Goal: Task Accomplishment & Management: Use online tool/utility

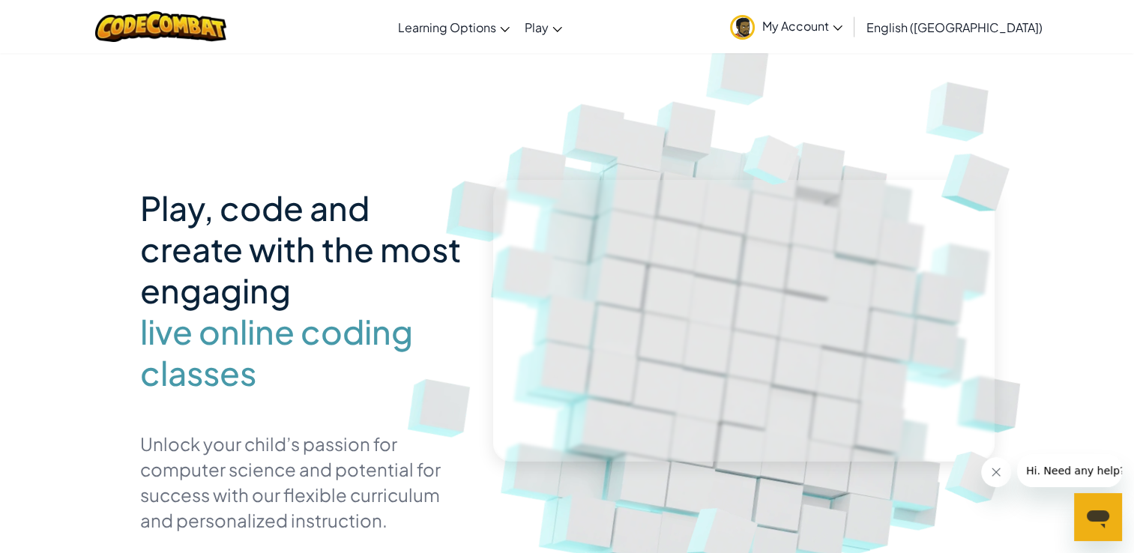
click at [843, 19] on span "My Account" at bounding box center [802, 26] width 80 height 16
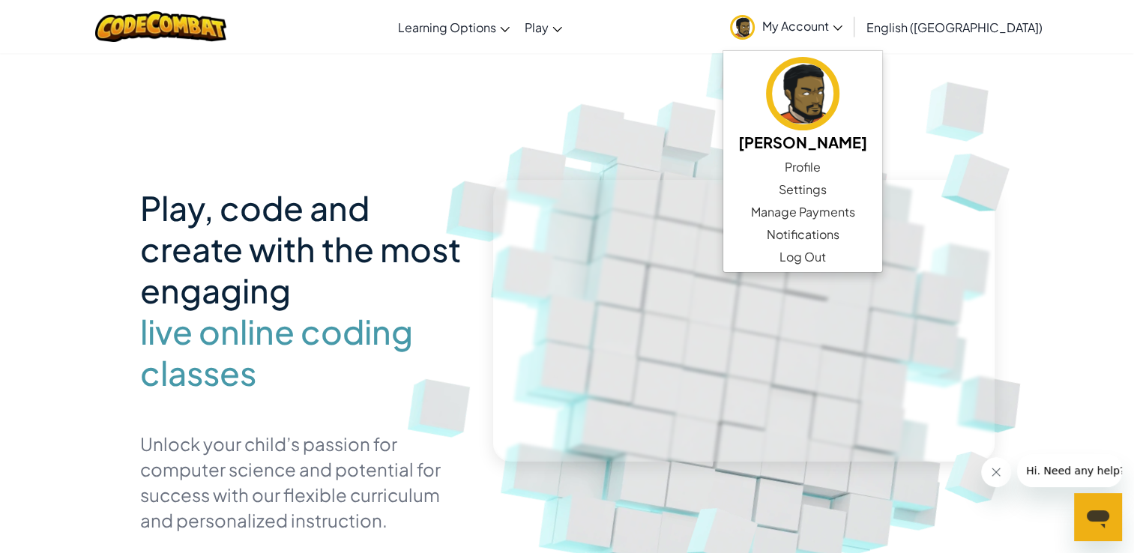
click at [708, 91] on img at bounding box center [733, 330] width 833 height 833
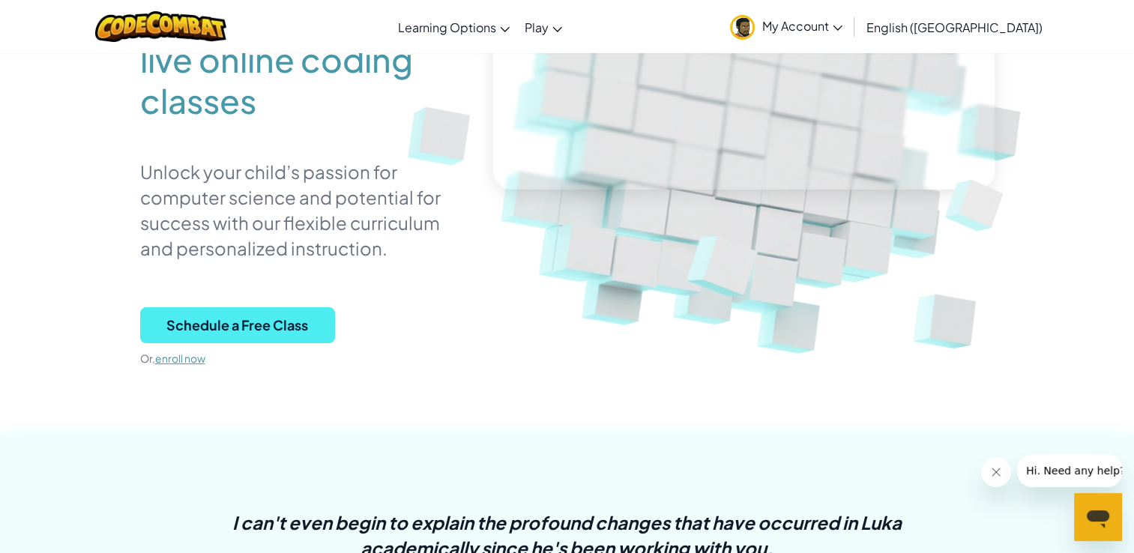
scroll to position [300, 0]
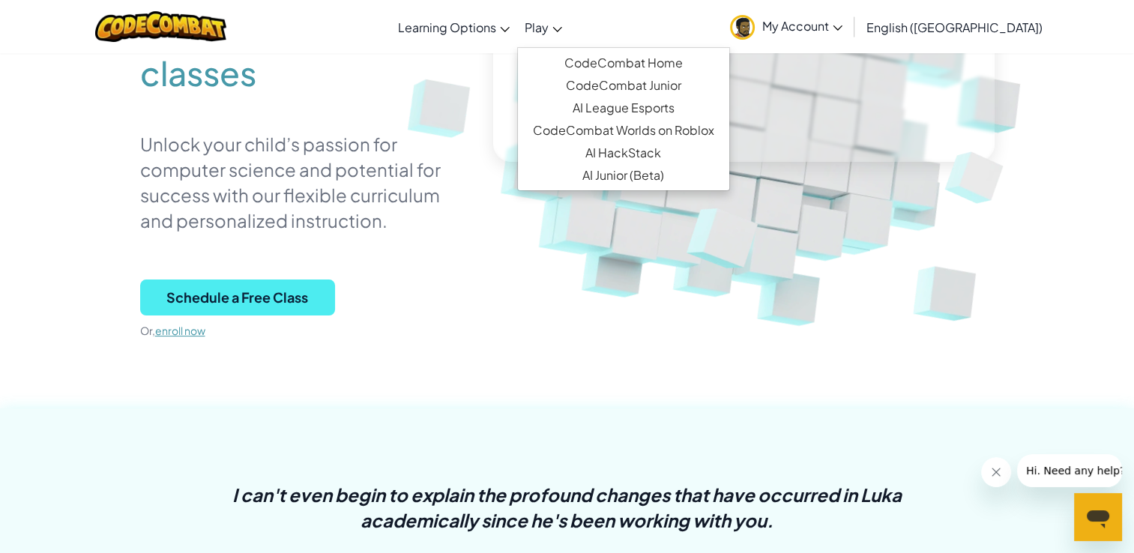
click at [570, 35] on link "Play" at bounding box center [543, 27] width 52 height 40
click at [646, 56] on link "CodeCombat Home" at bounding box center [623, 63] width 211 height 22
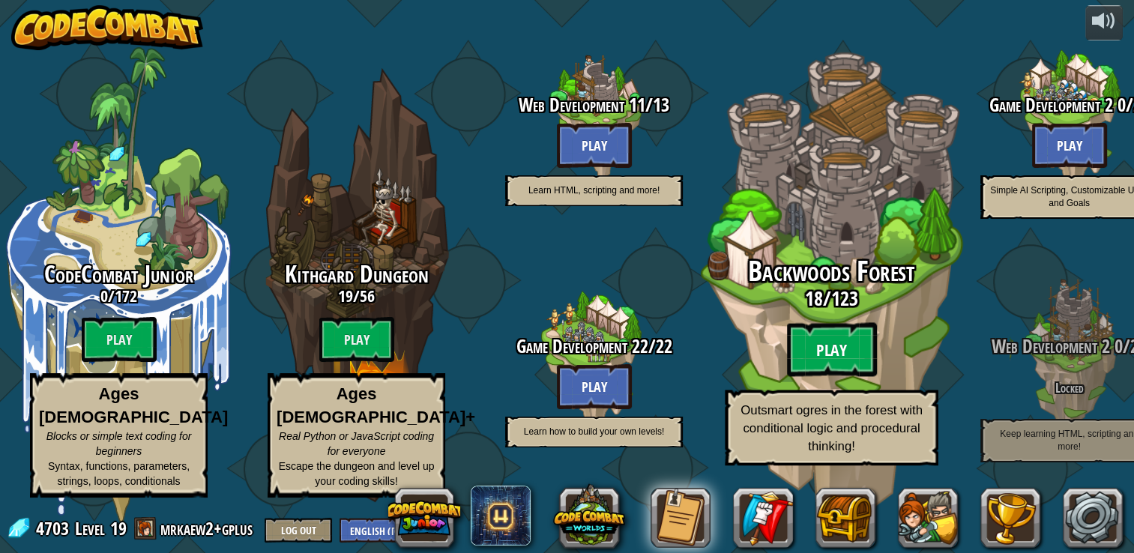
click at [843, 373] on btn "Play" at bounding box center [832, 350] width 90 height 54
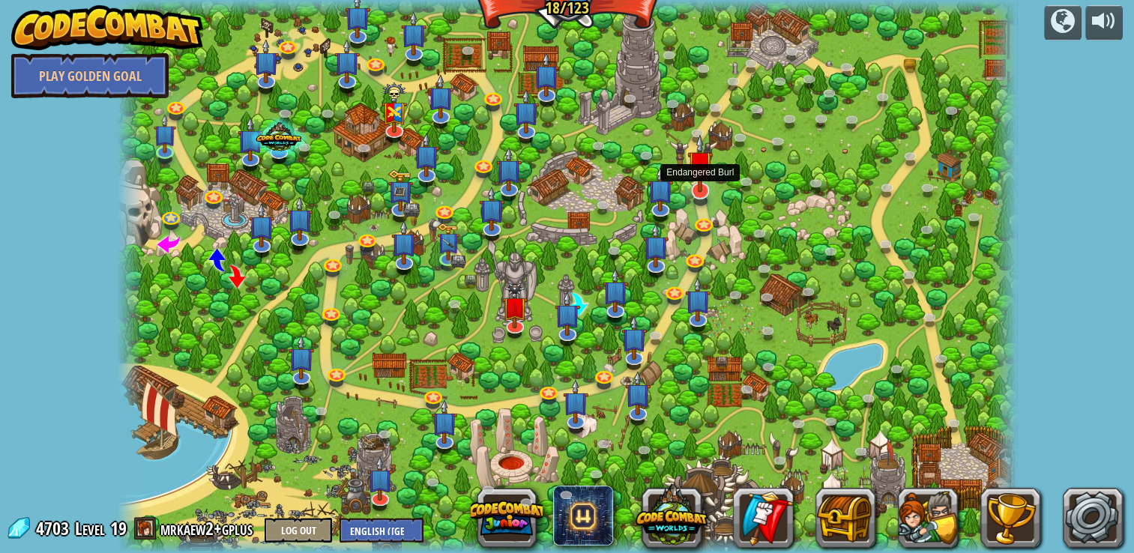
click at [710, 185] on img at bounding box center [699, 163] width 25 height 58
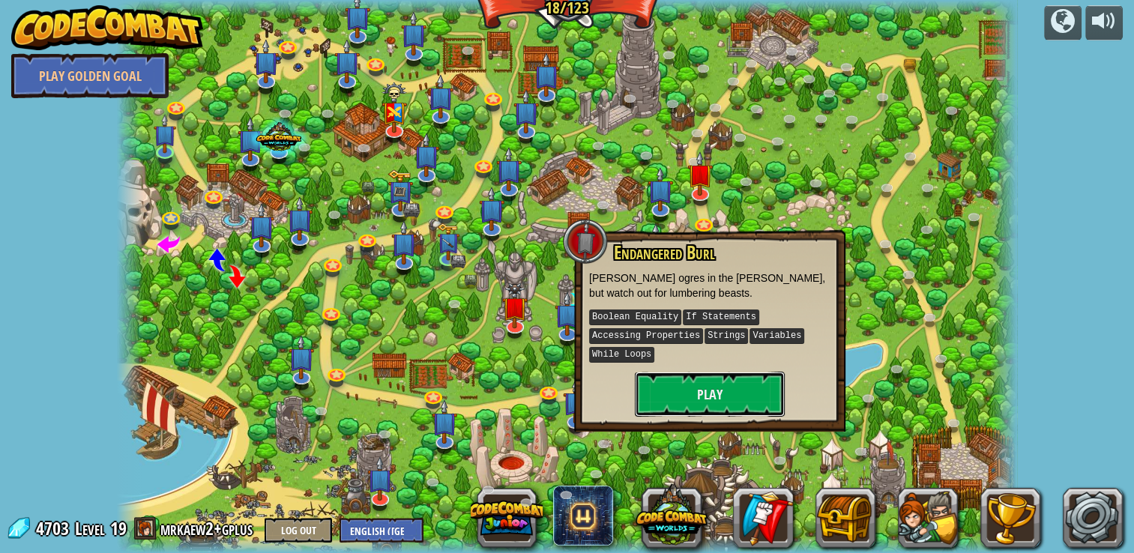
drag, startPoint x: 779, startPoint y: 400, endPoint x: 780, endPoint y: 391, distance: 8.3
click at [780, 391] on button "Play" at bounding box center [710, 394] width 150 height 45
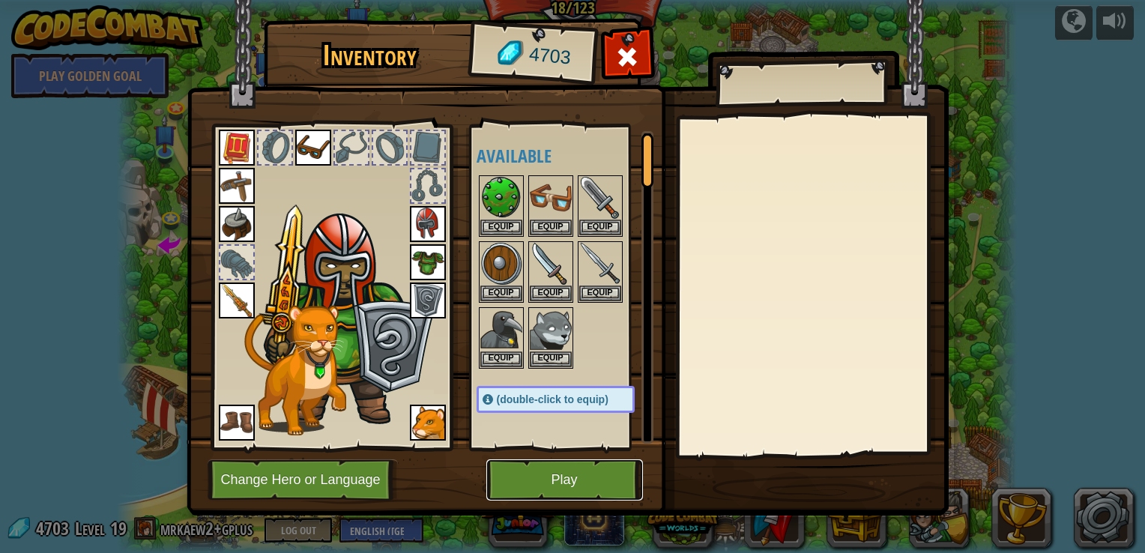
click at [543, 486] on button "Play" at bounding box center [565, 480] width 157 height 41
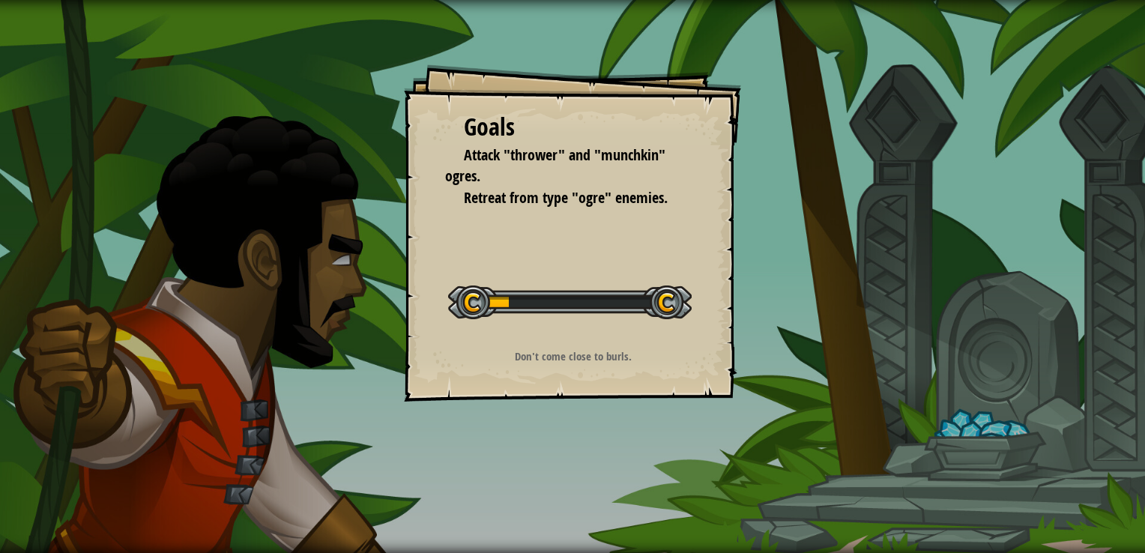
drag, startPoint x: 543, startPoint y: 486, endPoint x: 439, endPoint y: 484, distance: 103.5
click at [439, 484] on div "Goals Attack "thrower" and "munchkin" ogres. Retreat from type "ogre" enemies. …" at bounding box center [572, 276] width 1145 height 553
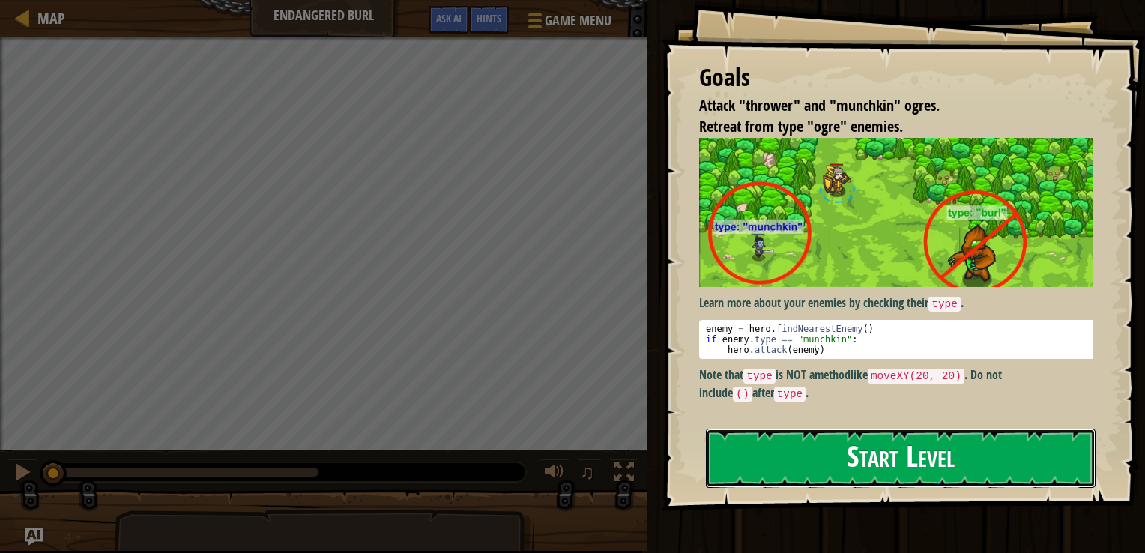
click at [825, 457] on button "Start Level" at bounding box center [901, 458] width 390 height 59
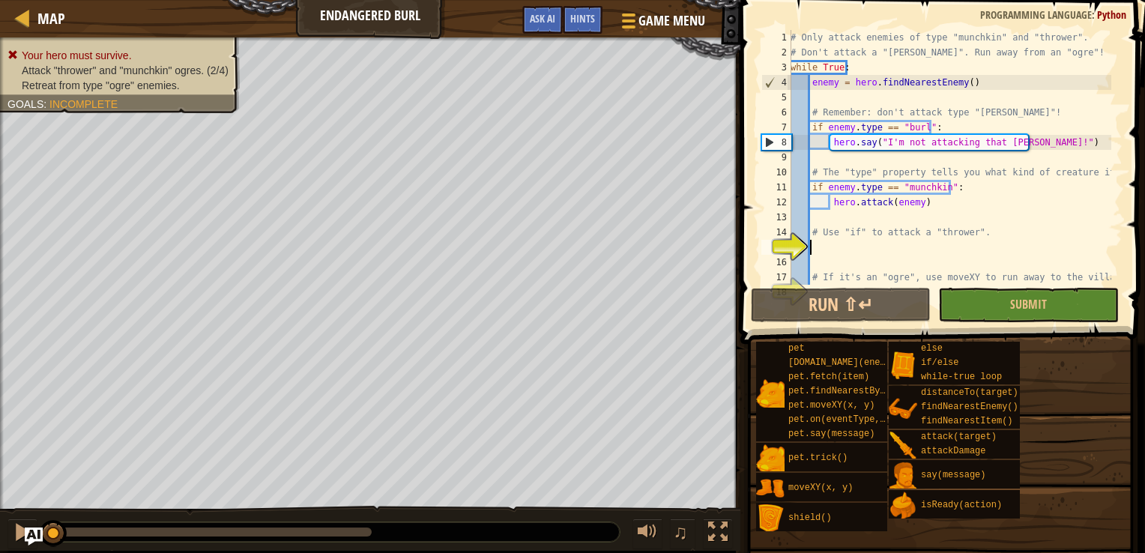
scroll to position [30, 0]
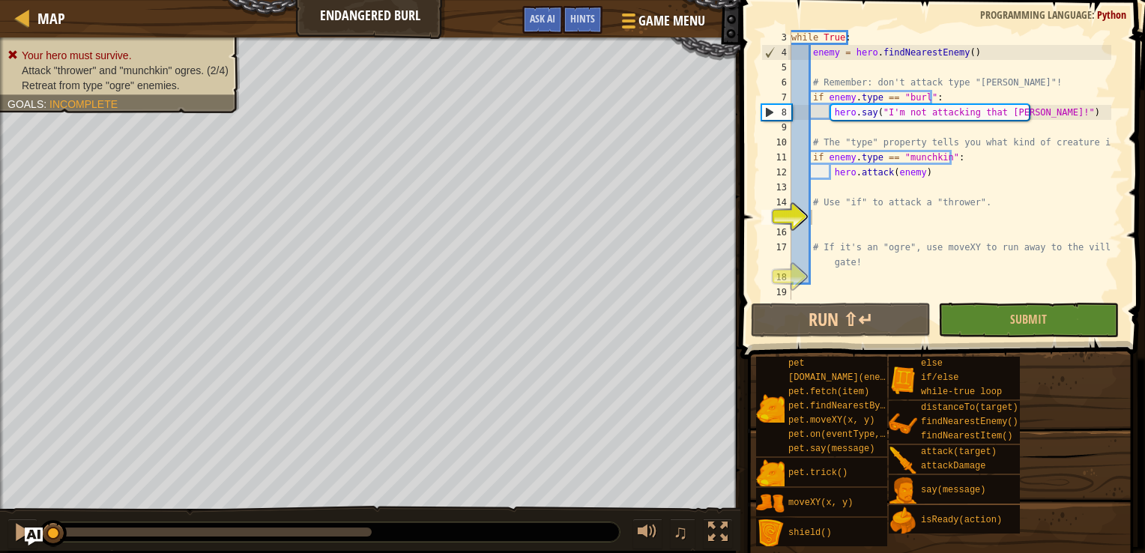
click at [759, 228] on div "3 4 5 6 7 8 9 10 11 12 13 14 15 16 17 18 19 while True : enemy = hero . findNea…" at bounding box center [941, 165] width 364 height 270
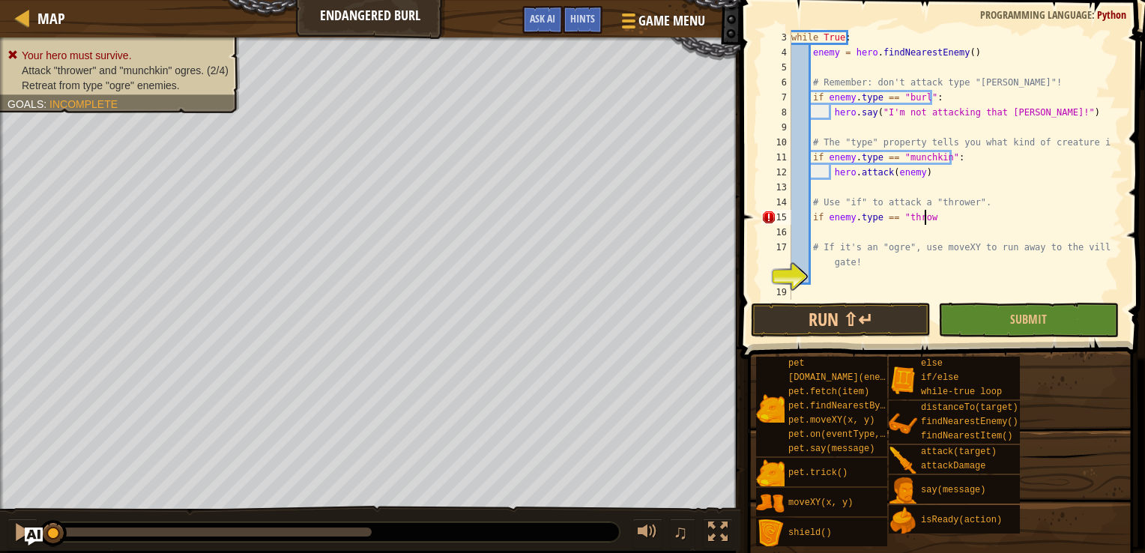
scroll to position [7, 10]
type textarea "if enemy.type == "thrower":"
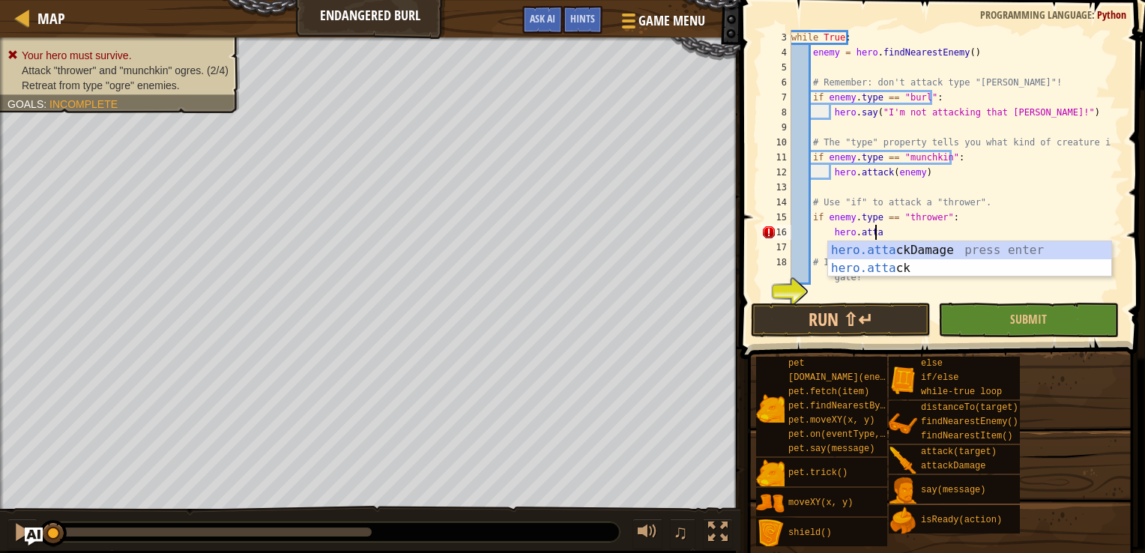
scroll to position [7, 6]
type textarea "hero.attack(enemy)"
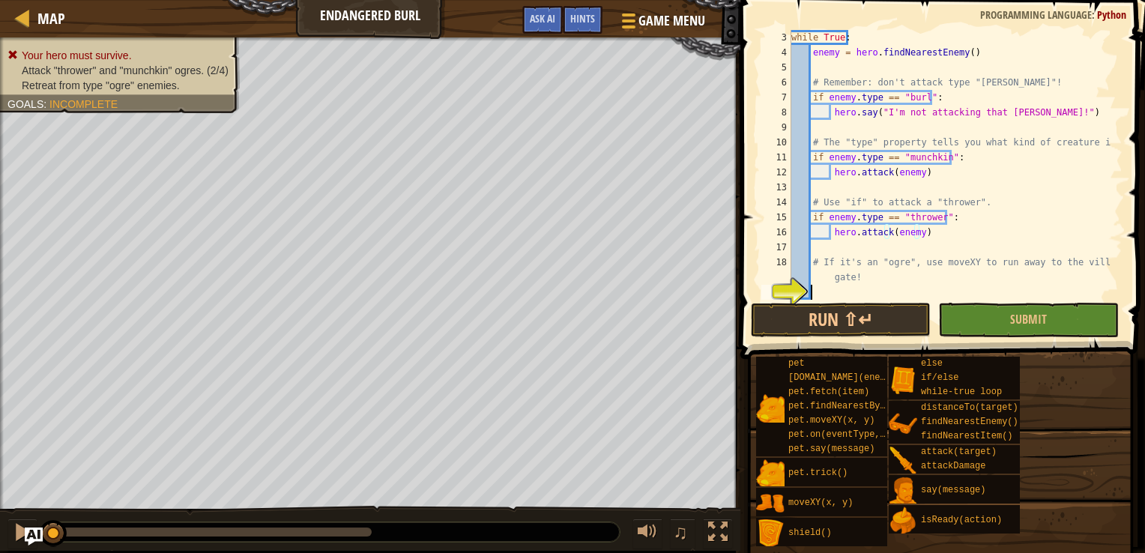
click at [891, 289] on div "while True : enemy = hero . findNearestEnemy ( ) # Remember: don't attack type …" at bounding box center [950, 180] width 323 height 300
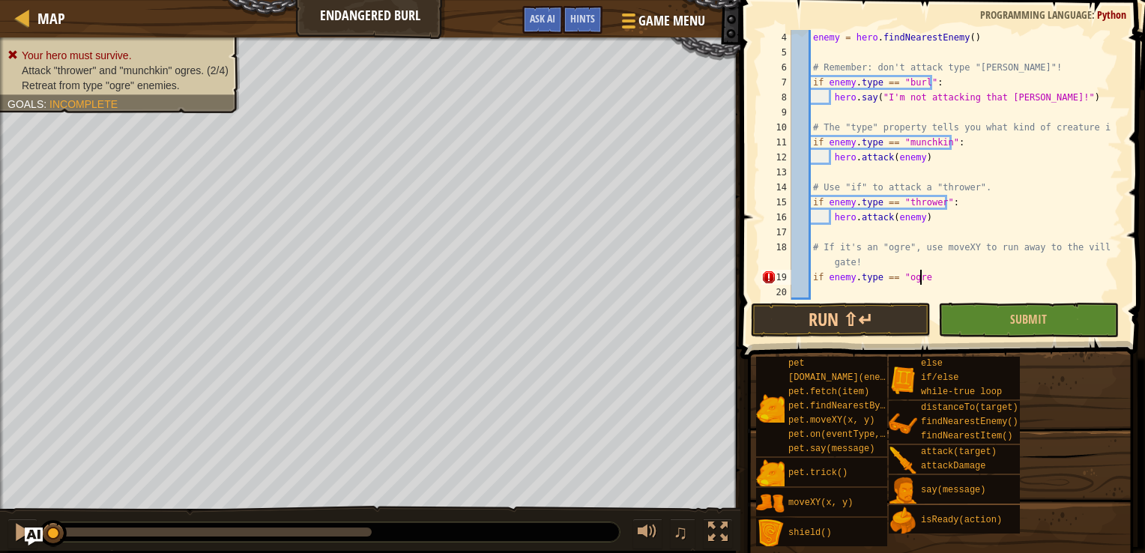
scroll to position [7, 9]
type textarea "if enemy.type == "ogre":"
type textarea "hero.moveXY(41, 47)"
click at [899, 311] on button "Run ⇧↵" at bounding box center [841, 320] width 180 height 34
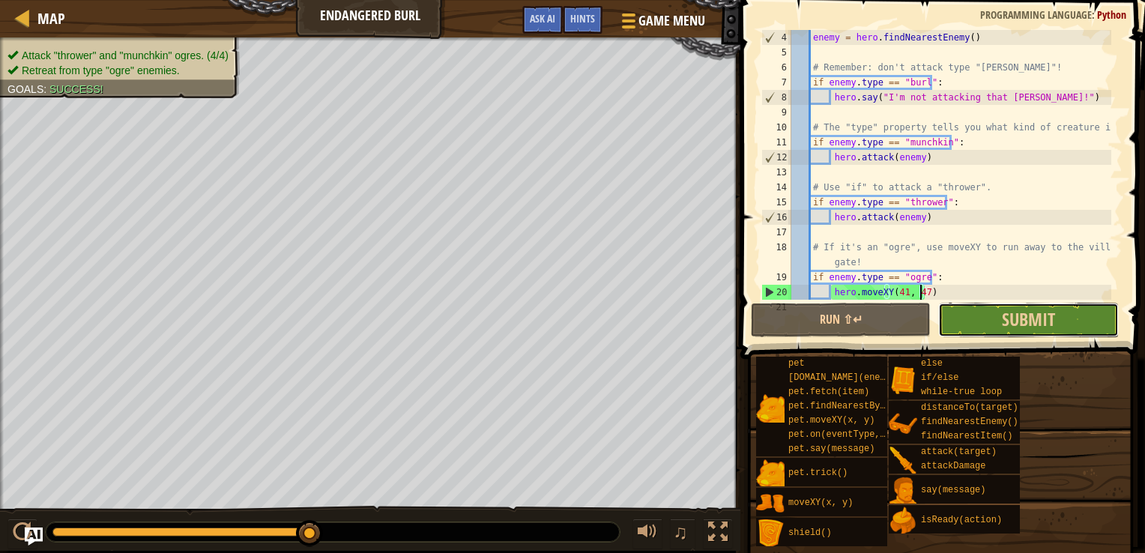
click at [967, 319] on button "Submit" at bounding box center [1029, 320] width 180 height 34
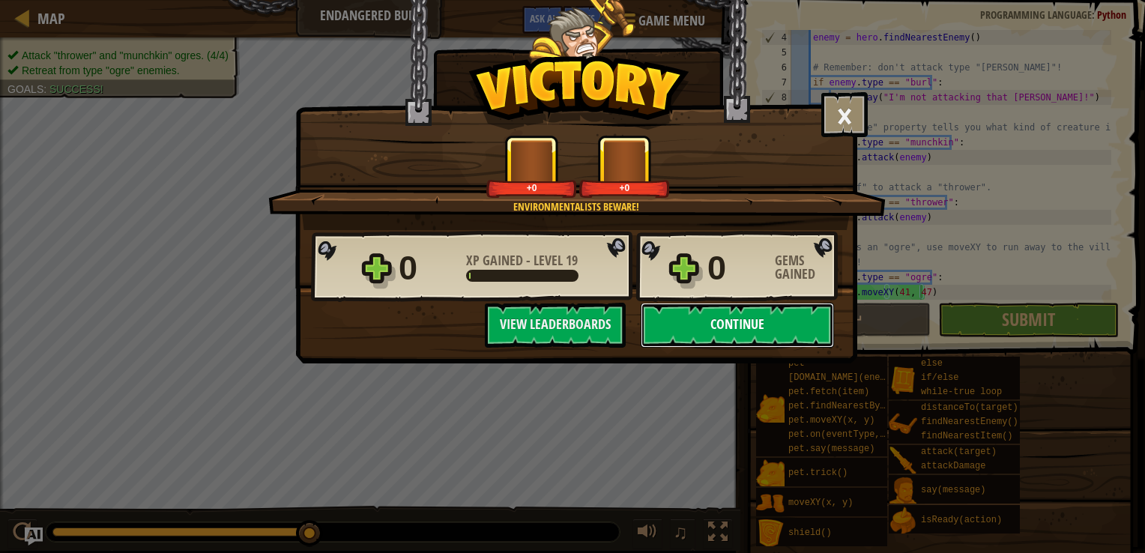
click at [768, 332] on button "Continue" at bounding box center [737, 325] width 193 height 45
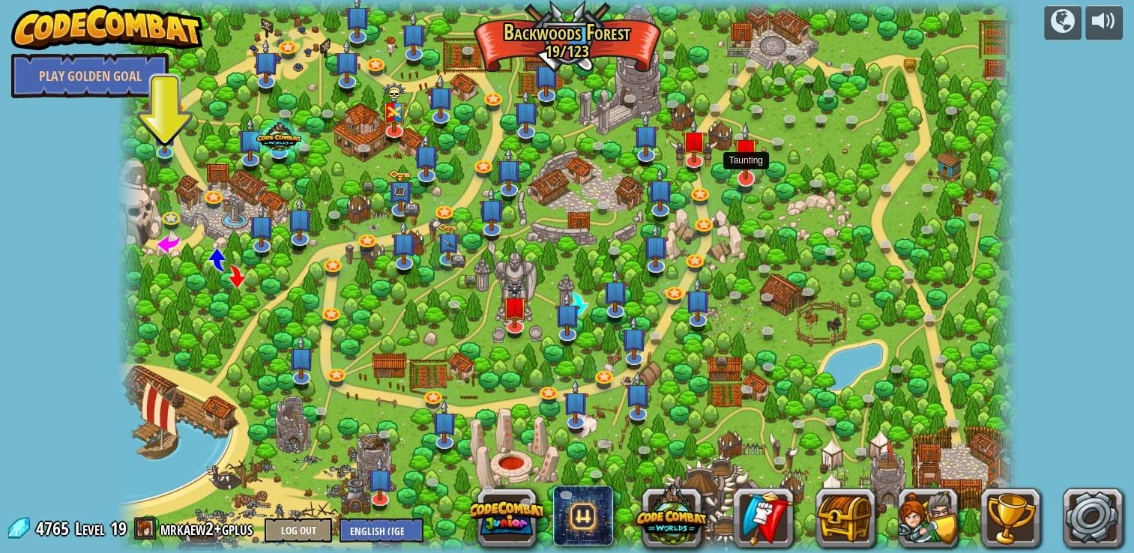
click at [741, 173] on img at bounding box center [745, 150] width 25 height 58
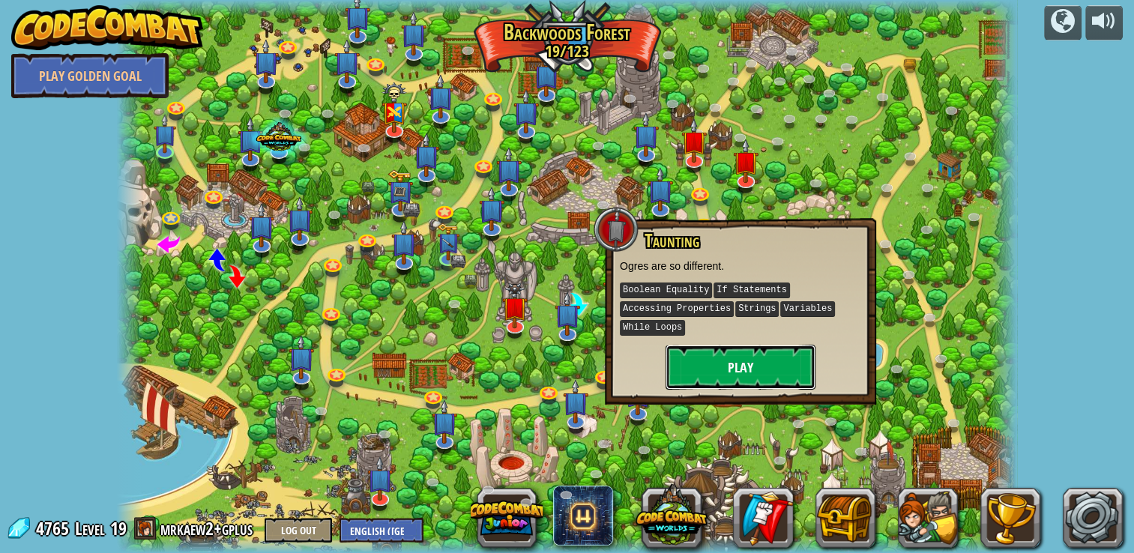
click at [735, 354] on button "Play" at bounding box center [741, 367] width 150 height 45
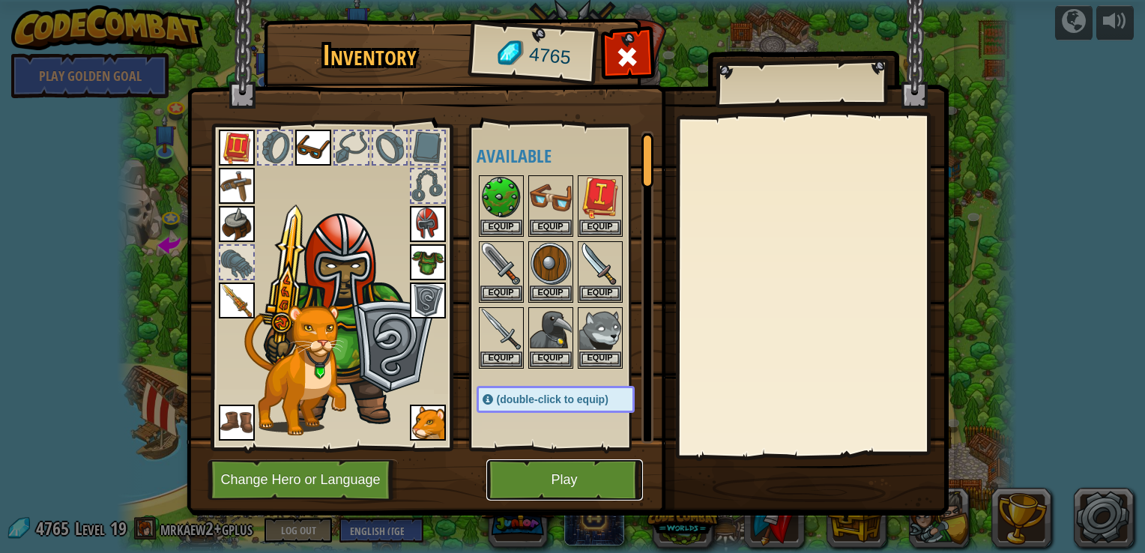
click at [546, 467] on button "Play" at bounding box center [565, 480] width 157 height 41
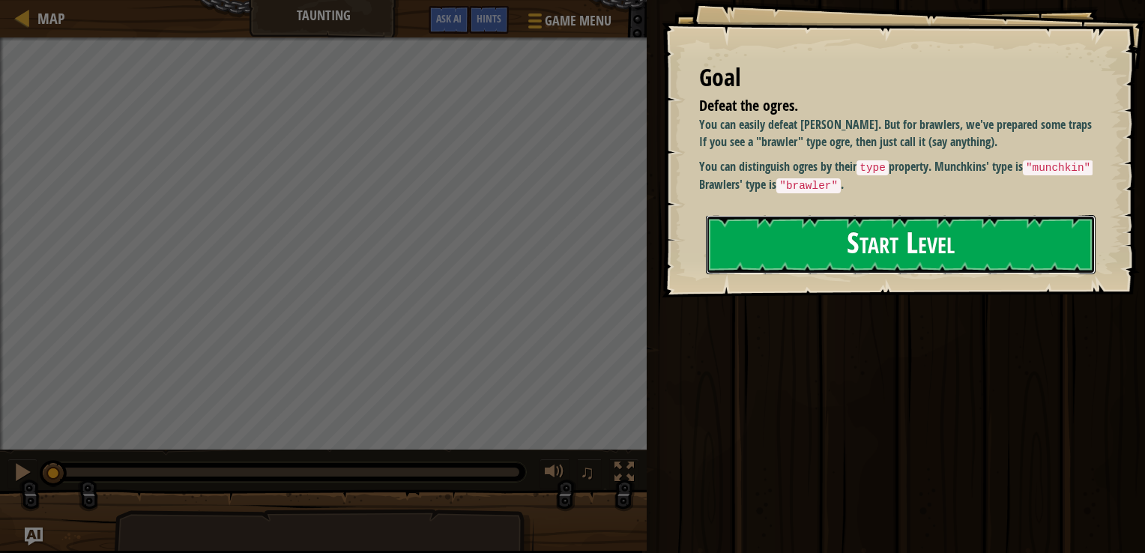
click at [838, 247] on button "Start Level" at bounding box center [901, 244] width 390 height 59
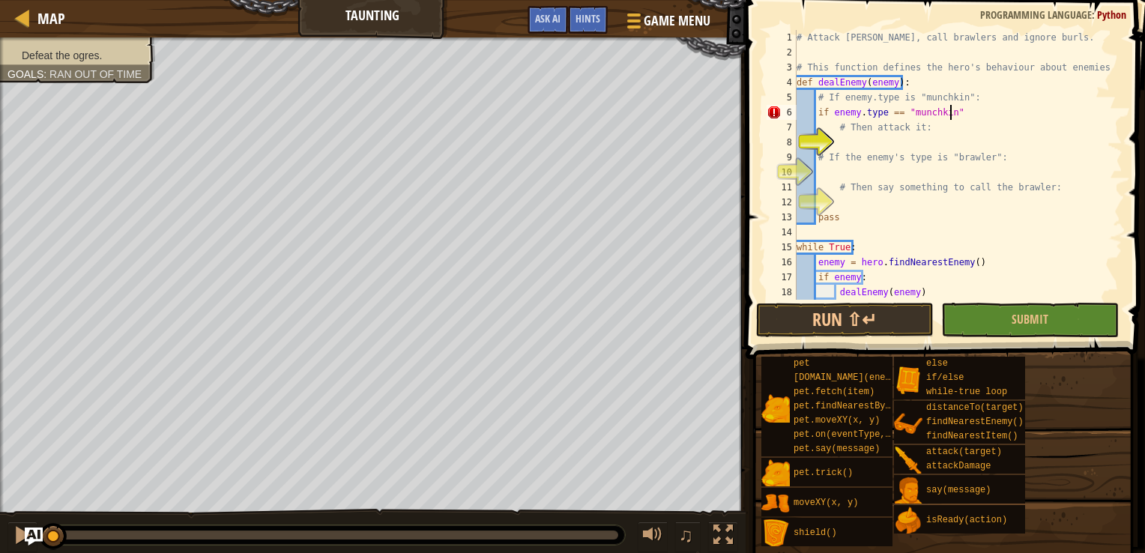
scroll to position [7, 12]
type textarea "if enemy.type == "munchkin":"
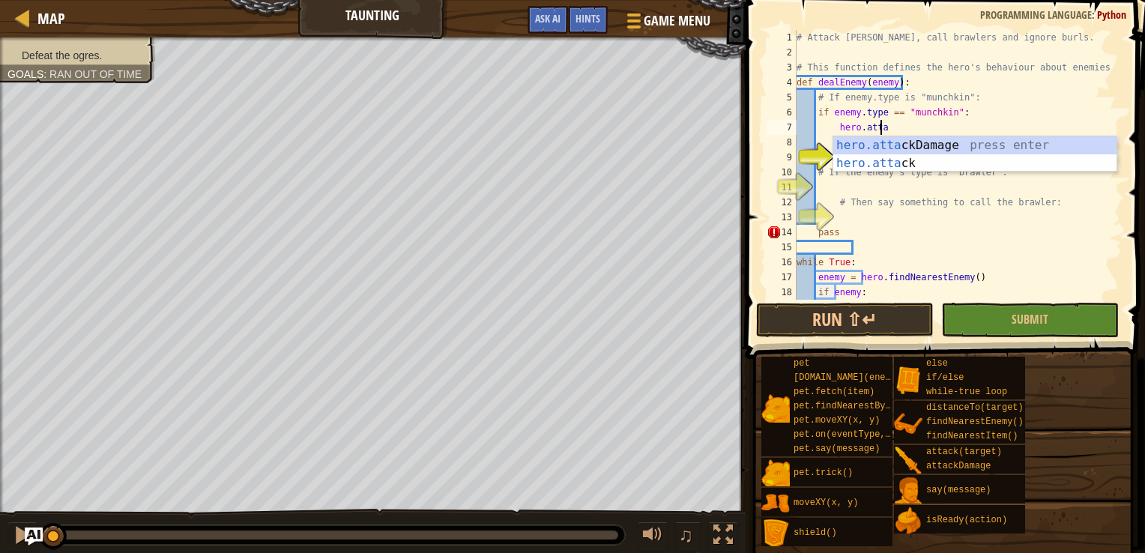
scroll to position [7, 6]
type textarea "hero.attack(enemy)"
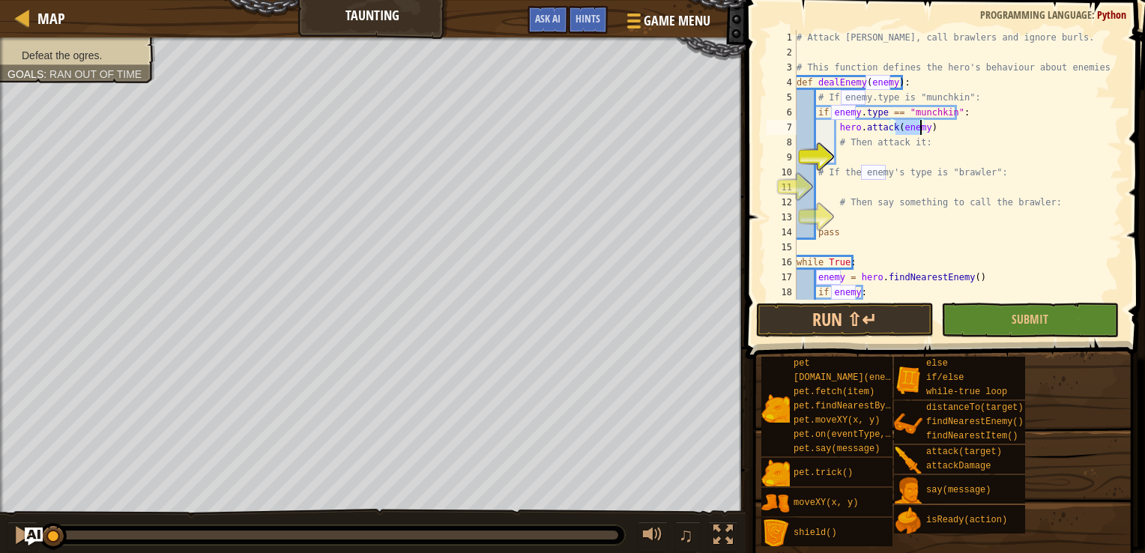
click at [854, 163] on div "# Attack [PERSON_NAME], call brawlers and ignore burls. # This function defines…" at bounding box center [953, 180] width 318 height 300
drag, startPoint x: 838, startPoint y: 130, endPoint x: 927, endPoint y: 130, distance: 88.5
click at [927, 130] on div "# Attack [PERSON_NAME], call brawlers and ignore burls. # This function defines…" at bounding box center [953, 180] width 318 height 300
type textarea "hero.attack(enemy)"
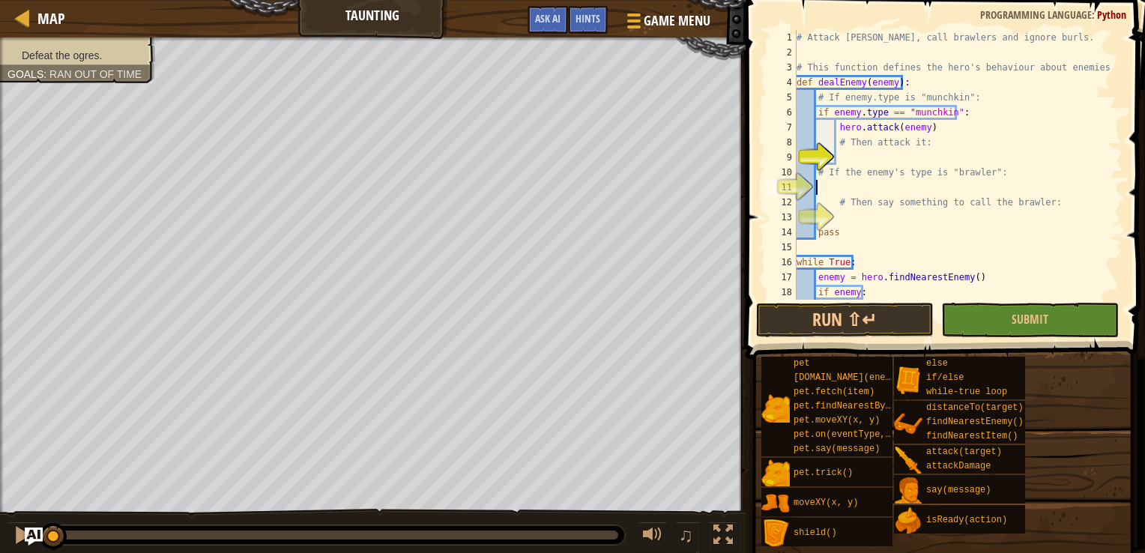
click at [850, 181] on div "# Attack [PERSON_NAME], call brawlers and ignore burls. # This function defines…" at bounding box center [953, 180] width 318 height 300
click at [855, 158] on div "# Attack [PERSON_NAME], call brawlers and ignore burls. # This function defines…" at bounding box center [953, 180] width 318 height 300
type textarea "hero.attack(enemy)"
drag, startPoint x: 928, startPoint y: 127, endPoint x: 836, endPoint y: 132, distance: 92.3
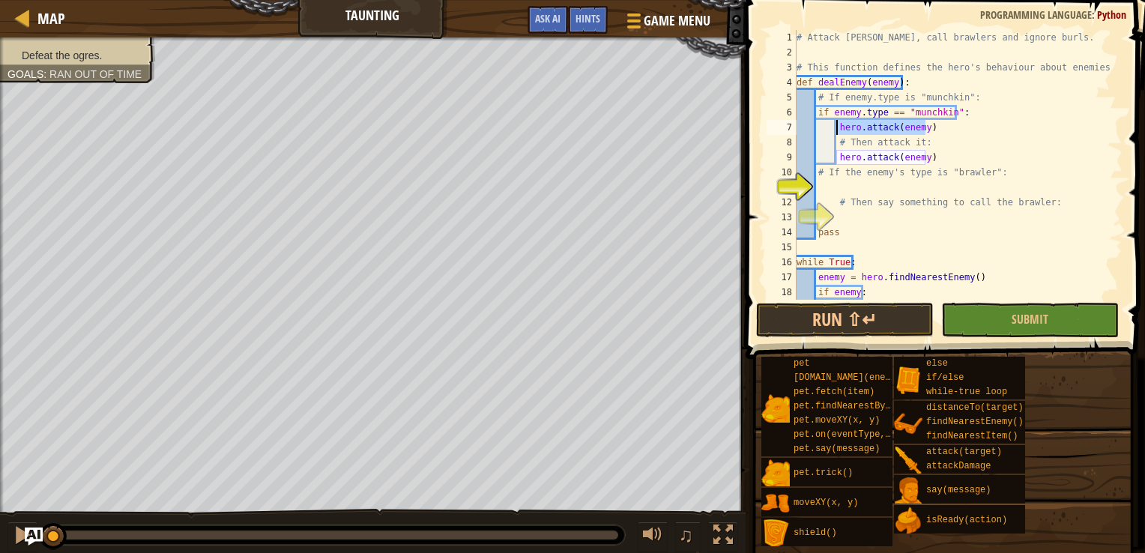
click at [836, 132] on div "# Attack [PERSON_NAME], call brawlers and ignore burls. # This function defines…" at bounding box center [953, 180] width 318 height 300
click at [846, 187] on div "# Attack [PERSON_NAME], call brawlers and ignore burls. # This function defines…" at bounding box center [953, 180] width 318 height 300
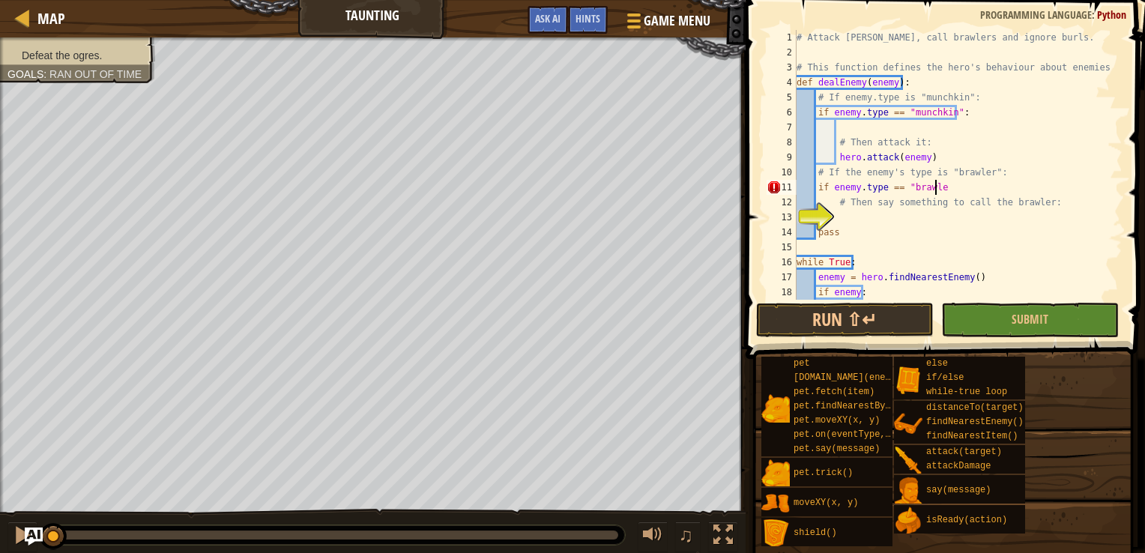
scroll to position [7, 10]
type textarea "if enemy.type == "brawler":"
click at [879, 215] on div "# Attack [PERSON_NAME], call brawlers and ignore burls. # This function defines…" at bounding box center [953, 180] width 318 height 300
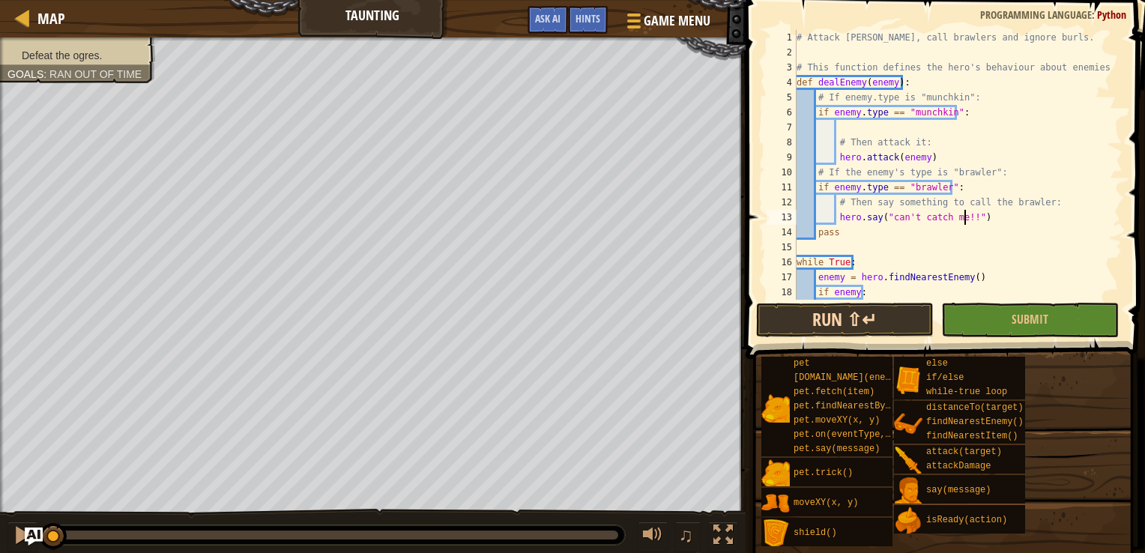
type textarea "hero.say("can't catch me!!")"
click at [864, 319] on button "Run ⇧↵" at bounding box center [845, 320] width 178 height 34
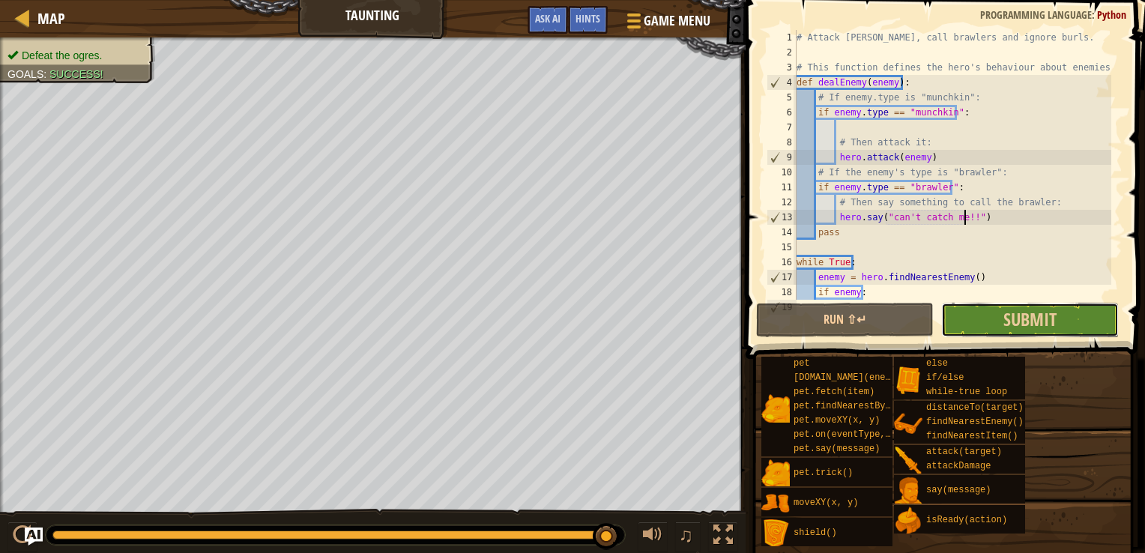
click at [1004, 331] on button "Submit" at bounding box center [1031, 320] width 178 height 34
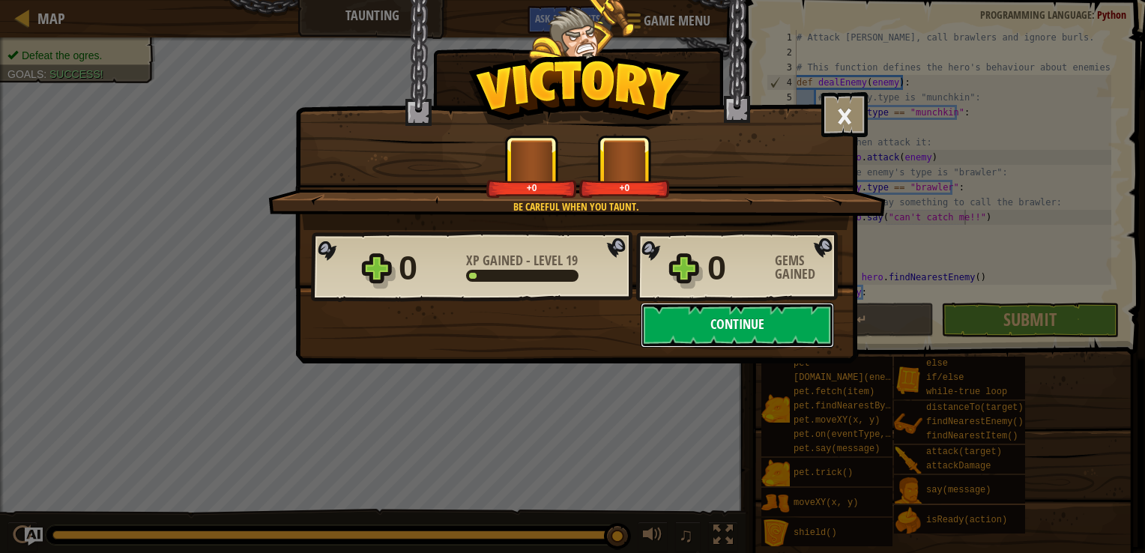
click at [753, 328] on button "Continue" at bounding box center [737, 325] width 193 height 45
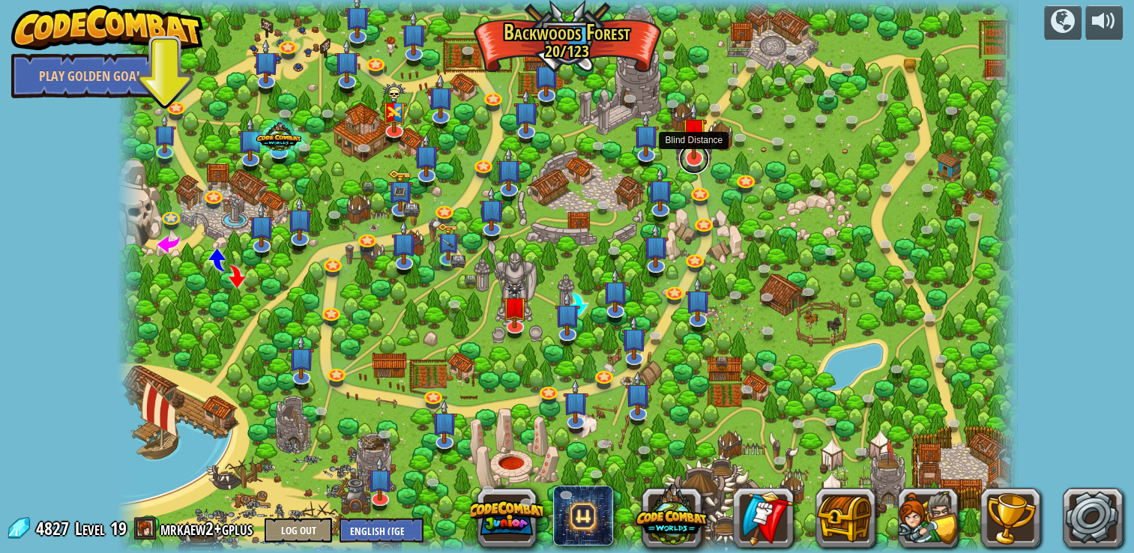
click at [690, 160] on link at bounding box center [694, 159] width 30 height 30
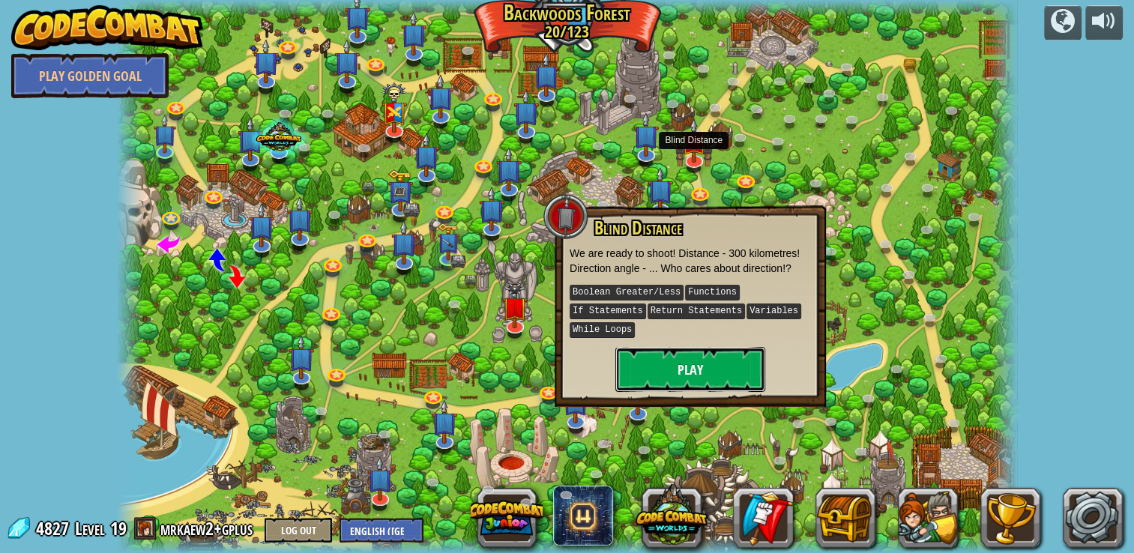
click at [675, 349] on button "Play" at bounding box center [690, 369] width 150 height 45
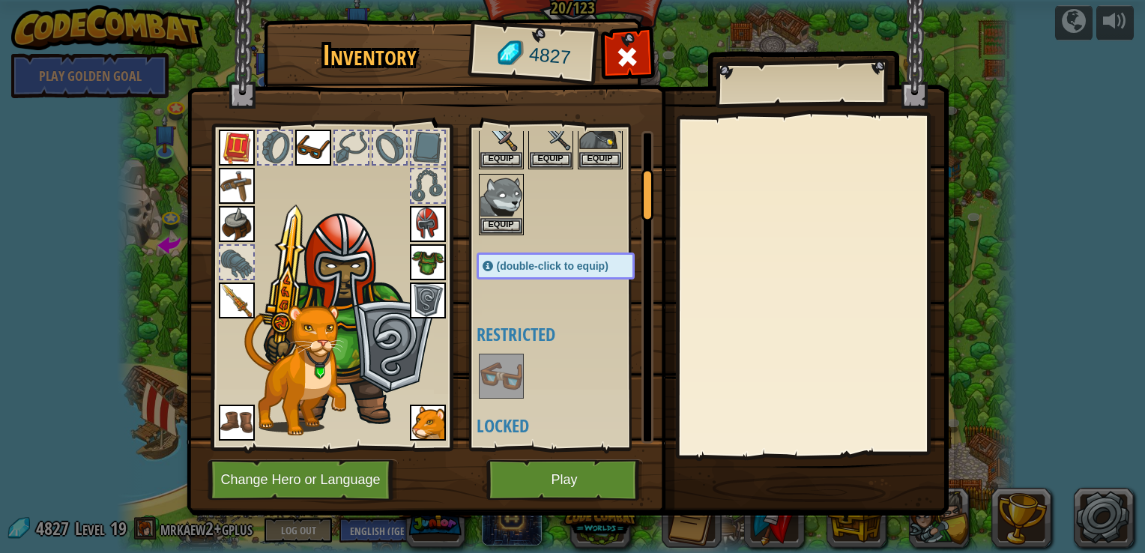
scroll to position [225, 0]
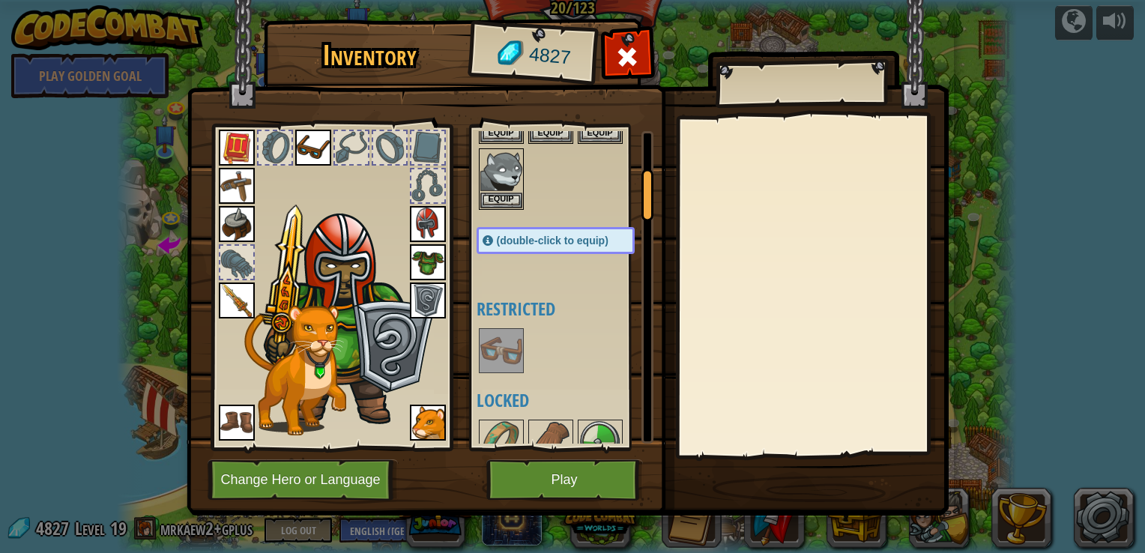
click at [507, 340] on img at bounding box center [502, 351] width 42 height 42
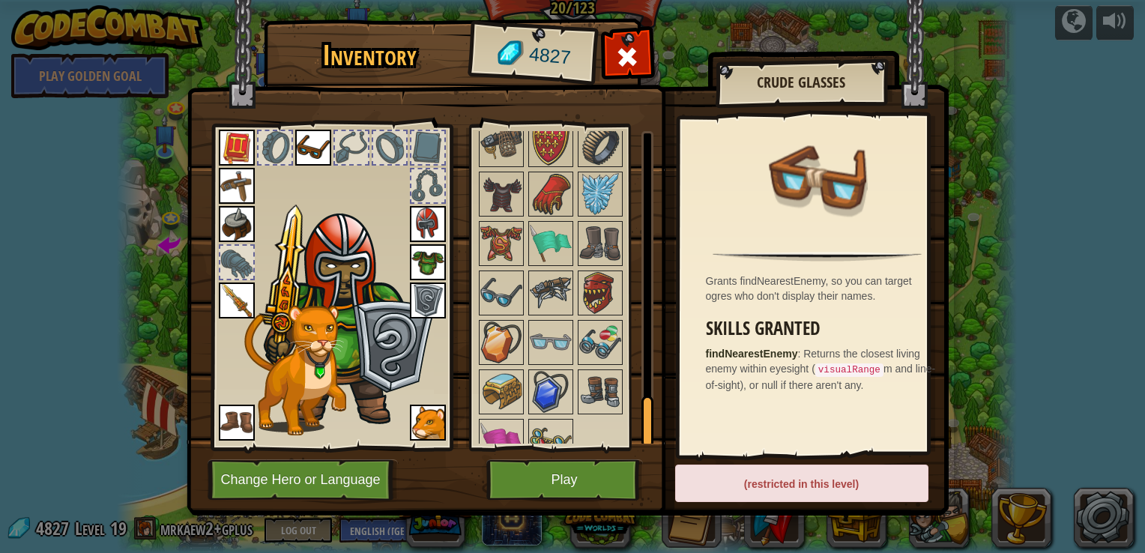
scroll to position [1670, 0]
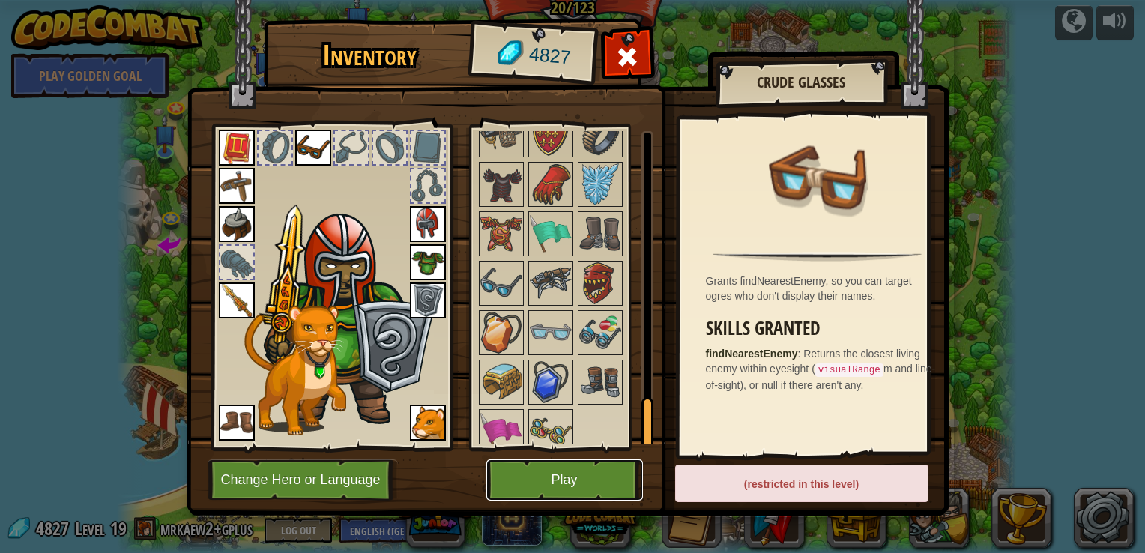
click at [585, 470] on button "Play" at bounding box center [565, 480] width 157 height 41
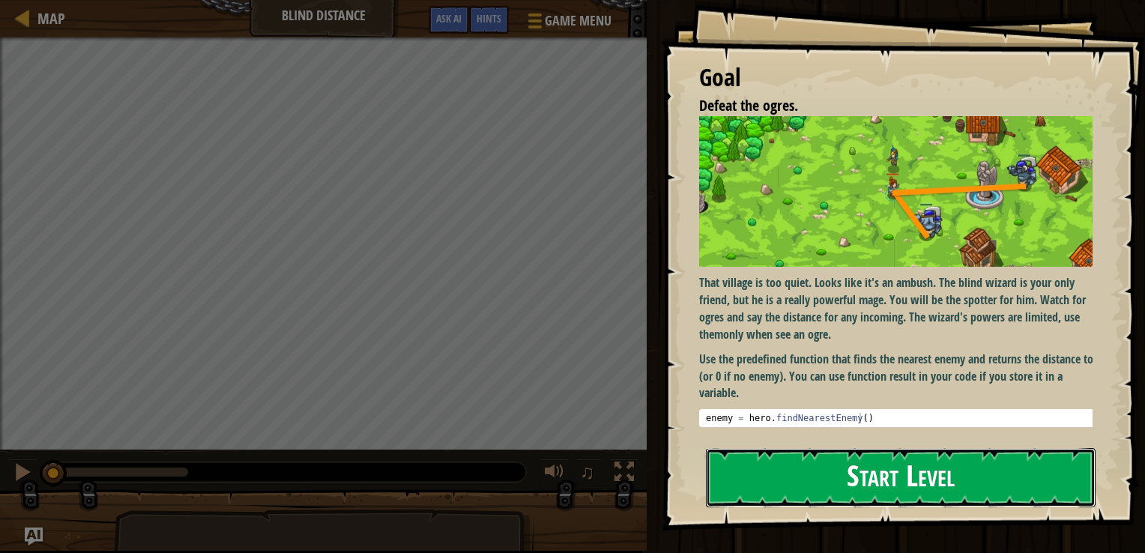
click at [778, 453] on button "Start Level" at bounding box center [901, 477] width 390 height 59
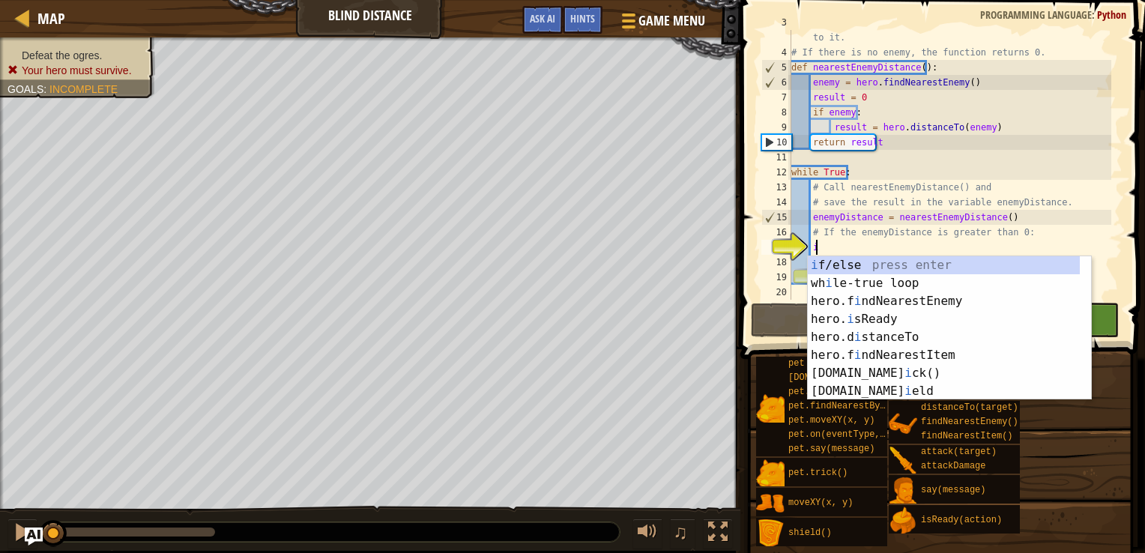
scroll to position [7, 1]
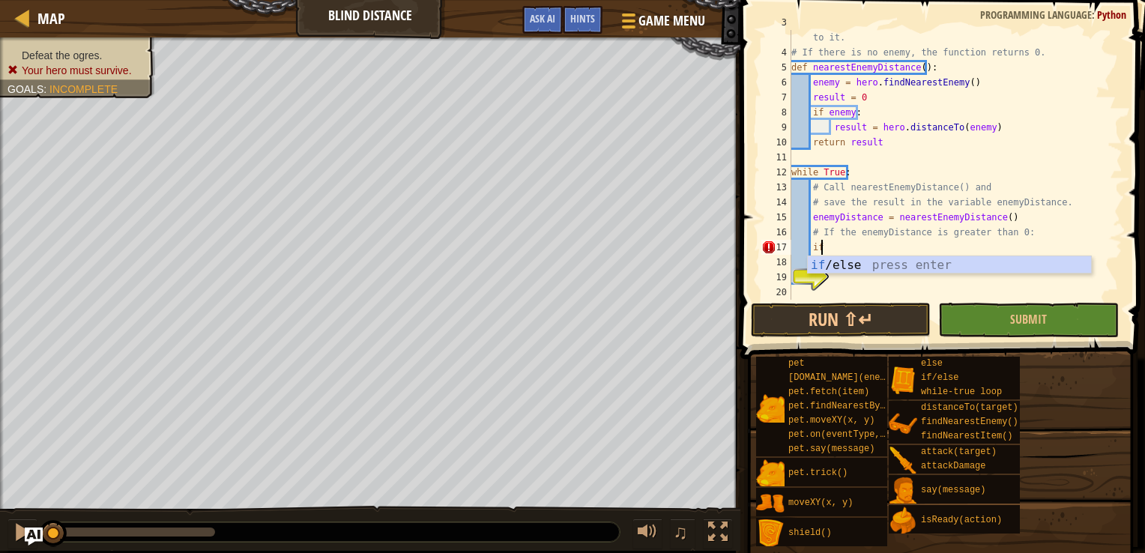
type textarea "i"
type textarea "if enemyDistance>0:"
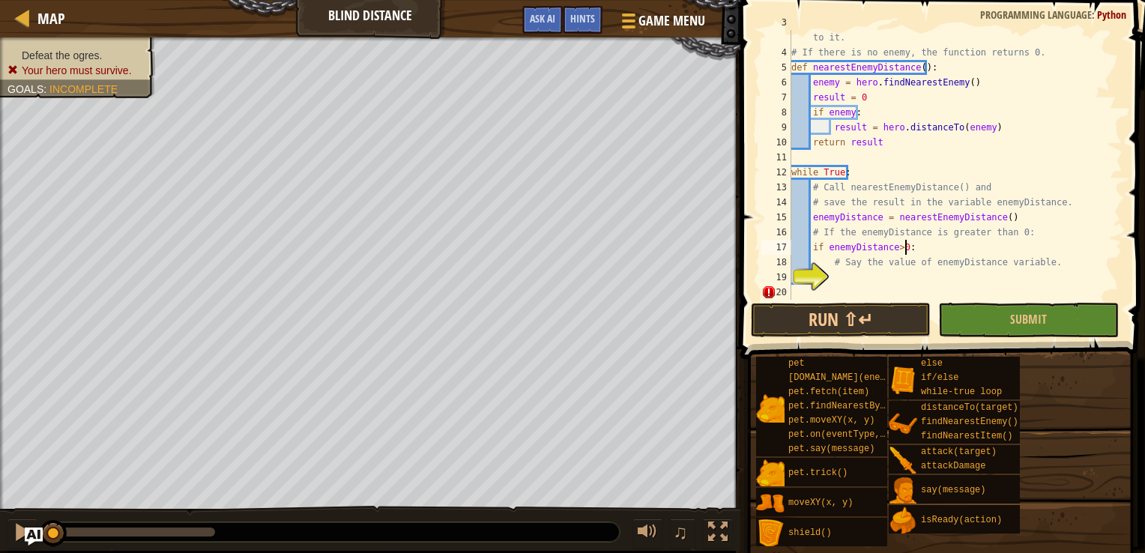
click at [855, 283] on div "# This function finds the nearest enemy and returns the distance to it. # If th…" at bounding box center [950, 172] width 323 height 315
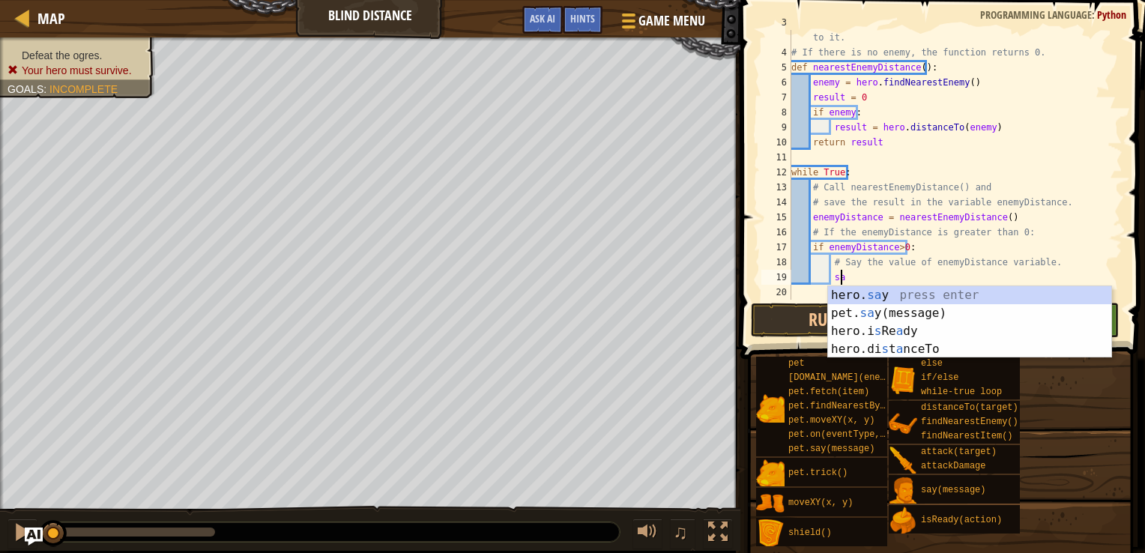
scroll to position [7, 3]
click at [846, 295] on div "hero. sa y press enter pet. sa y(message) press enter hero.i s Re a dy press en…" at bounding box center [969, 340] width 283 height 108
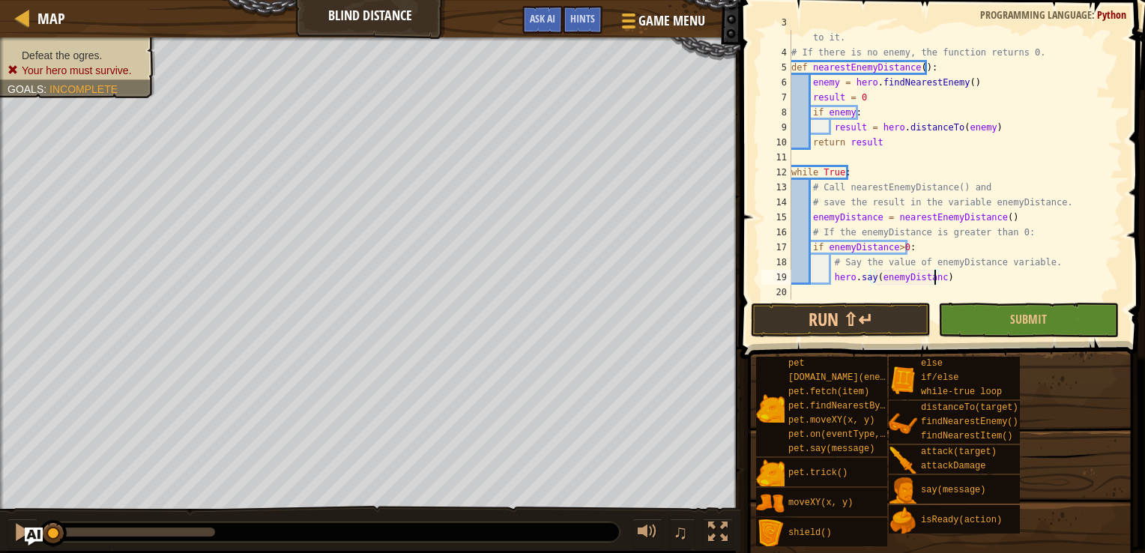
scroll to position [7, 12]
type textarea "hero.say(enemyDistance)"
click at [875, 322] on button "Run ⇧↵" at bounding box center [841, 320] width 180 height 34
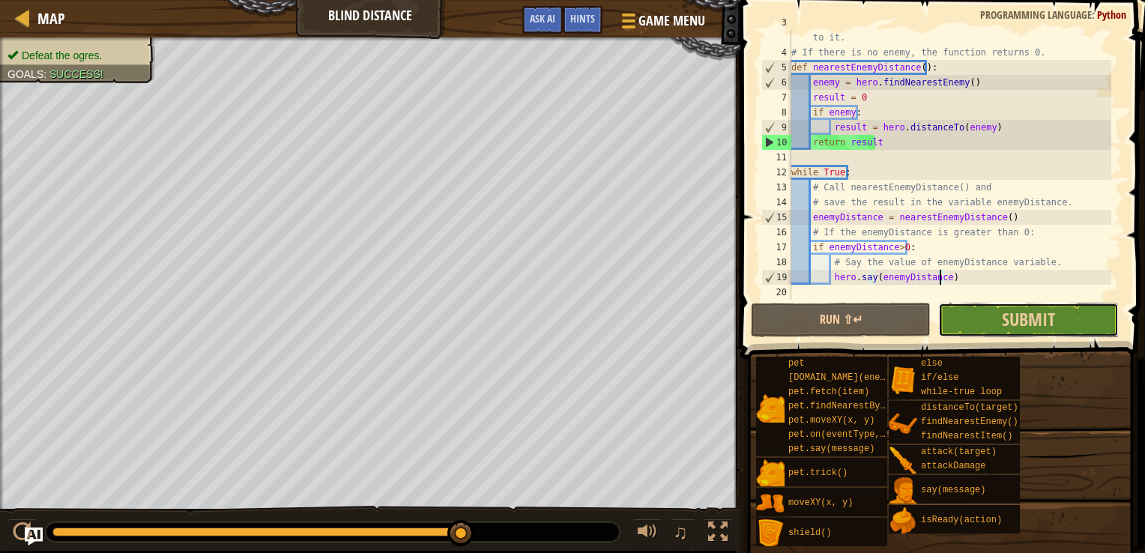
click at [969, 318] on button "Submit" at bounding box center [1029, 320] width 180 height 34
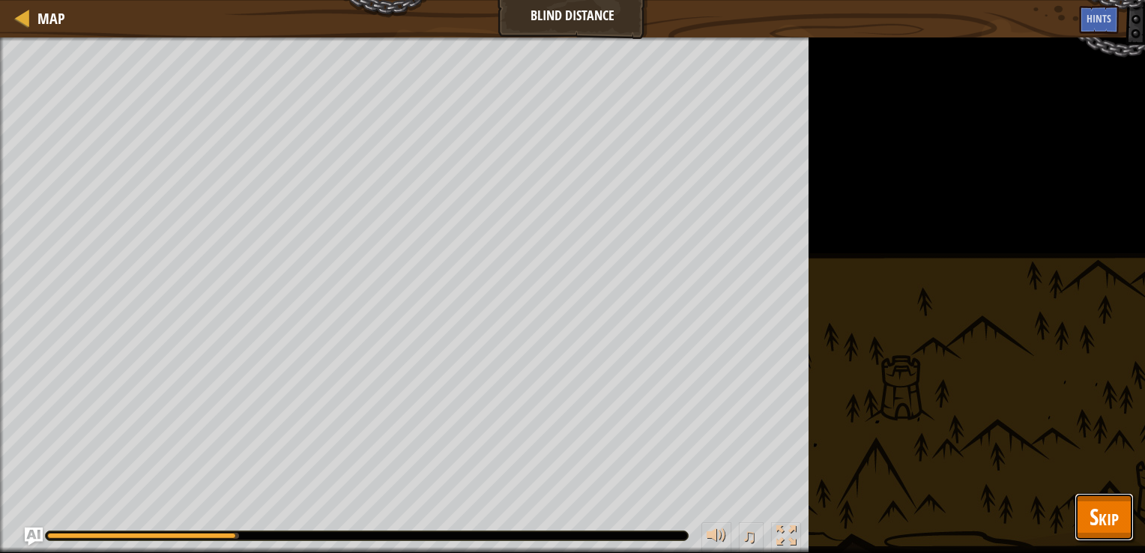
click at [1097, 509] on span "Skip" at bounding box center [1104, 517] width 29 height 31
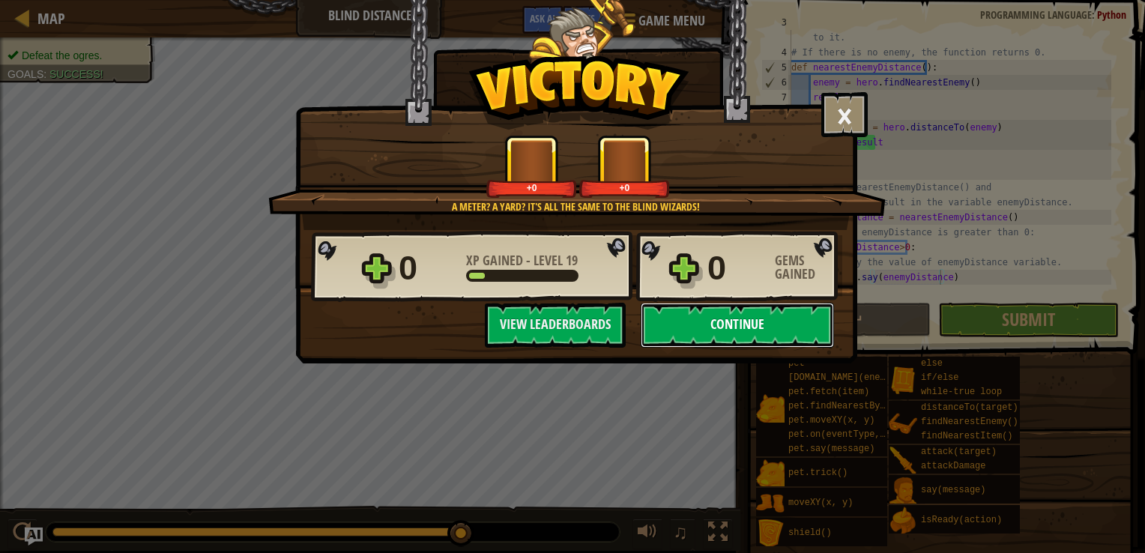
click at [750, 323] on button "Continue" at bounding box center [737, 325] width 193 height 45
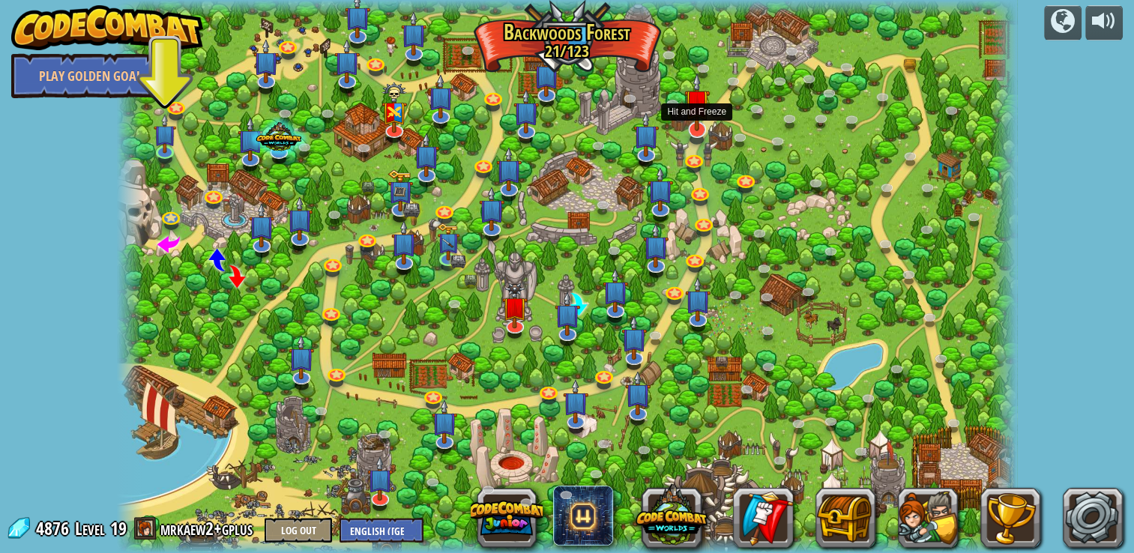
click at [700, 127] on img at bounding box center [696, 102] width 25 height 58
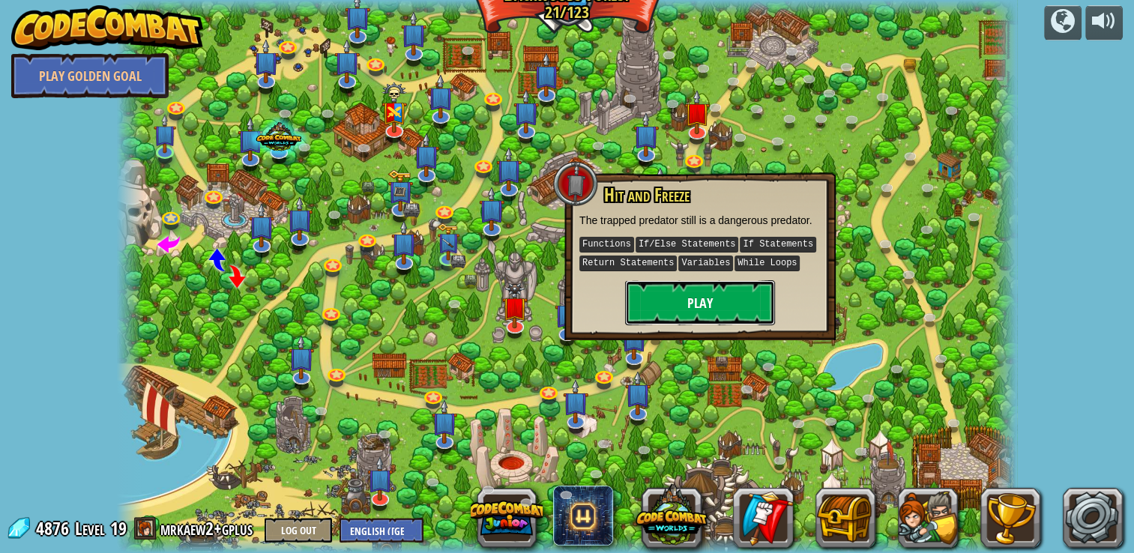
click at [699, 299] on button "Play" at bounding box center [700, 302] width 150 height 45
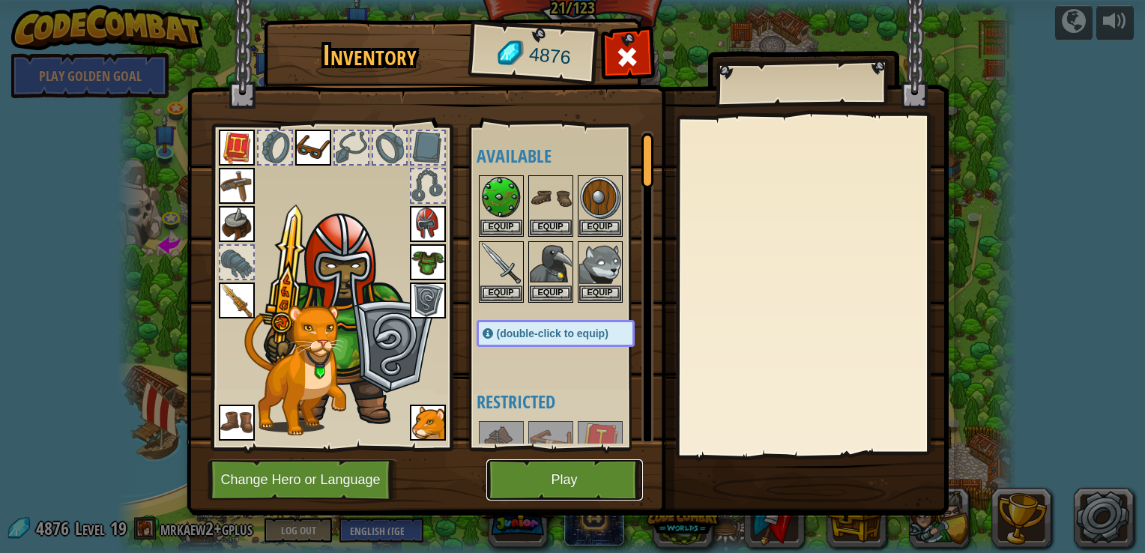
click at [551, 481] on button "Play" at bounding box center [565, 480] width 157 height 41
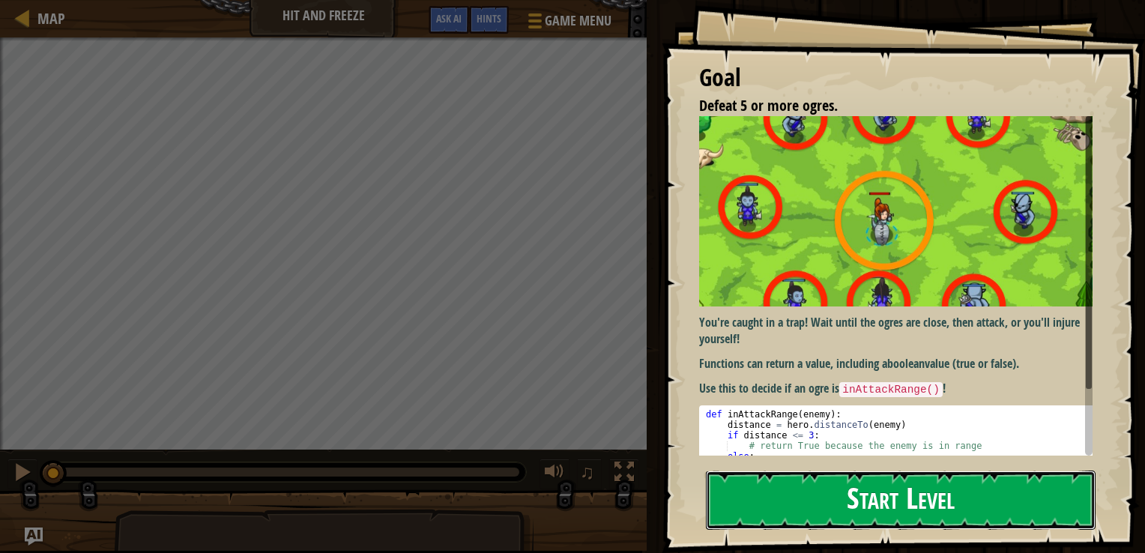
click at [768, 497] on button "Start Level" at bounding box center [901, 500] width 390 height 59
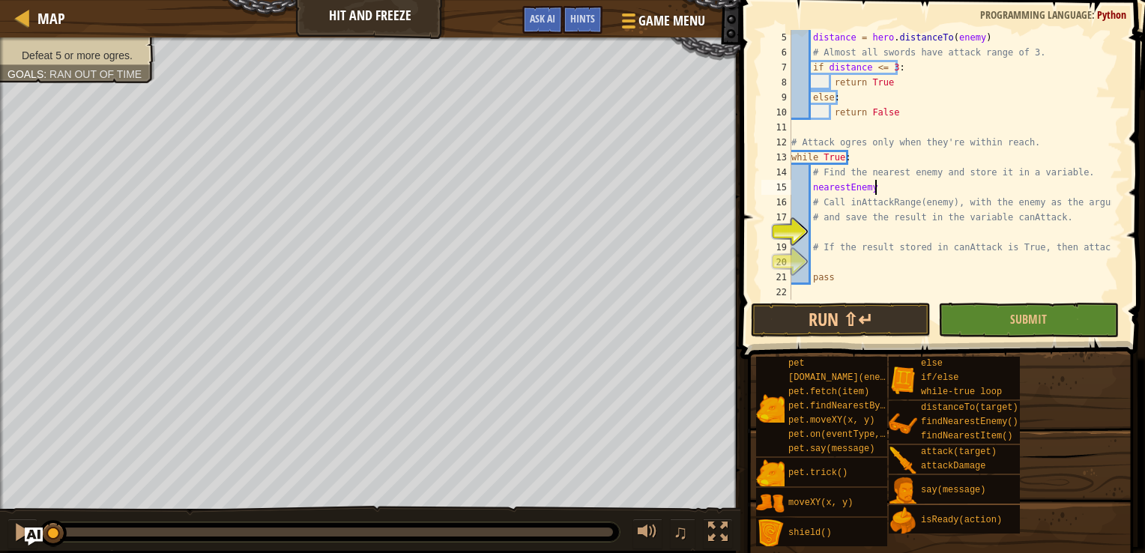
scroll to position [7, 6]
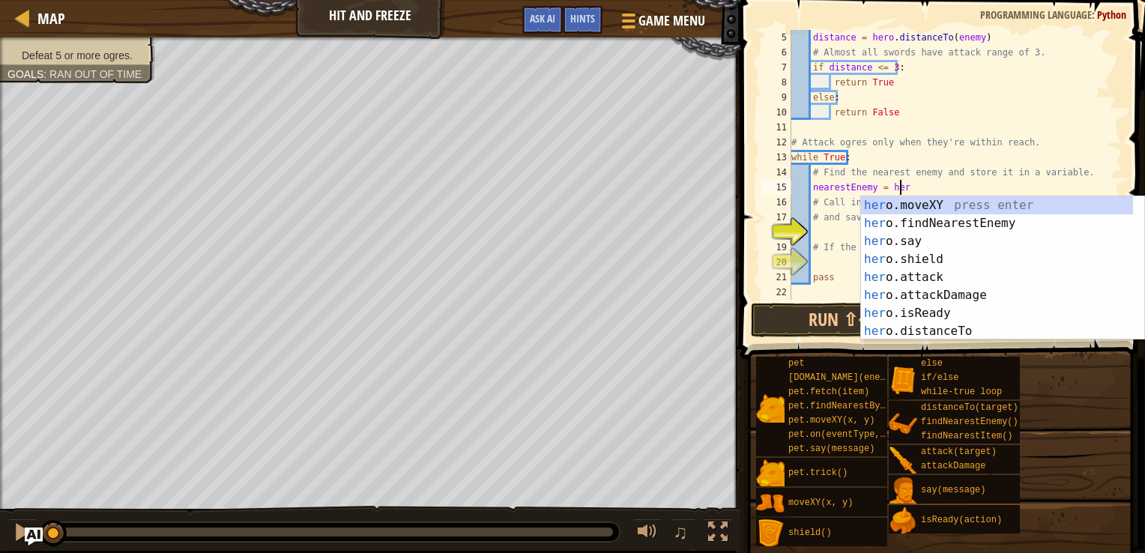
type textarea "nearestEnemy = hero"
click at [956, 221] on div "hero .moveXY press enter hero .findNearestEnemy press enter hero .say press ent…" at bounding box center [997, 286] width 272 height 180
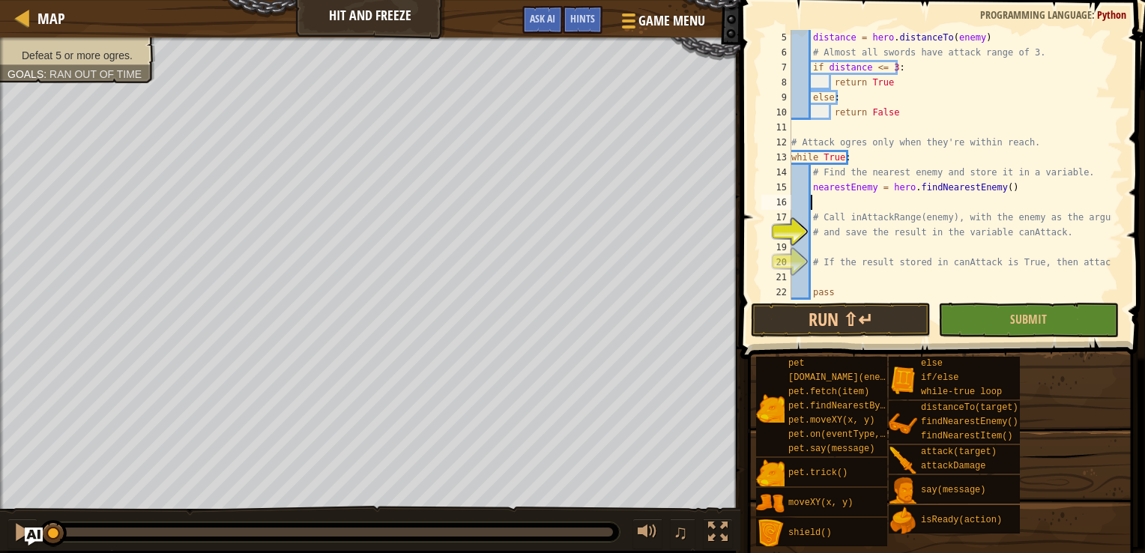
scroll to position [7, 0]
click at [855, 247] on div "distance = hero . distanceTo ( enemy ) # Almost all swords have attack range of…" at bounding box center [950, 180] width 323 height 300
type textarea "if nearestEnemy inAttackrange"
click at [839, 283] on div "distance = hero . distanceTo ( enemy ) # Almost all swords have attack range of…" at bounding box center [950, 180] width 323 height 300
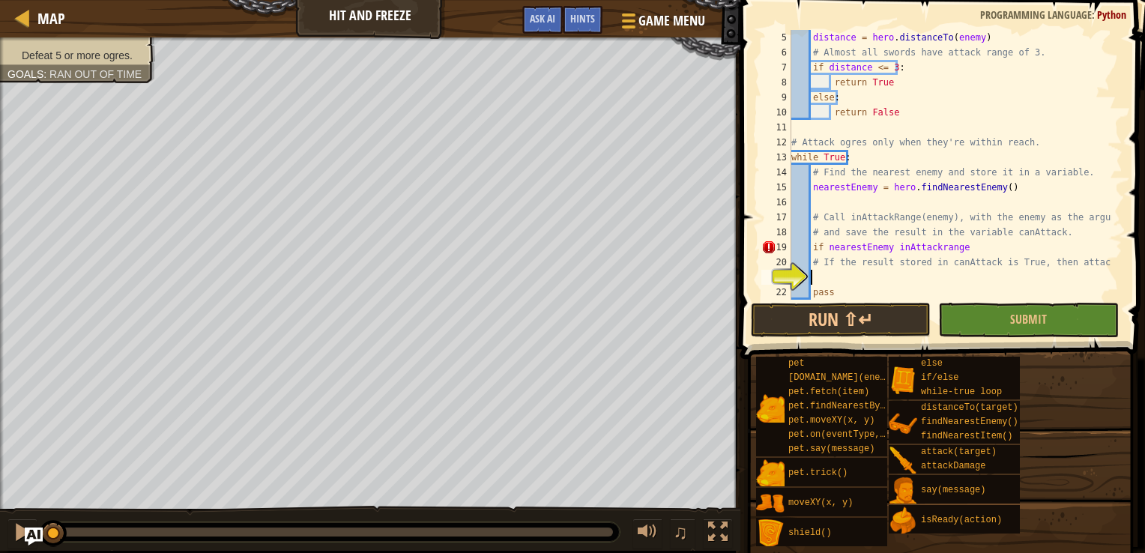
scroll to position [7, 0]
click at [825, 247] on div "distance = hero . distanceTo ( enemy ) # Almost all swords have attack range of…" at bounding box center [950, 180] width 323 height 300
click at [880, 244] on div "distance = hero . distanceTo ( enemy ) # Almost all swords have attack range of…" at bounding box center [950, 180] width 323 height 300
click at [884, 246] on div "distance = hero . distanceTo ( enemy ) # Almost all swords have attack range of…" at bounding box center [950, 180] width 323 height 300
click at [864, 248] on div "distance = hero . distanceTo ( enemy ) # Almost all swords have attack range of…" at bounding box center [950, 180] width 323 height 300
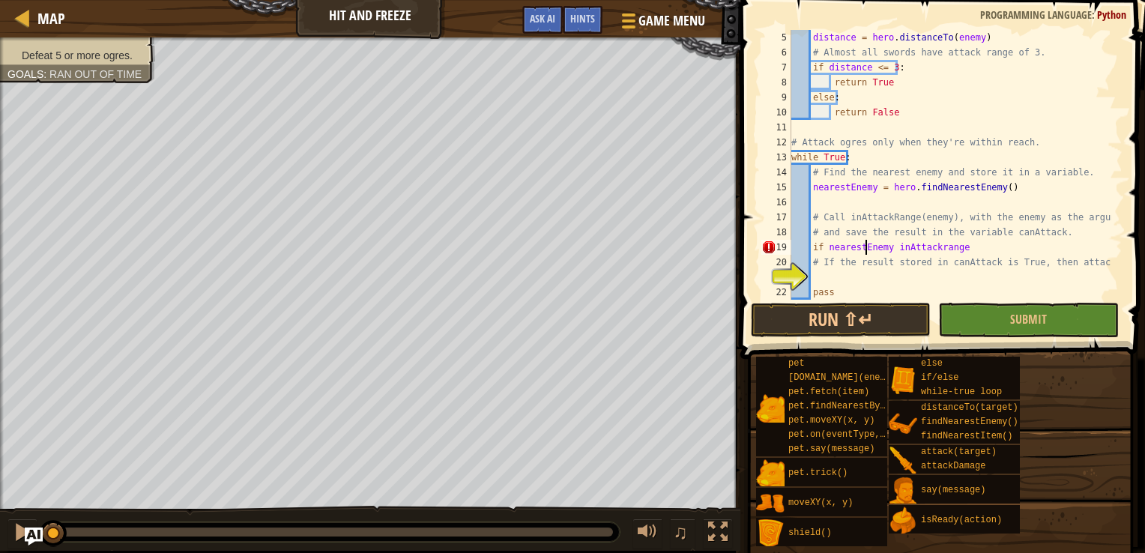
click at [864, 248] on div "distance = hero . distanceTo ( enemy ) # Almost all swords have attack range of…" at bounding box center [950, 180] width 323 height 300
click at [888, 247] on div "distance = hero . distanceTo ( enemy ) # Almost all swords have attack range of…" at bounding box center [950, 180] width 323 height 300
click at [886, 247] on div "distance = hero . distanceTo ( enemy ) # Almost all swords have attack range of…" at bounding box center [950, 180] width 323 height 300
click at [888, 247] on div "distance = hero . distanceTo ( enemy ) # Almost all swords have attack range of…" at bounding box center [950, 180] width 323 height 300
click at [891, 247] on div "distance = hero . distanceTo ( enemy ) # Almost all swords have attack range of…" at bounding box center [950, 180] width 323 height 300
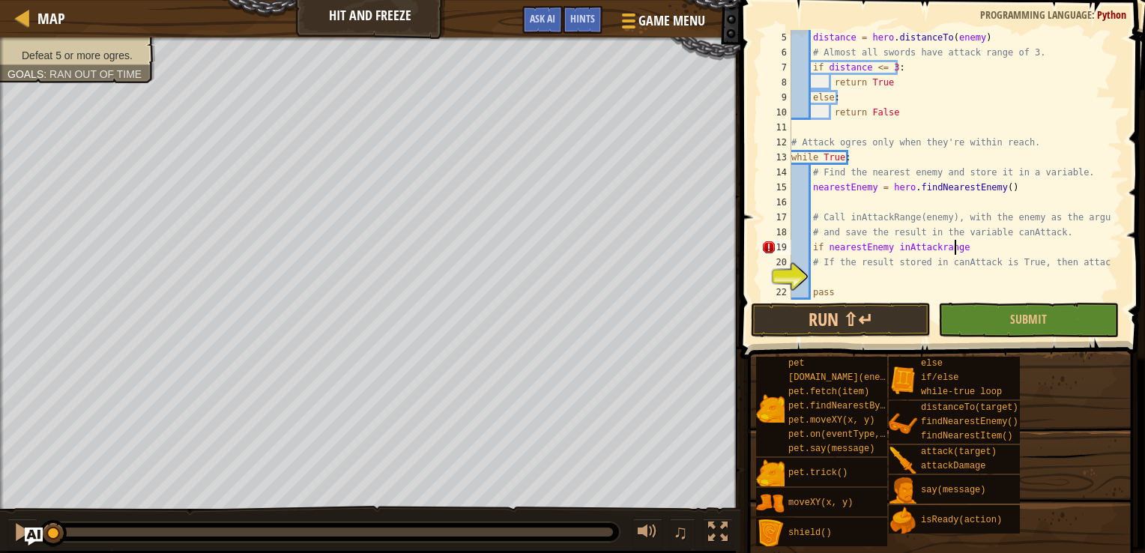
click at [956, 241] on div "distance = hero . distanceTo ( enemy ) # Almost all swords have attack range of…" at bounding box center [950, 180] width 323 height 300
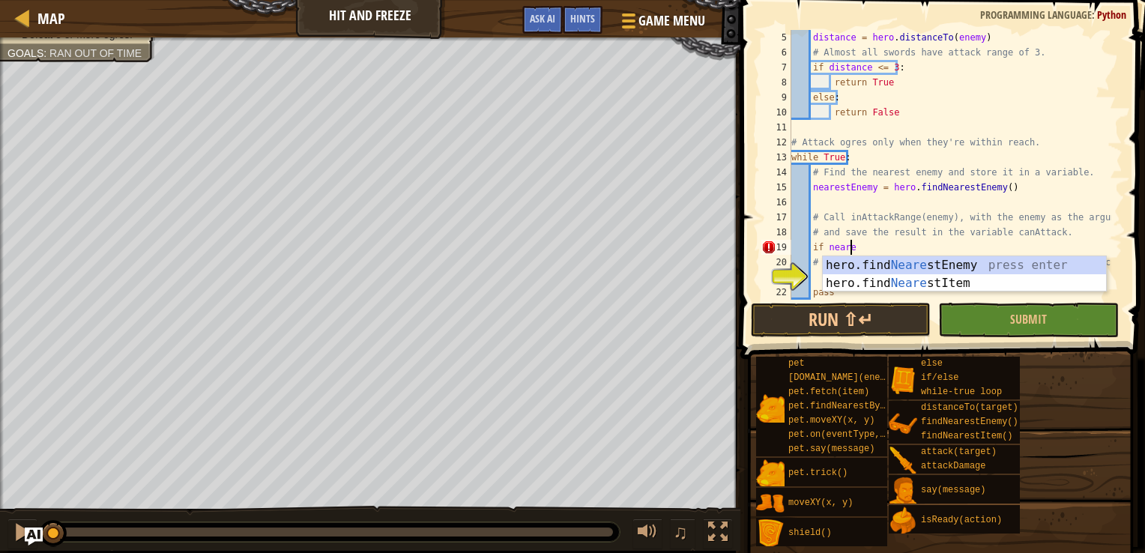
scroll to position [7, 2]
type textarea "i"
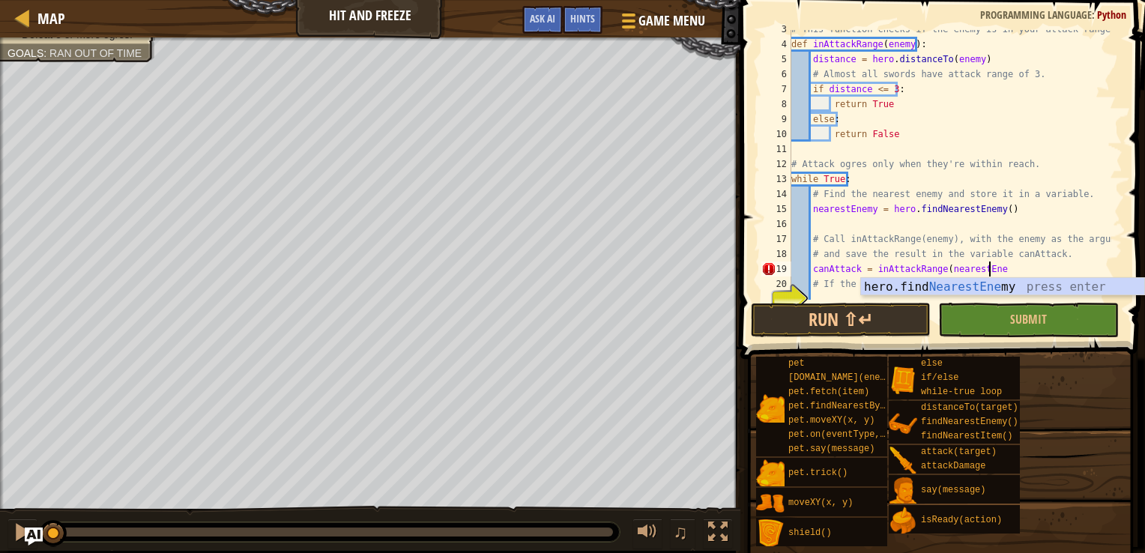
scroll to position [7, 15]
type textarea "canAttack = inAttackRange(nearestEnemy)"
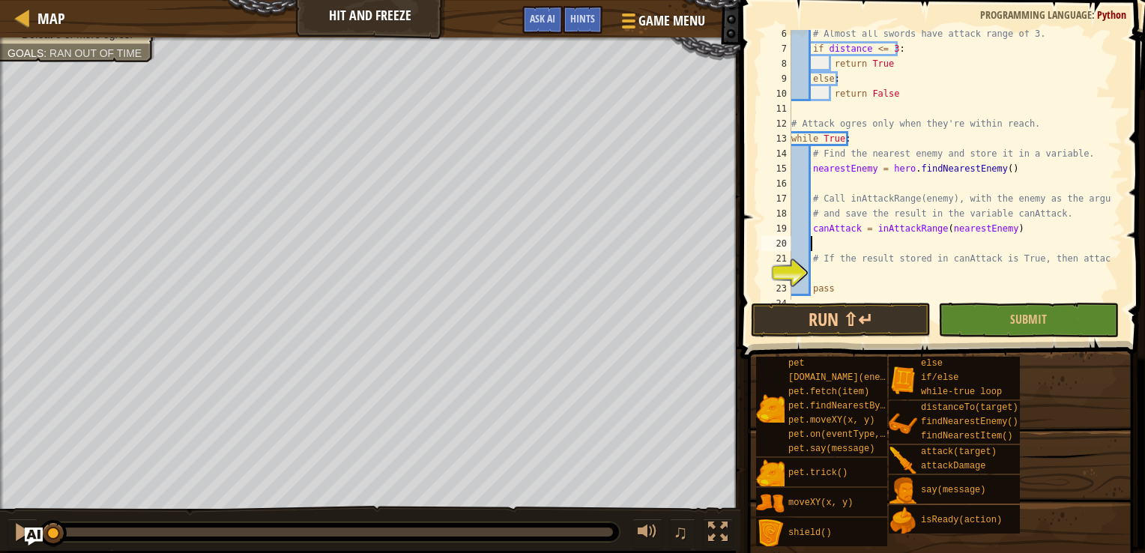
scroll to position [90, 0]
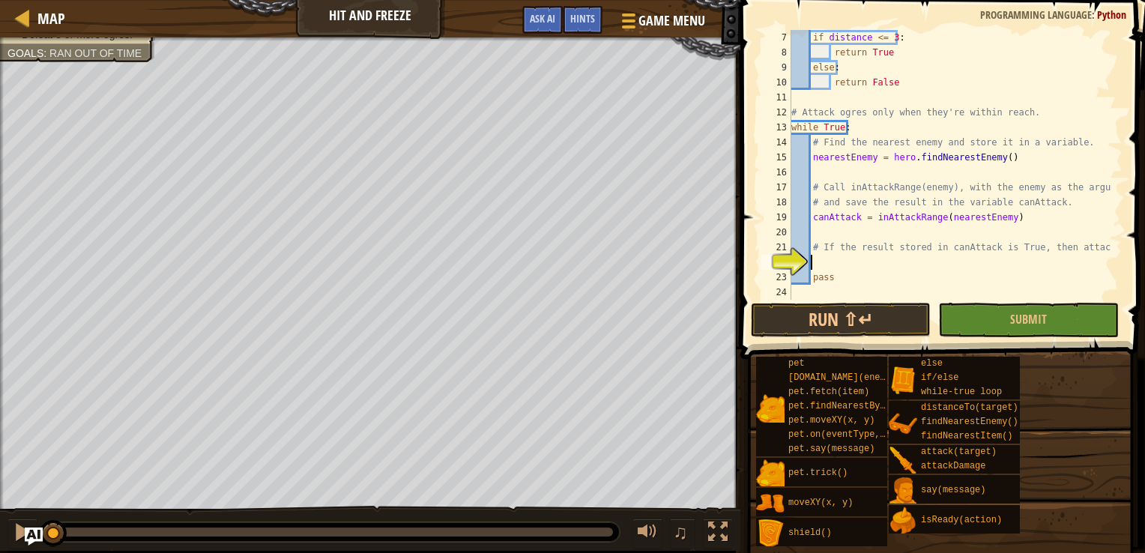
click at [900, 266] on div "if distance <= 3 : return True else : return False # Attack ogres only when the…" at bounding box center [950, 180] width 323 height 300
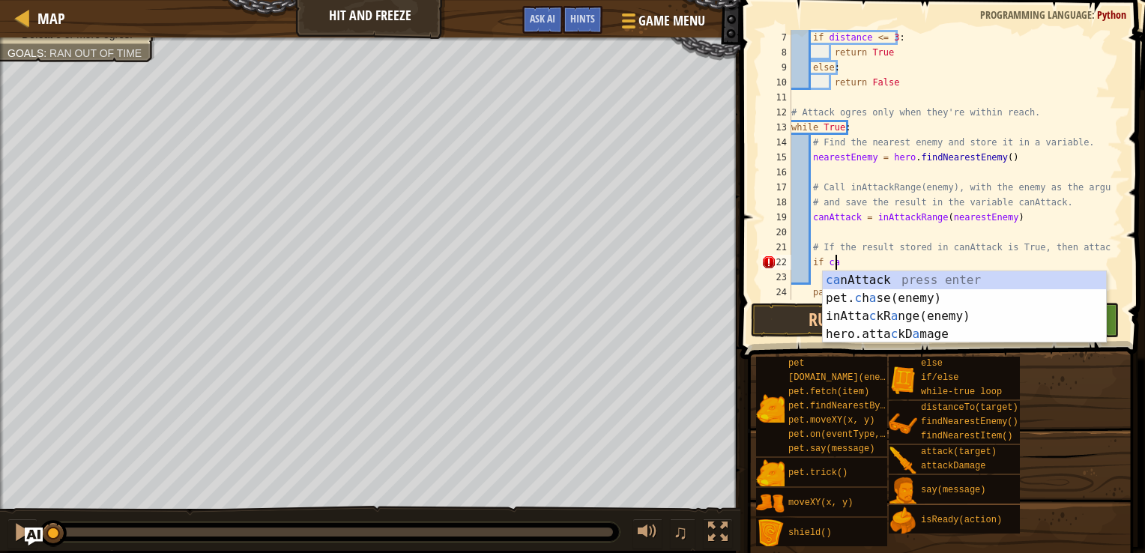
scroll to position [7, 3]
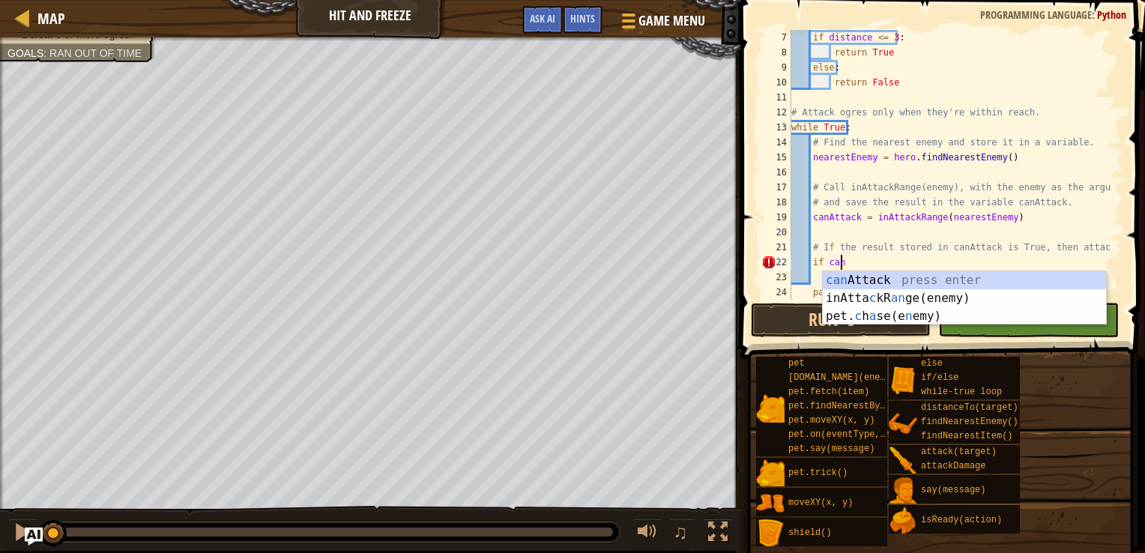
type textarea "if canAttack"
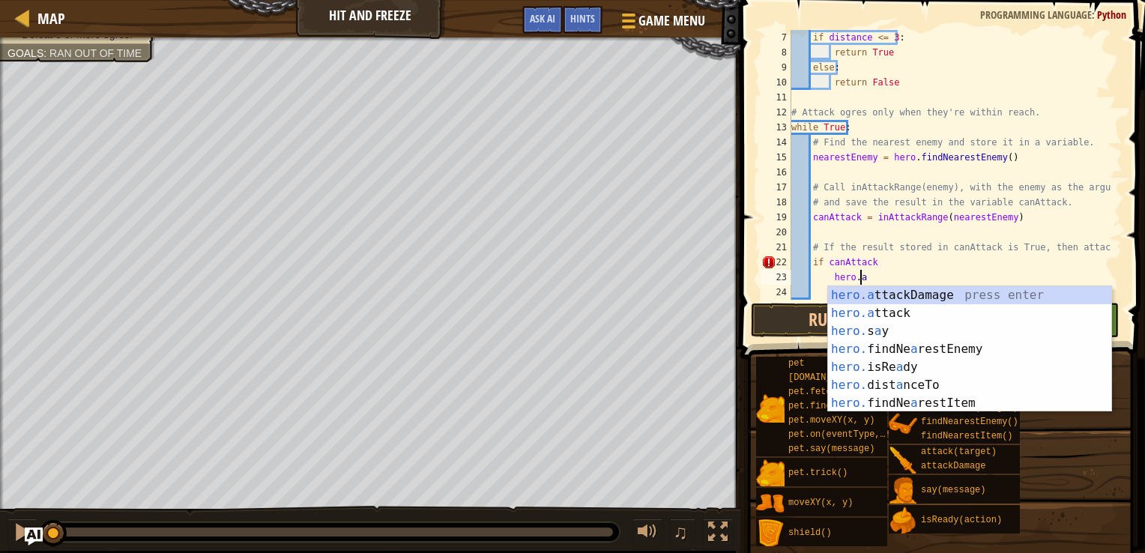
scroll to position [7, 5]
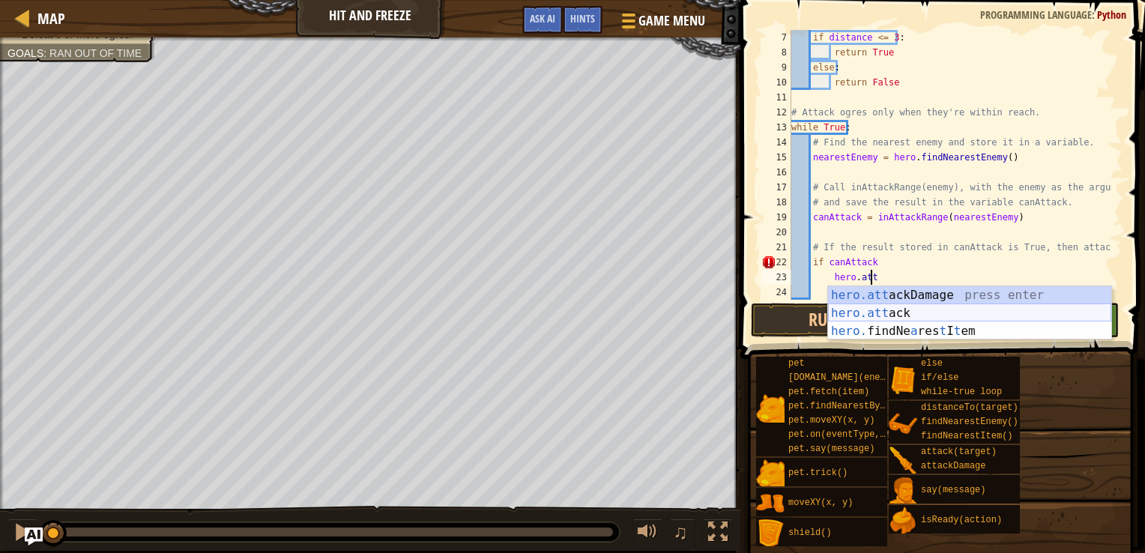
click at [996, 309] on div "hero.att ackDamage press enter hero.att ack press enter hero. findNe a res t I …" at bounding box center [969, 331] width 283 height 90
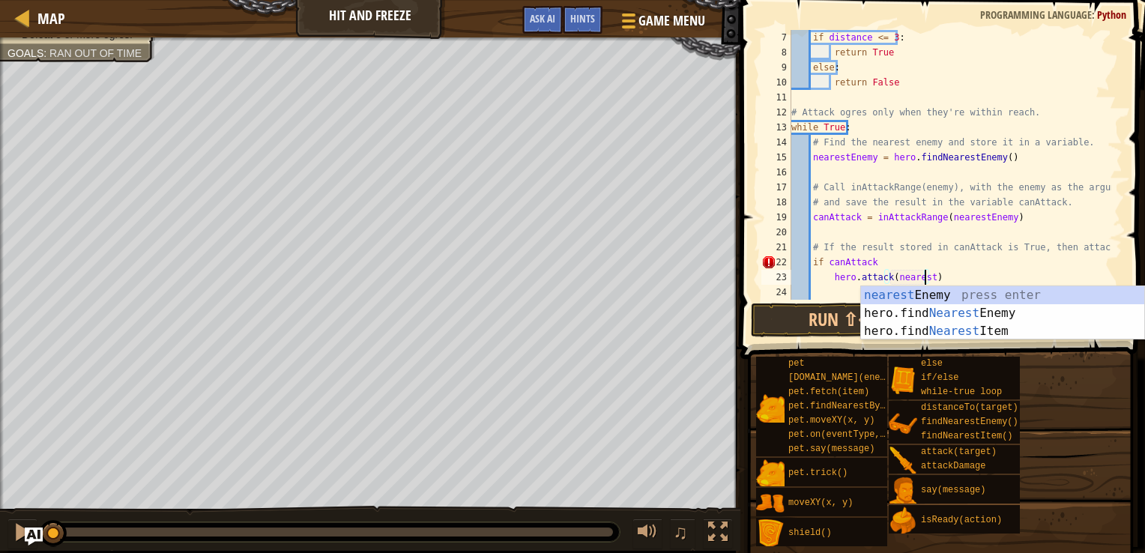
scroll to position [7, 10]
click at [936, 292] on div "nearest Enemy press enter hero.find Nearest Enemy press enter hero.find Nearest…" at bounding box center [1002, 331] width 283 height 90
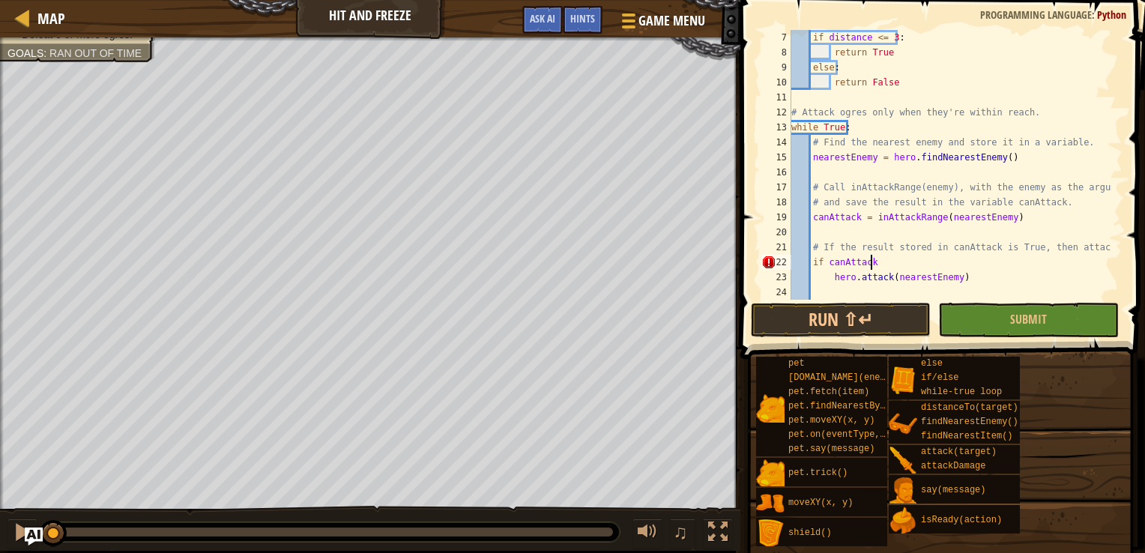
click at [882, 259] on div "if distance <= 3 : return True else : return False # Attack ogres only when the…" at bounding box center [950, 180] width 323 height 300
type textarea "if canAttack:"
click at [879, 331] on button "Run ⇧↵" at bounding box center [841, 320] width 180 height 34
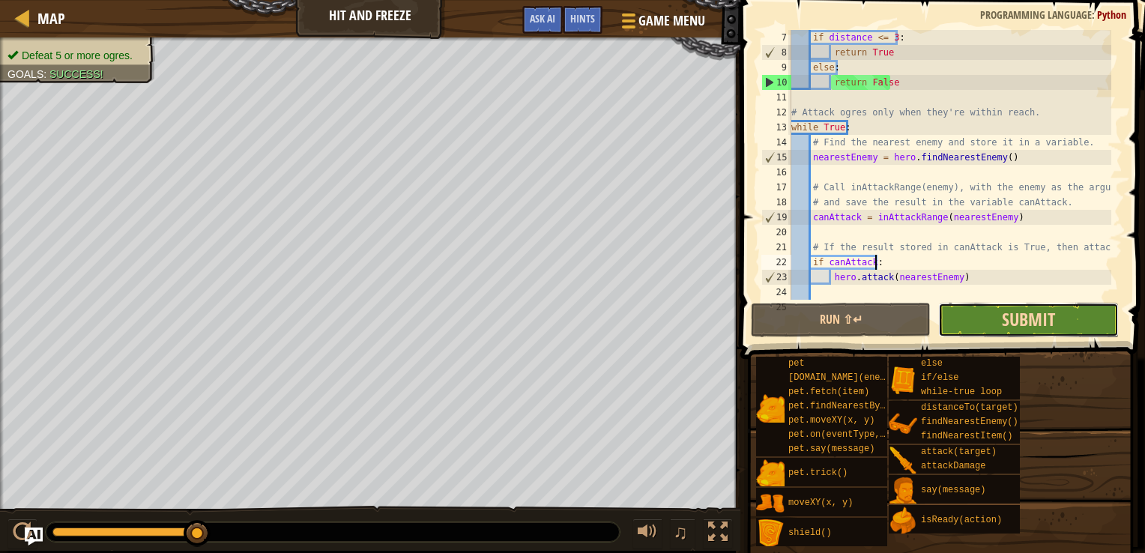
click at [1009, 310] on span "Submit" at bounding box center [1028, 319] width 53 height 24
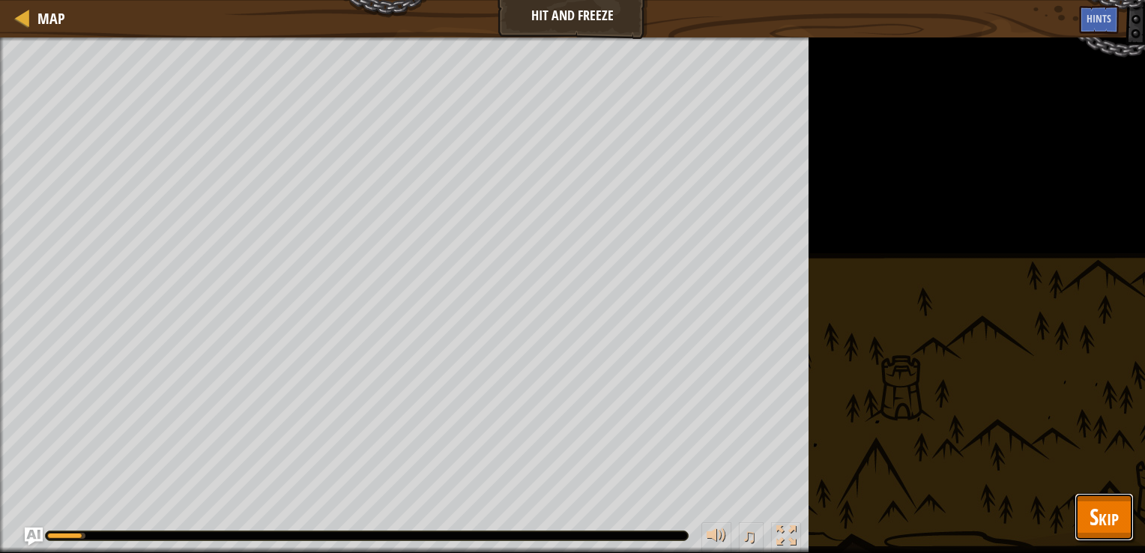
click at [1101, 510] on span "Skip" at bounding box center [1104, 517] width 29 height 31
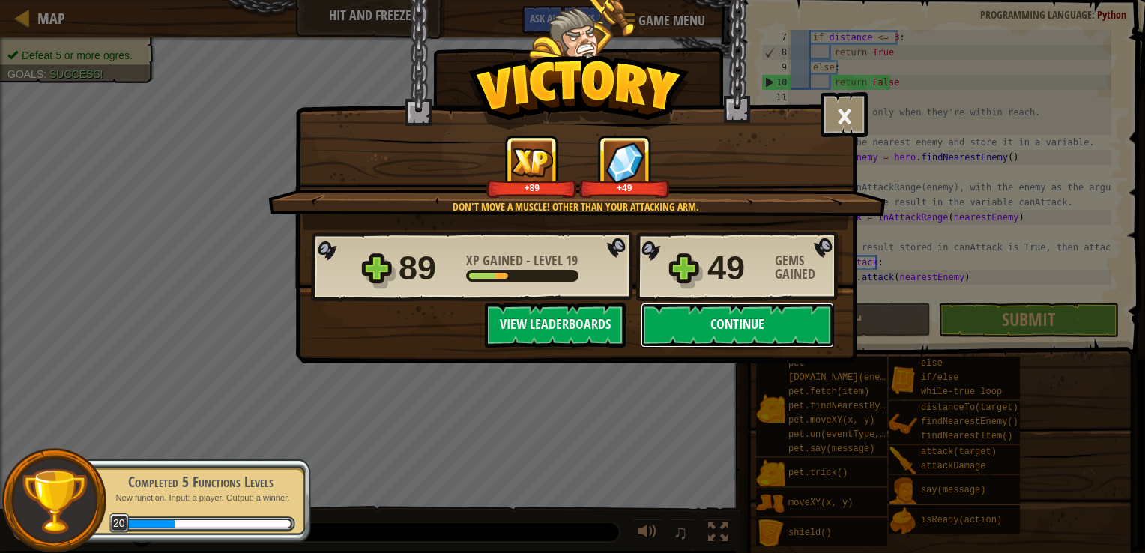
click at [676, 334] on button "Continue" at bounding box center [737, 325] width 193 height 45
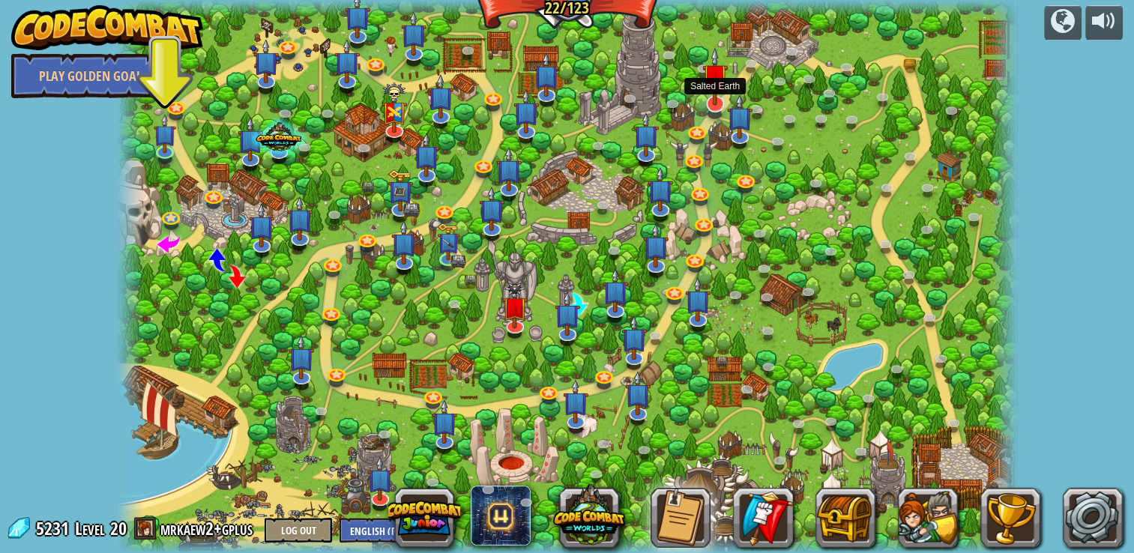
click at [712, 95] on img at bounding box center [714, 76] width 25 height 58
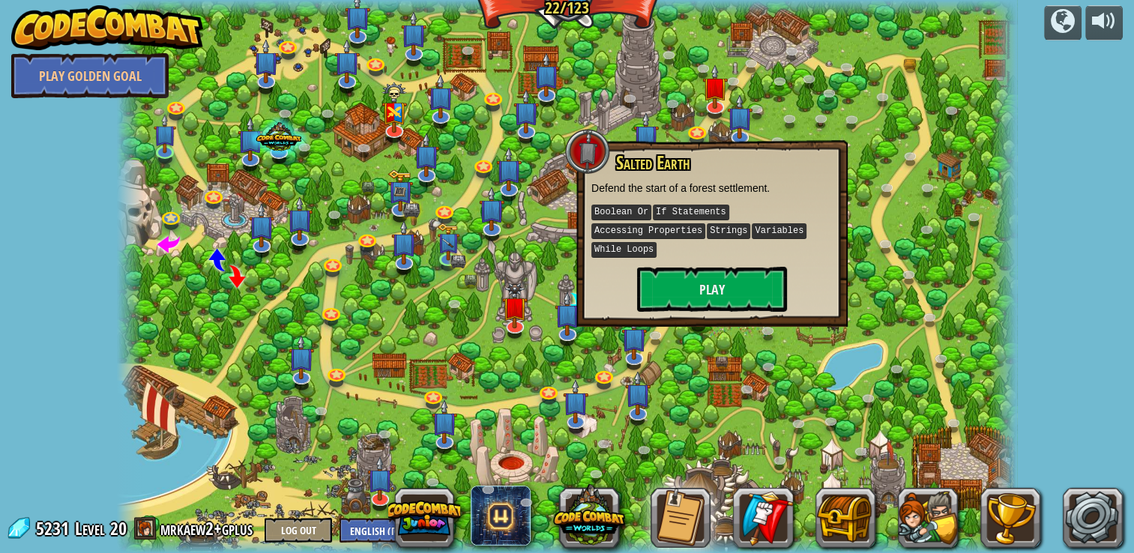
click at [680, 241] on div "Salted Earth Defend the start of a forest settlement. Boolean Or If Statements …" at bounding box center [711, 232] width 241 height 159
click at [662, 268] on button "Play" at bounding box center [712, 289] width 150 height 45
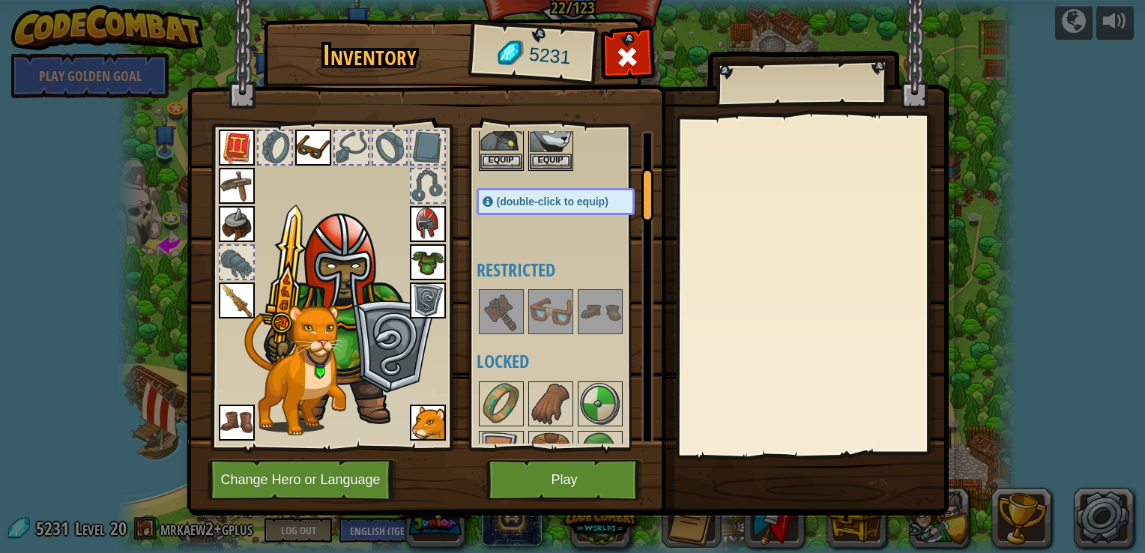
scroll to position [225, 0]
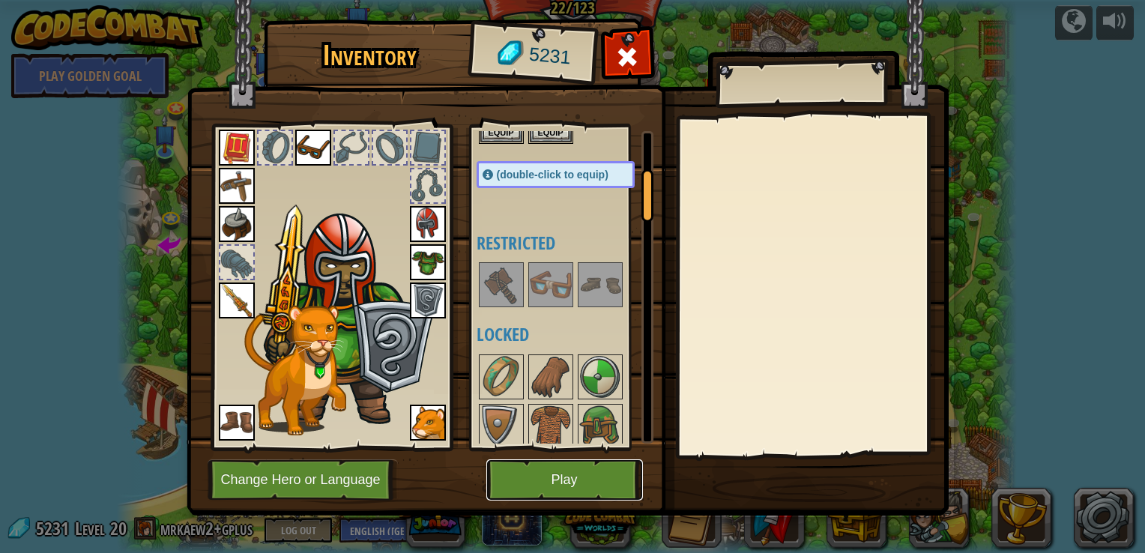
click at [528, 475] on button "Play" at bounding box center [565, 480] width 157 height 41
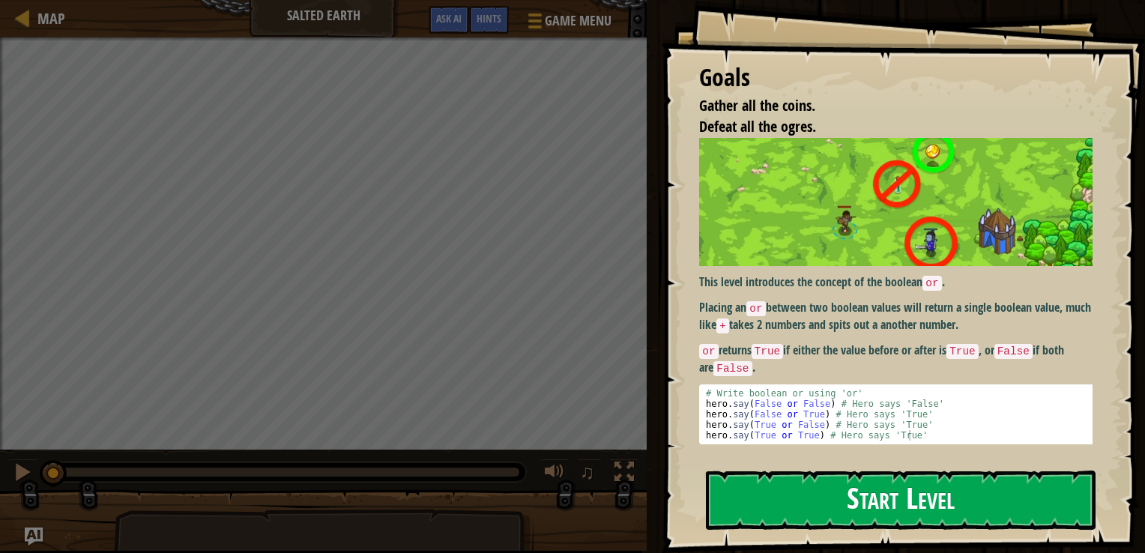
click at [804, 501] on button "Start Level" at bounding box center [901, 500] width 390 height 59
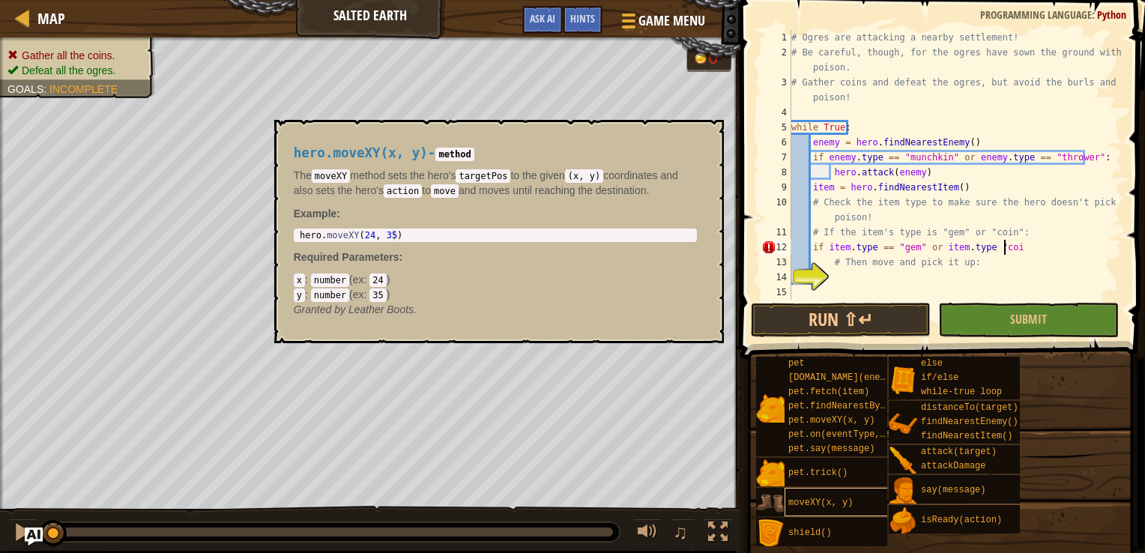
scroll to position [7, 17]
type textarea "if item.type == "gem" or item.type "coin""
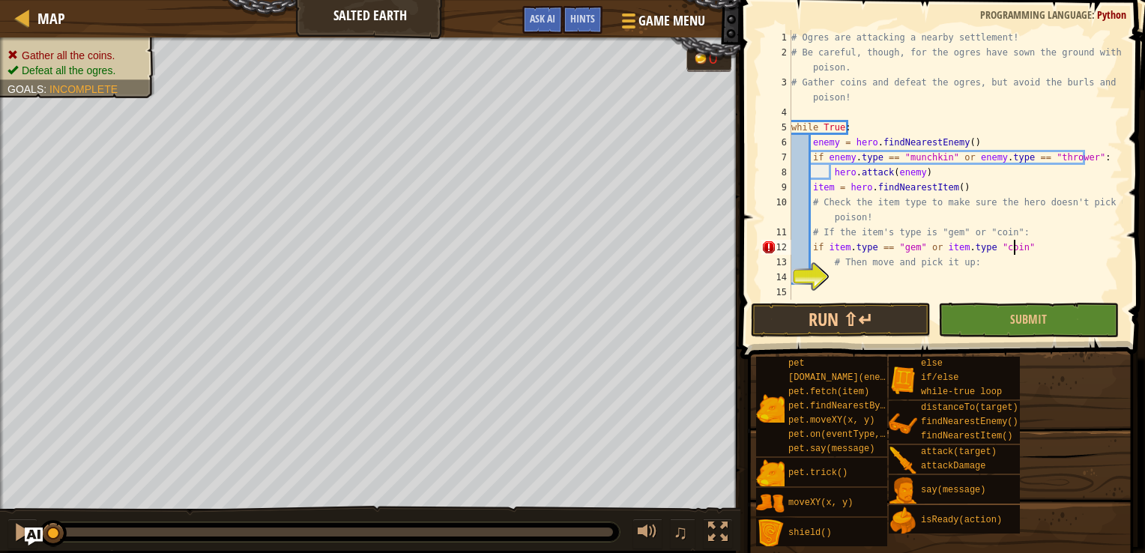
click at [914, 282] on div "# Ogres are attacking a nearby settlement! # Be careful, though, for the ogres …" at bounding box center [956, 180] width 334 height 300
click at [837, 312] on button "Run ⇧↵" at bounding box center [841, 320] width 180 height 34
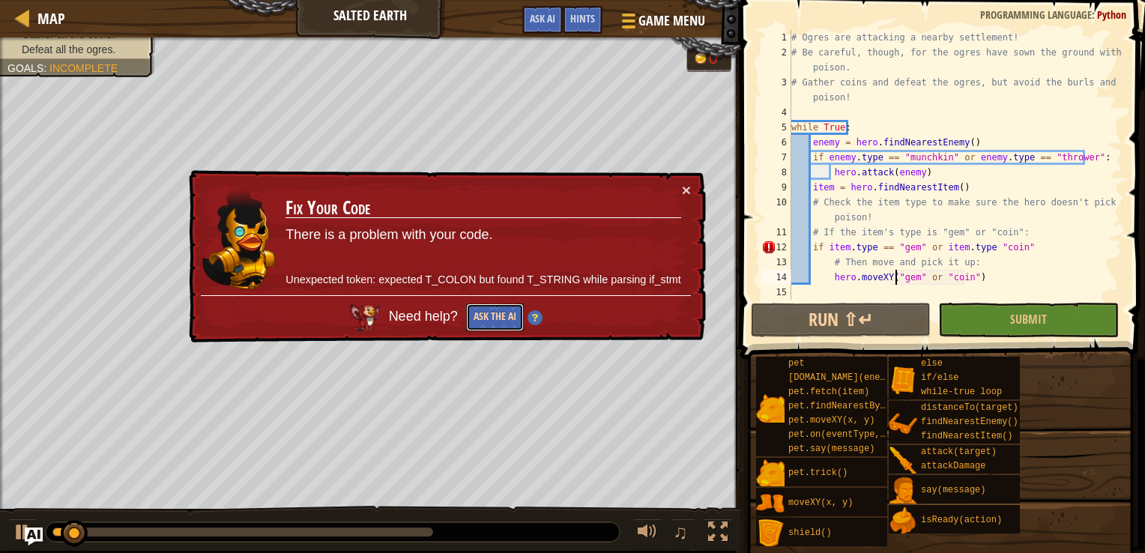
click at [514, 315] on button "Ask the AI" at bounding box center [495, 318] width 58 height 28
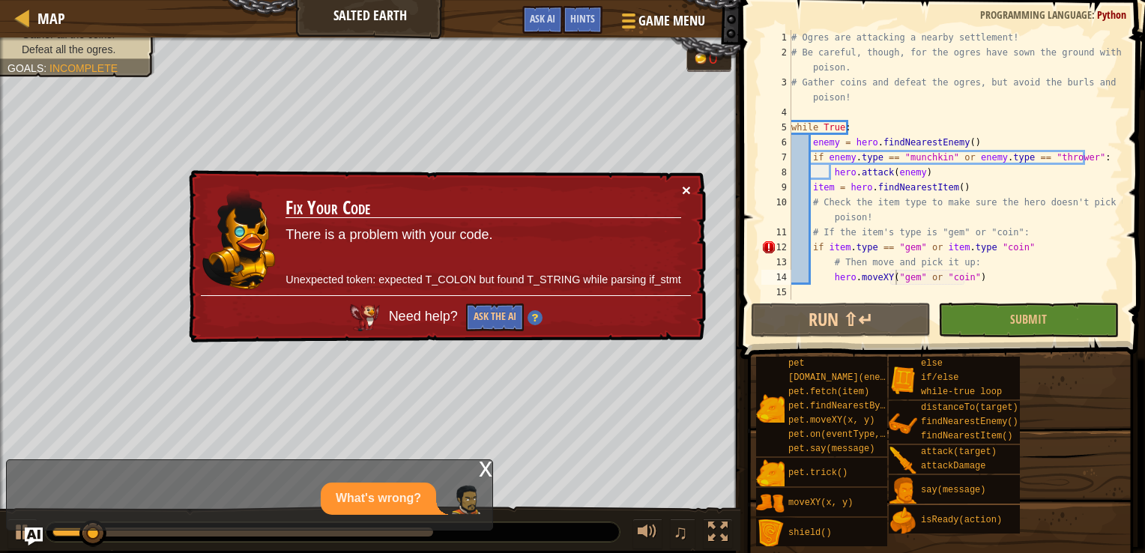
click at [688, 190] on button "×" at bounding box center [686, 190] width 9 height 16
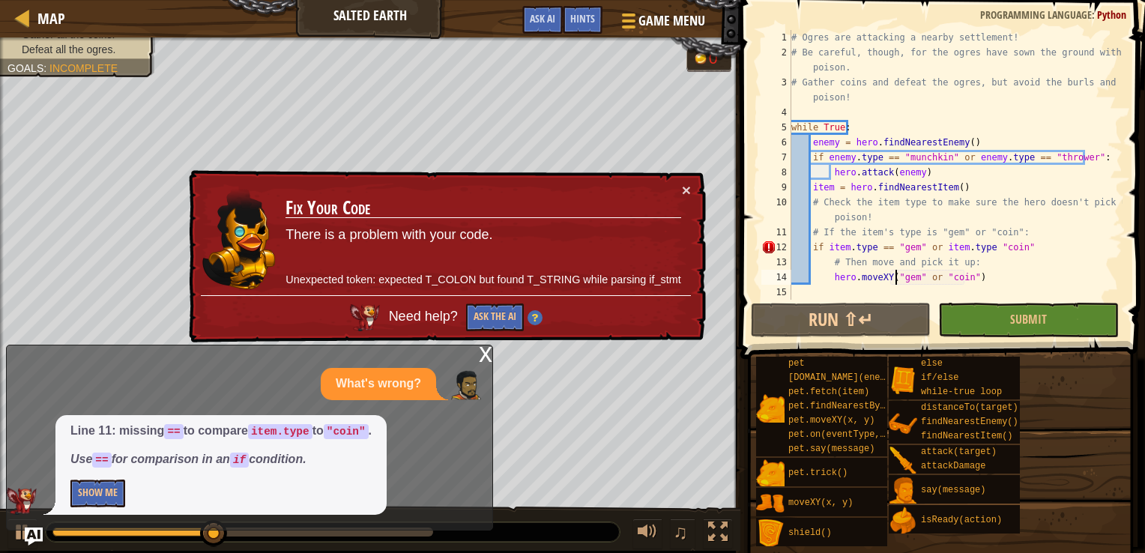
click at [486, 358] on div "x" at bounding box center [485, 353] width 13 height 15
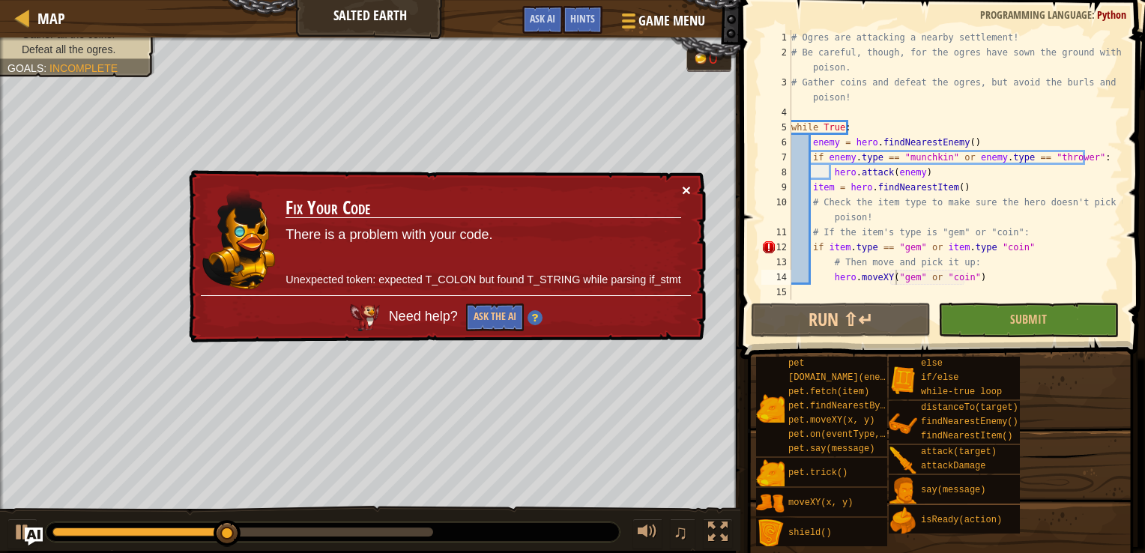
click at [687, 190] on button "×" at bounding box center [686, 190] width 9 height 16
click at [1047, 253] on div "# Ogres are attacking a nearby settlement! # Be careful, though, for the ogres …" at bounding box center [956, 180] width 334 height 300
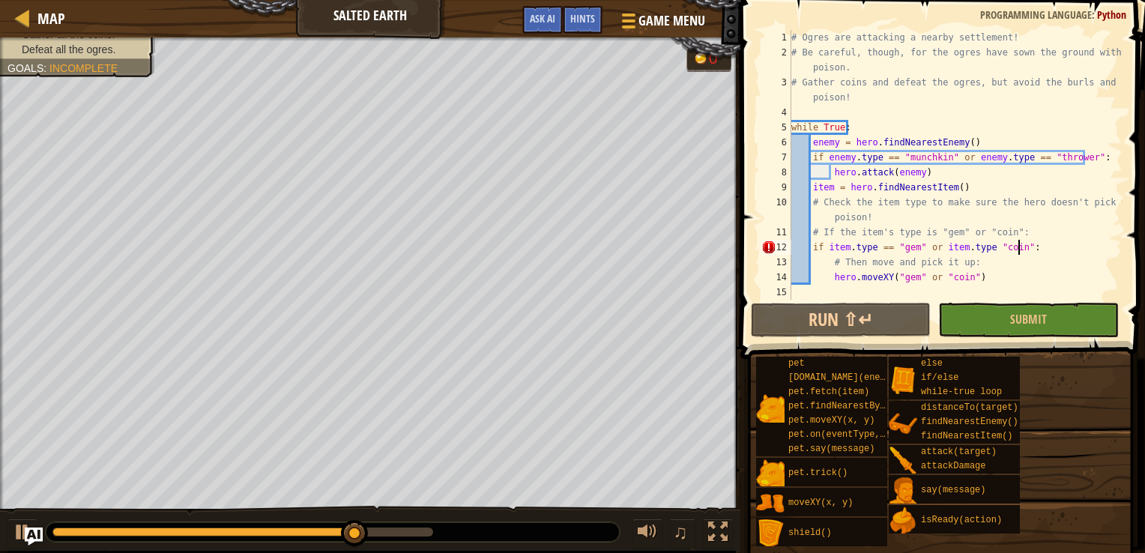
scroll to position [7, 18]
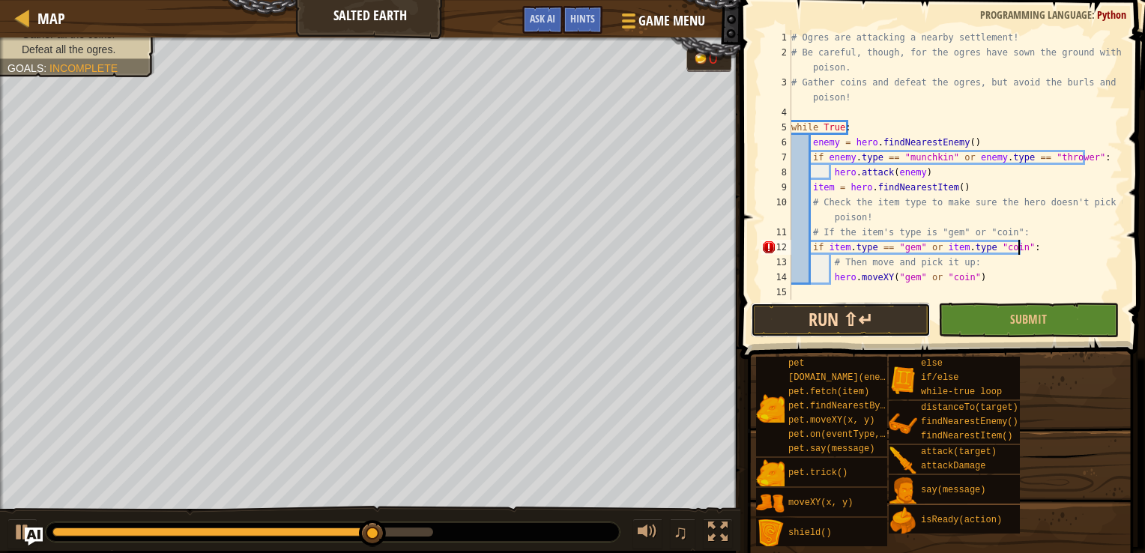
click at [897, 321] on button "Run ⇧↵" at bounding box center [841, 320] width 180 height 34
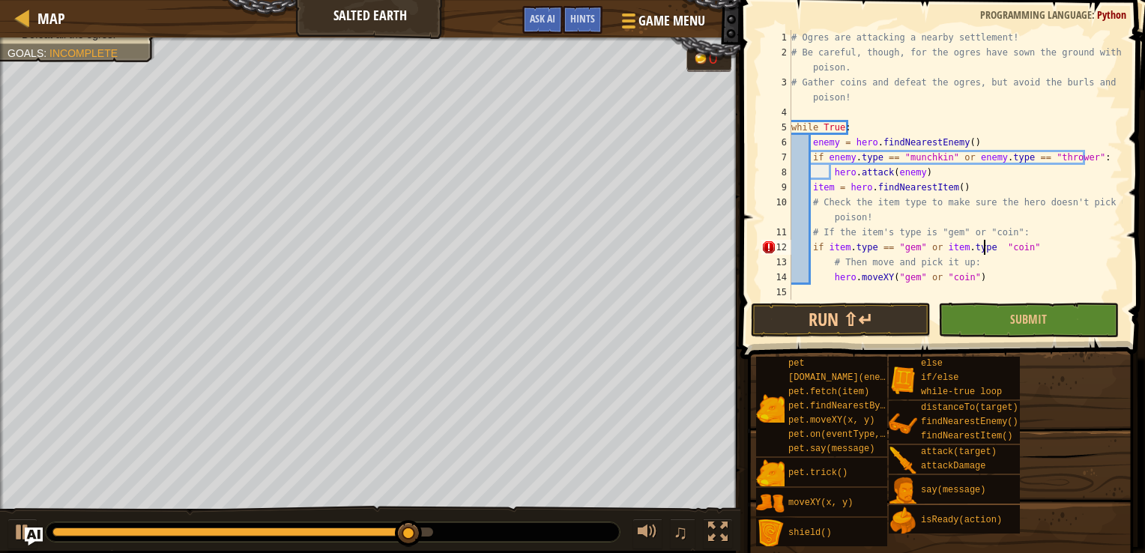
scroll to position [7, 16]
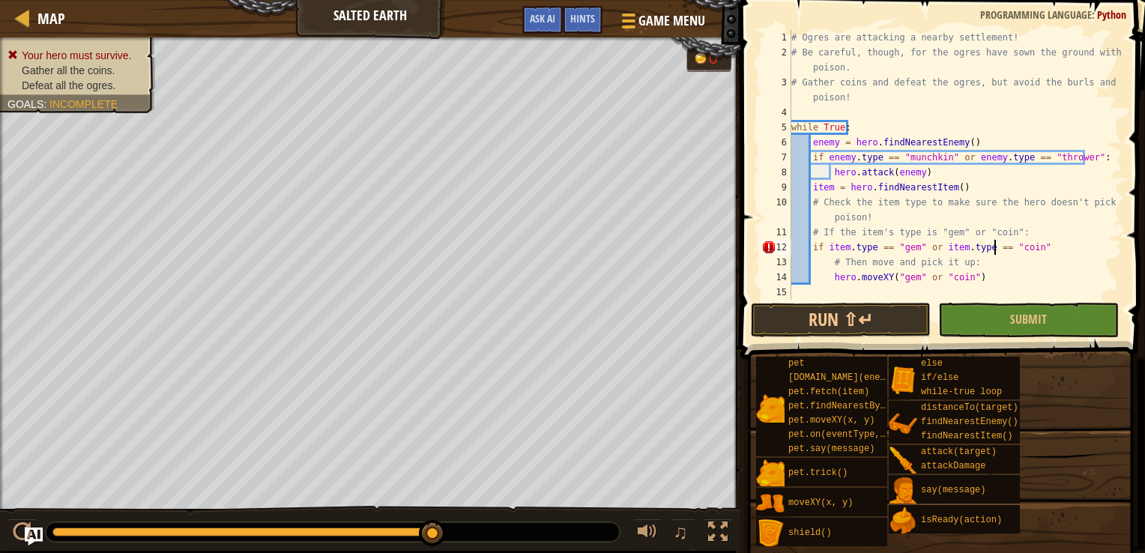
click at [1032, 247] on div "# Ogres are attacking a nearby settlement! # Be careful, though, for the ogres …" at bounding box center [956, 180] width 334 height 300
click at [865, 322] on button "Run ⇧↵" at bounding box center [841, 320] width 180 height 34
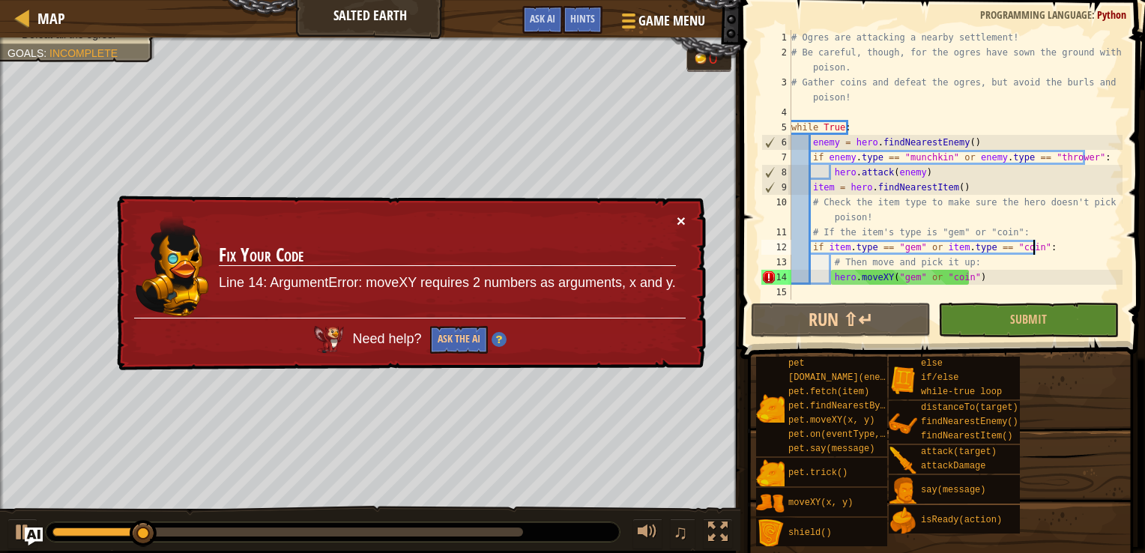
click at [683, 220] on button "×" at bounding box center [681, 221] width 9 height 16
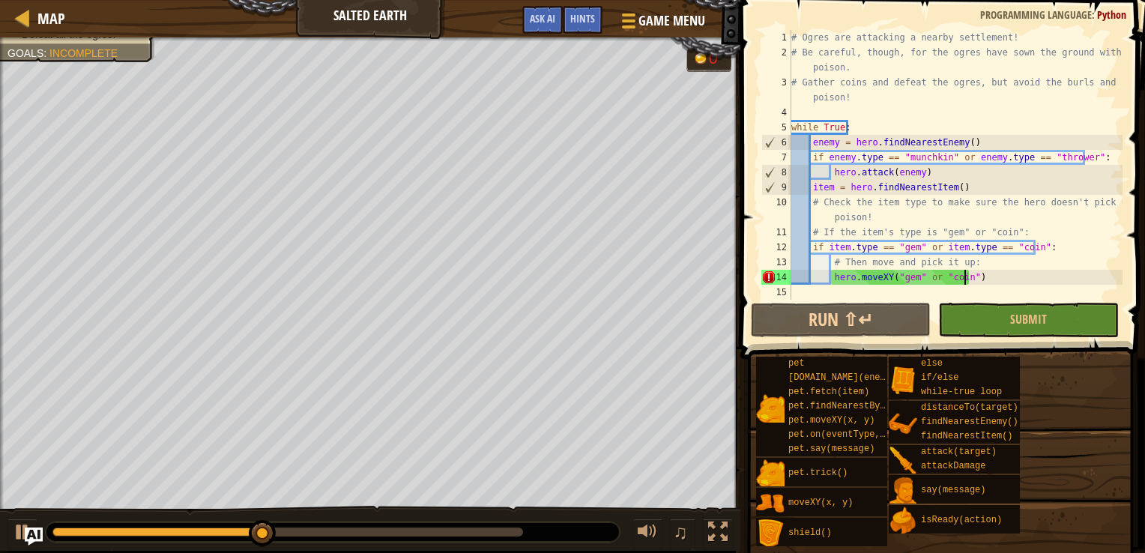
click at [964, 280] on div "# Ogres are attacking a nearby settlement! # Be careful, though, for the ogres …" at bounding box center [956, 180] width 334 height 300
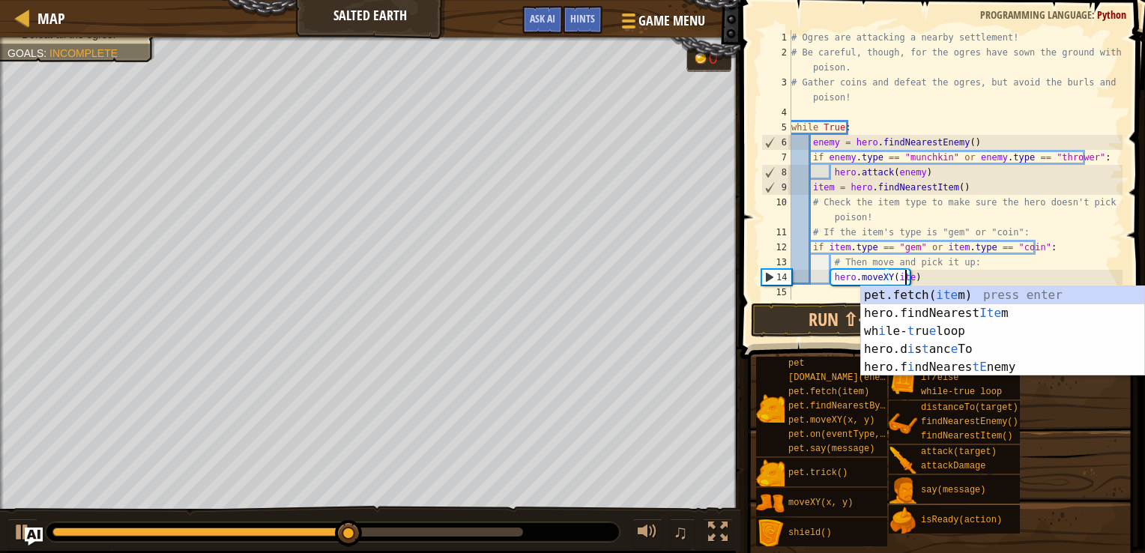
scroll to position [7, 9]
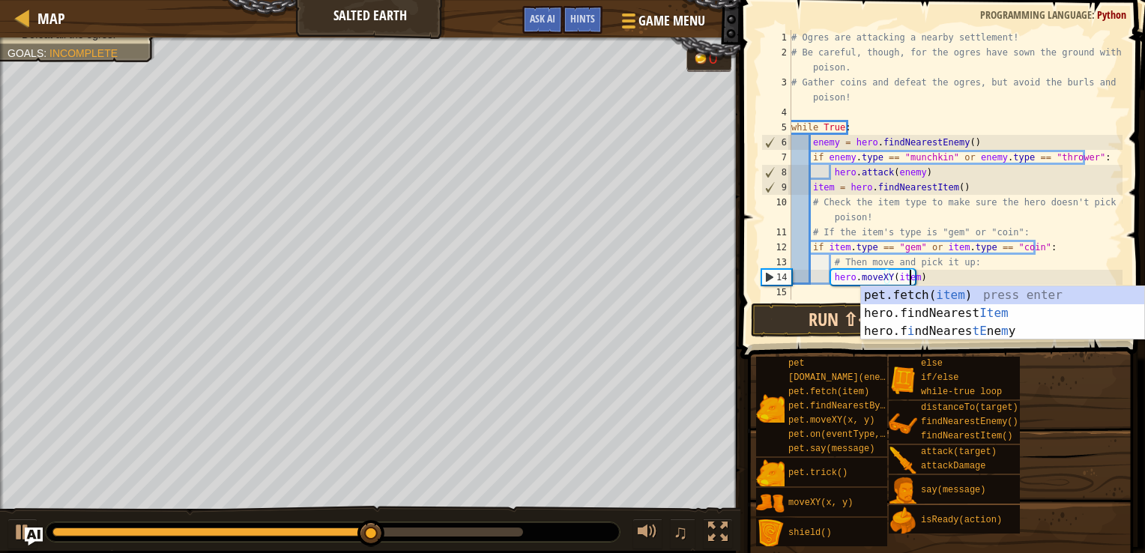
type textarea "hero.moveXY(item)"
click at [845, 328] on button "Run ⇧↵" at bounding box center [841, 320] width 180 height 34
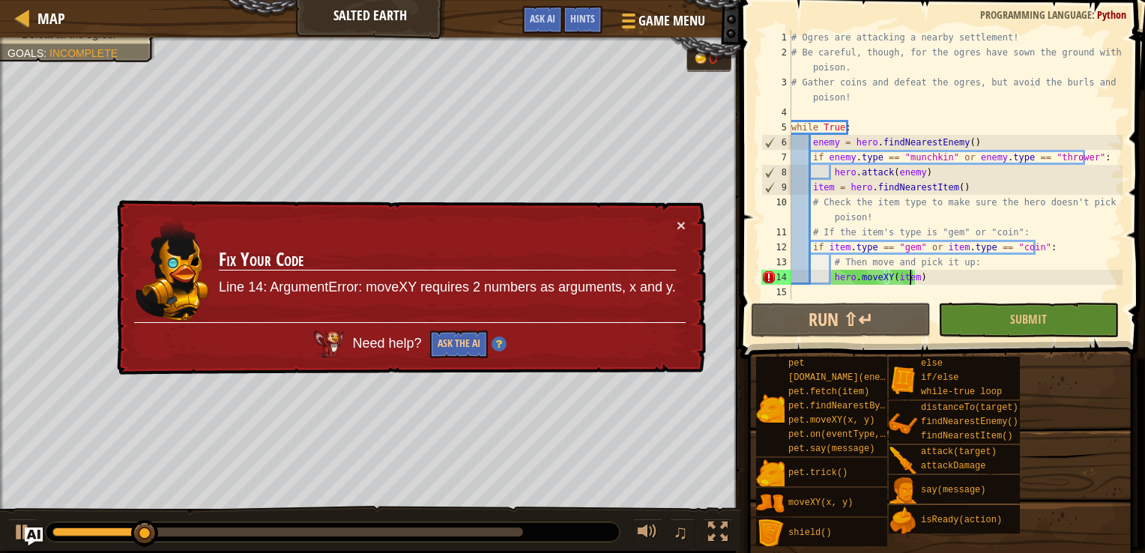
click at [897, 295] on div "# Ogres are attacking a nearby settlement! # Be careful, though, for the ogres …" at bounding box center [956, 180] width 334 height 300
click at [912, 277] on div "# Ogres are attacking a nearby settlement! # Be careful, though, for the ogres …" at bounding box center [956, 180] width 334 height 300
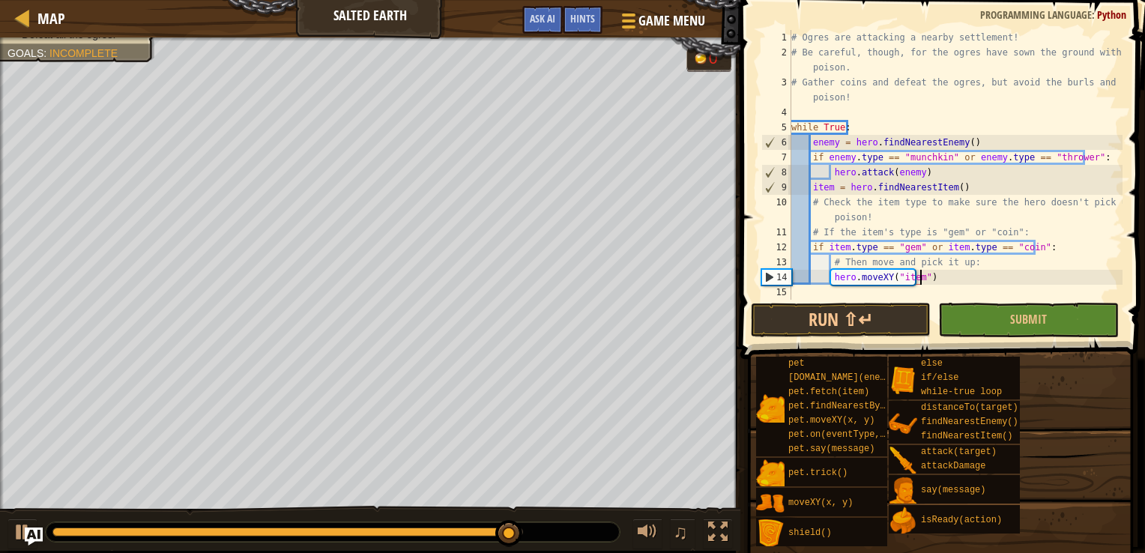
scroll to position [7, 10]
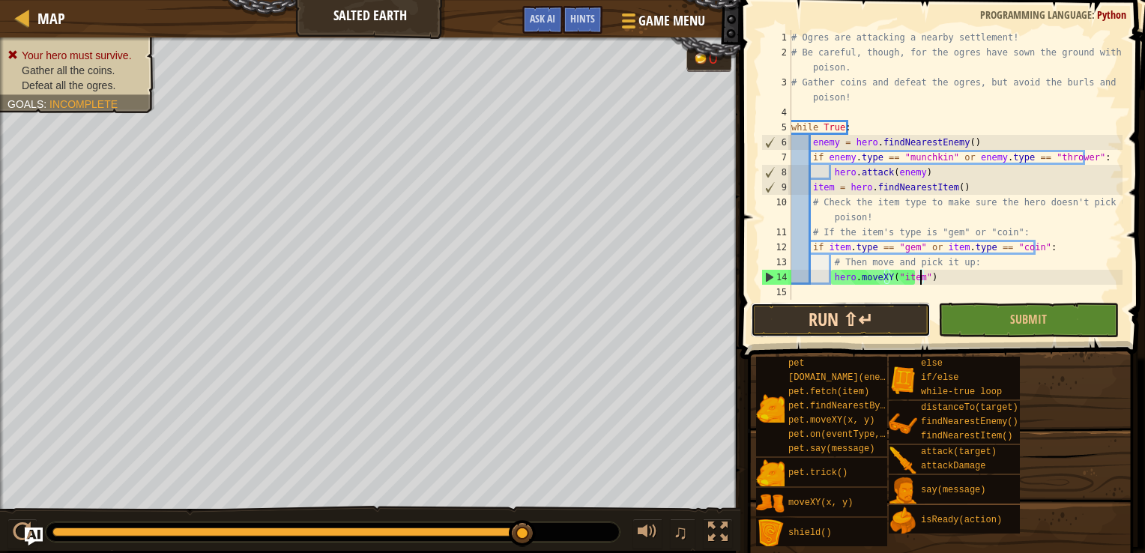
click at [867, 316] on button "Run ⇧↵" at bounding box center [841, 320] width 180 height 34
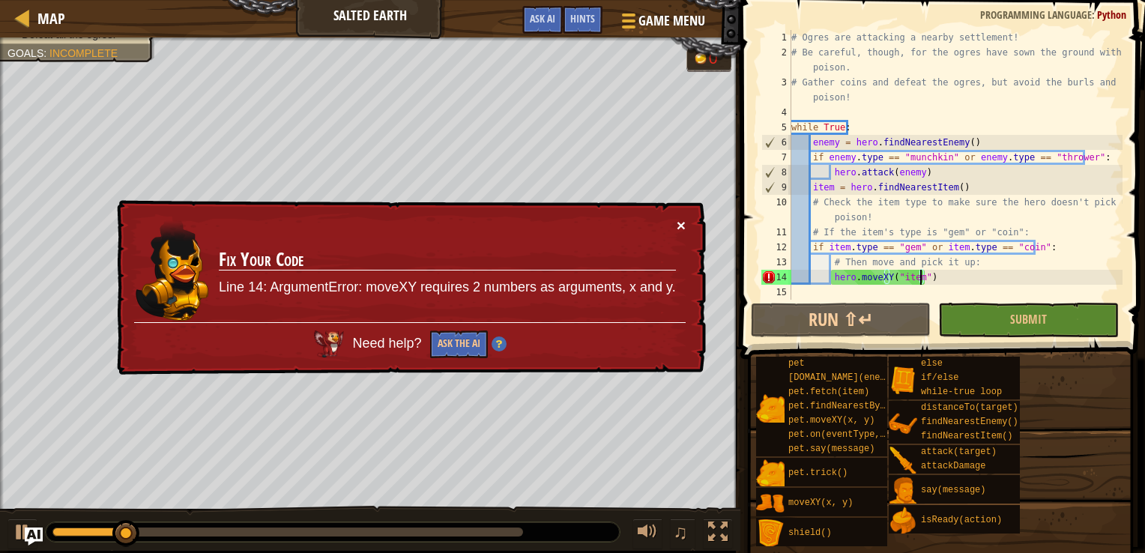
click at [678, 226] on button "×" at bounding box center [681, 225] width 9 height 16
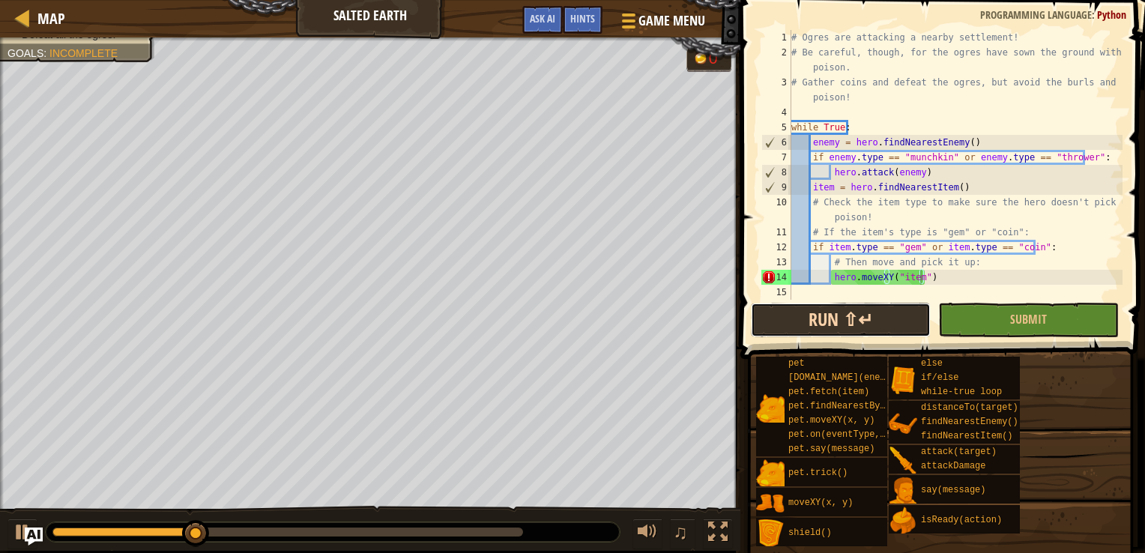
click at [870, 328] on button "Run ⇧↵" at bounding box center [841, 320] width 180 height 34
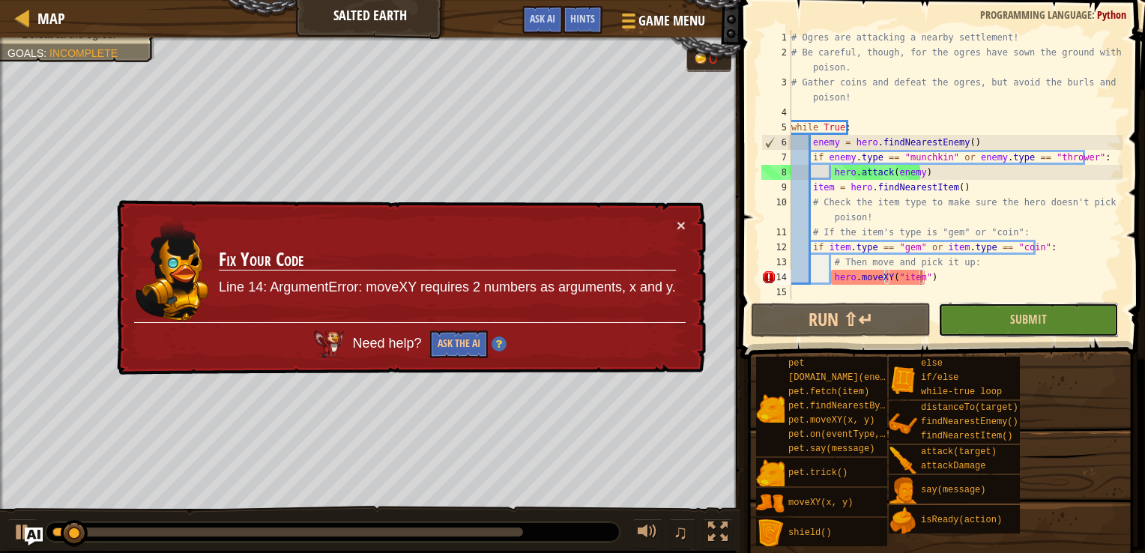
click at [959, 320] on button "Submit" at bounding box center [1029, 320] width 180 height 34
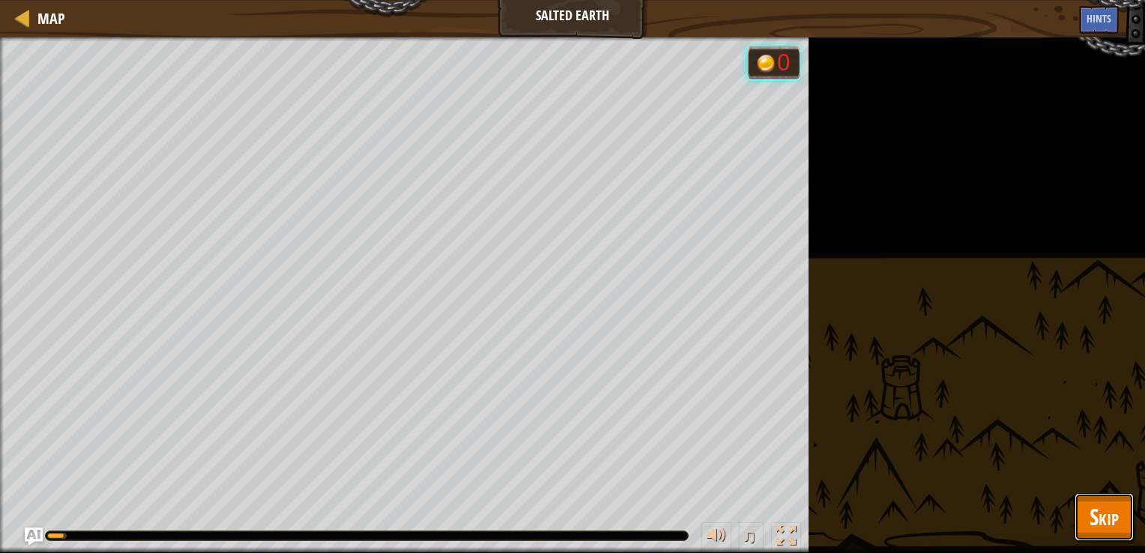
click at [1103, 530] on span "Skip" at bounding box center [1104, 517] width 29 height 31
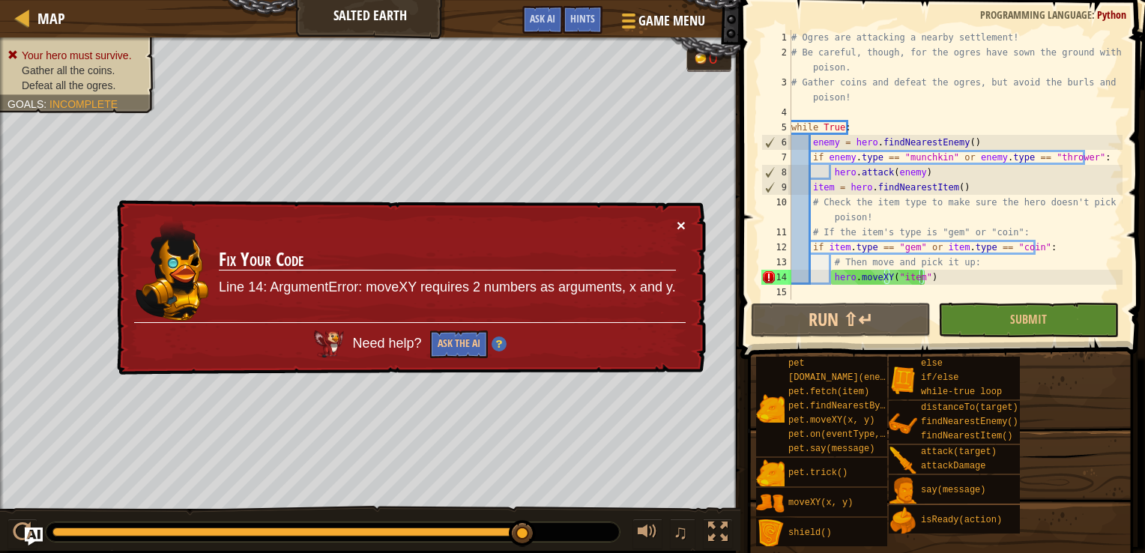
click at [684, 225] on button "×" at bounding box center [681, 225] width 9 height 16
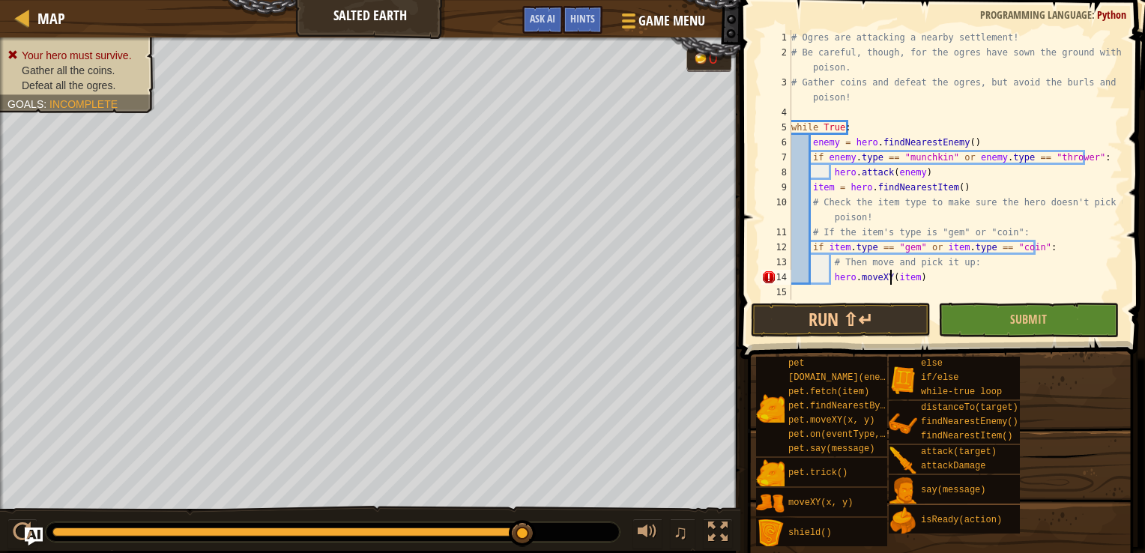
scroll to position [7, 9]
click at [805, 319] on button "Run ⇧↵" at bounding box center [841, 320] width 180 height 34
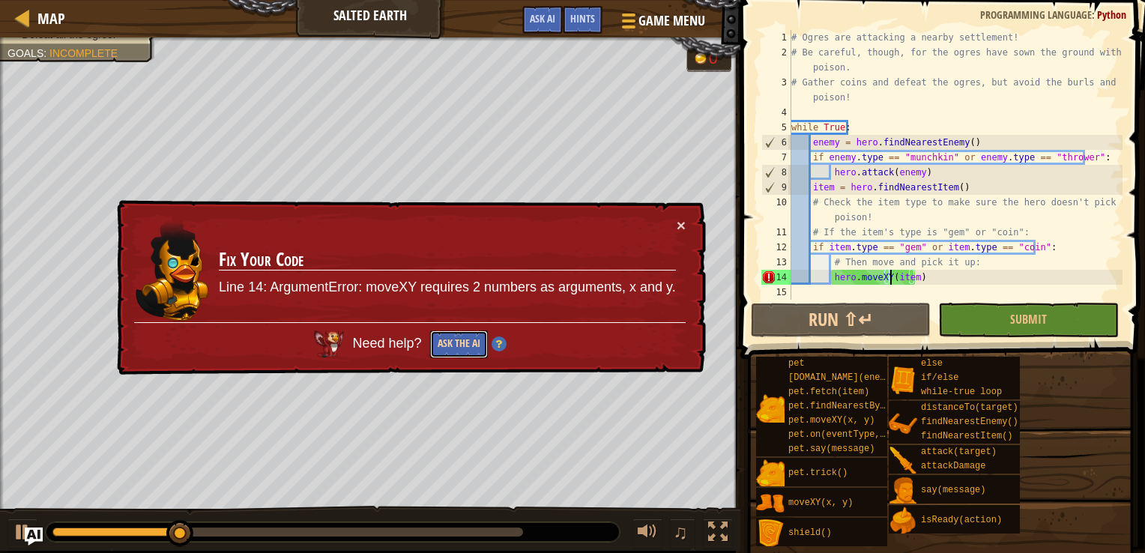
click at [447, 341] on button "Ask the AI" at bounding box center [458, 345] width 58 height 28
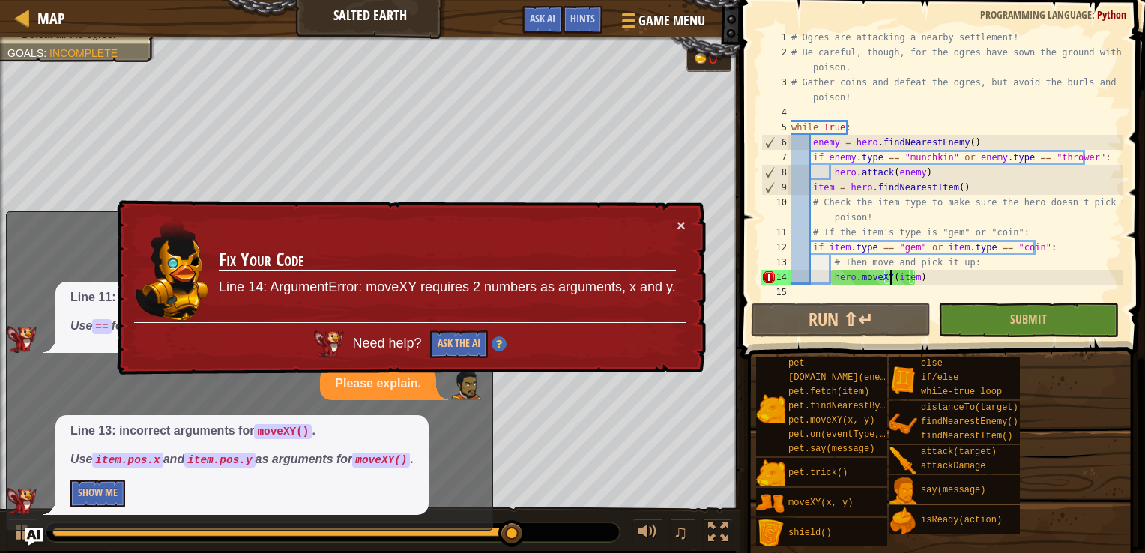
click at [910, 277] on div "# Ogres are attacking a nearby settlement! # Be careful, though, for the ogres …" at bounding box center [956, 180] width 334 height 300
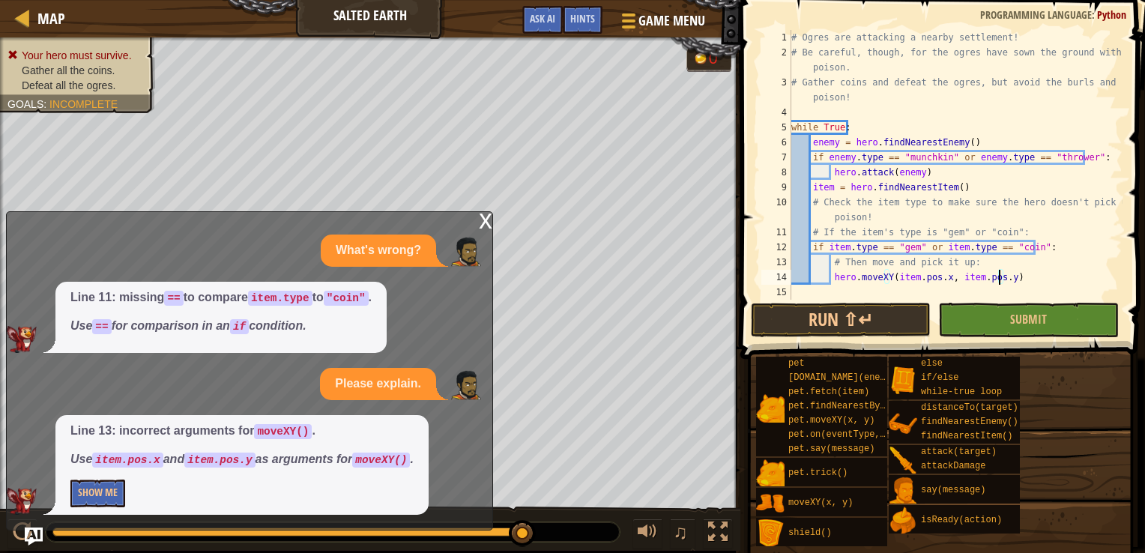
scroll to position [7, 16]
type textarea "hero.moveXY(item.pos.x, item.pos.y)"
click at [819, 316] on button "Run ⇧↵" at bounding box center [841, 320] width 180 height 34
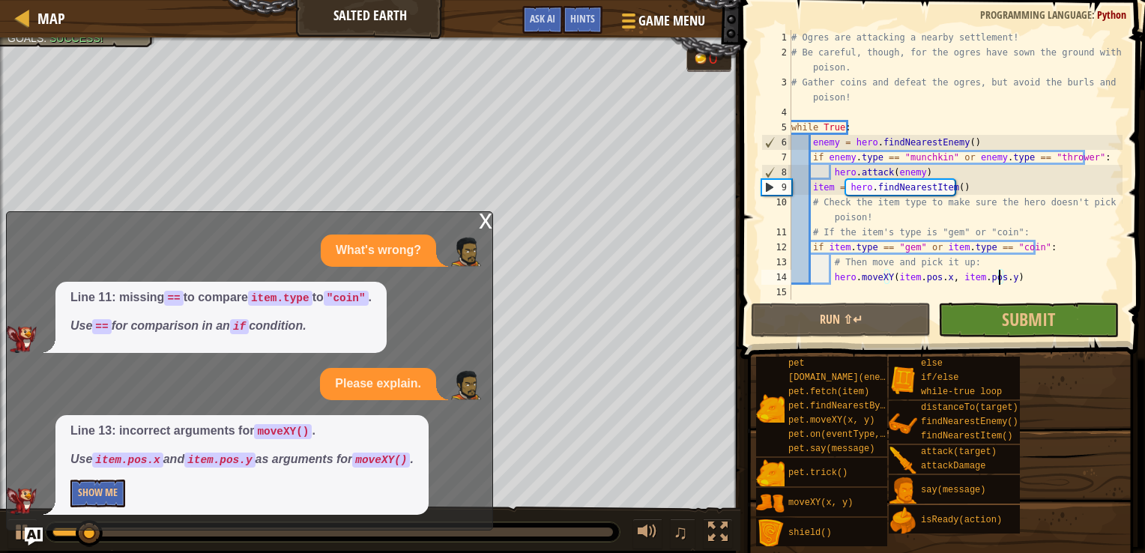
click at [482, 224] on div "x" at bounding box center [485, 219] width 13 height 15
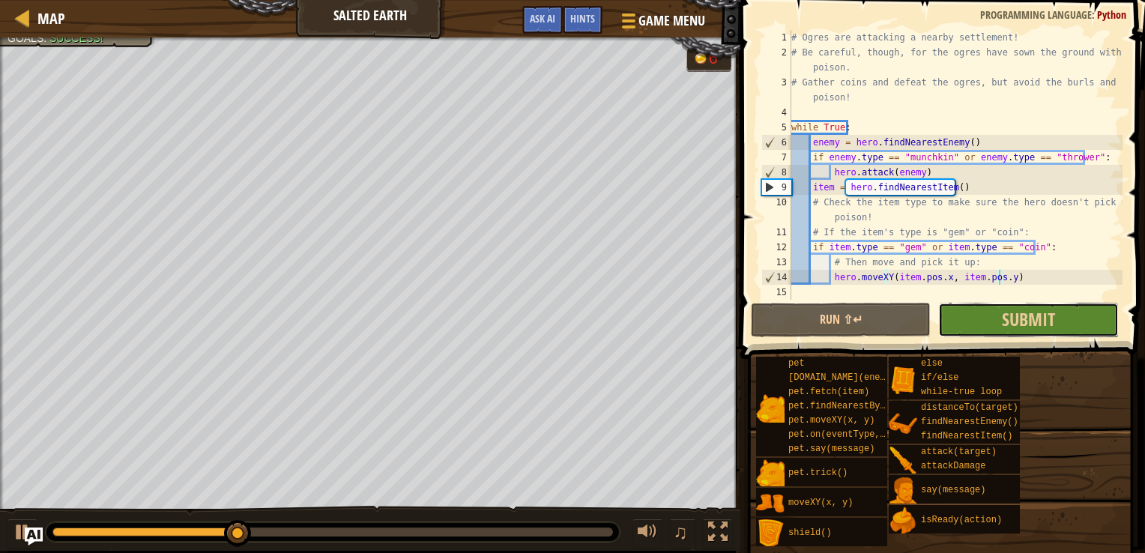
click at [990, 328] on button "Submit" at bounding box center [1029, 320] width 180 height 34
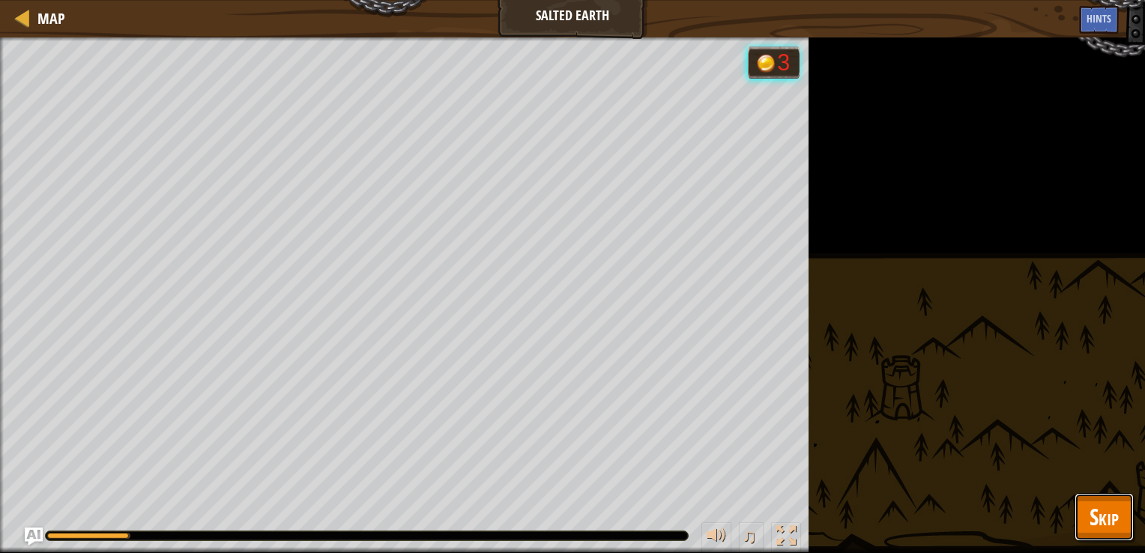
click at [1088, 504] on button "Skip" at bounding box center [1104, 517] width 59 height 48
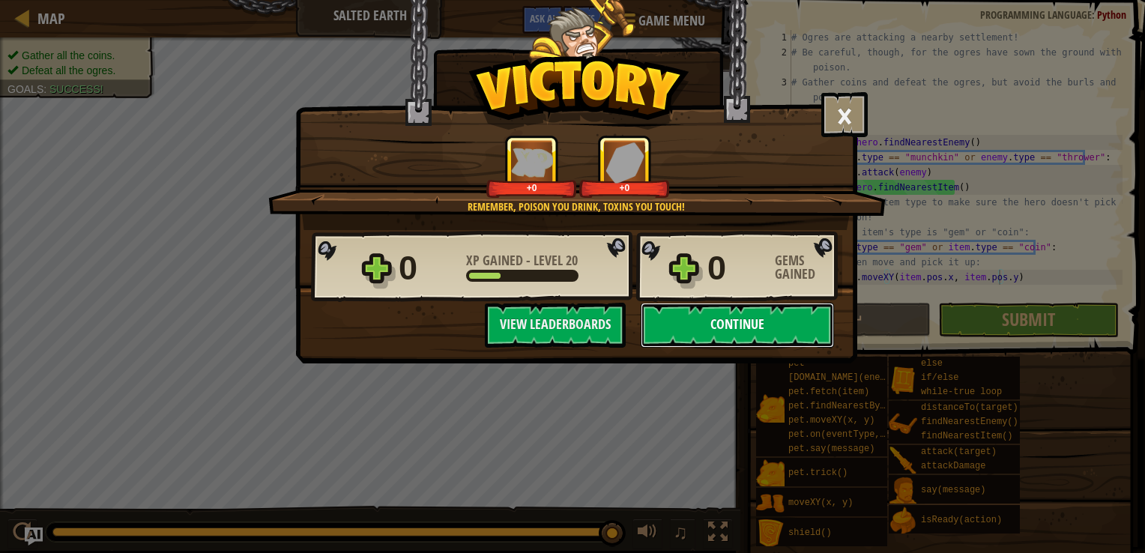
click at [750, 326] on button "Continue" at bounding box center [737, 325] width 193 height 45
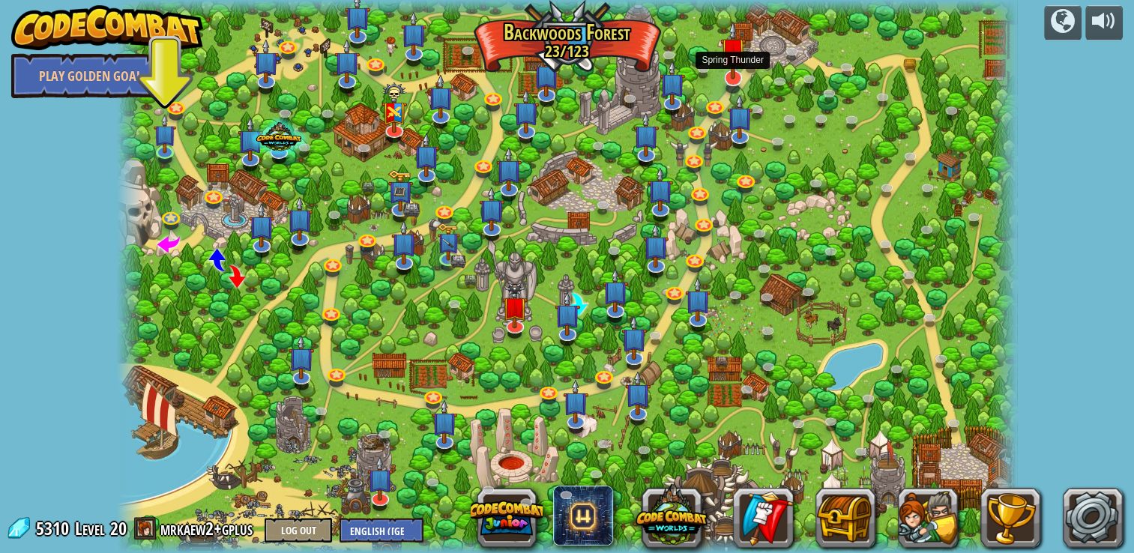
click at [733, 67] on img at bounding box center [732, 50] width 25 height 58
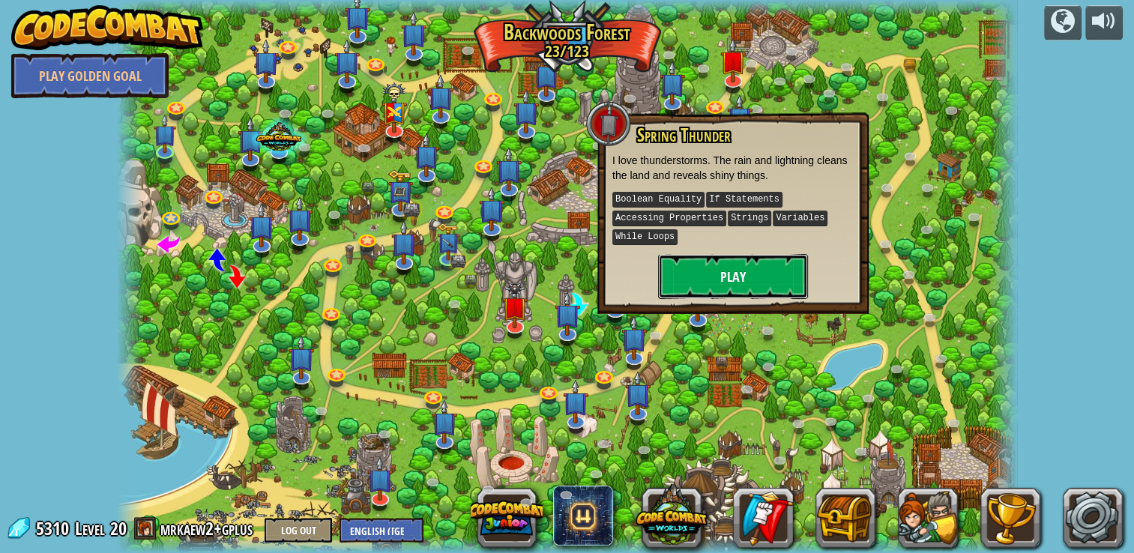
click at [702, 283] on button "Play" at bounding box center [733, 276] width 150 height 45
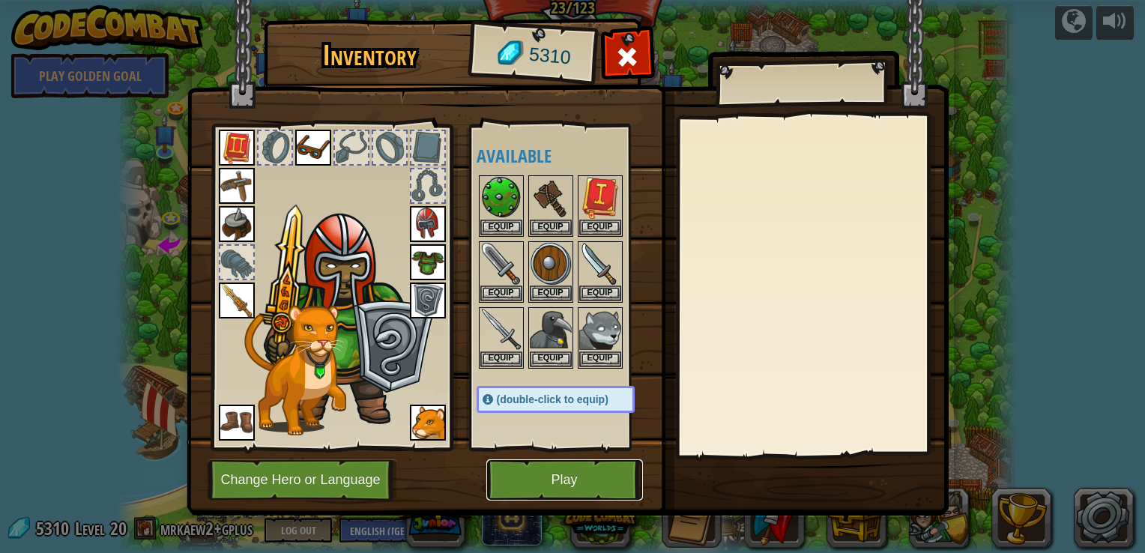
click at [526, 483] on button "Play" at bounding box center [565, 480] width 157 height 41
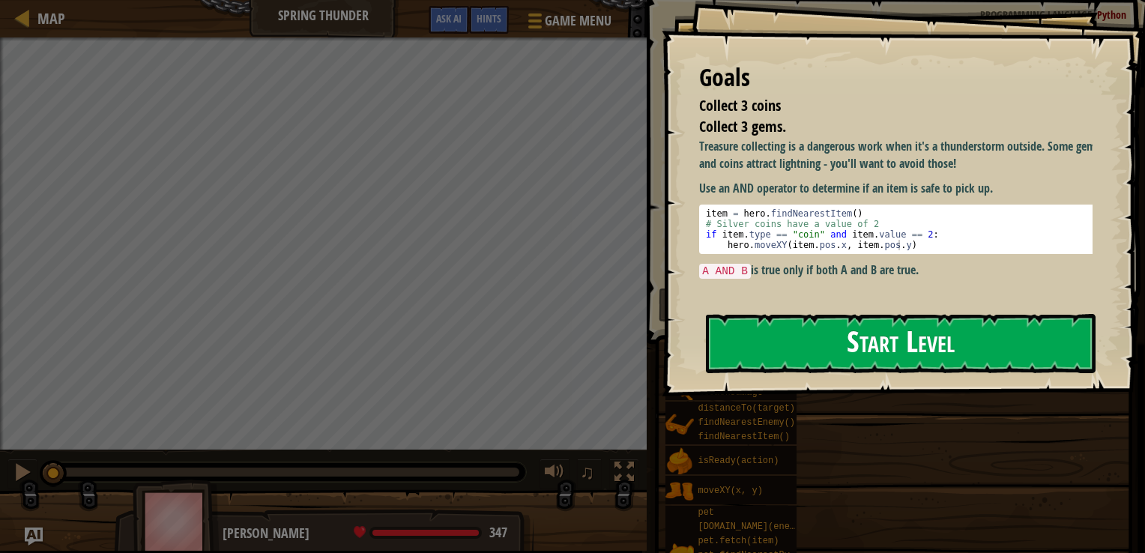
click at [780, 353] on button "Start Level" at bounding box center [901, 343] width 390 height 59
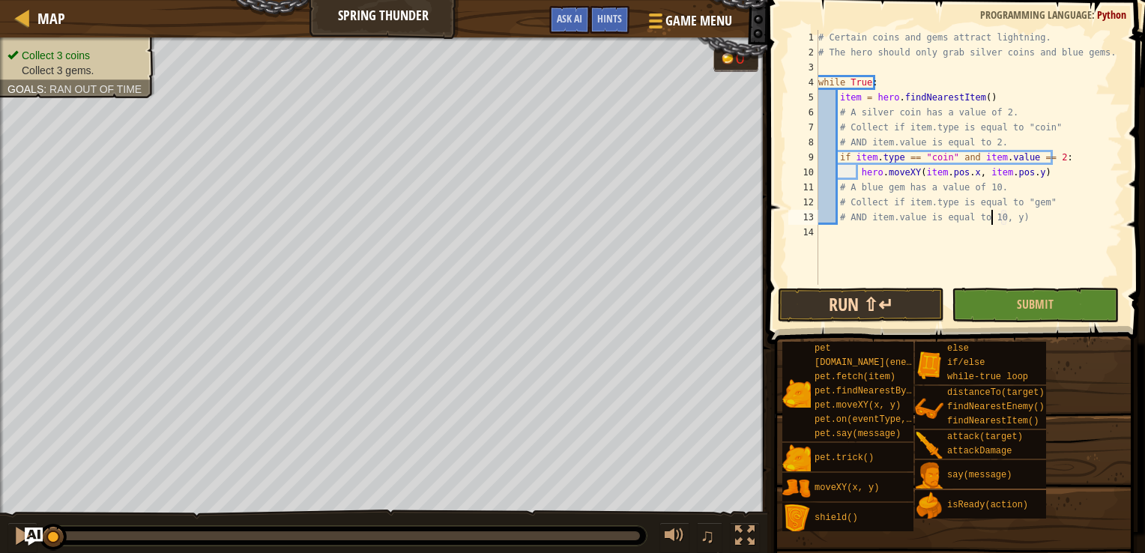
scroll to position [7, 0]
drag, startPoint x: 938, startPoint y: 229, endPoint x: 788, endPoint y: 228, distance: 149.9
click at [788, 228] on div "# AND item.value is equal to 10. hero.moveXY(x, y) 1 2 3 4 5 6 7 8 9 10 11 12 1…" at bounding box center [954, 157] width 337 height 255
type textarea "hero.moveXY(x, y)"
type textarea "# AND item.value is equal to 10."
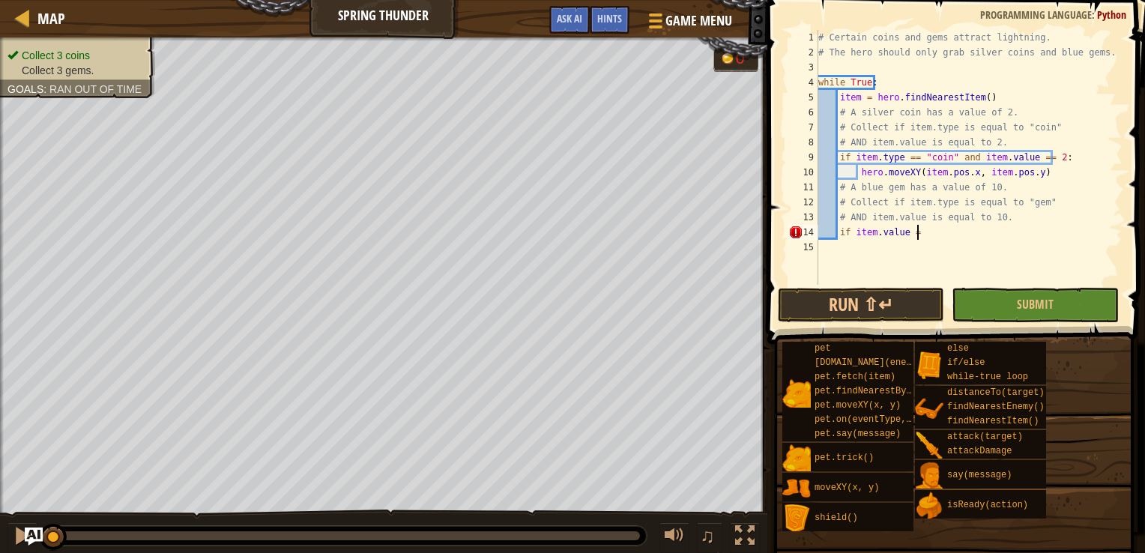
scroll to position [7, 7]
type textarea "if item.value = 10"
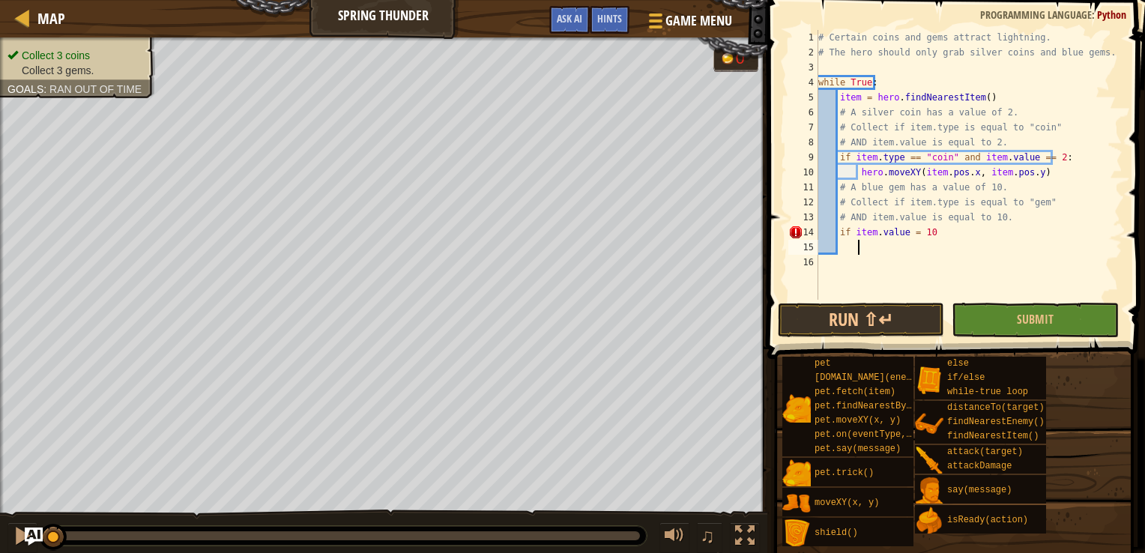
type textarea "if item.value = 10"
type textarea "if item.value = 10:"
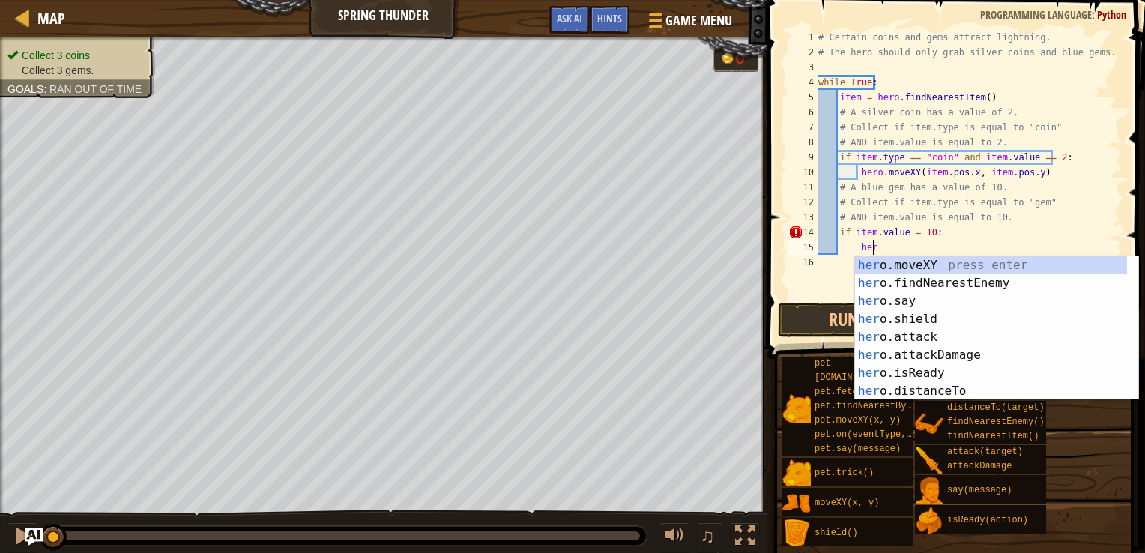
scroll to position [7, 4]
click at [902, 262] on div "hero. moveXY press enter hero. findNearestEnemy press enter hero. say press ent…" at bounding box center [991, 346] width 272 height 180
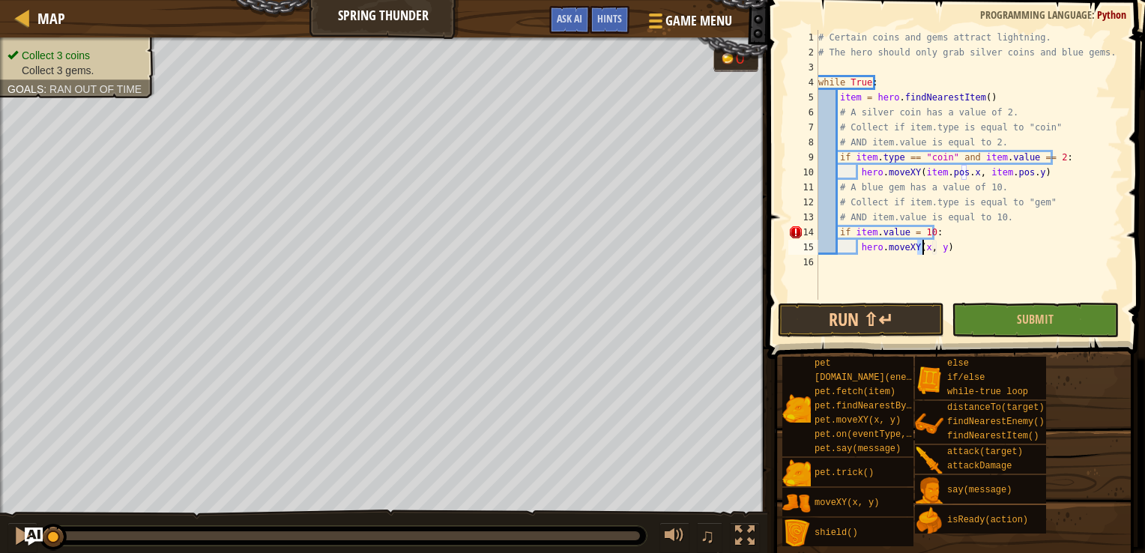
click at [902, 235] on div "# Certain coins and gems attract lightning. # The hero should only grab silver …" at bounding box center [969, 180] width 307 height 300
click at [921, 246] on div "# Certain coins and gems attract lightning. # The hero should only grab silver …" at bounding box center [969, 180] width 307 height 300
type textarea "hero.moveXY(item.pos.x, item.pos.y)"
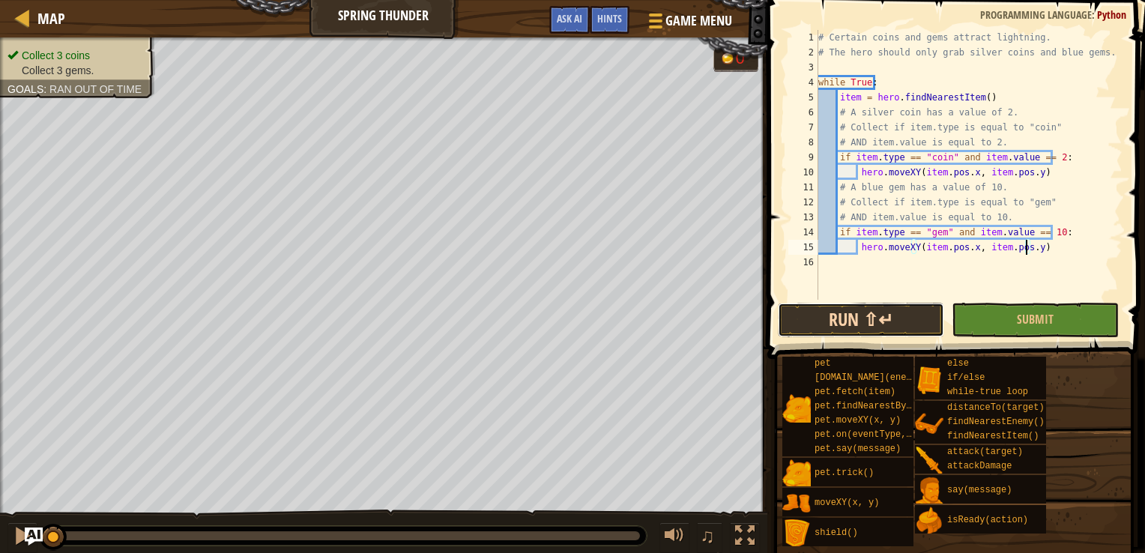
click at [906, 327] on button "Run ⇧↵" at bounding box center [861, 320] width 167 height 34
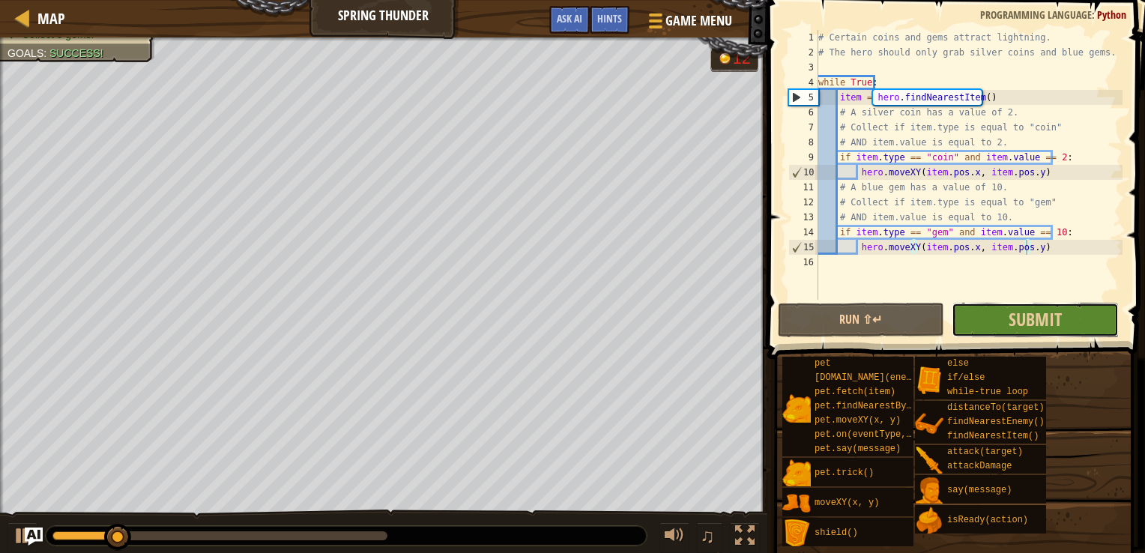
click at [981, 328] on button "Submit" at bounding box center [1035, 320] width 167 height 34
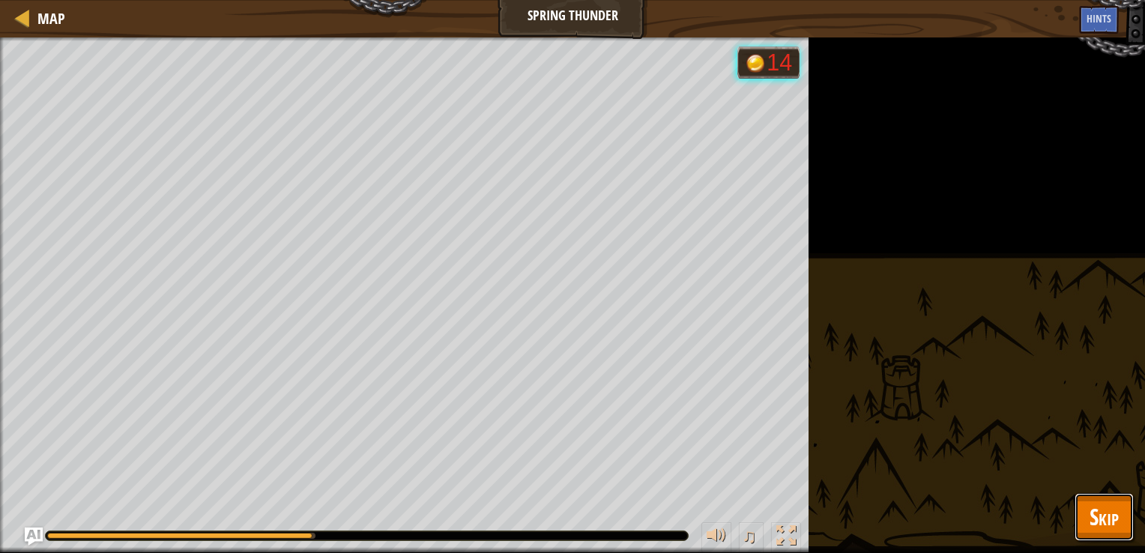
click at [1127, 520] on button "Skip" at bounding box center [1104, 517] width 59 height 48
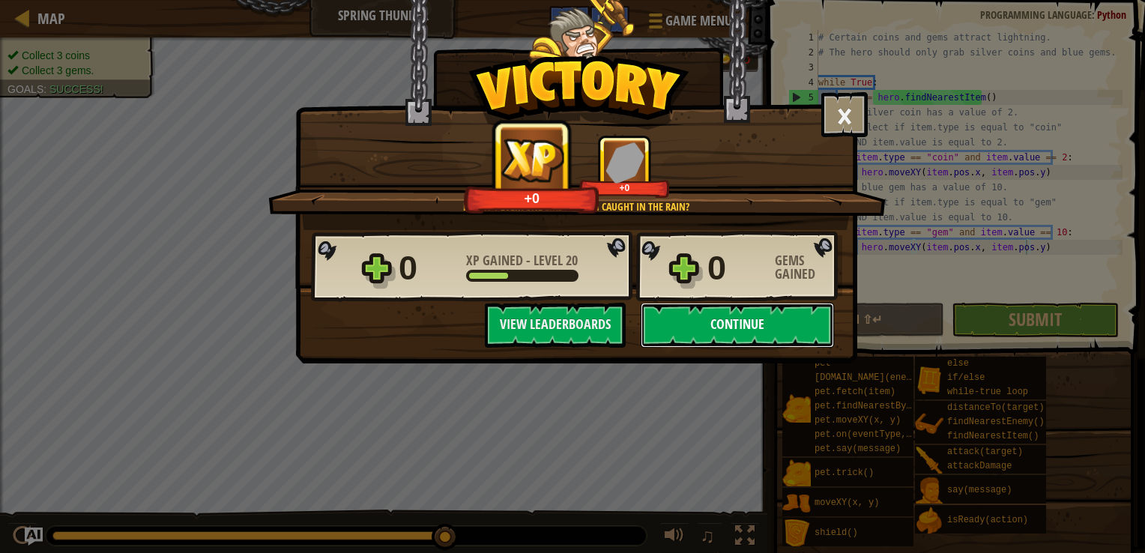
click at [680, 334] on button "Continue" at bounding box center [737, 325] width 193 height 45
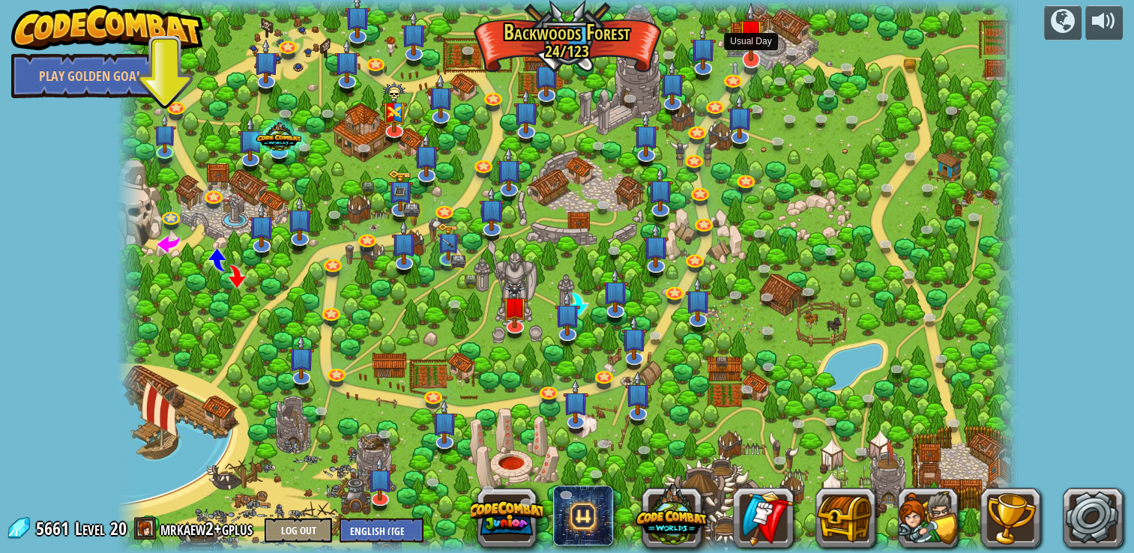
click at [748, 58] on img at bounding box center [750, 31] width 25 height 58
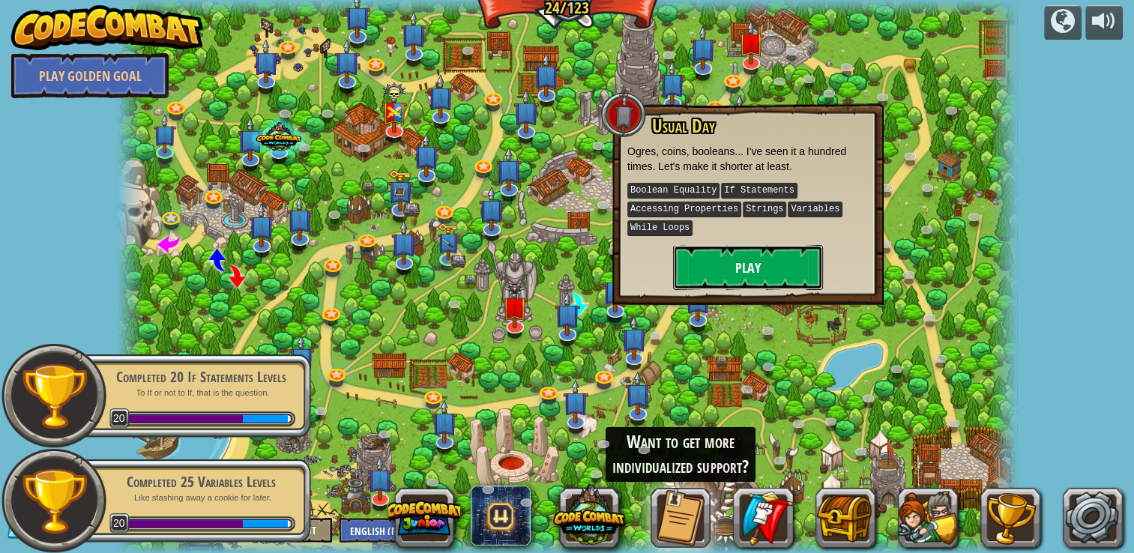
click at [732, 273] on button "Play" at bounding box center [748, 267] width 150 height 45
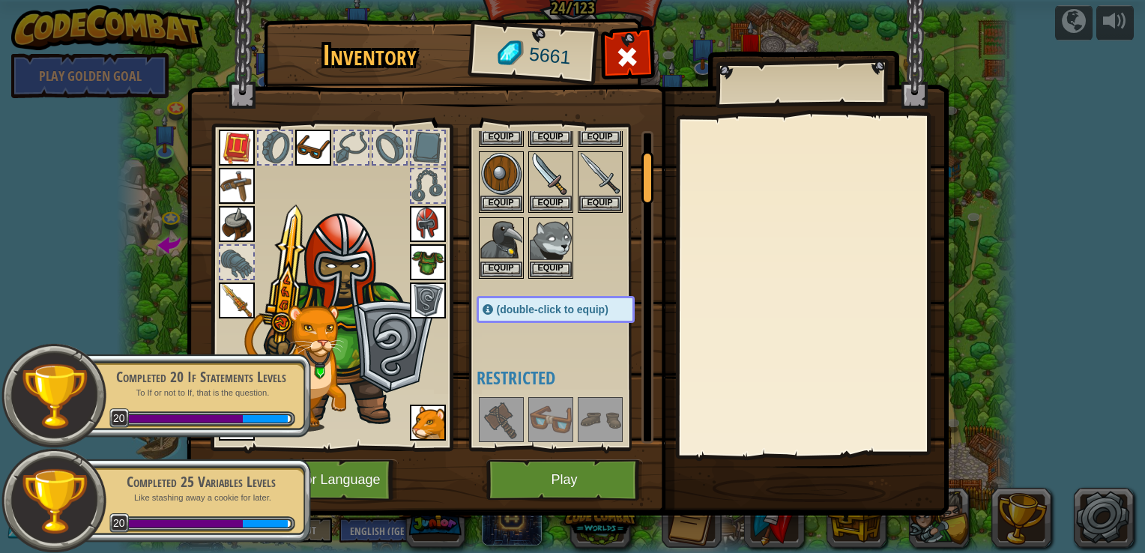
scroll to position [150, 0]
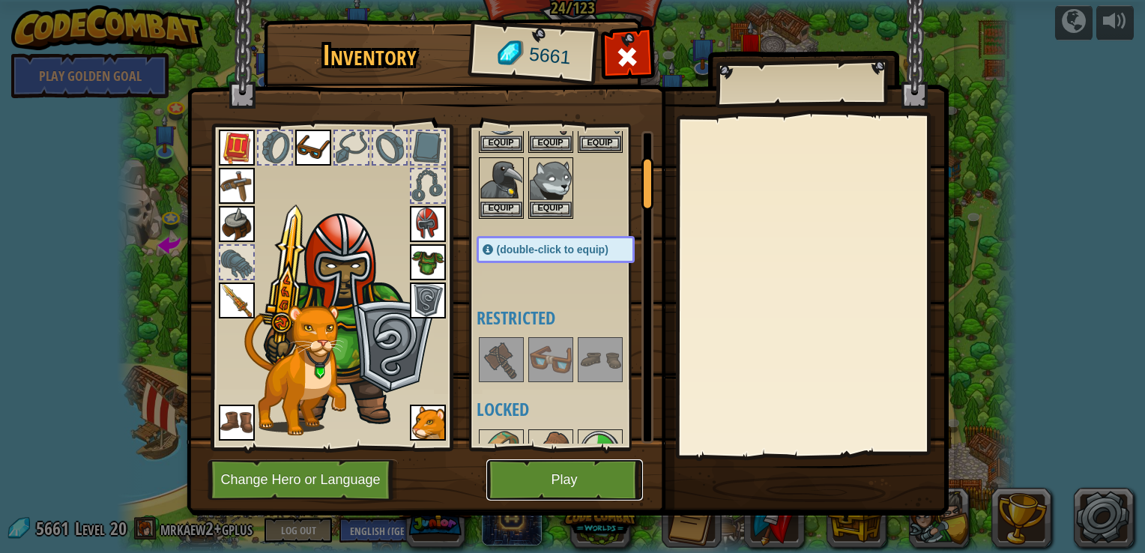
click at [591, 475] on button "Play" at bounding box center [565, 480] width 157 height 41
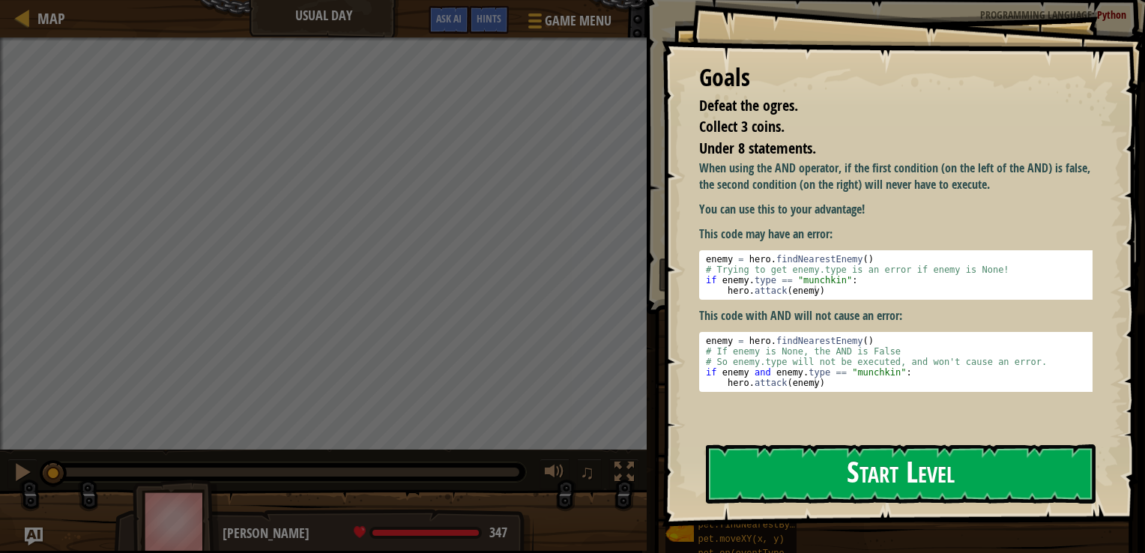
click at [764, 478] on button "Start Level" at bounding box center [901, 474] width 390 height 59
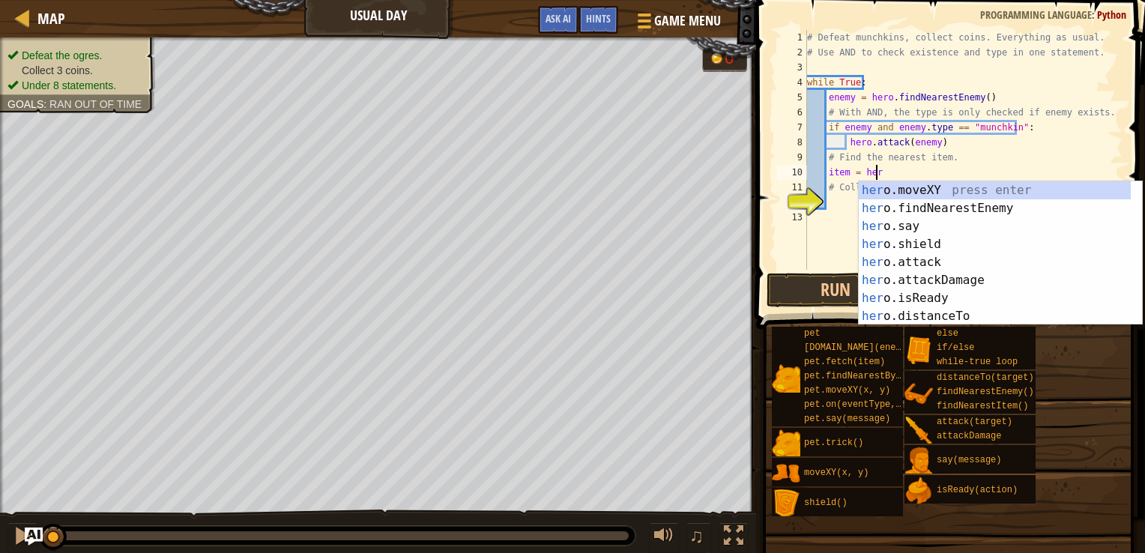
scroll to position [7, 5]
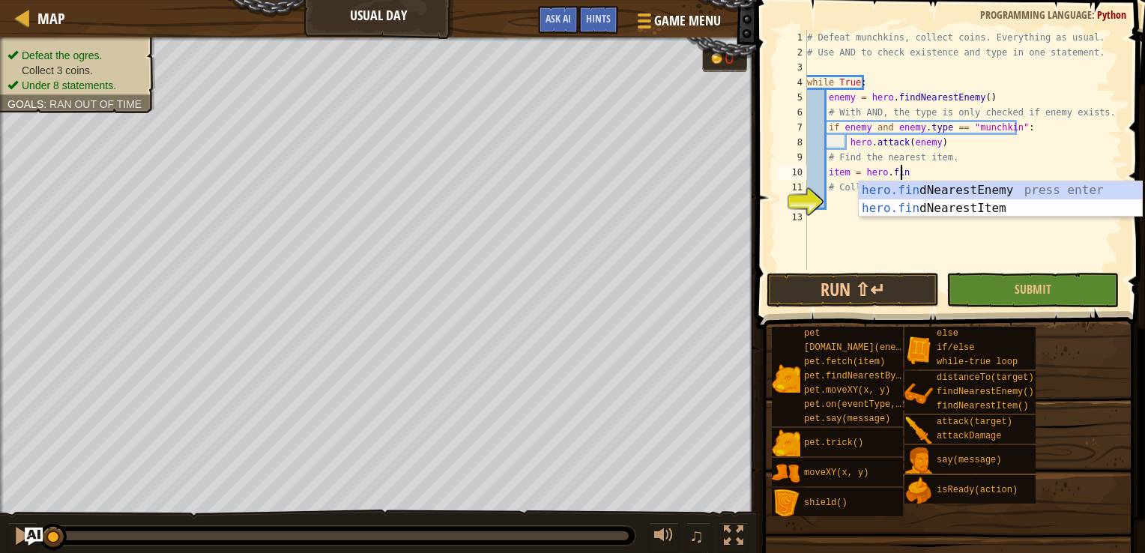
type textarea "item = hero.find"
click at [884, 211] on div "hero.find NearestEnemy press enter hero.find NearestItem press enter" at bounding box center [1000, 217] width 283 height 72
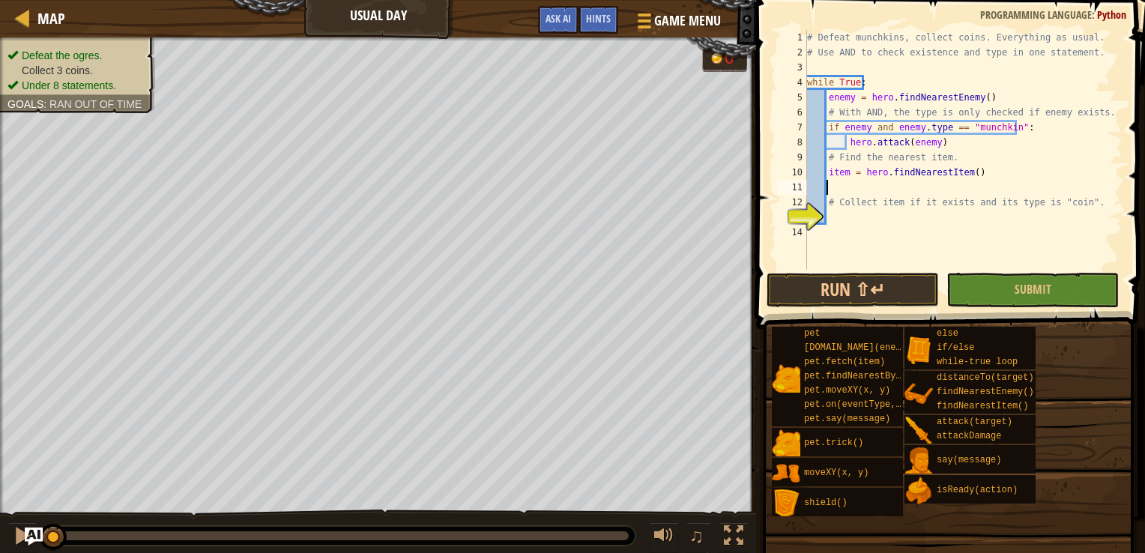
click at [893, 223] on div "# Defeat munchkins, collect coins. Everything as usual. # Use AND to check exis…" at bounding box center [963, 165] width 319 height 270
type textarea "if item.type == "coin":"
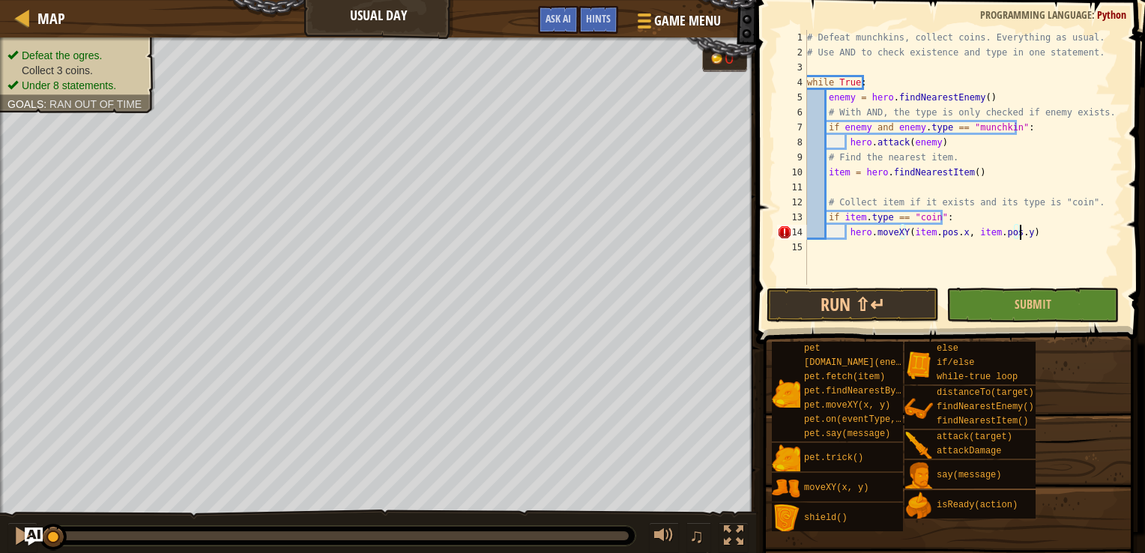
scroll to position [7, 16]
click at [835, 301] on button "Run ⇧↵" at bounding box center [853, 305] width 172 height 34
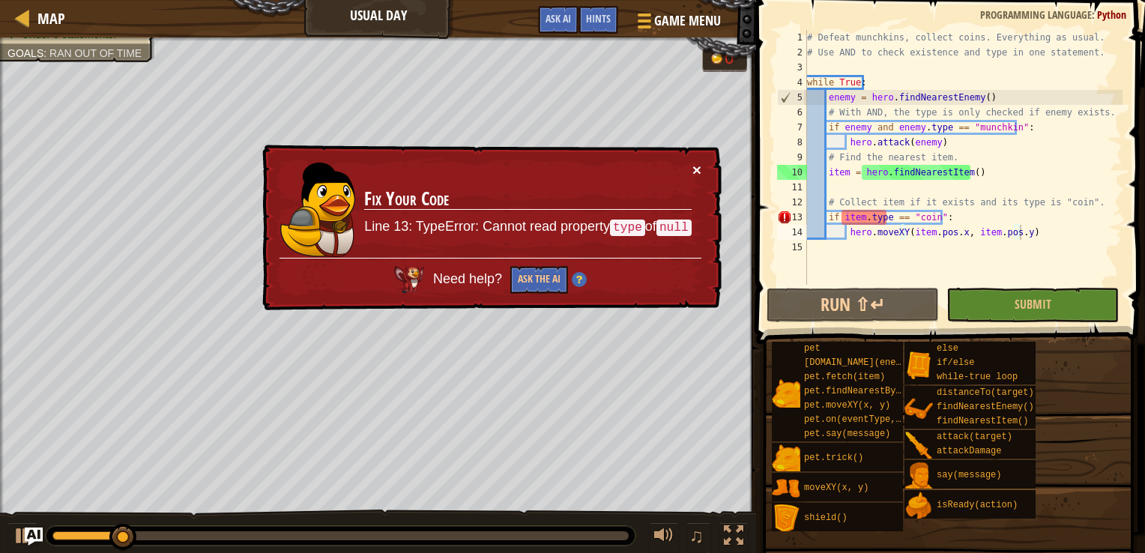
click at [692, 166] on div "× Fix Your Code Line 13: TypeError: Cannot read property type of null Need help…" at bounding box center [490, 228] width 463 height 166
click at [694, 166] on button "×" at bounding box center [697, 170] width 9 height 16
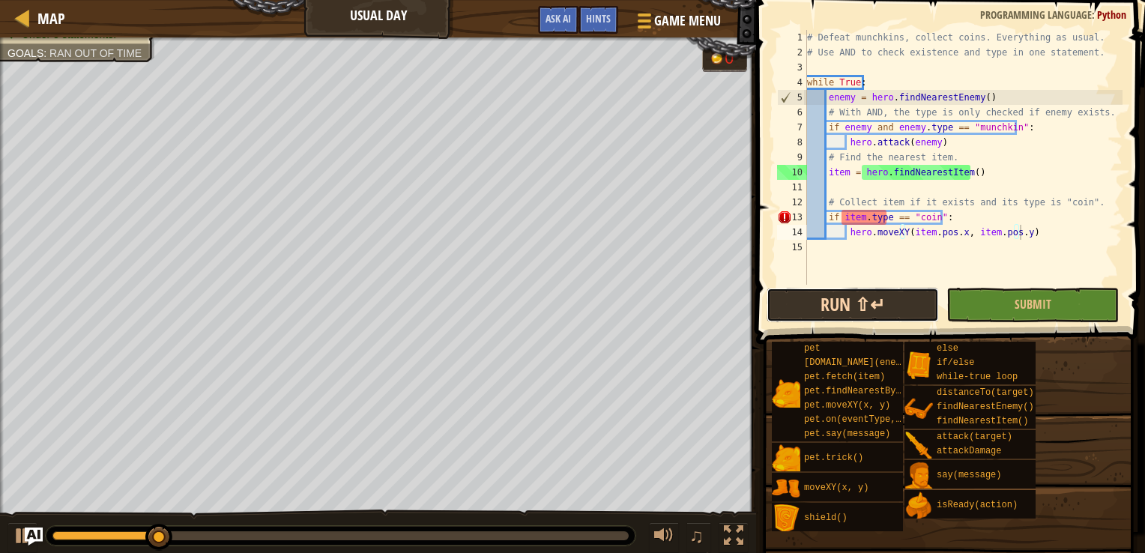
click at [869, 300] on button "Run ⇧↵" at bounding box center [853, 305] width 172 height 34
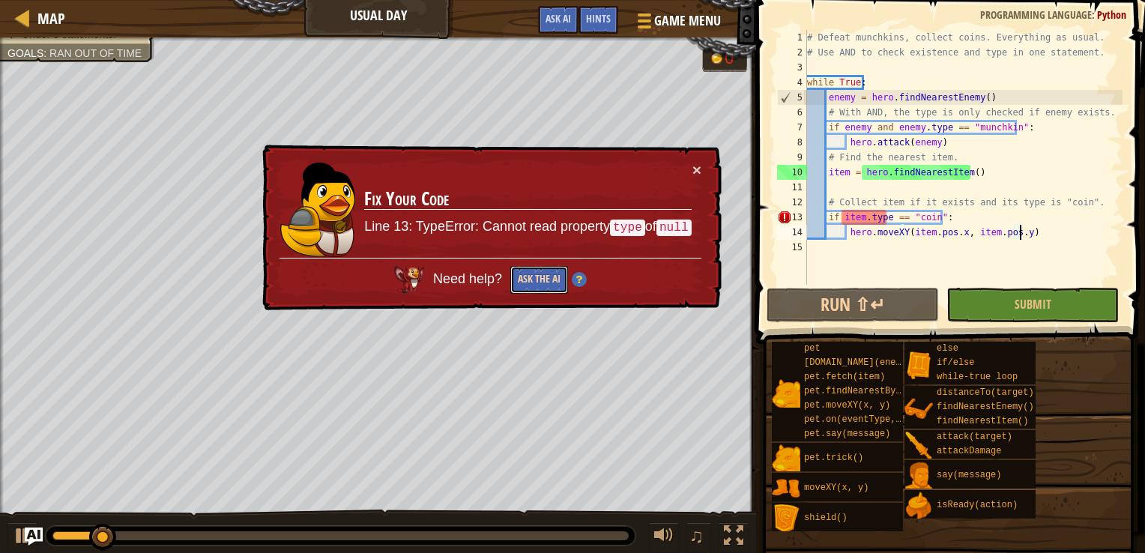
click at [529, 276] on button "Ask the AI" at bounding box center [540, 280] width 58 height 28
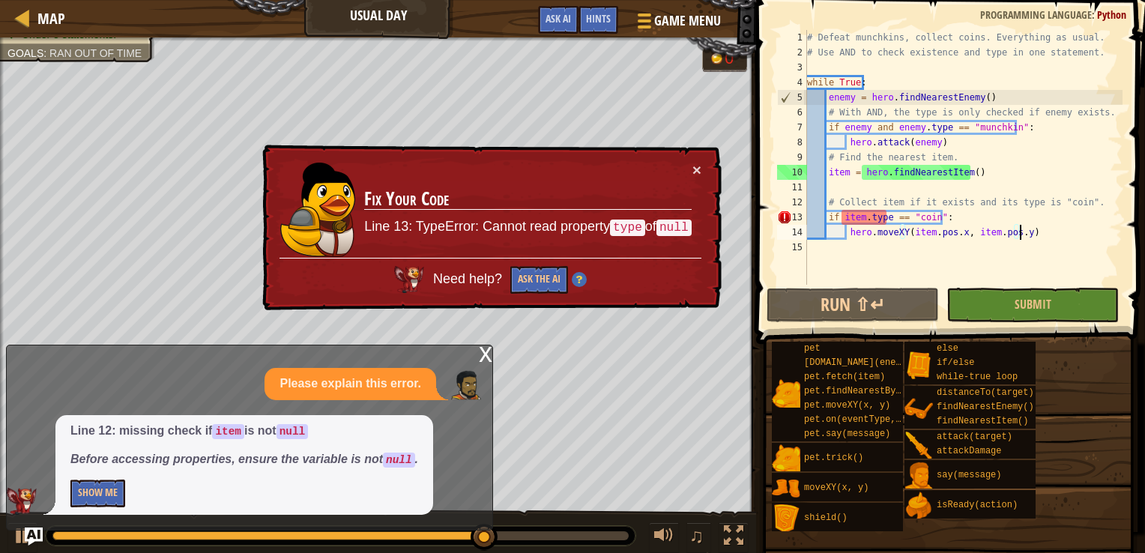
click at [828, 172] on div "# Defeat munchkins, collect coins. Everything as usual. # Use AND to check exis…" at bounding box center [963, 172] width 319 height 285
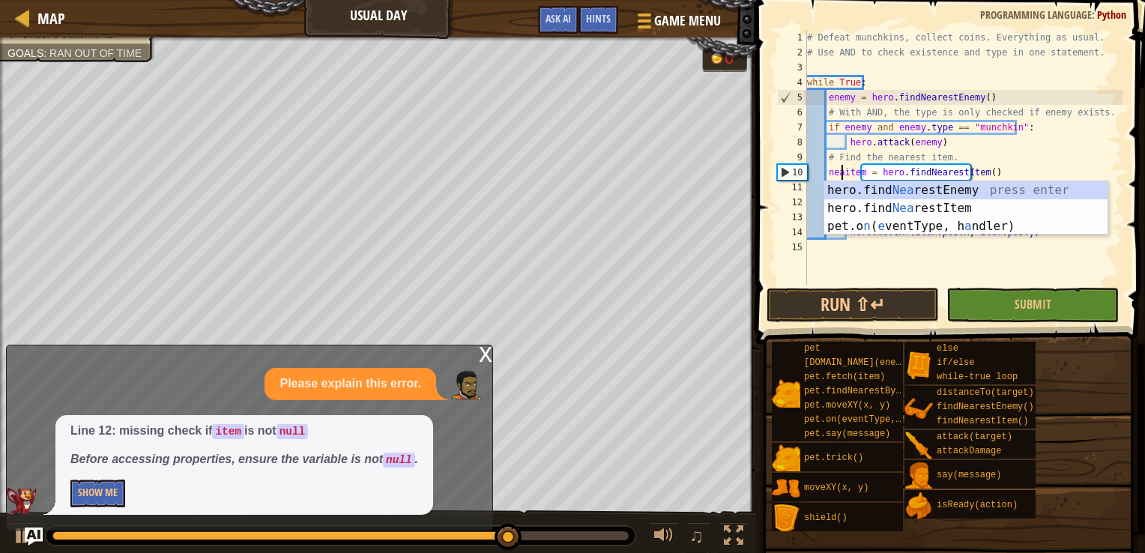
scroll to position [7, 3]
type textarea "nearestitem = hero.findNearestItem()"
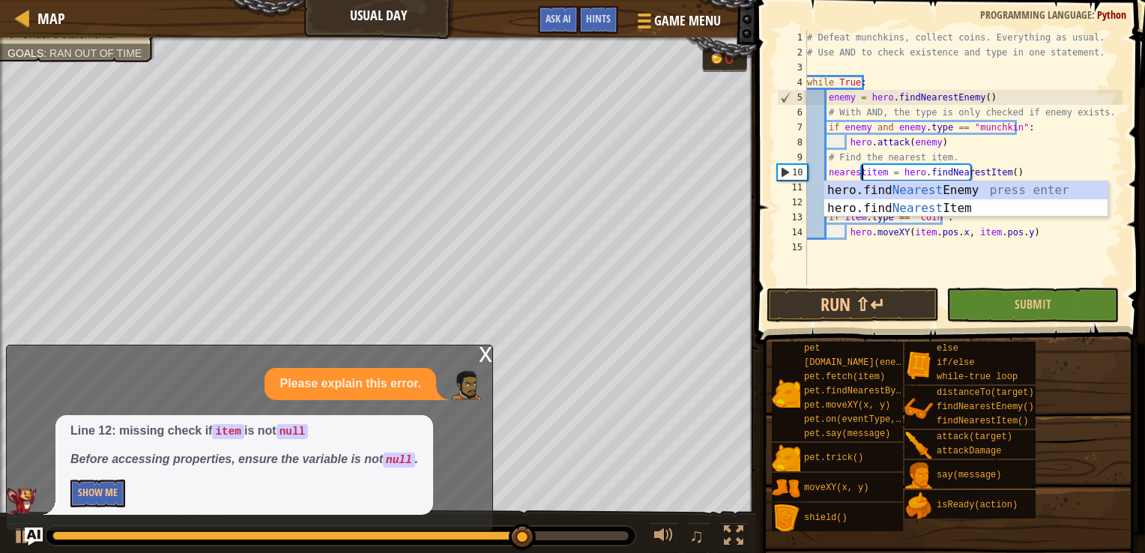
scroll to position [7, 4]
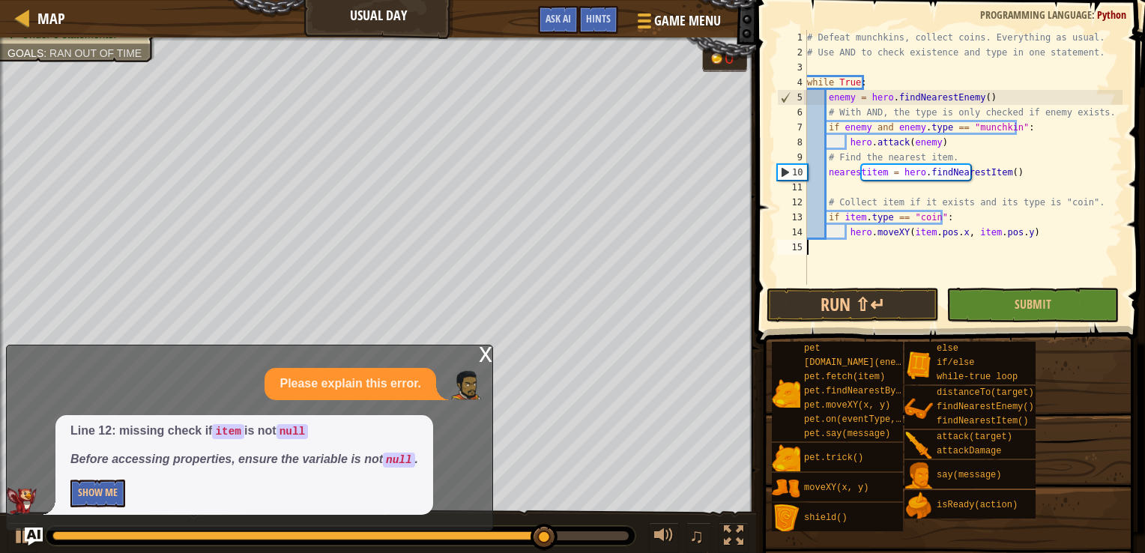
click at [986, 250] on div "# Defeat munchkins, collect coins. Everything as usual. # Use AND to check exis…" at bounding box center [963, 172] width 319 height 285
click at [897, 313] on button "Run ⇧↵" at bounding box center [853, 305] width 172 height 34
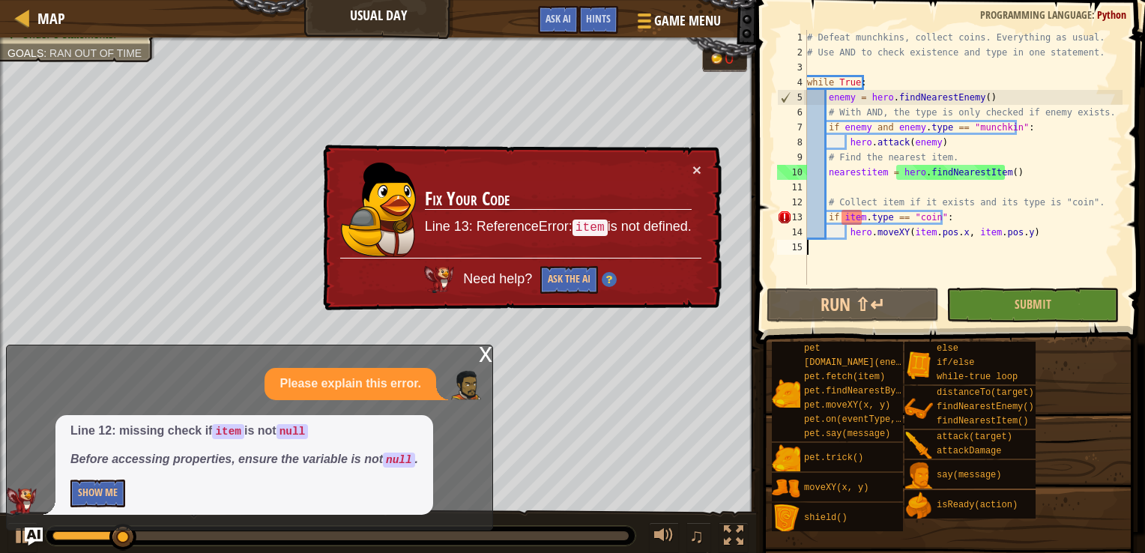
click at [852, 219] on div "# Defeat munchkins, collect coins. Everything as usual. # Use AND to check exis…" at bounding box center [963, 172] width 319 height 285
click at [861, 220] on div "# Defeat munchkins, collect coins. Everything as usual. # Use AND to check exis…" at bounding box center [963, 172] width 319 height 285
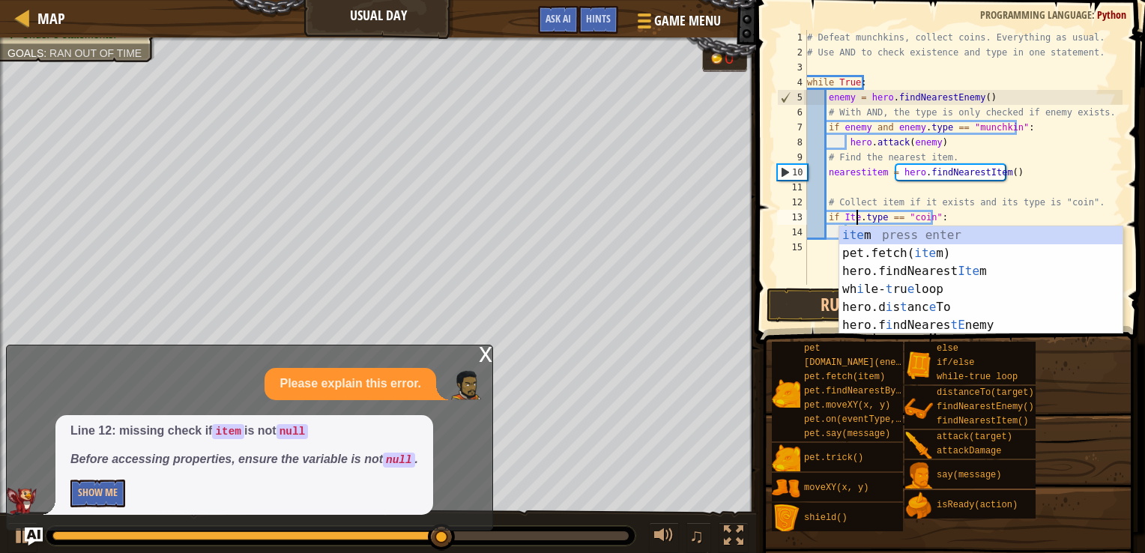
scroll to position [7, 4]
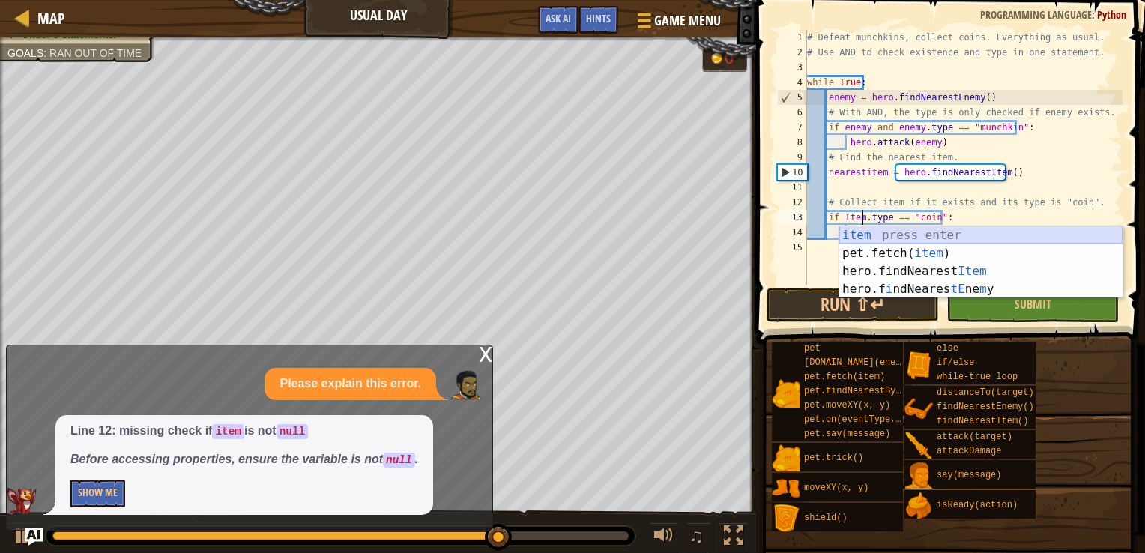
click at [885, 238] on div "item press enter pet.fetch( item ) press enter hero.findNearest Item press ente…" at bounding box center [981, 280] width 283 height 108
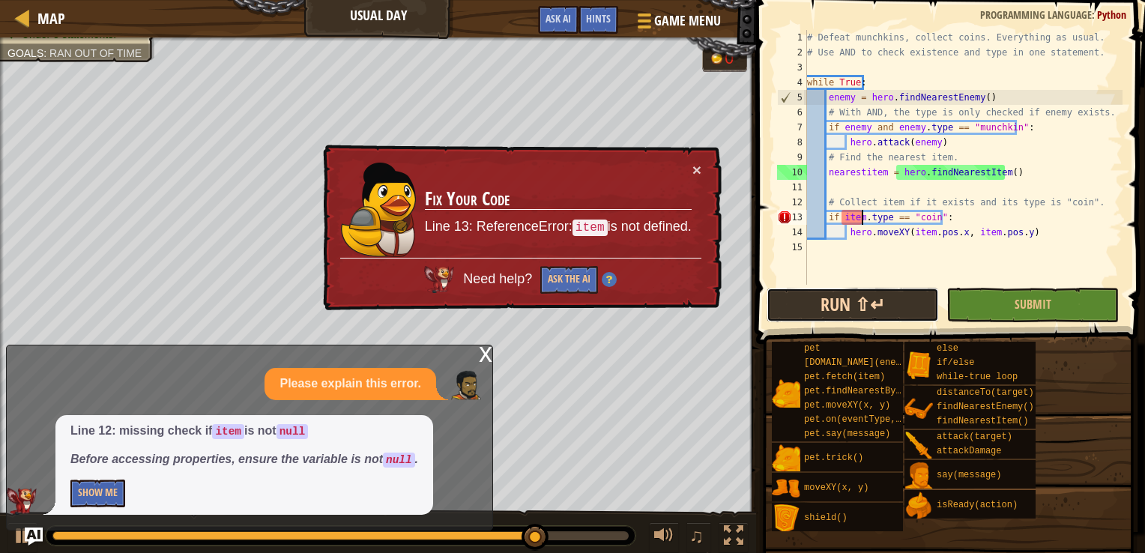
click at [831, 307] on button "Run ⇧↵" at bounding box center [853, 305] width 172 height 34
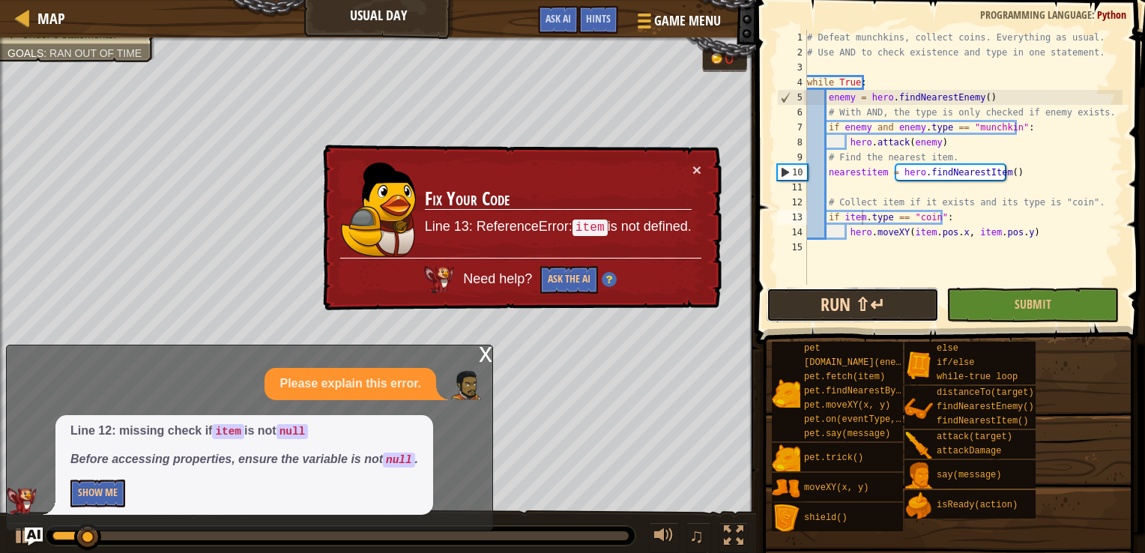
click at [831, 306] on button "Run ⇧↵" at bounding box center [853, 305] width 172 height 34
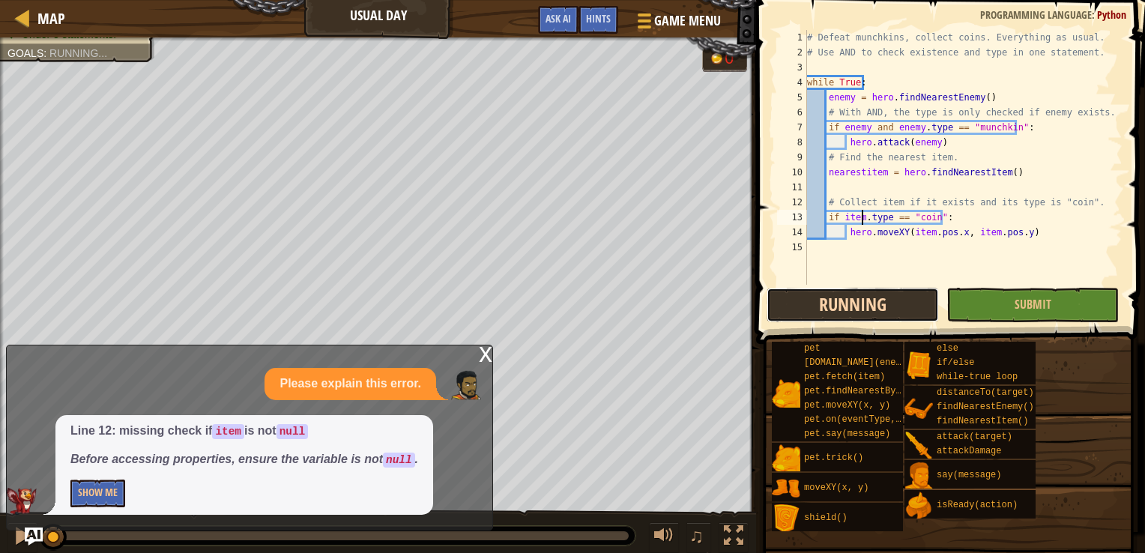
click at [831, 306] on button "Running" at bounding box center [853, 305] width 172 height 34
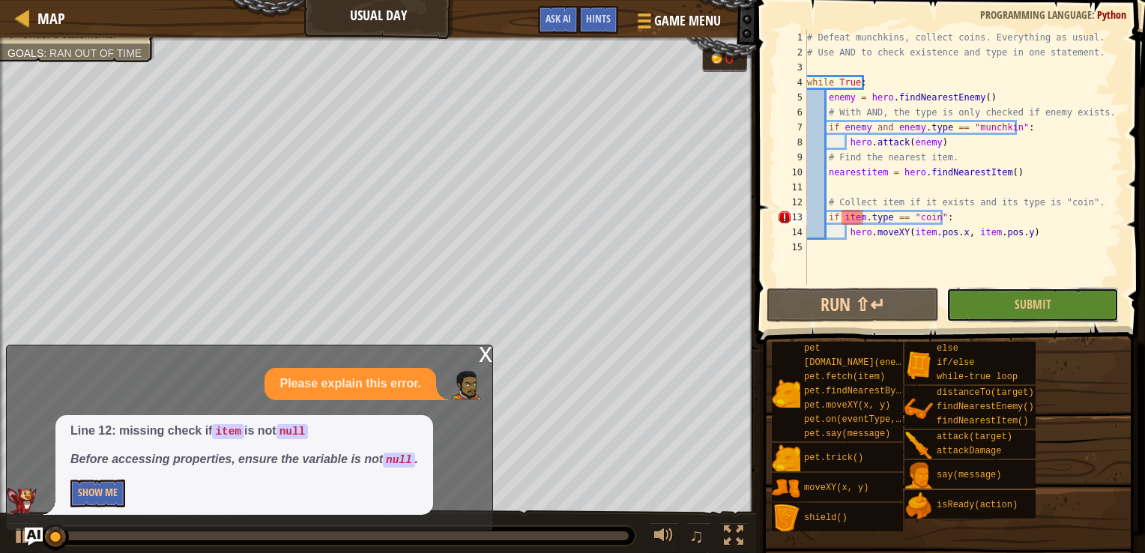
click at [987, 292] on button "Submit" at bounding box center [1033, 305] width 172 height 34
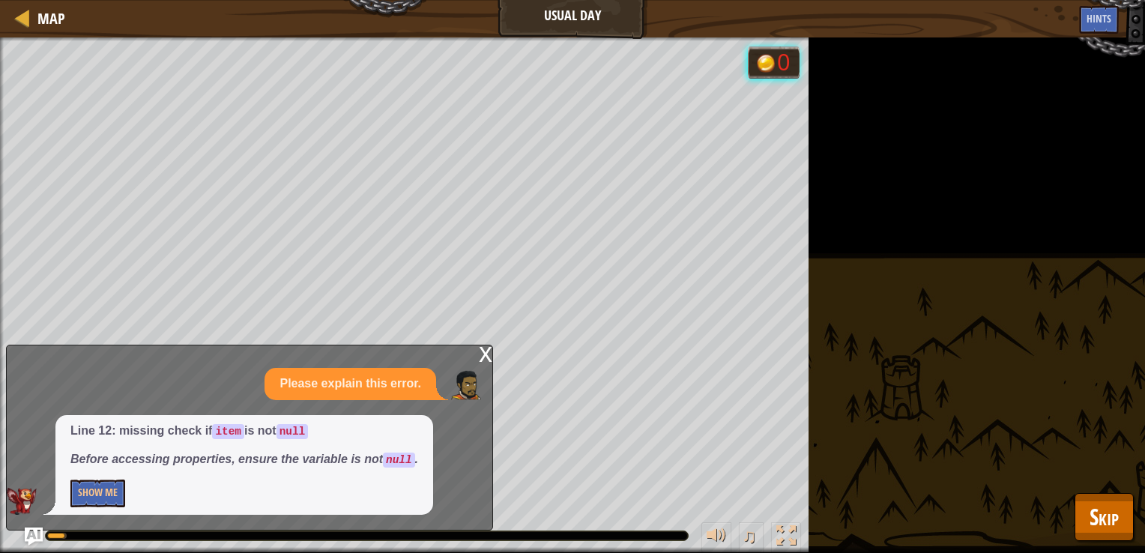
click at [479, 354] on div "x" at bounding box center [485, 353] width 13 height 15
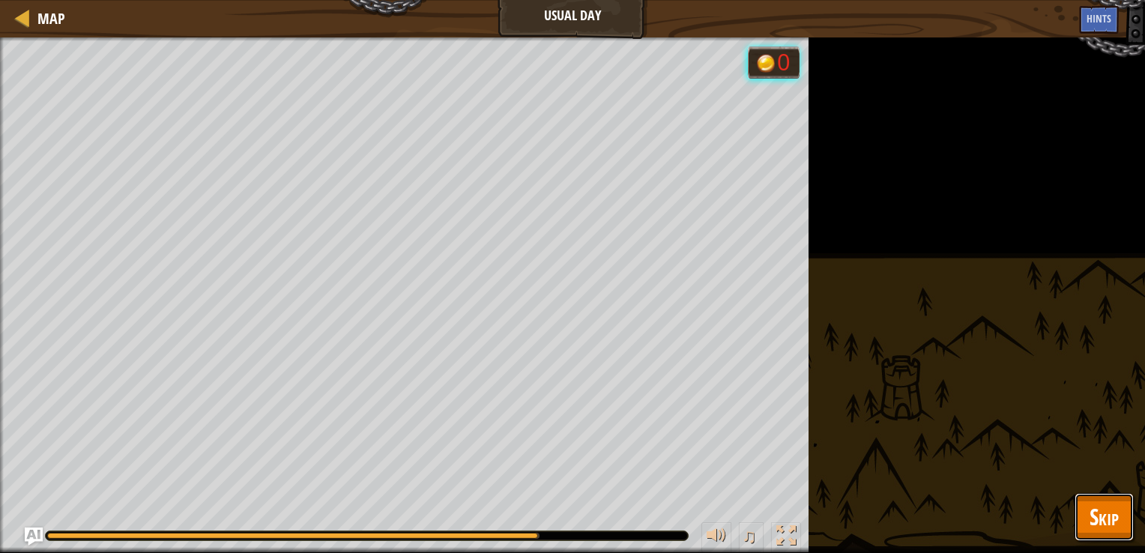
click at [1091, 514] on span "Skip" at bounding box center [1104, 517] width 29 height 31
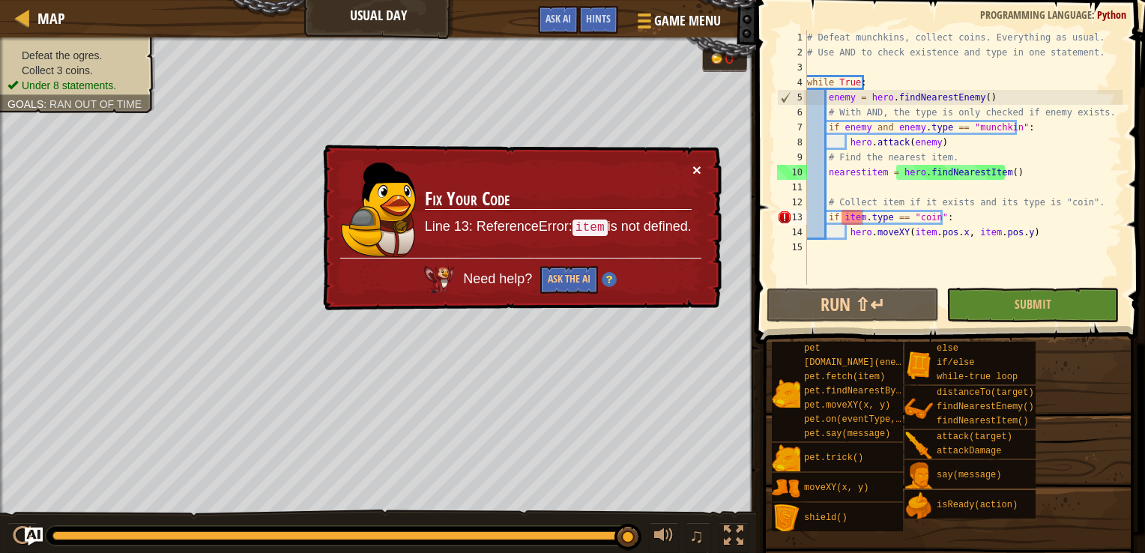
click at [697, 174] on button "×" at bounding box center [698, 172] width 10 height 16
click at [864, 173] on div "# Defeat munchkins, collect coins. Everything as usual. # Use AND to check exis…" at bounding box center [963, 172] width 319 height 285
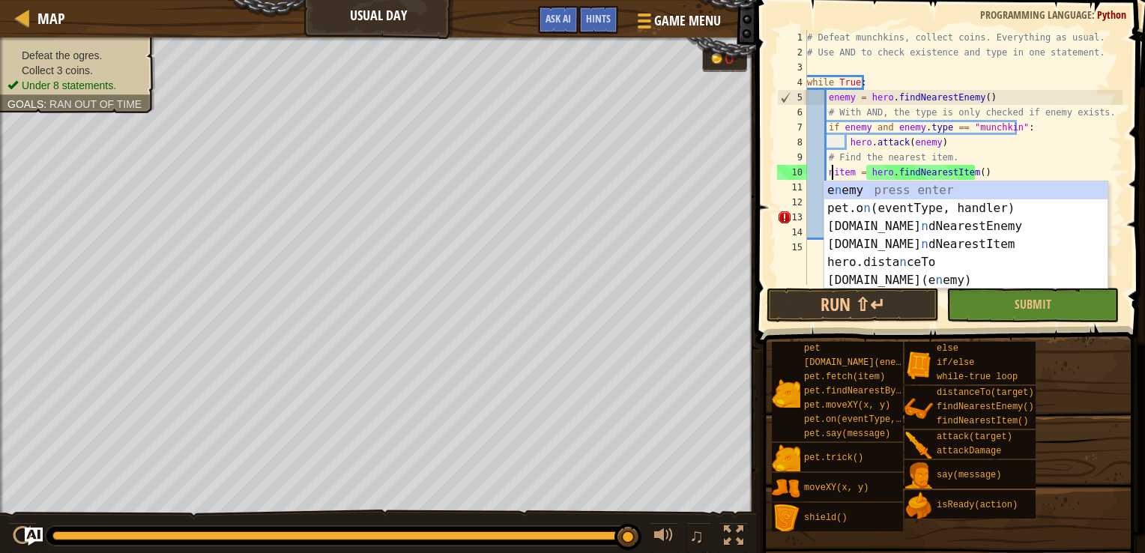
type textarea "item = hero.findNearestItem()"
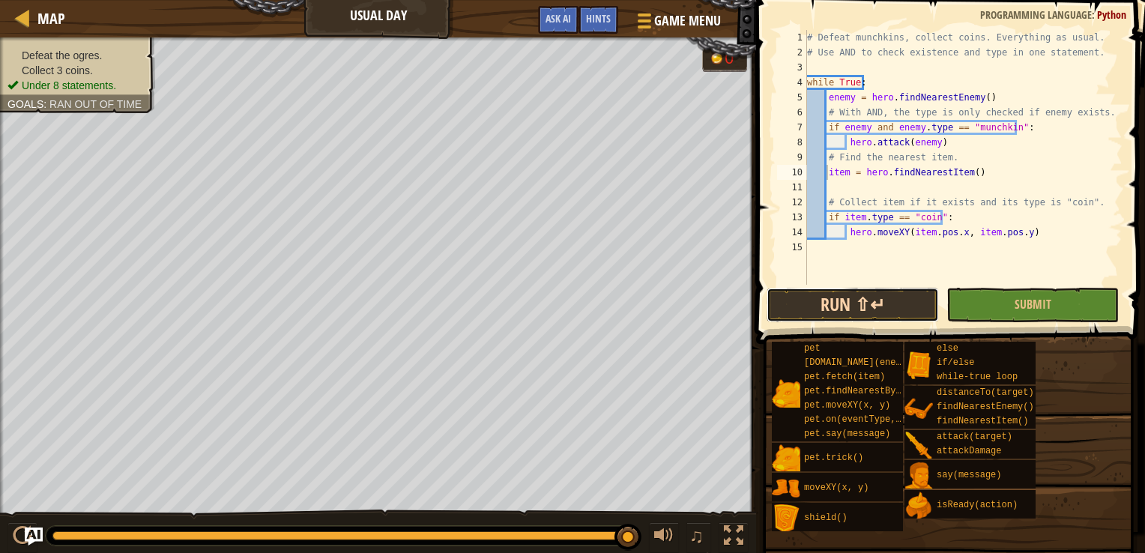
click at [855, 293] on button "Run ⇧↵" at bounding box center [853, 305] width 172 height 34
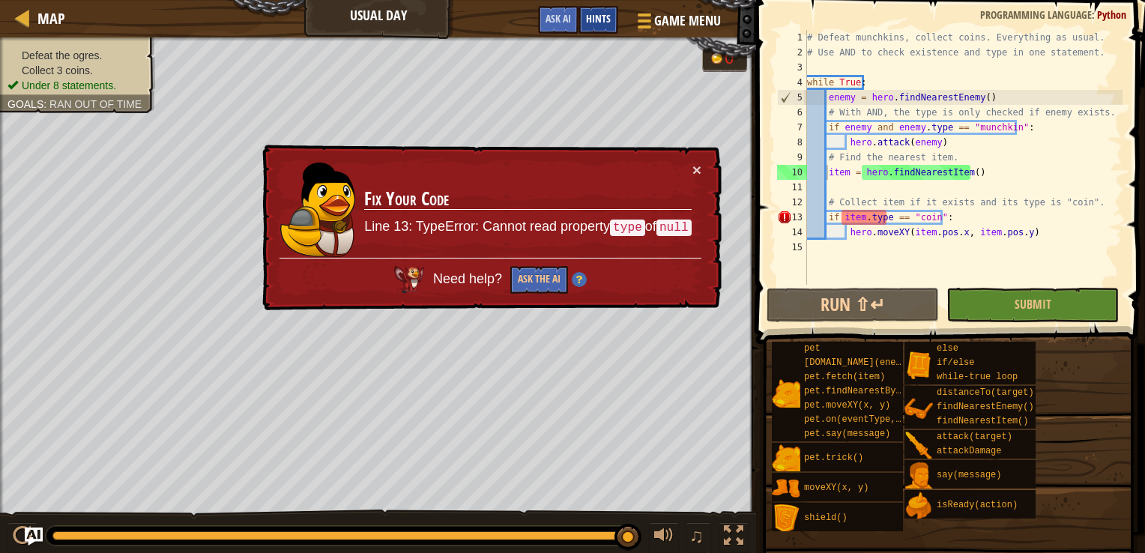
click at [593, 20] on span "Hints" at bounding box center [598, 18] width 25 height 14
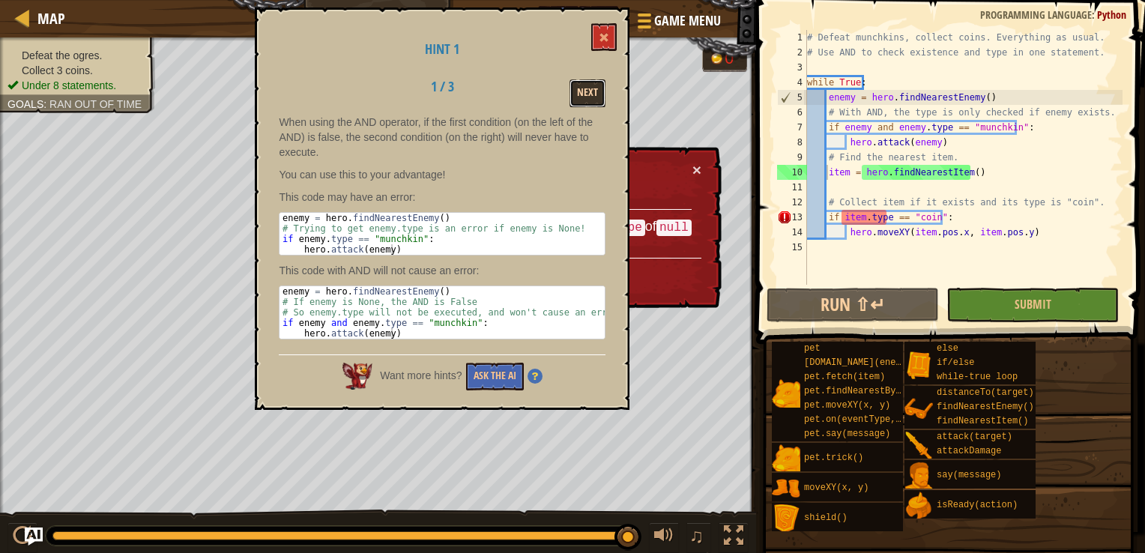
click at [582, 99] on button "Next" at bounding box center [588, 93] width 36 height 28
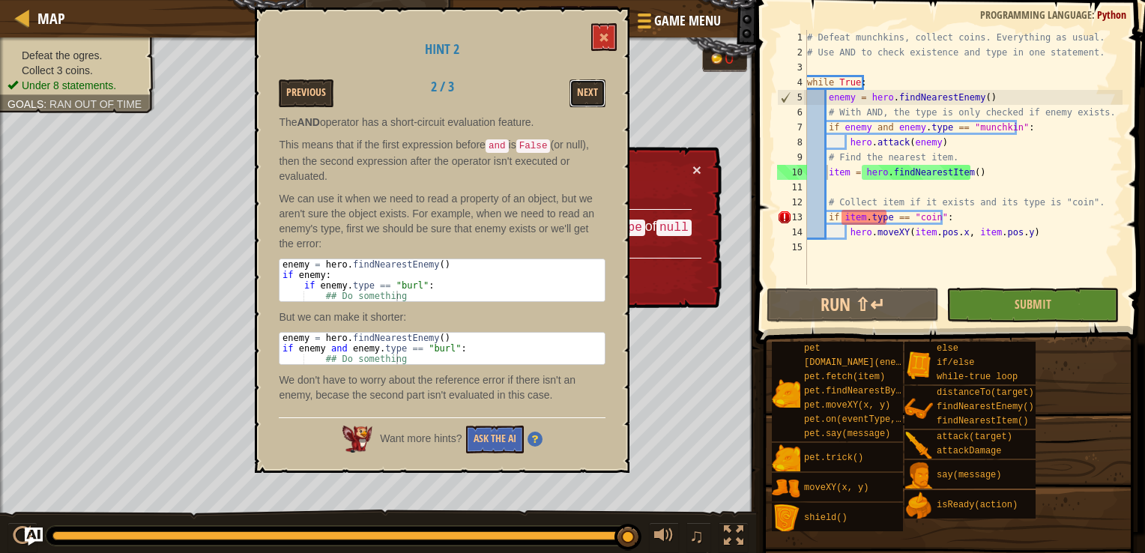
click at [582, 99] on button "Next" at bounding box center [588, 93] width 36 height 28
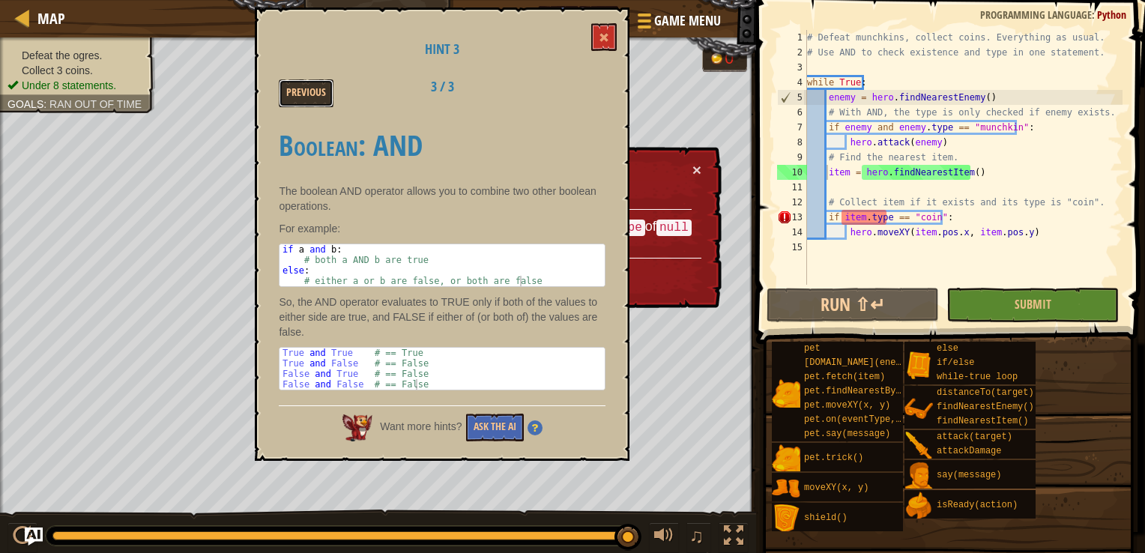
drag, startPoint x: 295, startPoint y: 97, endPoint x: 361, endPoint y: 19, distance: 102.1
click at [355, 19] on div "Hint 3 Previous 3 / 3 Boolean: AND The boolean AND operator allows you to combi…" at bounding box center [442, 234] width 375 height 454
drag, startPoint x: 430, startPoint y: 85, endPoint x: 444, endPoint y: 84, distance: 13.6
click at [444, 84] on h2 "3 / 3" at bounding box center [443, 86] width 94 height 15
click at [601, 31] on button at bounding box center [603, 37] width 25 height 28
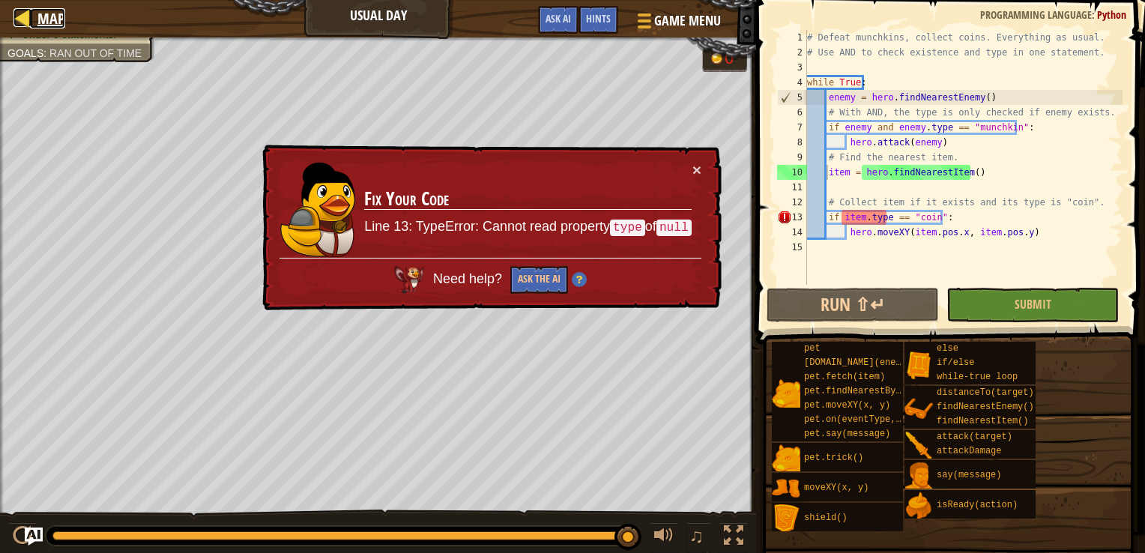
click at [59, 11] on span "Map" at bounding box center [51, 18] width 28 height 20
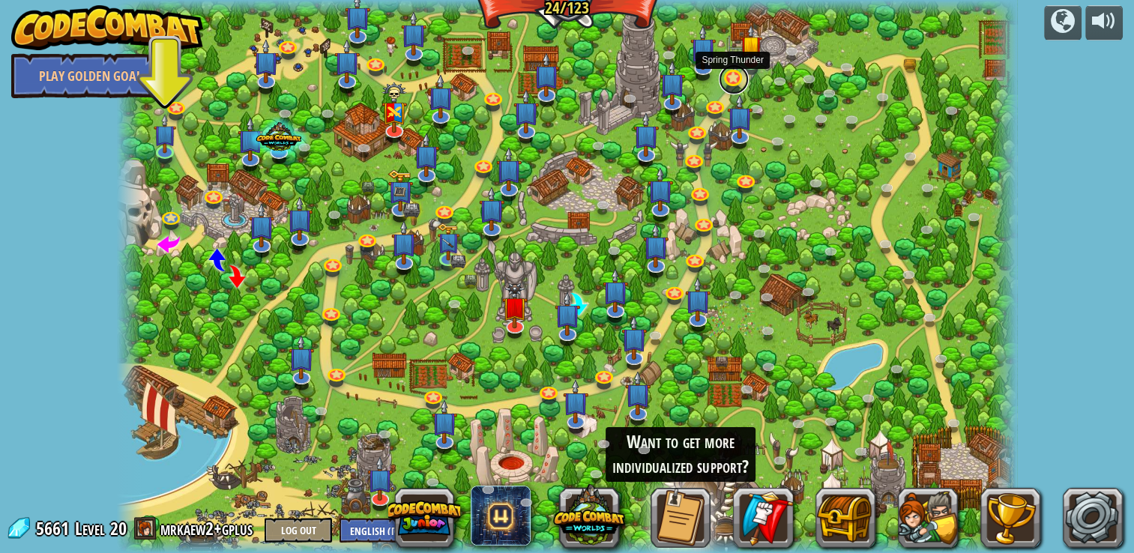
click at [732, 75] on link at bounding box center [734, 79] width 30 height 30
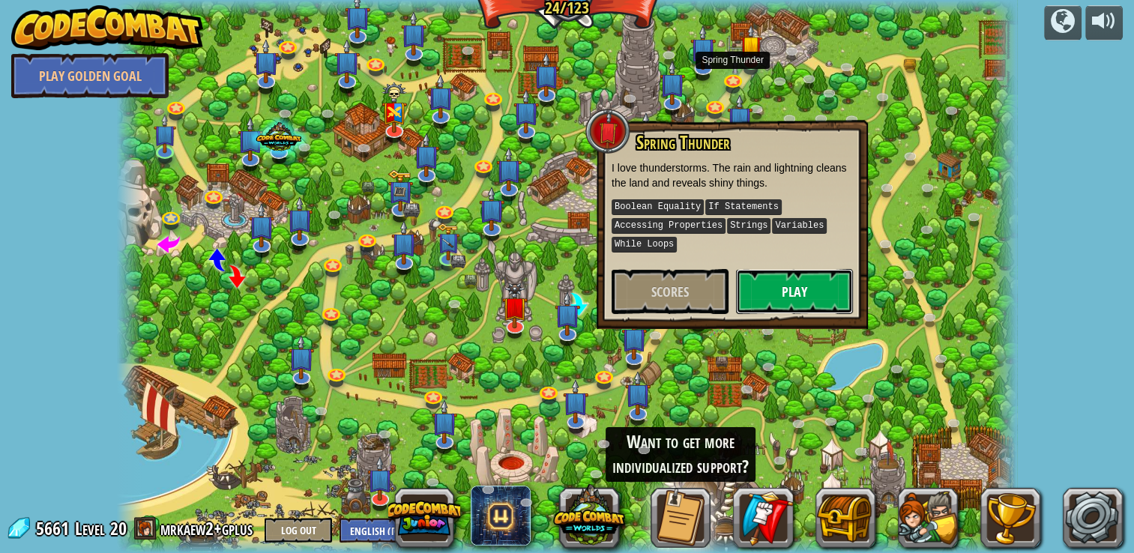
click at [771, 286] on button "Play" at bounding box center [794, 291] width 117 height 45
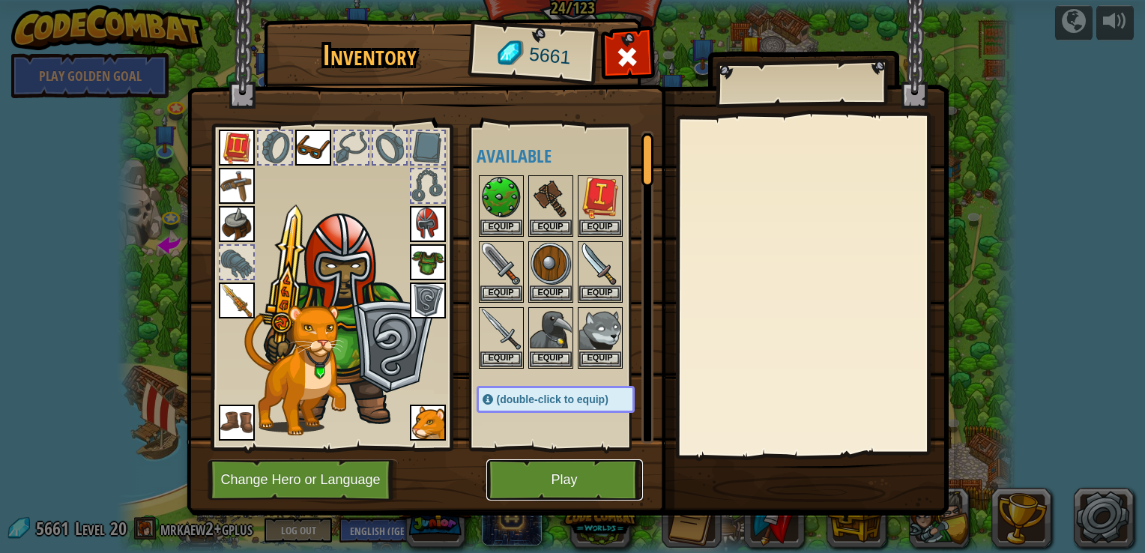
click at [552, 481] on button "Play" at bounding box center [565, 480] width 157 height 41
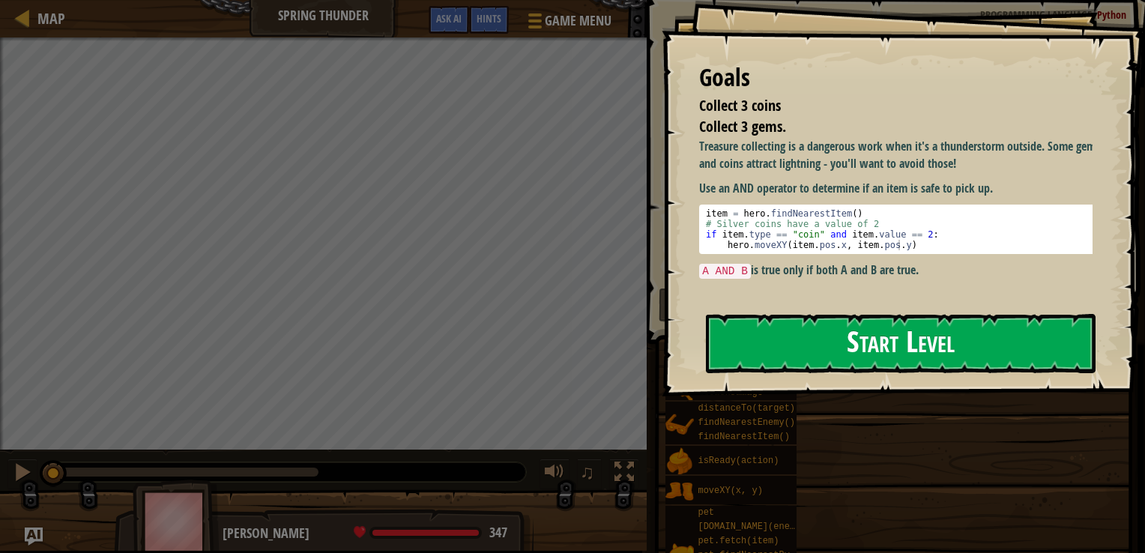
click at [855, 325] on button "Start Level" at bounding box center [901, 343] width 390 height 59
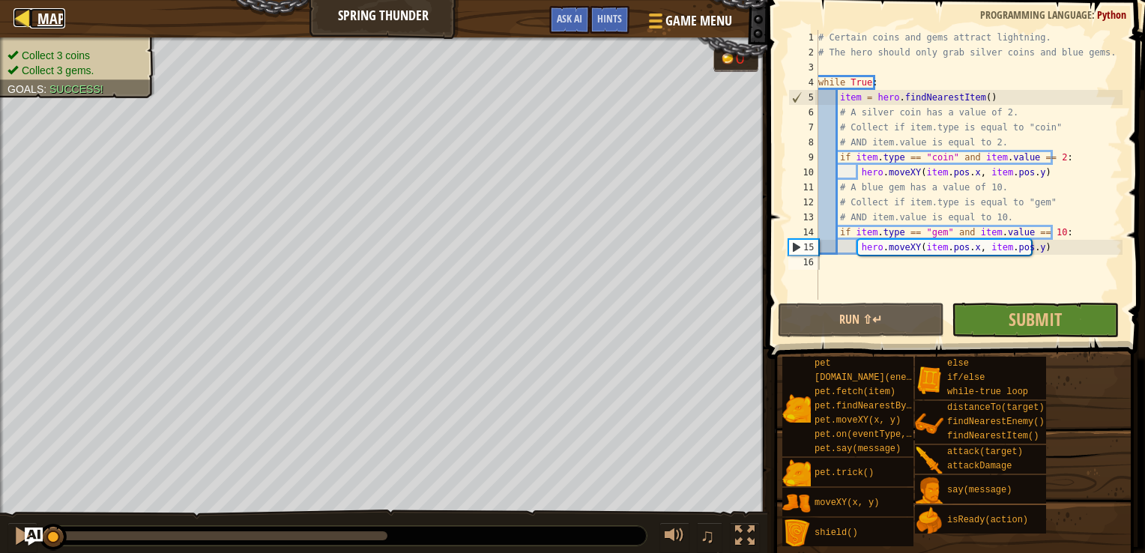
click at [21, 26] on div at bounding box center [22, 17] width 19 height 19
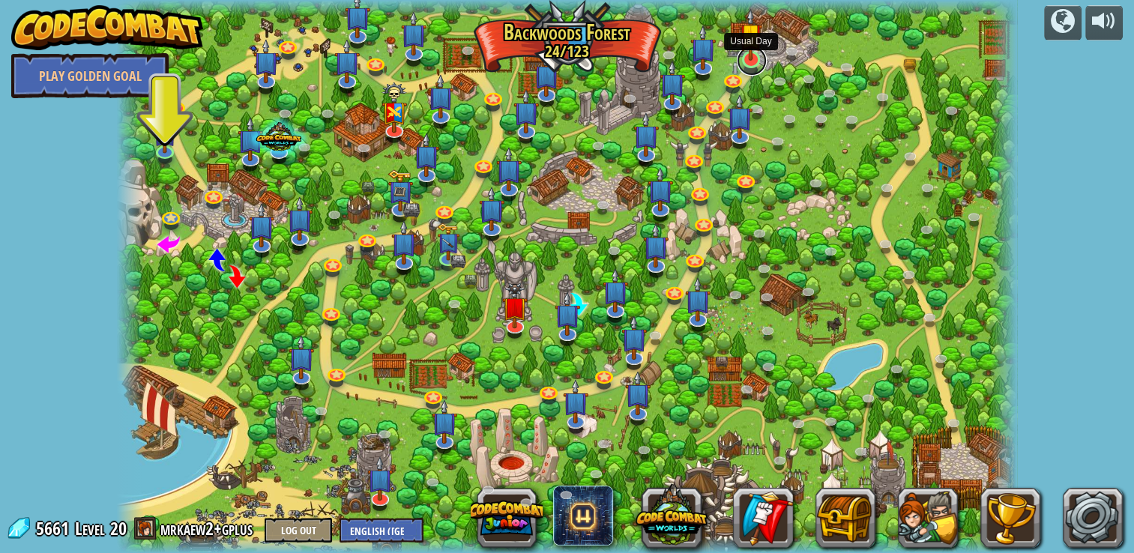
click at [756, 61] on link at bounding box center [752, 61] width 30 height 30
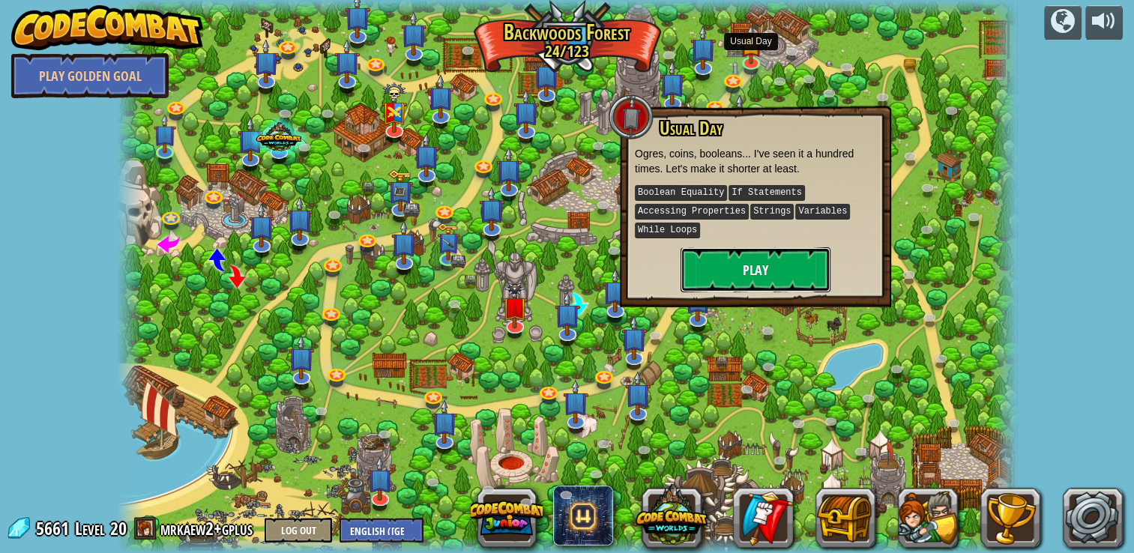
click at [788, 261] on button "Play" at bounding box center [756, 269] width 150 height 45
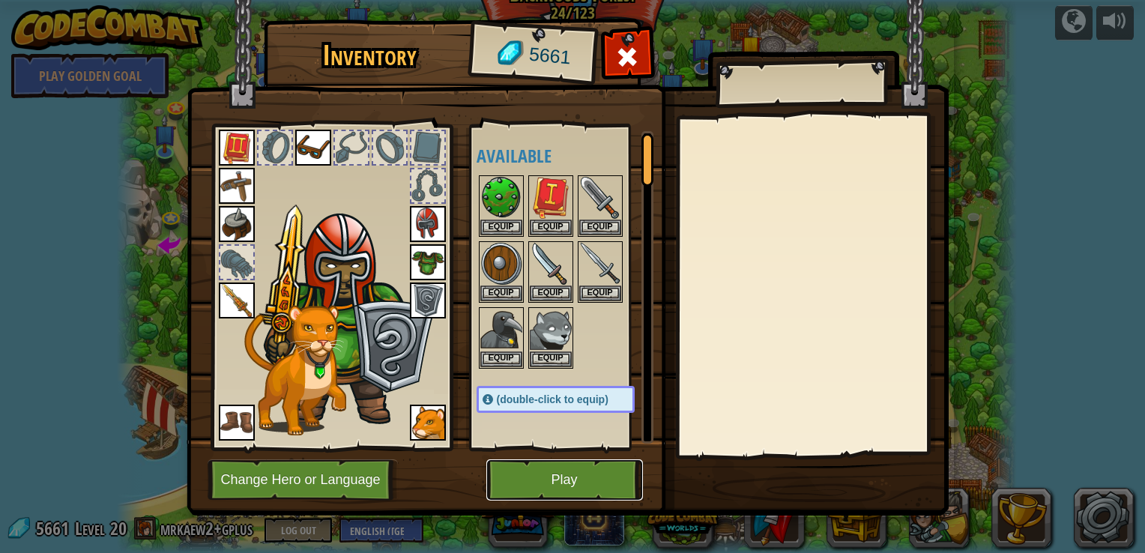
click at [576, 482] on button "Play" at bounding box center [565, 480] width 157 height 41
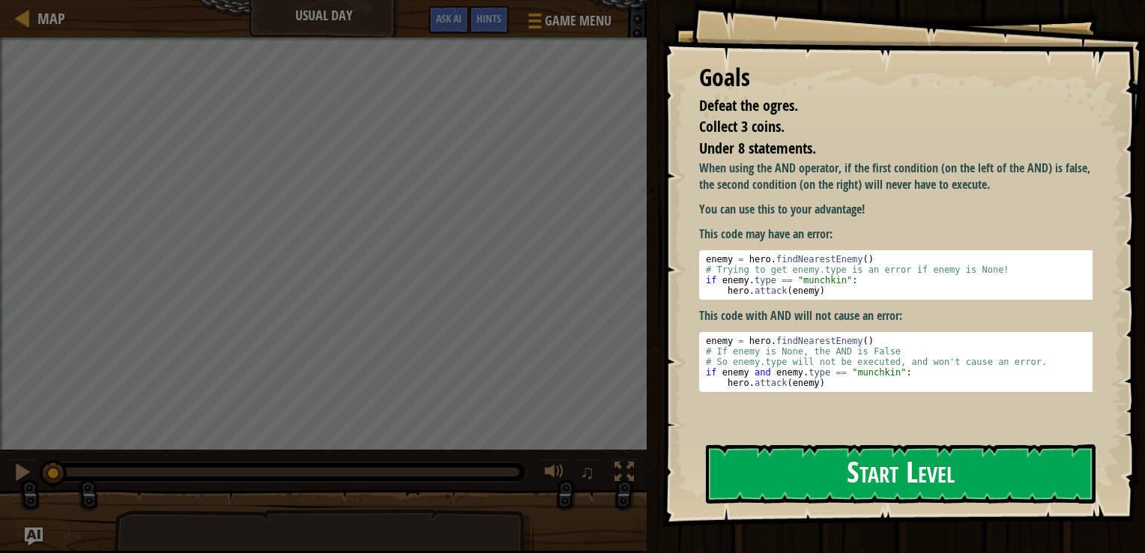
click at [767, 461] on button "Start Level" at bounding box center [901, 474] width 390 height 59
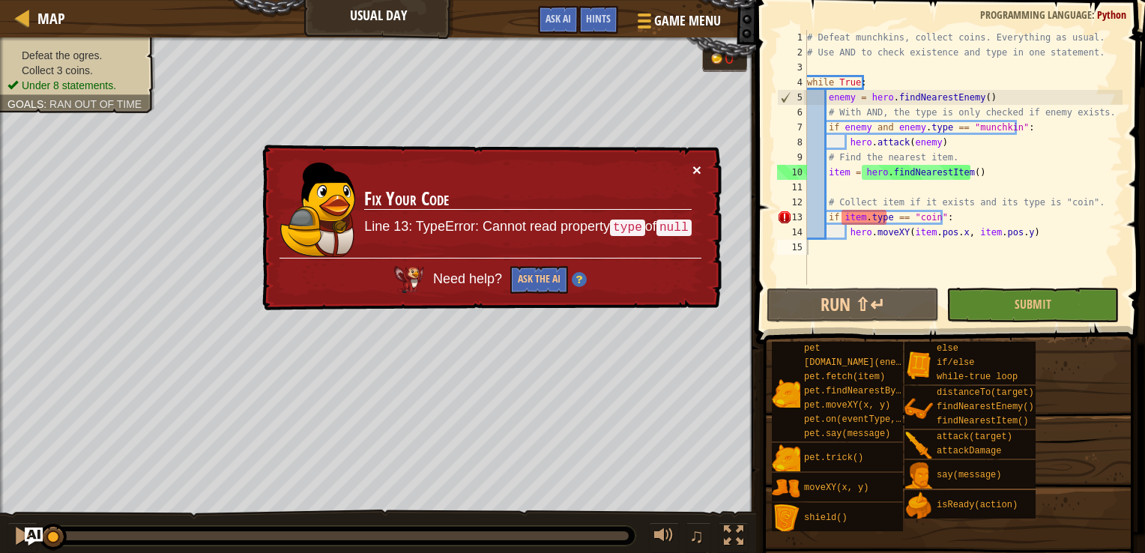
click at [696, 166] on button "×" at bounding box center [697, 170] width 9 height 16
click at [880, 187] on div "# Defeat munchkins, collect coins. Everything as usual. # Use AND to check exis…" at bounding box center [963, 172] width 319 height 285
click at [958, 217] on div "# Defeat munchkins, collect coins. Everything as usual. # Use AND to check exis…" at bounding box center [963, 172] width 319 height 285
type textarea "if item.type == "coin":"
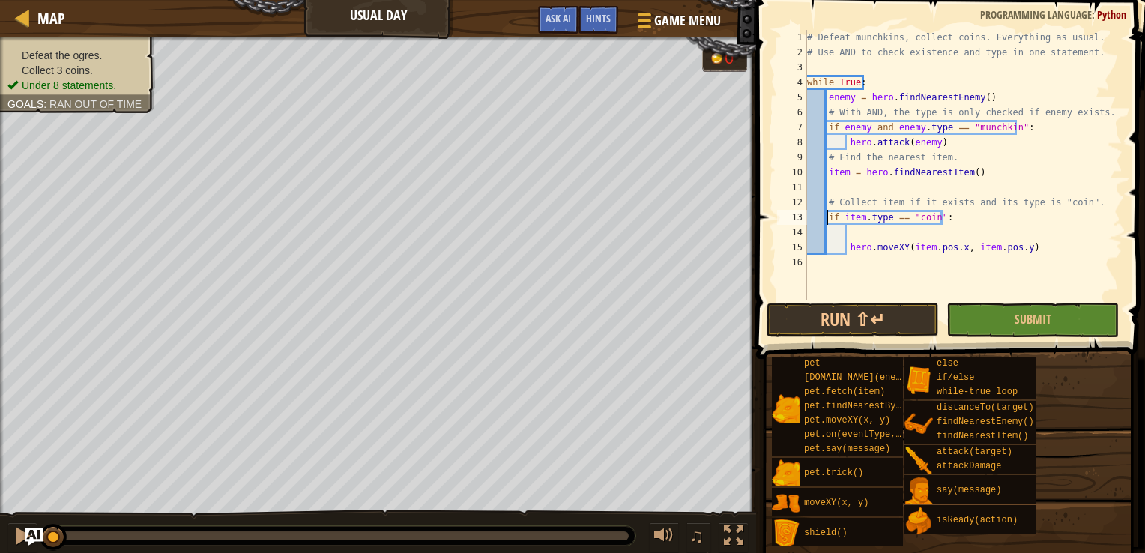
click at [828, 217] on div "# Defeat munchkins, collect coins. Everything as usual. # Use AND to check exis…" at bounding box center [963, 180] width 319 height 300
type textarea "if item.type == "coin":"
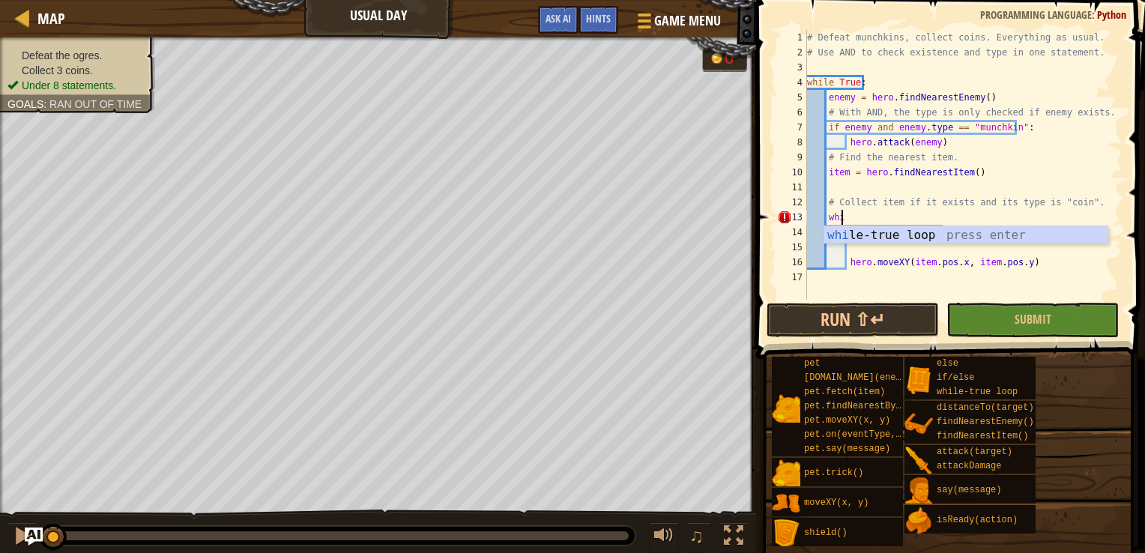
scroll to position [7, 1]
type textarea "w"
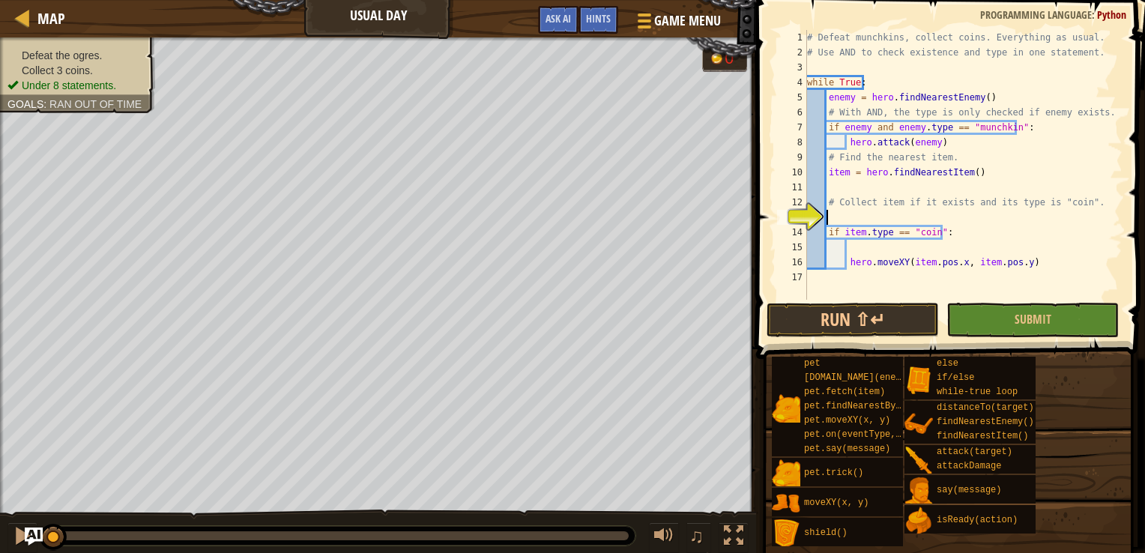
scroll to position [7, 0]
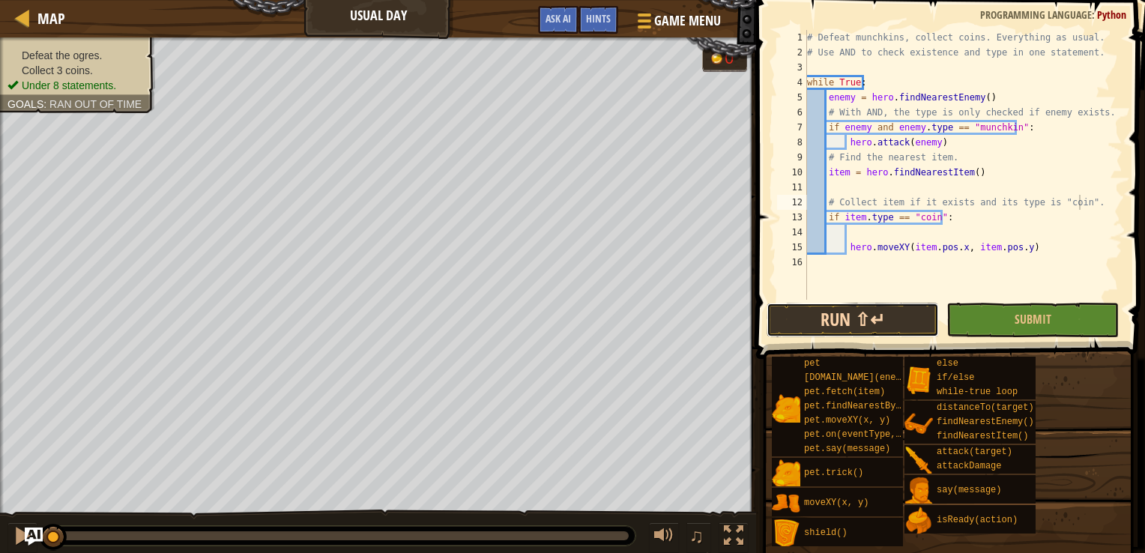
click at [887, 313] on button "Run ⇧↵" at bounding box center [853, 320] width 172 height 34
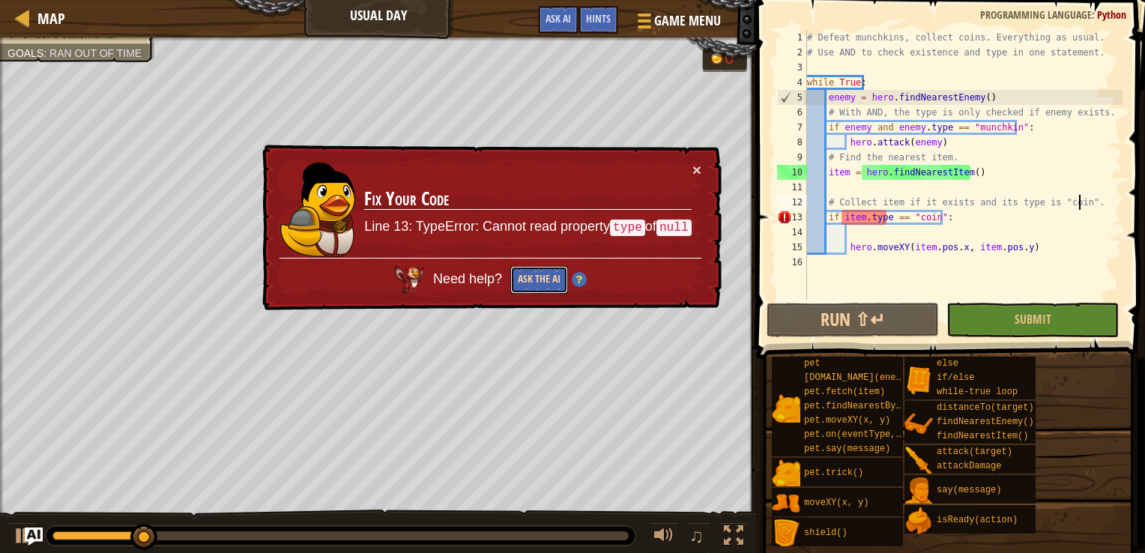
click at [542, 271] on button "Ask the AI" at bounding box center [540, 280] width 58 height 28
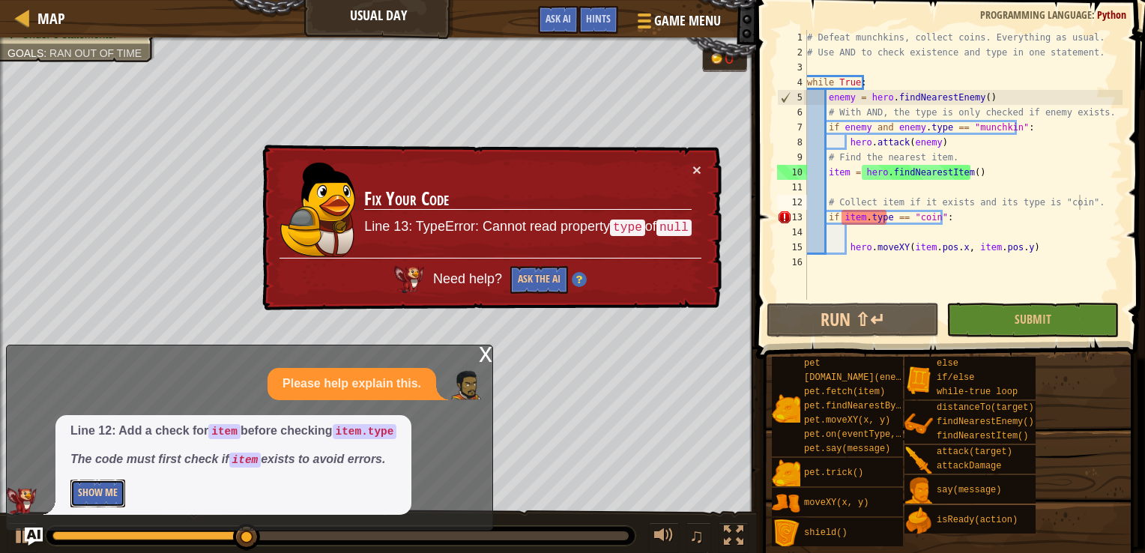
click at [96, 495] on button "Show Me" at bounding box center [97, 494] width 55 height 28
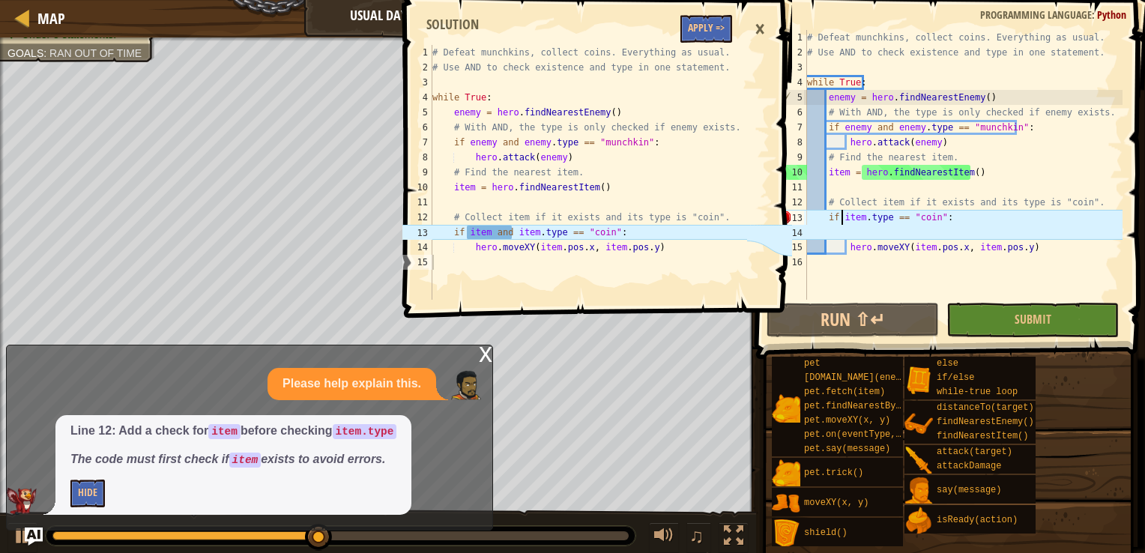
click at [843, 219] on div "# Defeat munchkins, collect coins. Everything as usual. # Use AND to check exis…" at bounding box center [963, 180] width 319 height 300
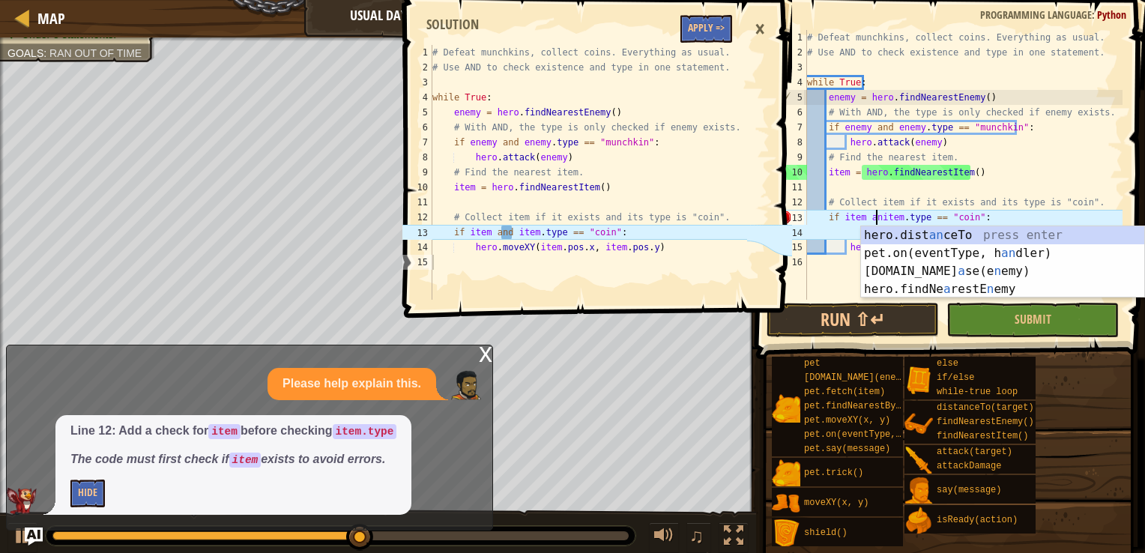
scroll to position [7, 6]
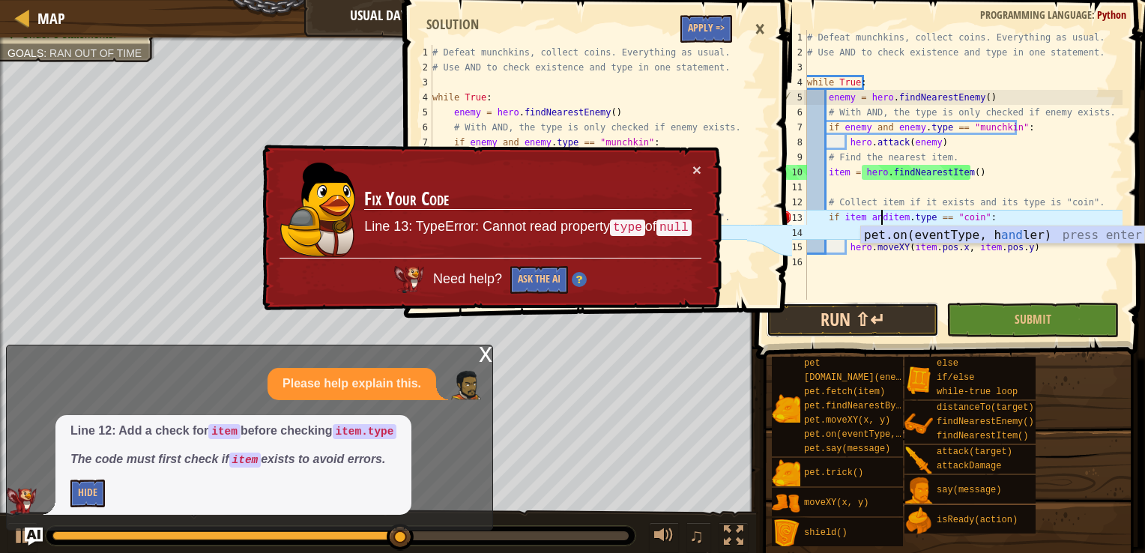
click at [918, 331] on button "Run ⇧↵" at bounding box center [853, 320] width 172 height 34
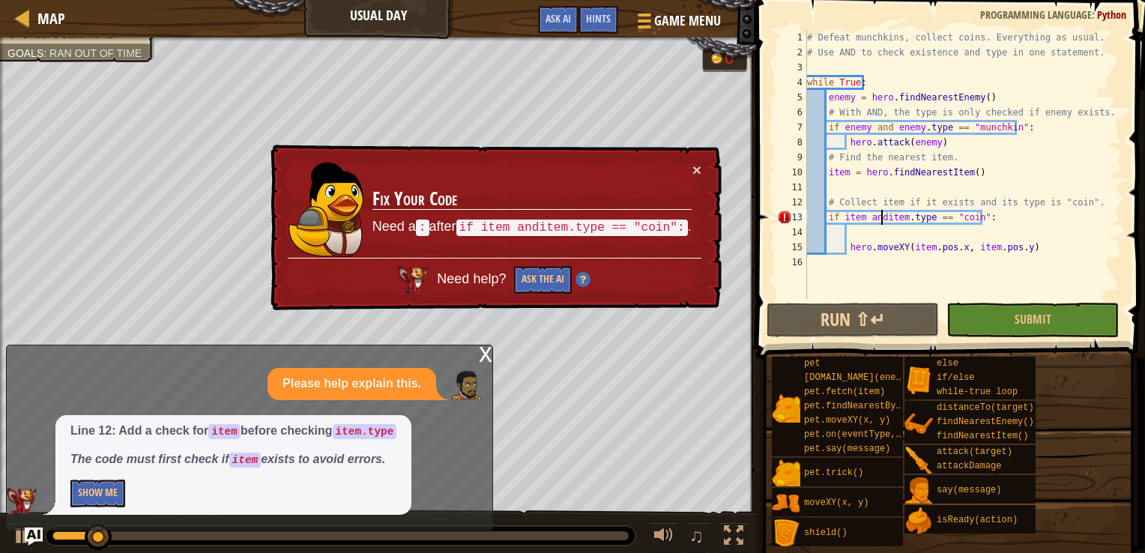
type textarea "if item and item.type == "coin":"
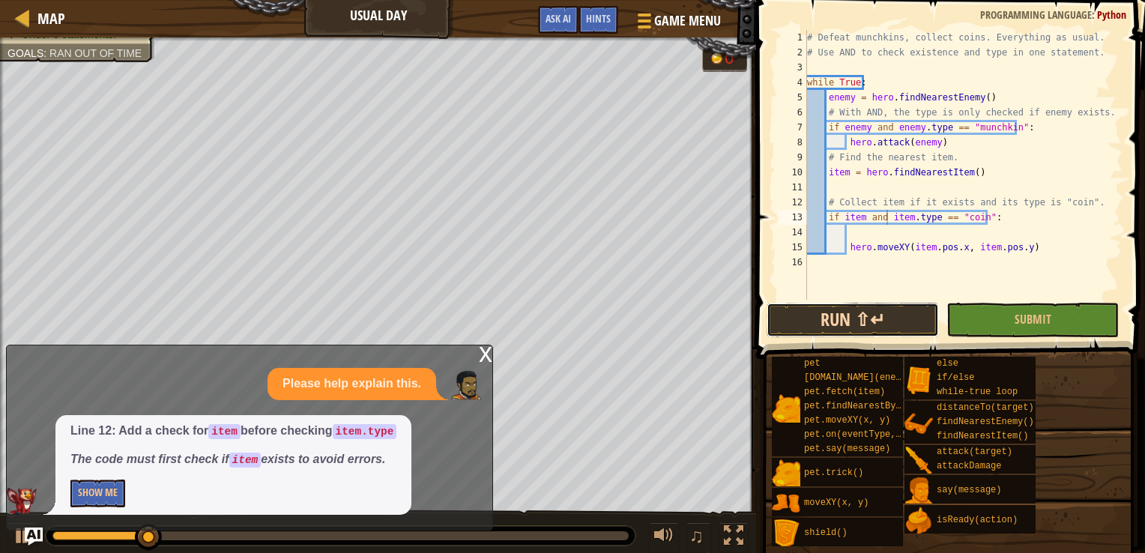
click at [854, 319] on button "Run ⇧↵" at bounding box center [853, 320] width 172 height 34
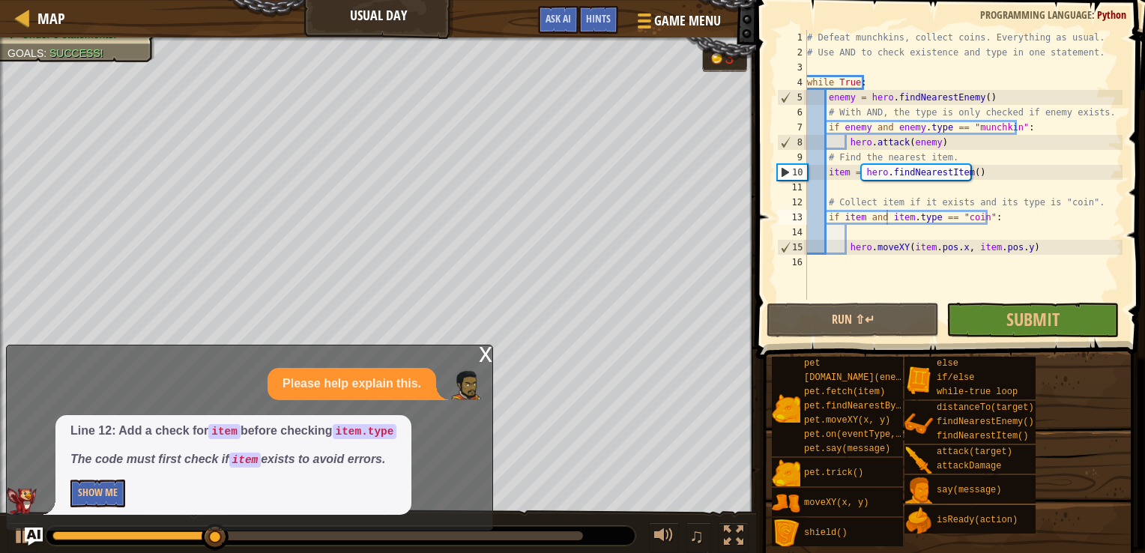
click at [482, 358] on div "x" at bounding box center [485, 353] width 13 height 15
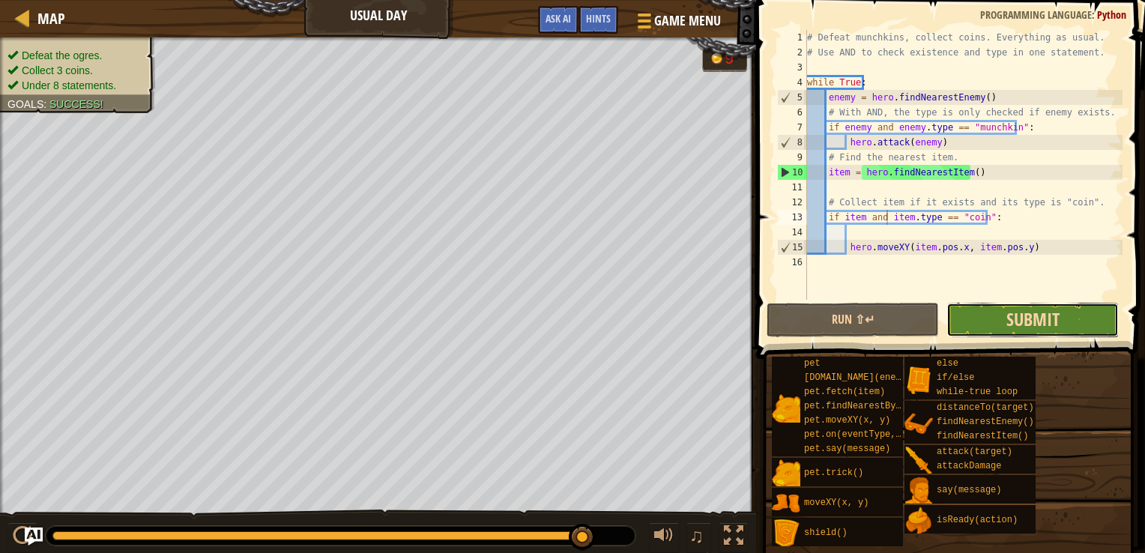
click at [1012, 316] on span "Submit" at bounding box center [1033, 319] width 53 height 24
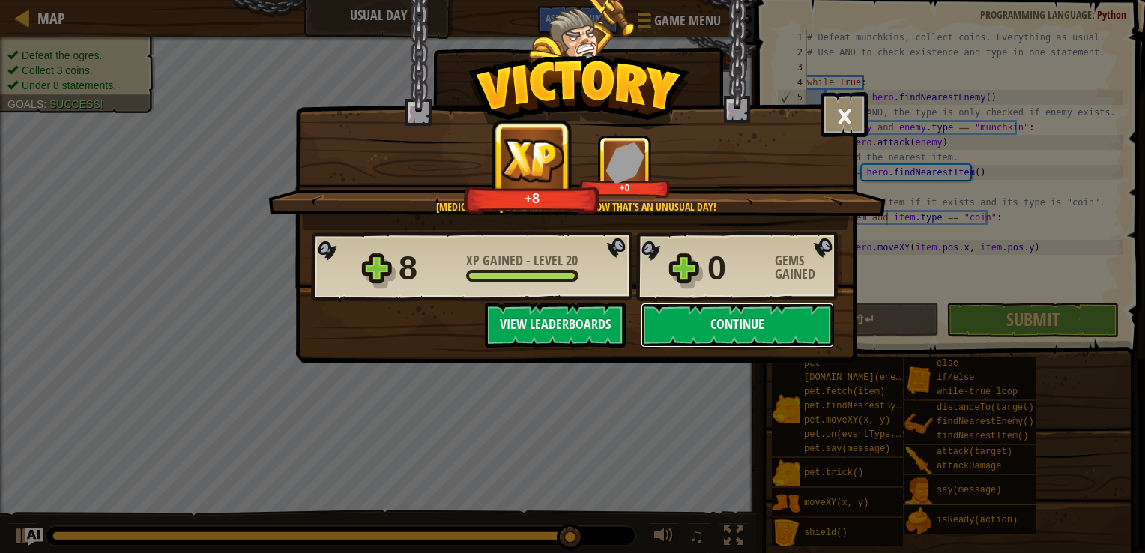
click at [741, 316] on button "Continue" at bounding box center [737, 325] width 193 height 45
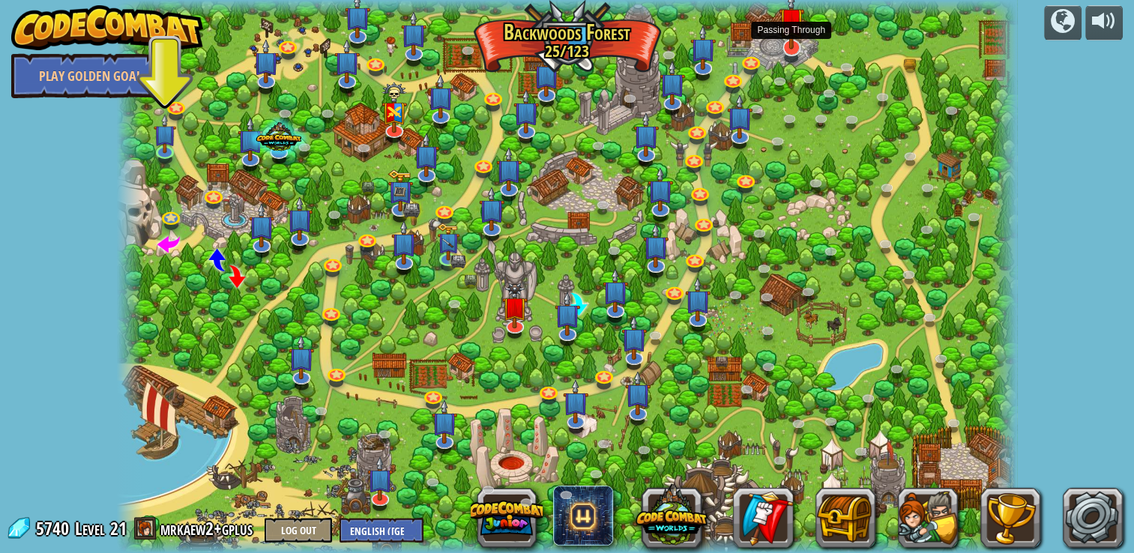
click at [790, 40] on img at bounding box center [791, 20] width 25 height 58
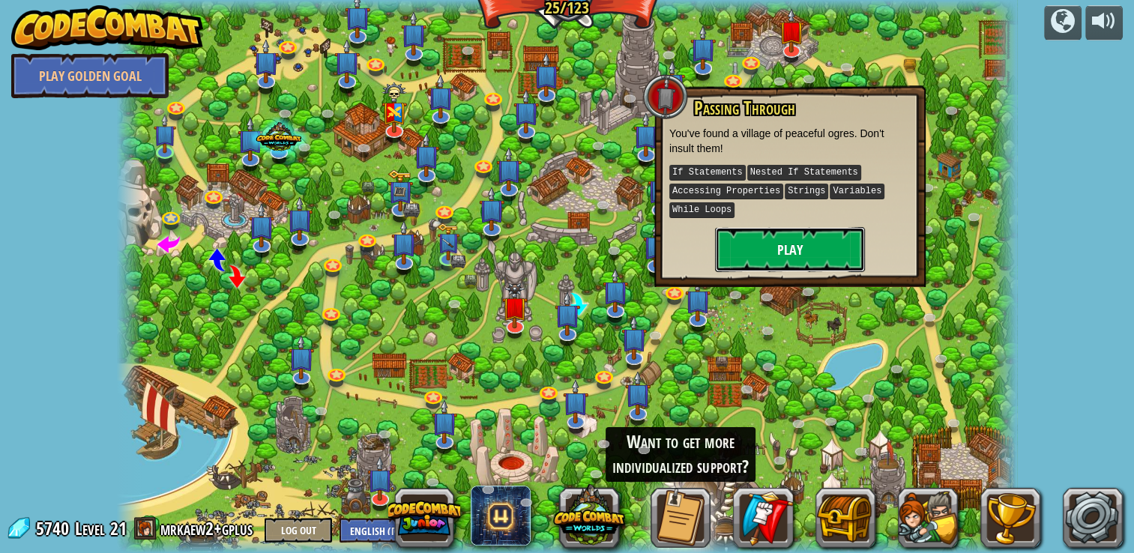
click at [847, 245] on button "Play" at bounding box center [790, 249] width 150 height 45
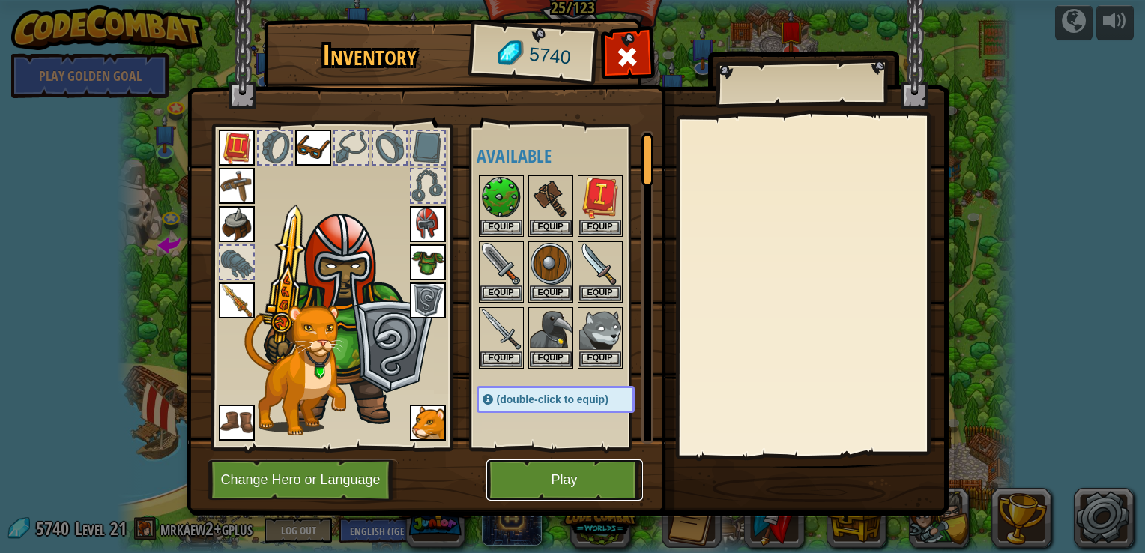
click at [569, 490] on button "Play" at bounding box center [565, 480] width 157 height 41
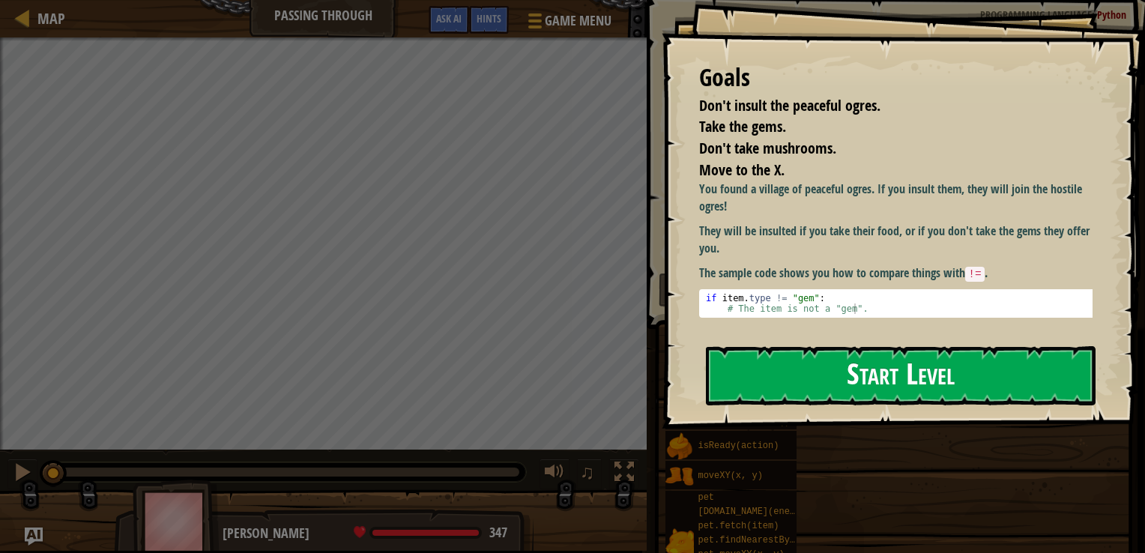
click at [807, 361] on button "Start Level" at bounding box center [901, 375] width 390 height 59
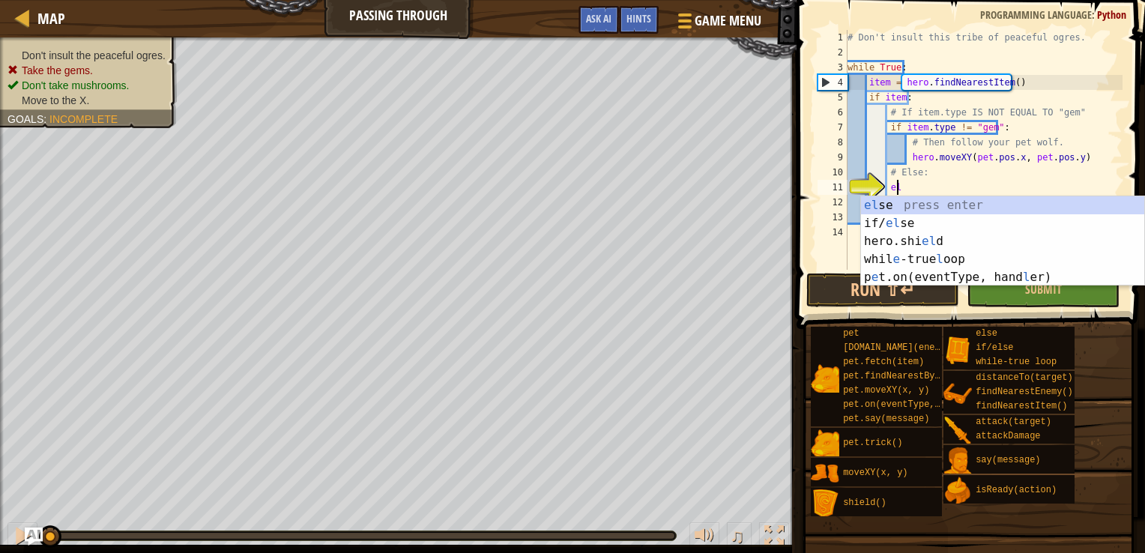
scroll to position [7, 4]
type textarea "else"
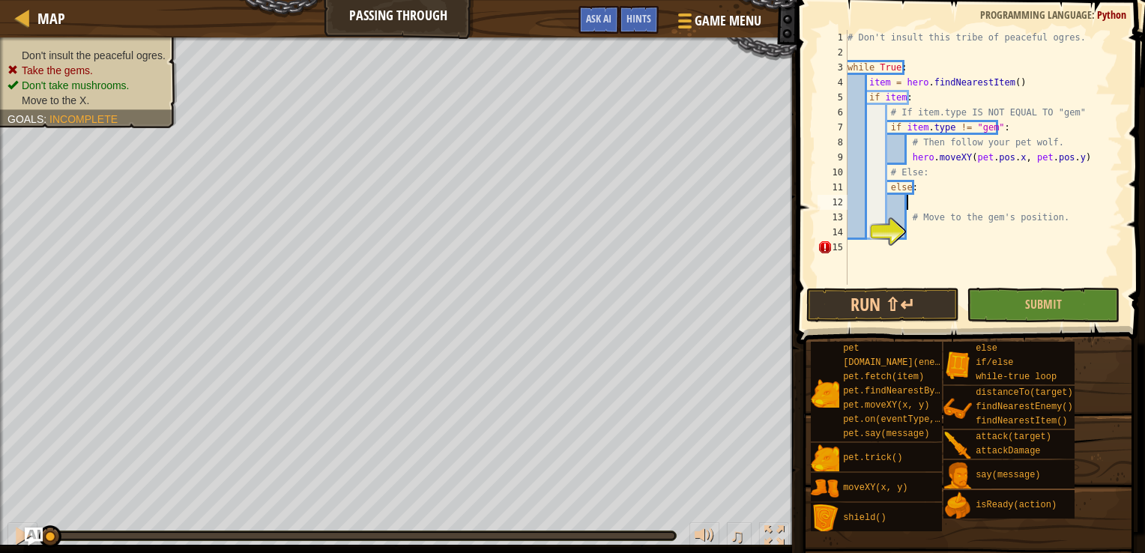
type textarea "# Move to the gem's position."
type textarea "hero.moveXY(item.pos.x, item.pos.y)"
click at [860, 306] on button "Run ⇧↵" at bounding box center [883, 305] width 153 height 34
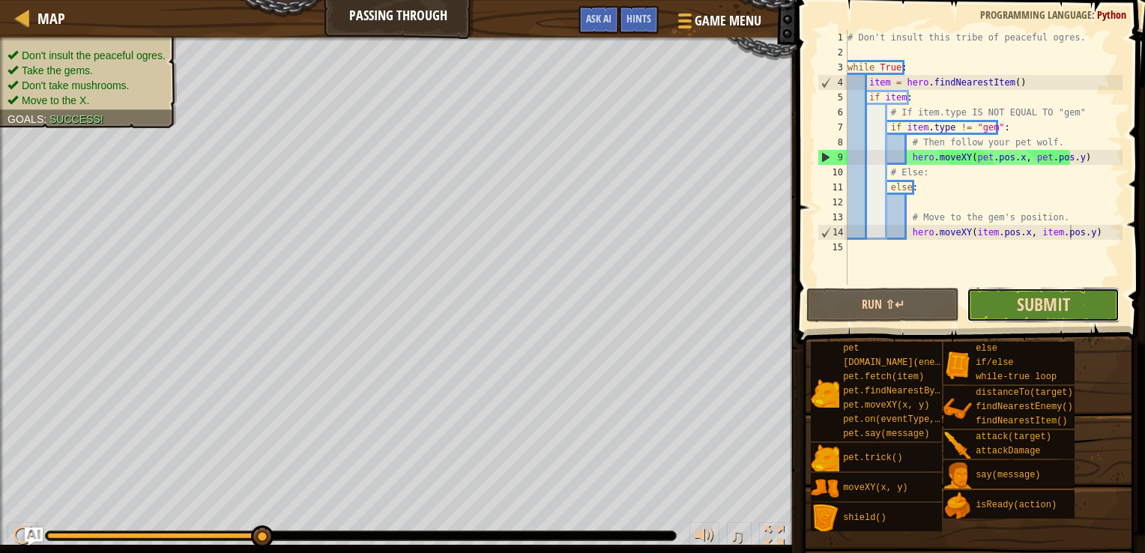
click at [1047, 297] on span "Submit" at bounding box center [1043, 304] width 53 height 24
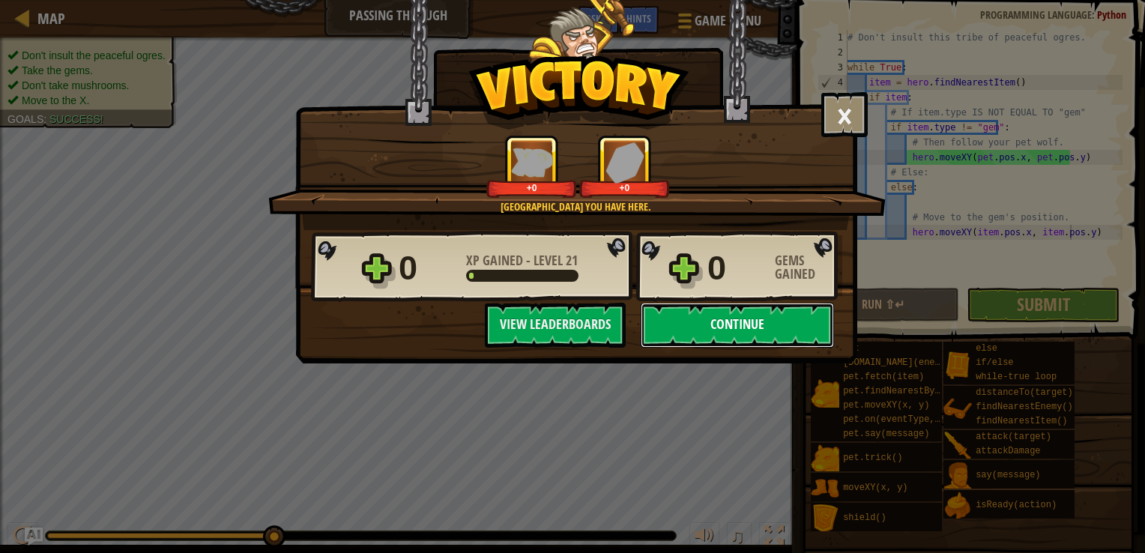
click at [746, 331] on button "Continue" at bounding box center [737, 325] width 193 height 45
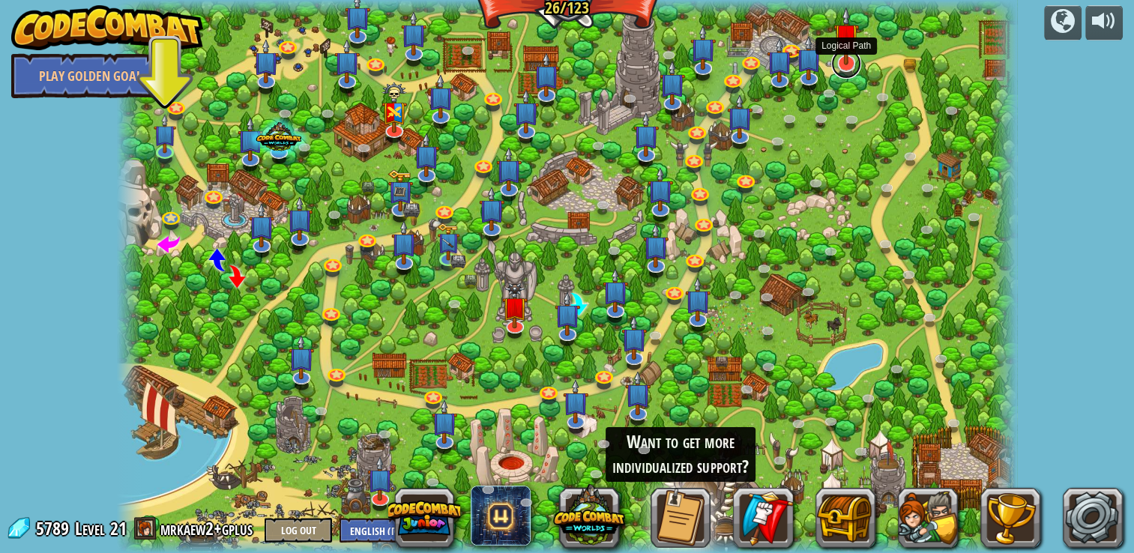
click at [851, 67] on link at bounding box center [846, 64] width 30 height 30
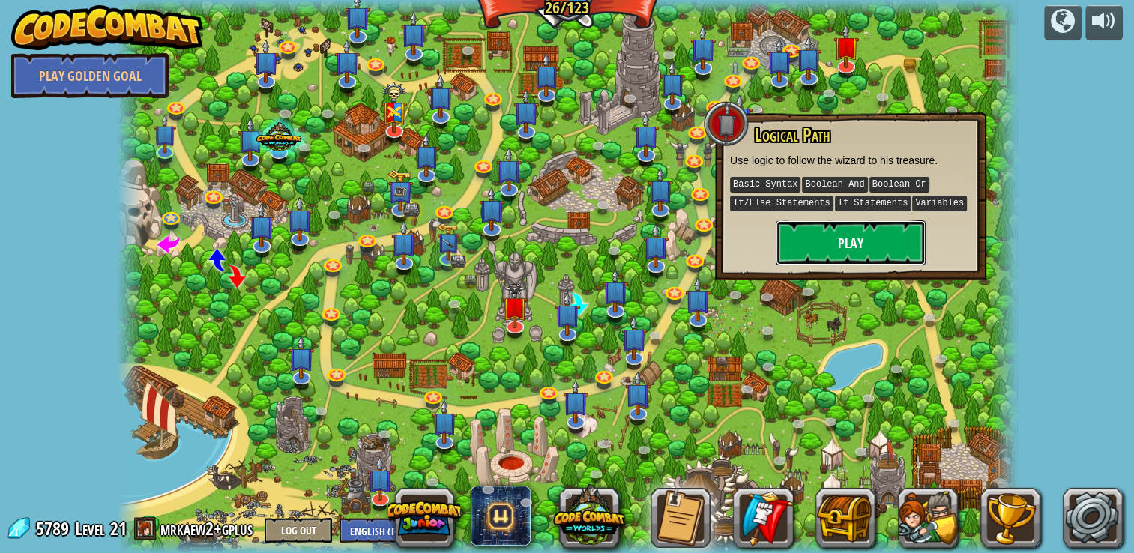
click at [828, 250] on button "Play" at bounding box center [851, 242] width 150 height 45
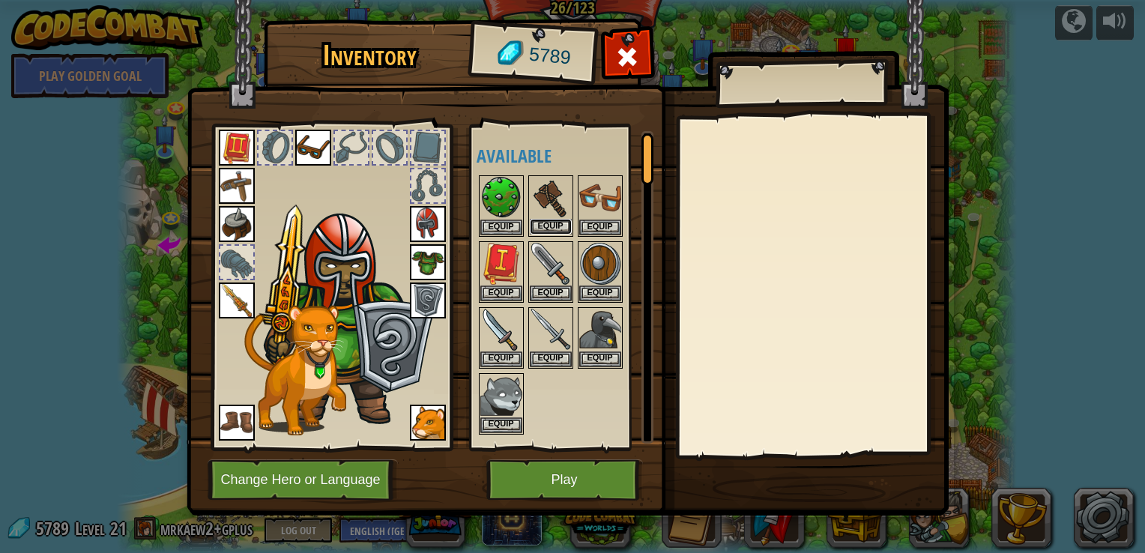
click at [559, 220] on button "Equip" at bounding box center [551, 227] width 42 height 16
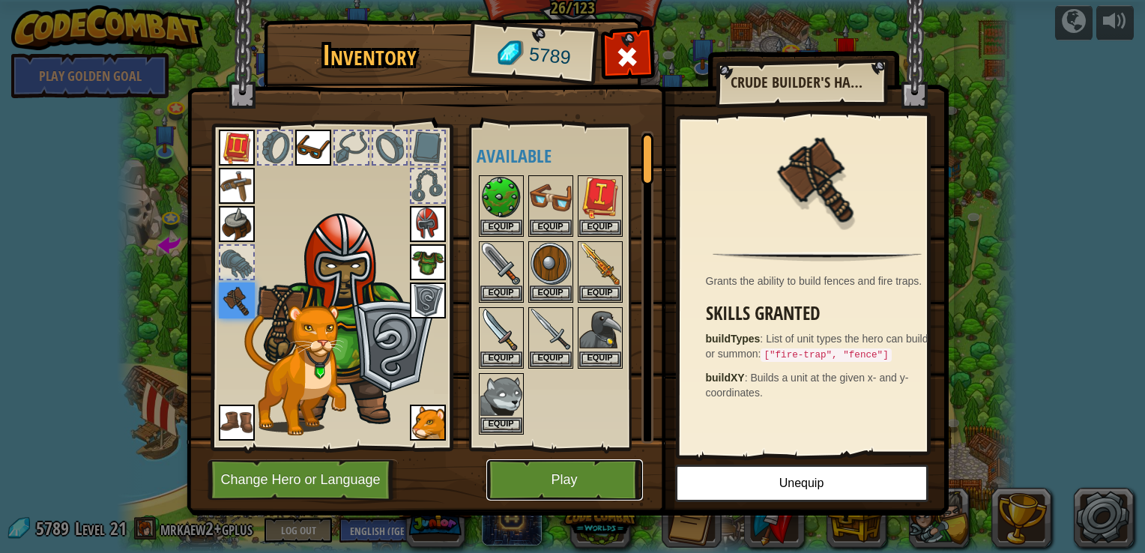
click at [542, 478] on button "Play" at bounding box center [565, 480] width 157 height 41
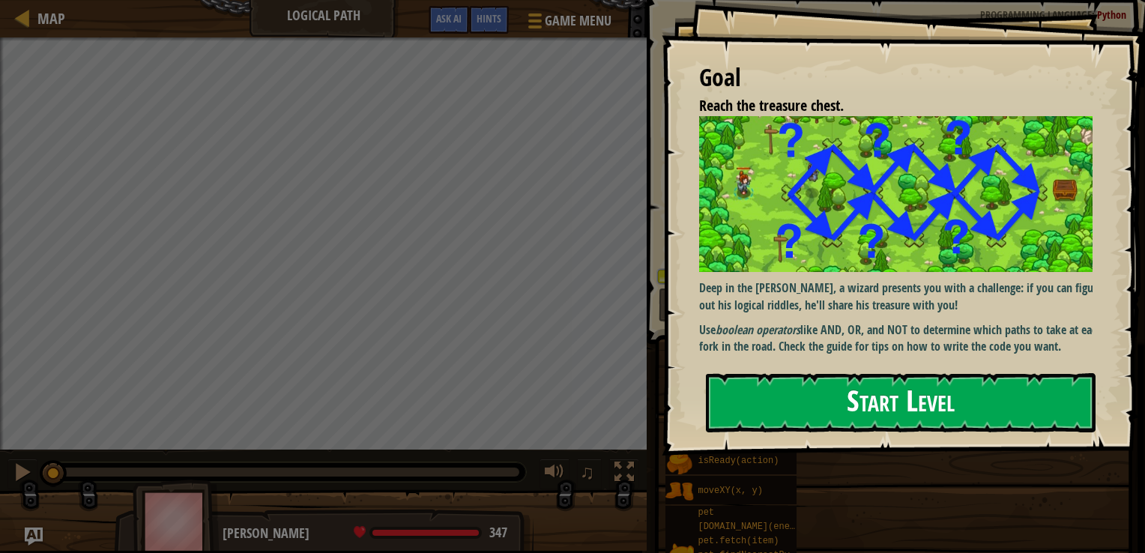
click at [816, 376] on button "Start Level" at bounding box center [901, 402] width 390 height 59
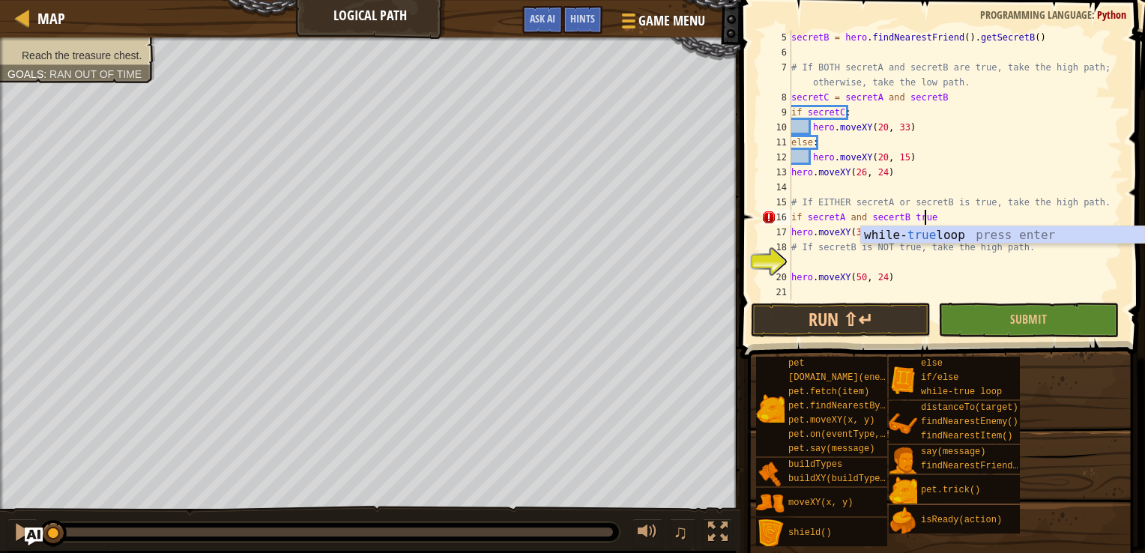
scroll to position [7, 10]
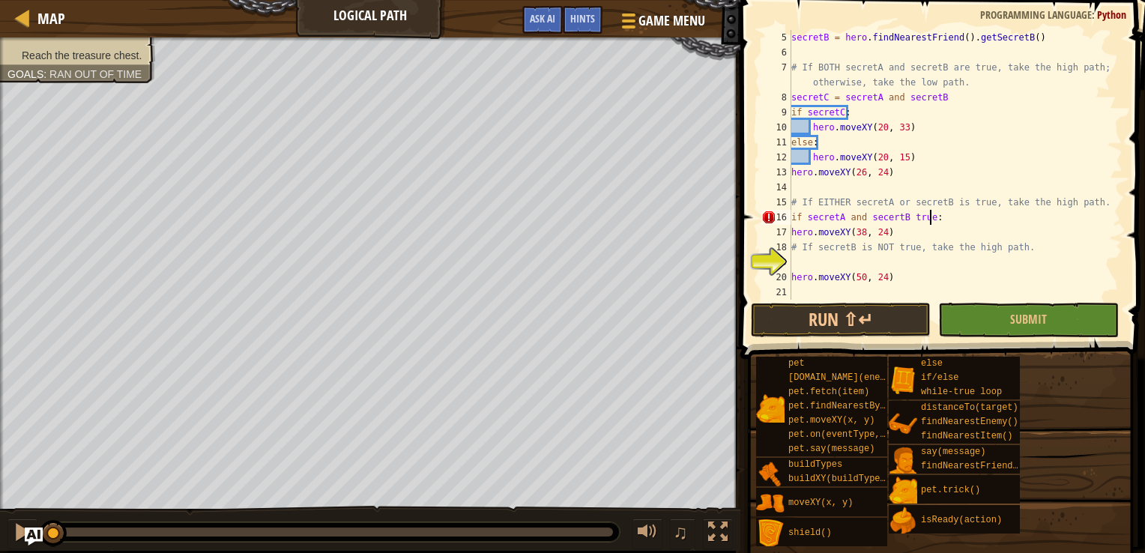
click at [849, 270] on div "secretB = hero . findNearestFriend ( ) . getSecretB ( ) # If BOTH secretA and s…" at bounding box center [950, 180] width 323 height 300
type textarea "hero.moveXY(50, 24)"
click at [849, 261] on div "secretB = hero . findNearestFriend ( ) . getSecretB ( ) # If BOTH secretA and s…" at bounding box center [950, 180] width 323 height 300
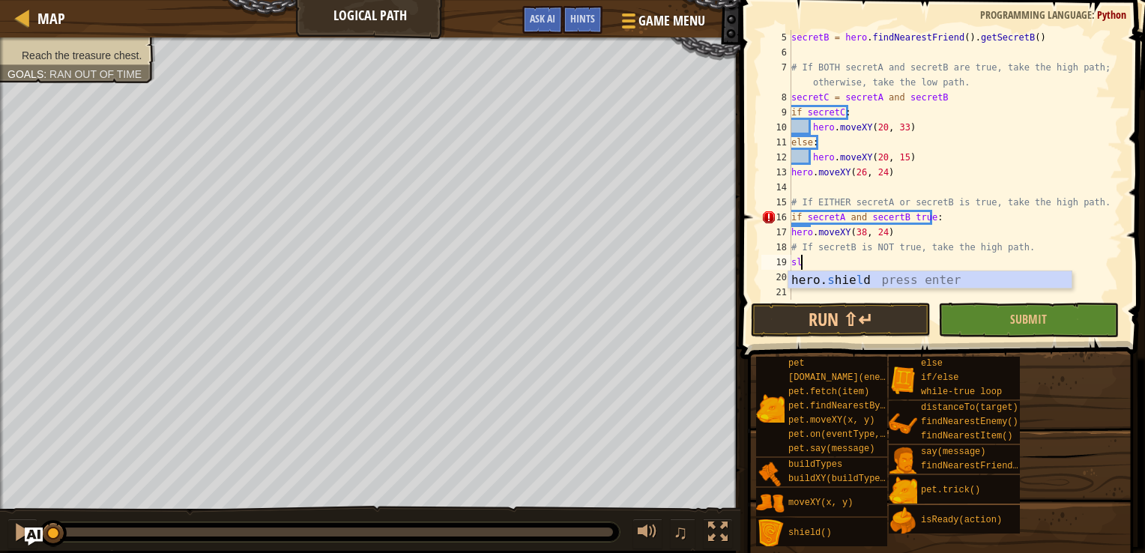
type textarea "s"
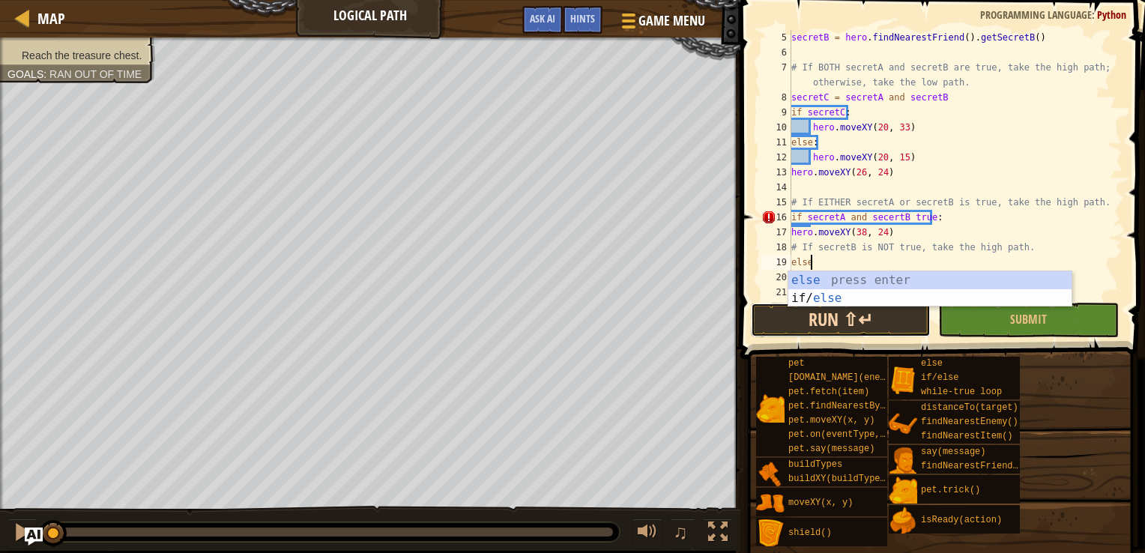
click at [843, 324] on button "Run ⇧↵" at bounding box center [841, 320] width 180 height 34
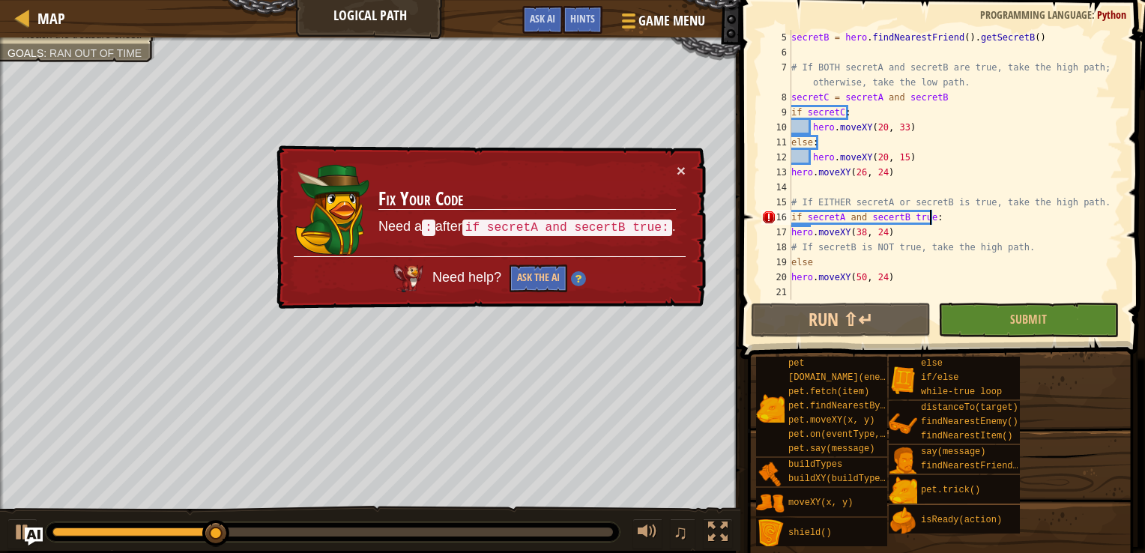
click at [948, 220] on div "secretB = hero . findNearestFriend ( ) . getSecretB ( ) # If BOTH secretA and s…" at bounding box center [950, 180] width 323 height 300
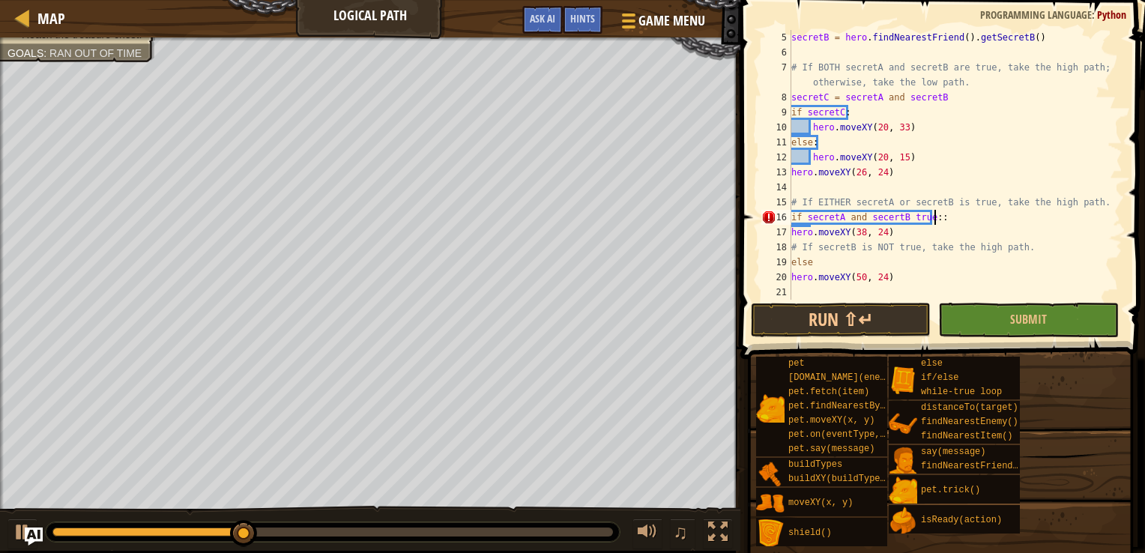
scroll to position [7, 10]
click at [888, 322] on button "Run ⇧↵" at bounding box center [841, 320] width 180 height 34
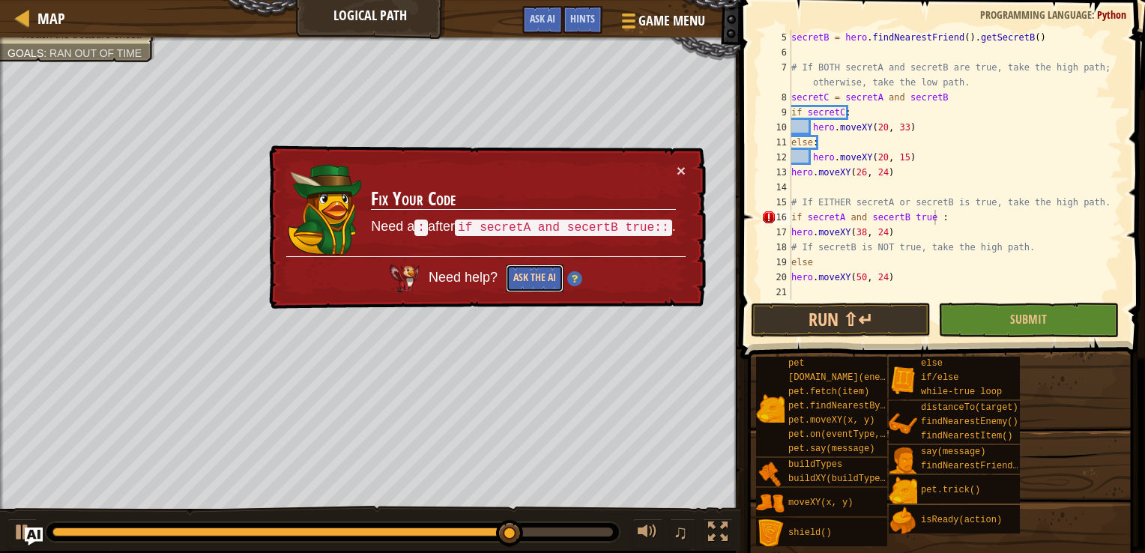
click at [549, 283] on button "Ask the AI" at bounding box center [535, 279] width 58 height 28
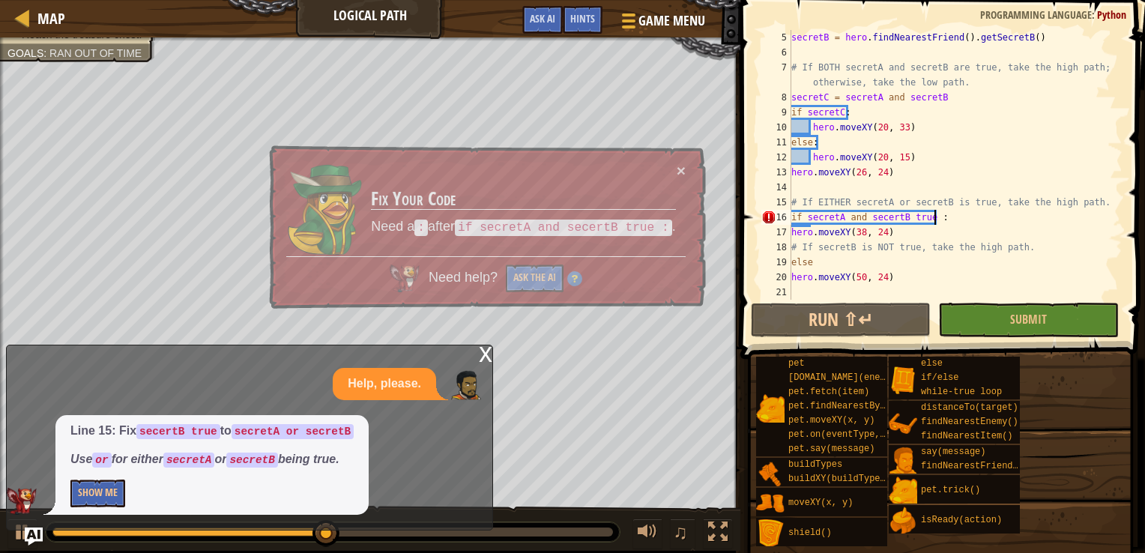
click at [858, 217] on div "secretB = hero . findNearestFriend ( ) . getSecretB ( ) # If BOTH secretA and s…" at bounding box center [950, 180] width 323 height 300
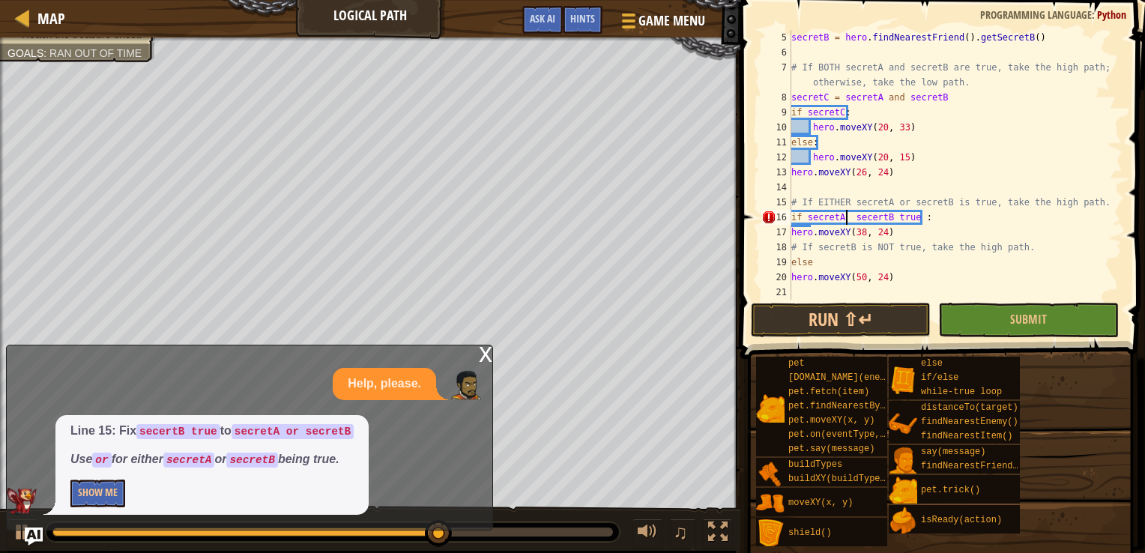
scroll to position [7, 5]
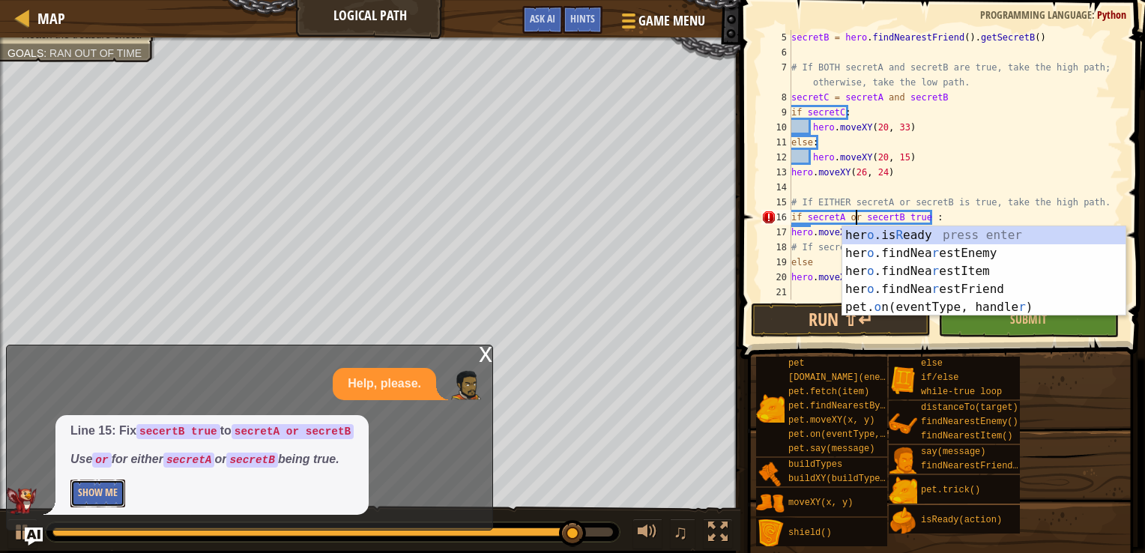
click at [100, 500] on button "Show Me" at bounding box center [97, 494] width 55 height 28
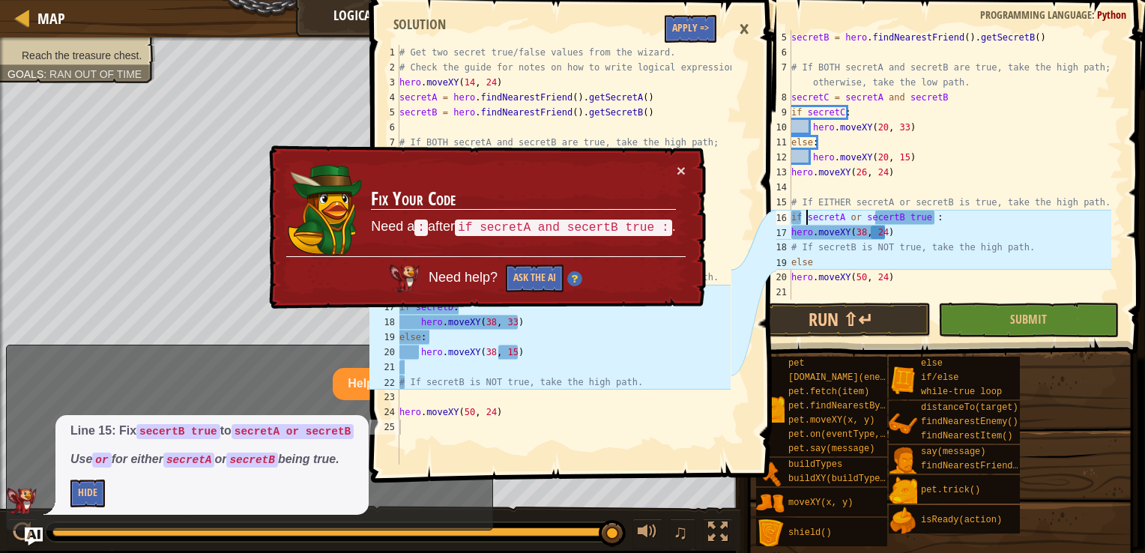
click at [806, 216] on div "secretB = hero . findNearestFriend ( ) . getSecretB ( ) # If BOTH secretA and s…" at bounding box center [950, 180] width 323 height 300
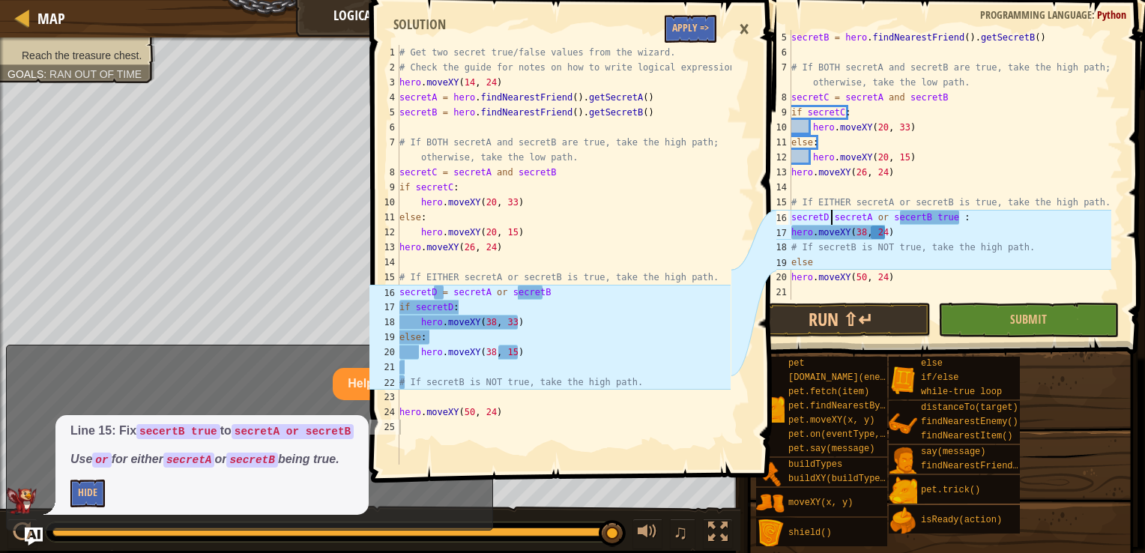
scroll to position [7, 3]
click at [981, 219] on div "secretB = hero . findNearestFriend ( ) . getSecretB ( ) # If BOTH secretA and s…" at bounding box center [950, 180] width 323 height 300
click at [792, 232] on div "secretB = hero . findNearestFriend ( ) . getSecretB ( ) # If BOTH secretA and s…" at bounding box center [950, 180] width 323 height 300
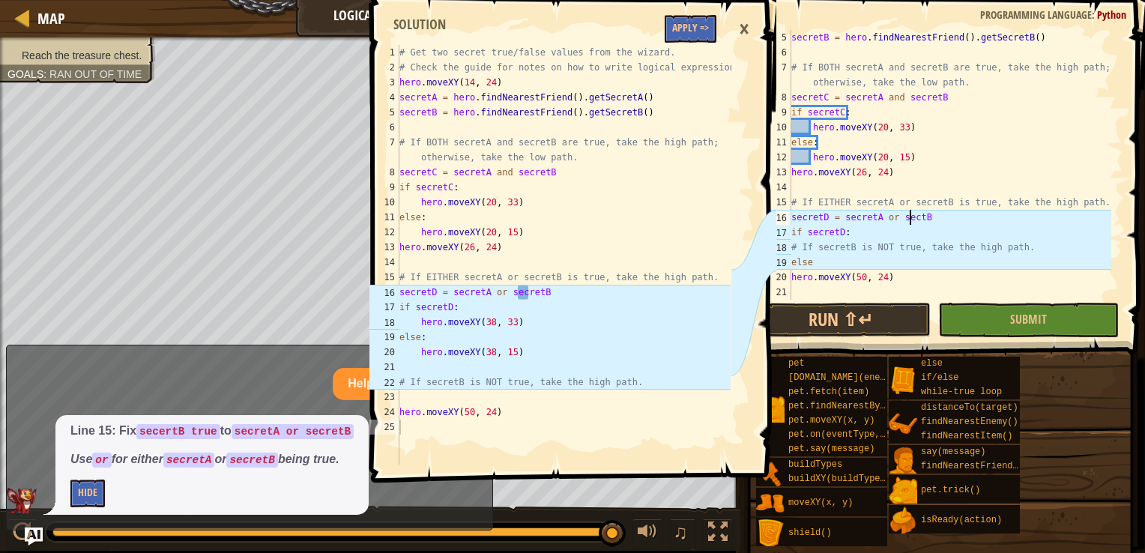
scroll to position [7, 10]
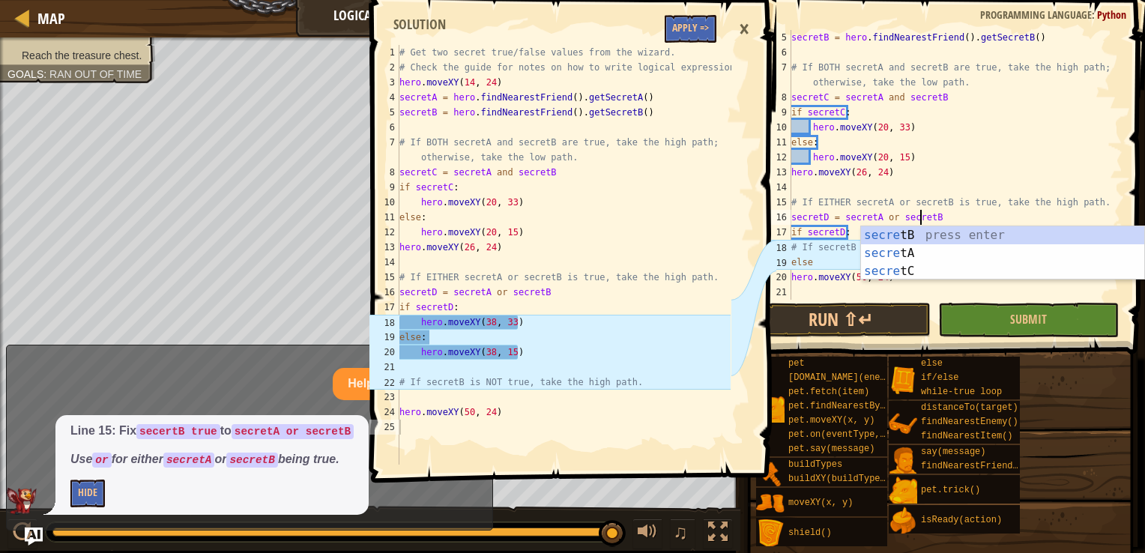
click at [917, 234] on div "secre tB press enter secre tA press enter secre tC press enter" at bounding box center [1002, 271] width 283 height 90
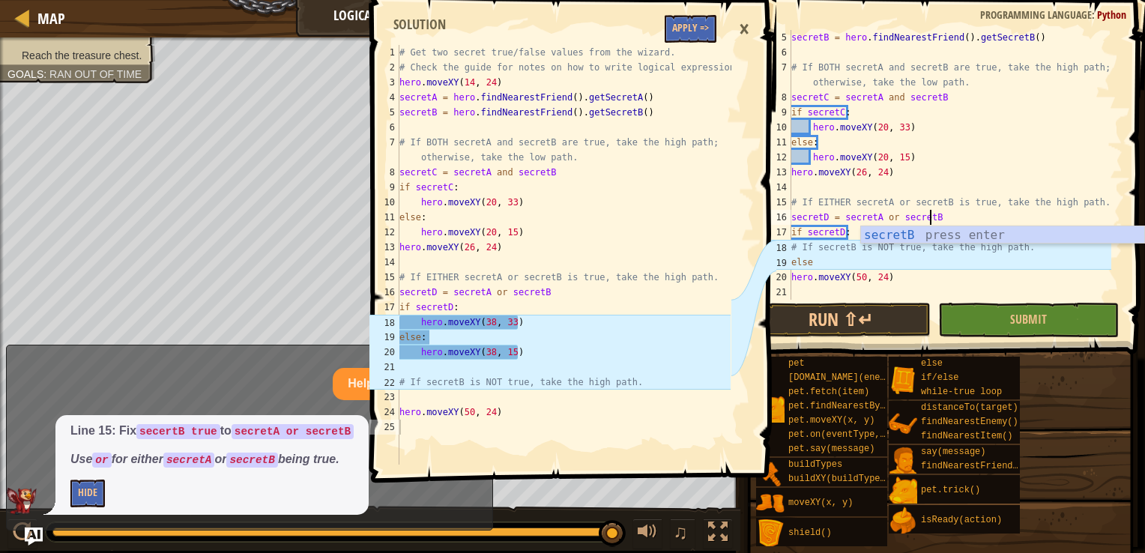
scroll to position [7, 10]
click at [840, 244] on div "secretB = hero . findNearestFriend ( ) . getSecretB ( ) # If BOTH secretA and s…" at bounding box center [950, 180] width 323 height 300
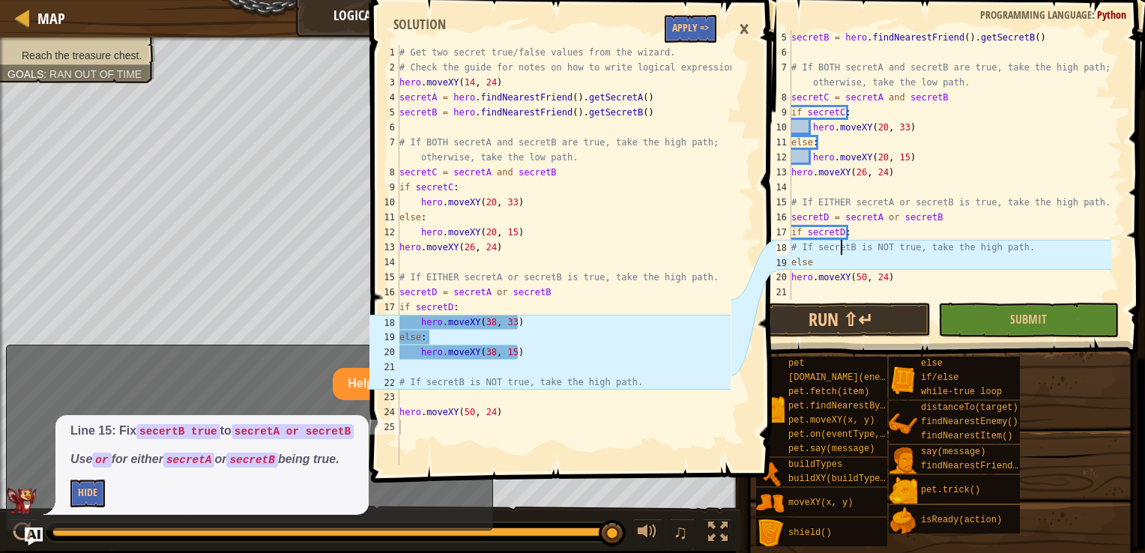
click at [855, 231] on div "secretB = hero . findNearestFriend ( ) . getSecretB ( ) # If BOTH secretA and s…" at bounding box center [950, 180] width 323 height 300
type textarea "if secretD:"
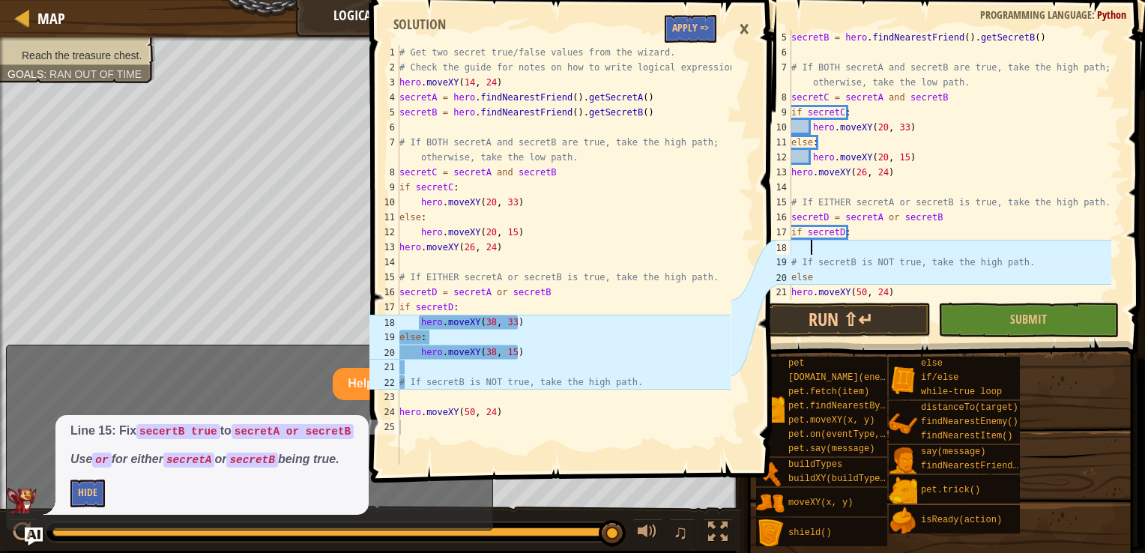
paste textarea "hero.moveXY(38, 24)"
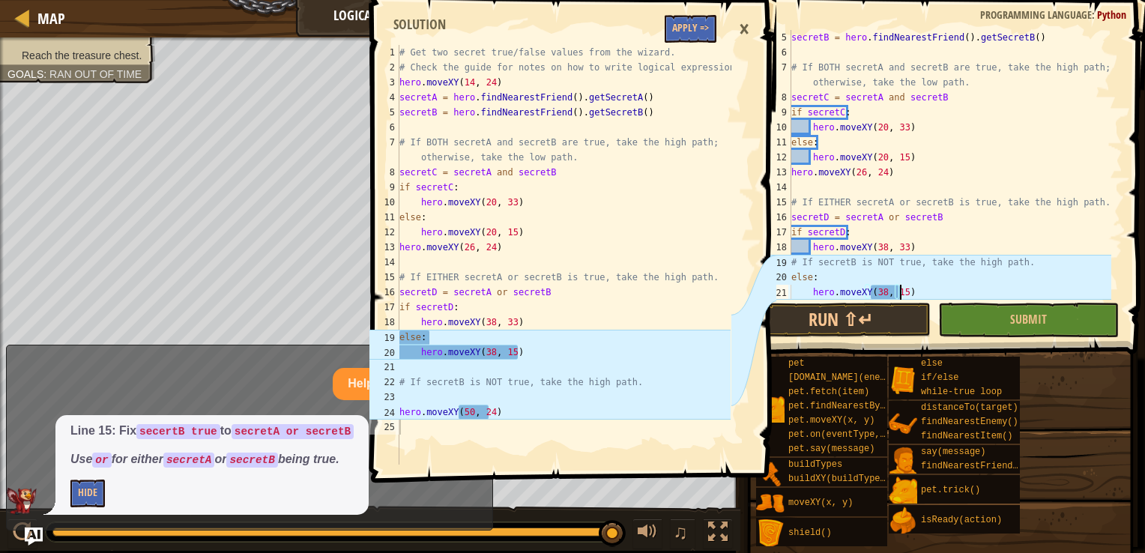
scroll to position [7, 8]
drag, startPoint x: 793, startPoint y: 277, endPoint x: 1068, endPoint y: 292, distance: 274.7
click at [1068, 292] on div "secretB = hero . findNearestFriend ( ) . getSecretB ( ) # If BOTH secretA and s…" at bounding box center [950, 180] width 323 height 300
click at [1068, 292] on div "secretB = hero . findNearestFriend ( ) . getSecretB ( ) # If BOTH secretA and s…" at bounding box center [950, 165] width 323 height 270
drag, startPoint x: 921, startPoint y: 287, endPoint x: 787, endPoint y: 277, distance: 134.5
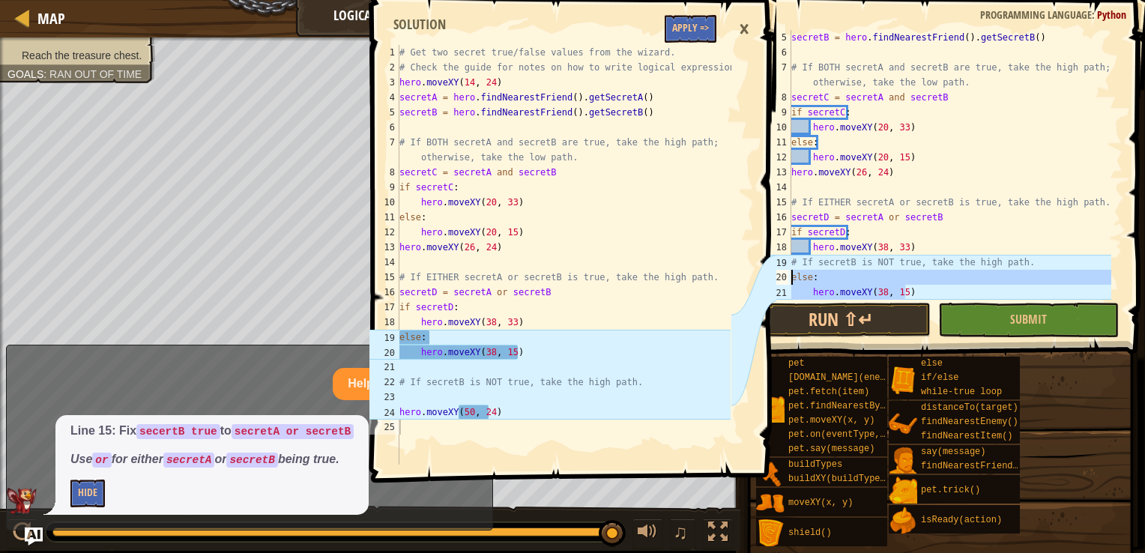
click at [787, 277] on div "hero.moveXY(38, 15) 5 6 7 8 9 10 11 12 13 14 15 16 17 18 19 20 21 22 secretB = …" at bounding box center [941, 165] width 364 height 270
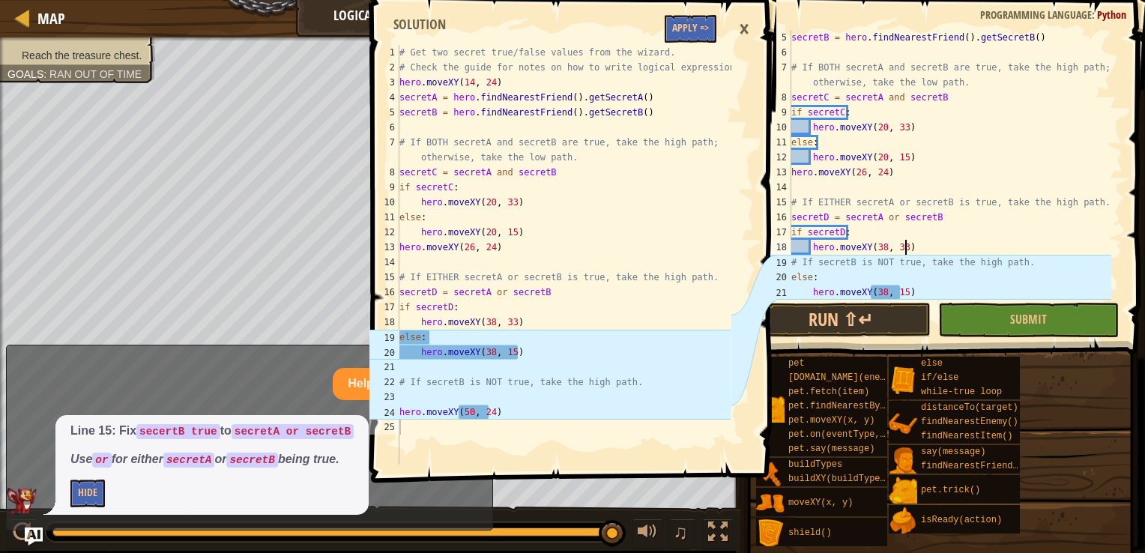
click at [933, 247] on div "secretB = hero . findNearestFriend ( ) . getSecretB ( ) # If BOTH secretA and s…" at bounding box center [950, 180] width 323 height 300
paste textarea "15"
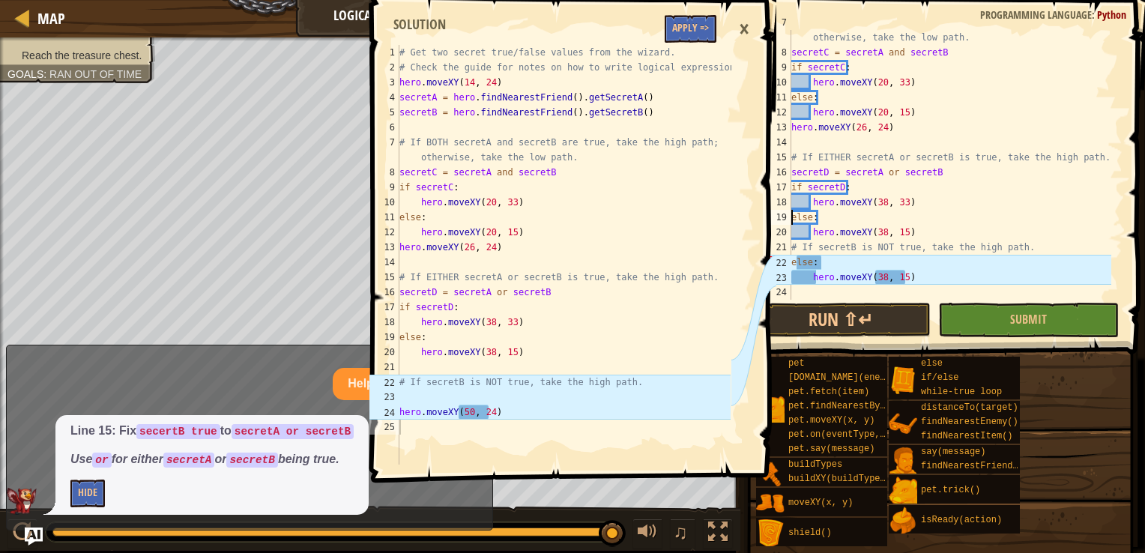
scroll to position [105, 0]
click at [918, 280] on div "# If BOTH secretA and secretB are true, take the high path; otherwise, take the…" at bounding box center [950, 172] width 323 height 315
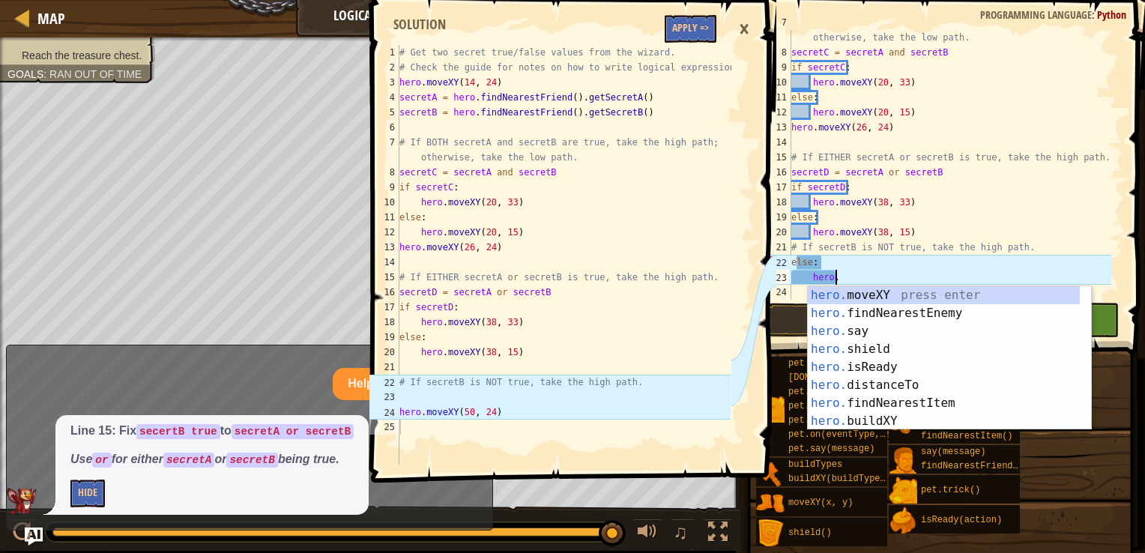
type textarea "h"
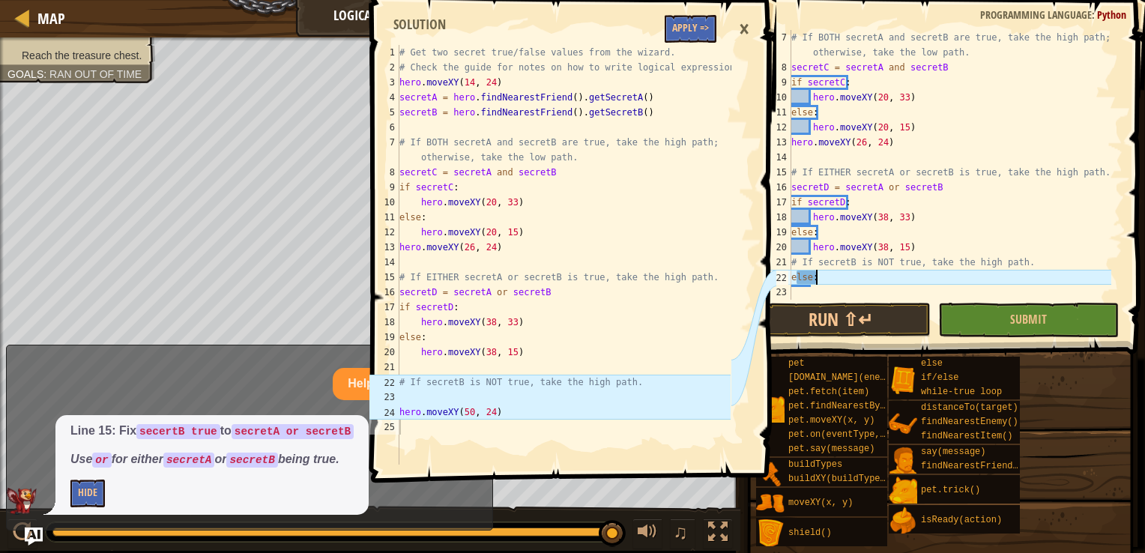
scroll to position [90, 0]
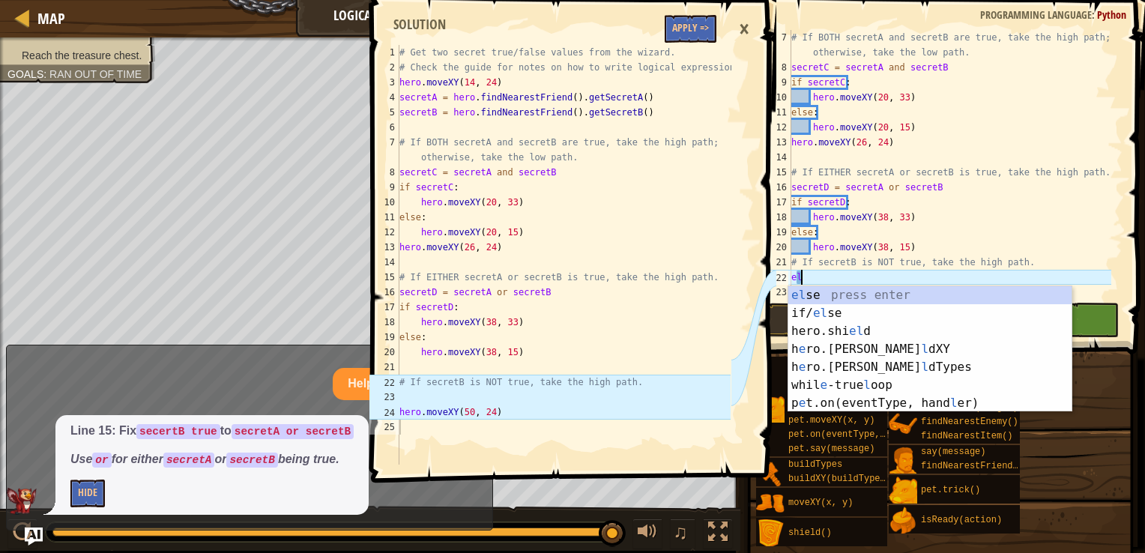
type textarea "e"
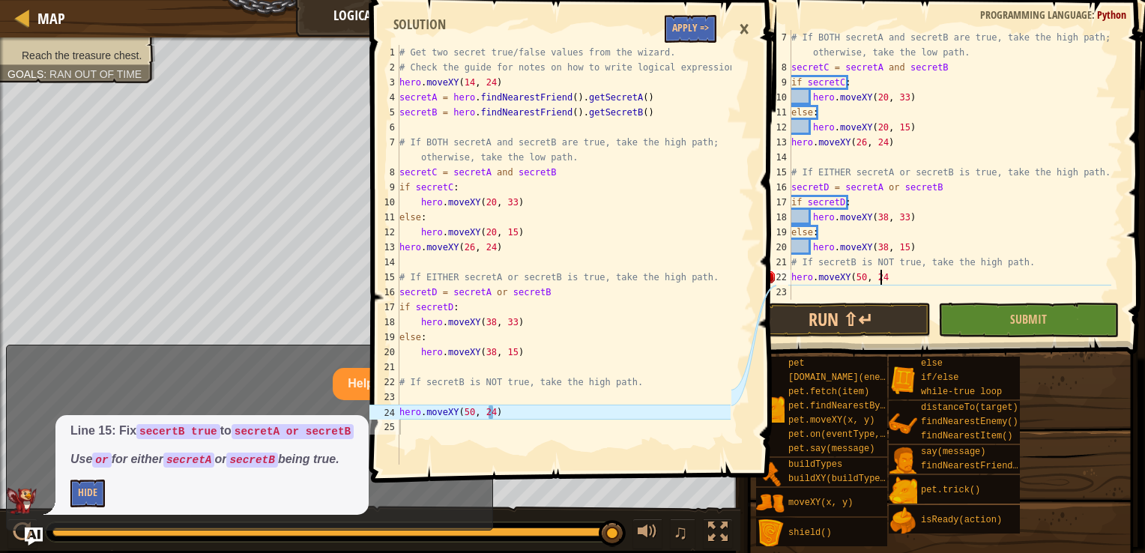
scroll to position [7, 6]
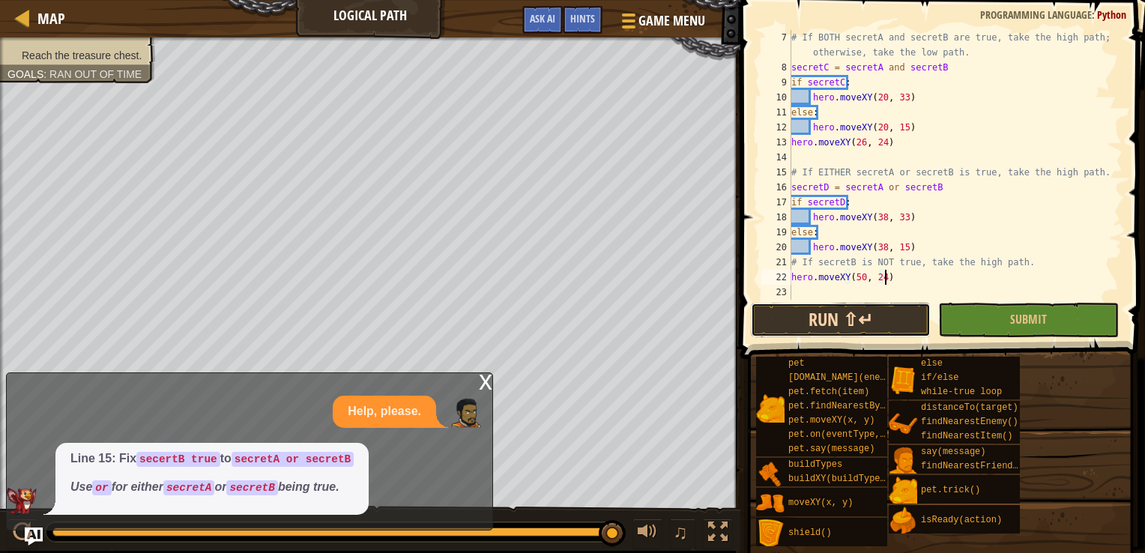
click at [878, 323] on button "Run ⇧↵" at bounding box center [841, 320] width 180 height 34
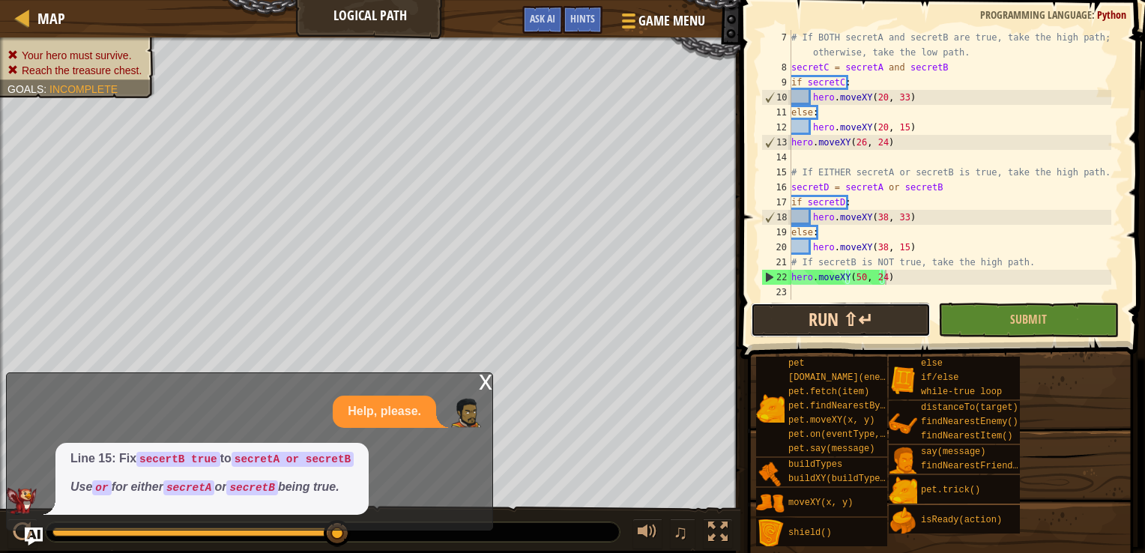
click at [789, 322] on button "Run ⇧↵" at bounding box center [841, 320] width 180 height 34
click at [978, 324] on button "Submit" at bounding box center [1029, 320] width 180 height 34
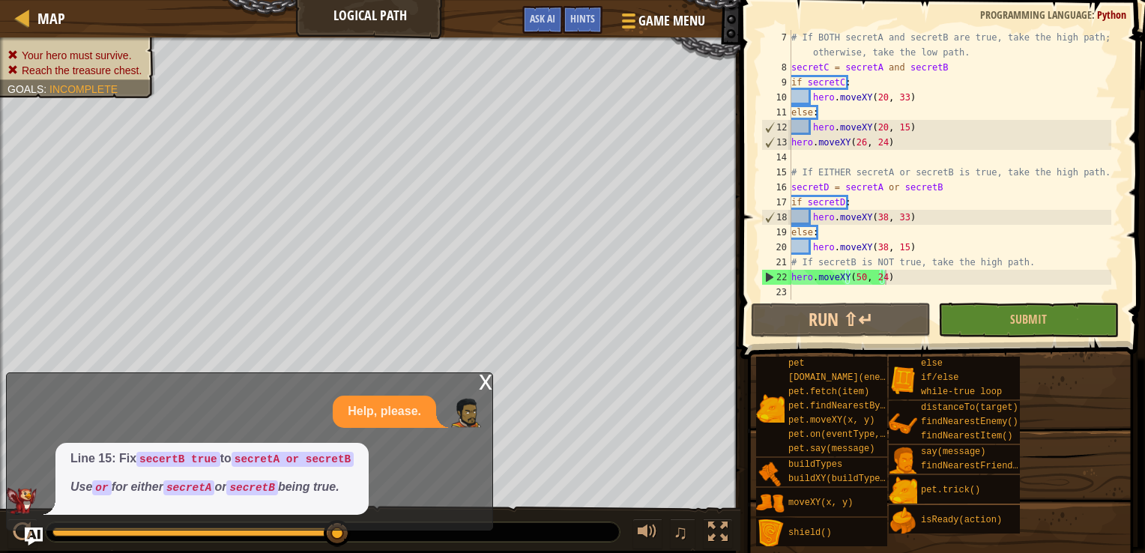
type textarea "secretC = secretA and secretB"
click at [792, 70] on div "# If BOTH secretA and secretB are true, take the high path; otherwise, take the…" at bounding box center [950, 187] width 323 height 315
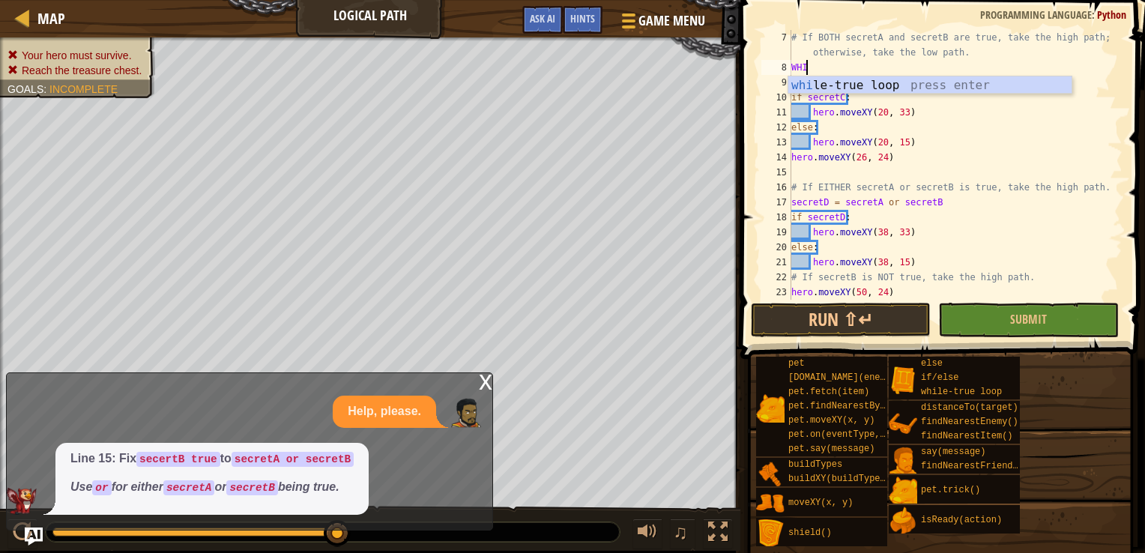
scroll to position [7, 0]
type textarea "WHILE"
click at [825, 84] on div "while -true loop press enter" at bounding box center [930, 103] width 283 height 54
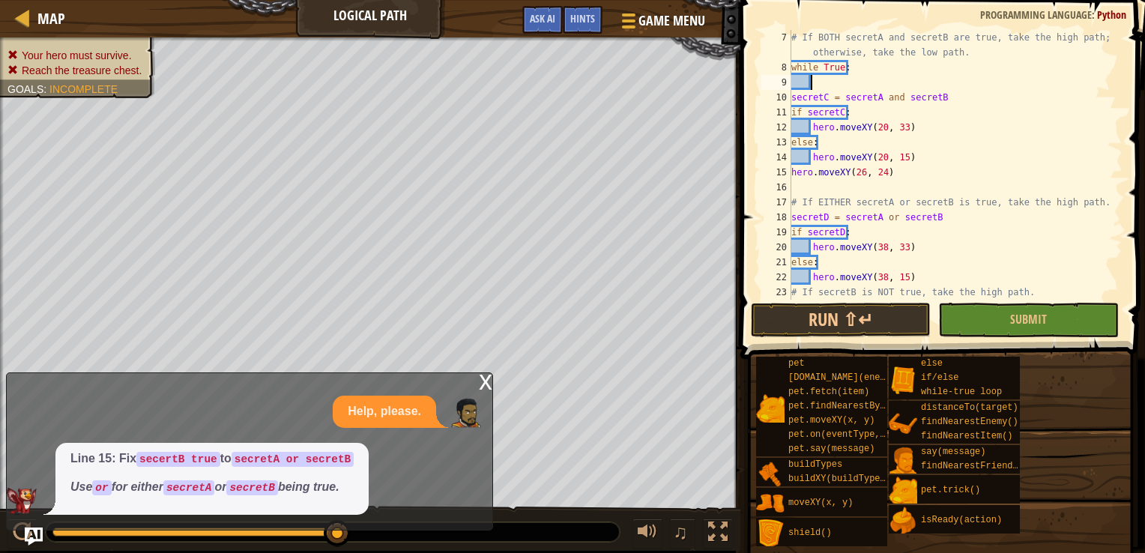
scroll to position [7, 0]
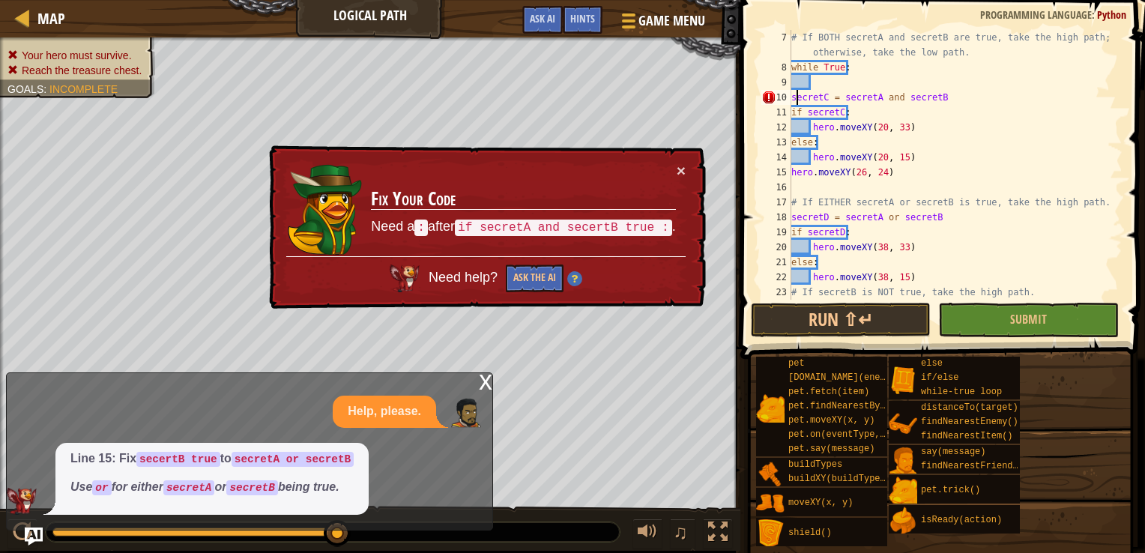
click at [796, 100] on div "# If BOTH secretA and secretB are true, take the high path; otherwise, take the…" at bounding box center [950, 187] width 323 height 315
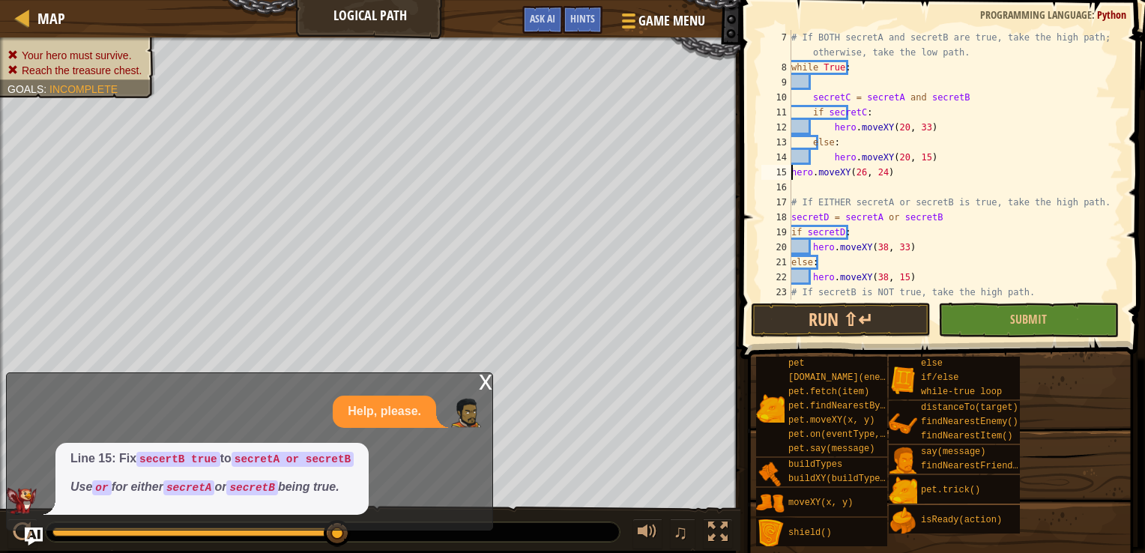
type textarea "hero.moveXY(26, 24)"
type textarea "# If EITHER secretA or secretB is true, take the high path."
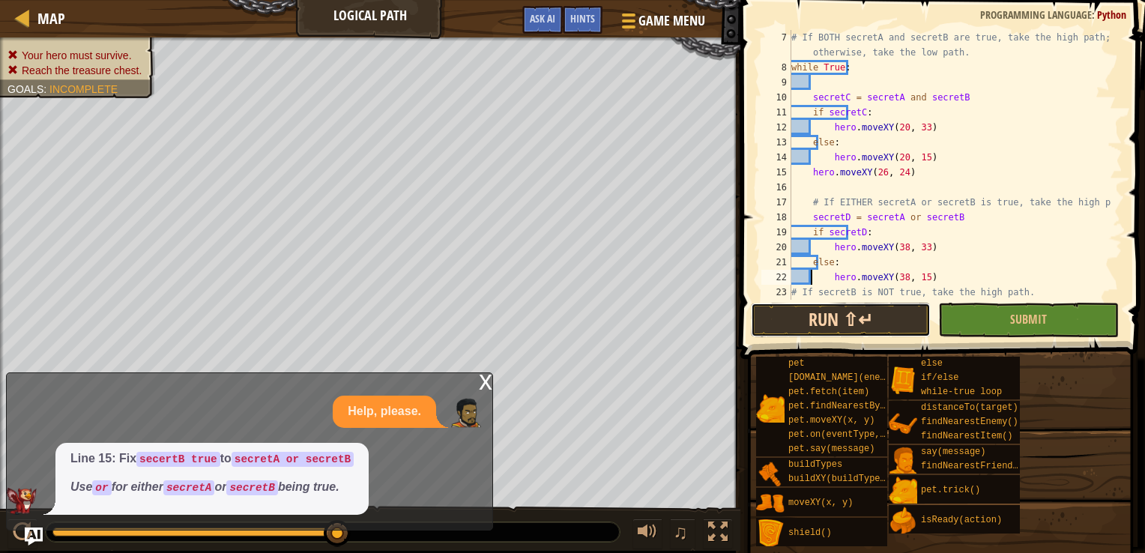
click at [822, 313] on button "Run ⇧↵" at bounding box center [841, 320] width 180 height 34
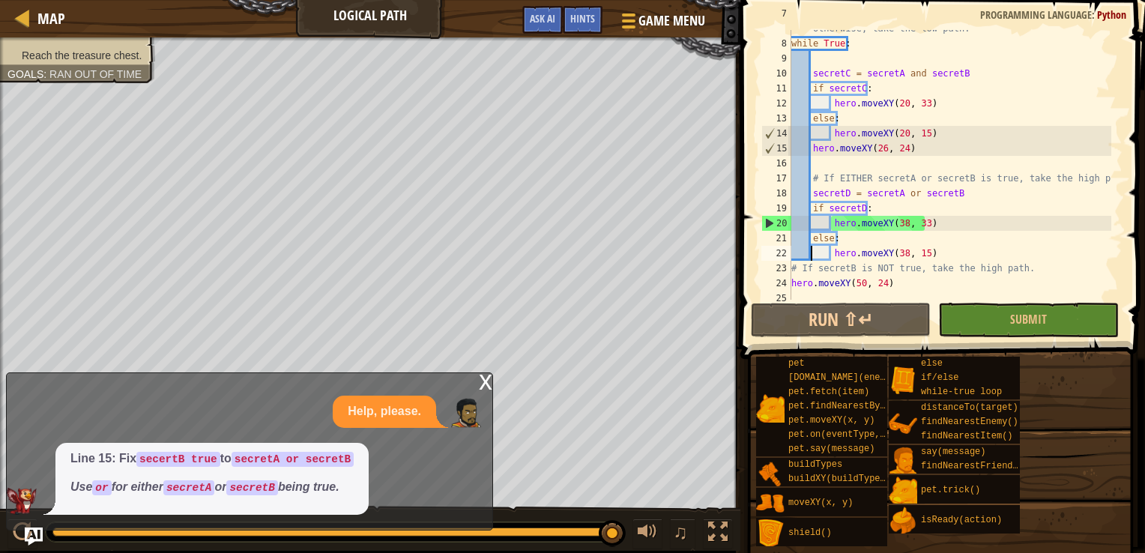
scroll to position [120, 0]
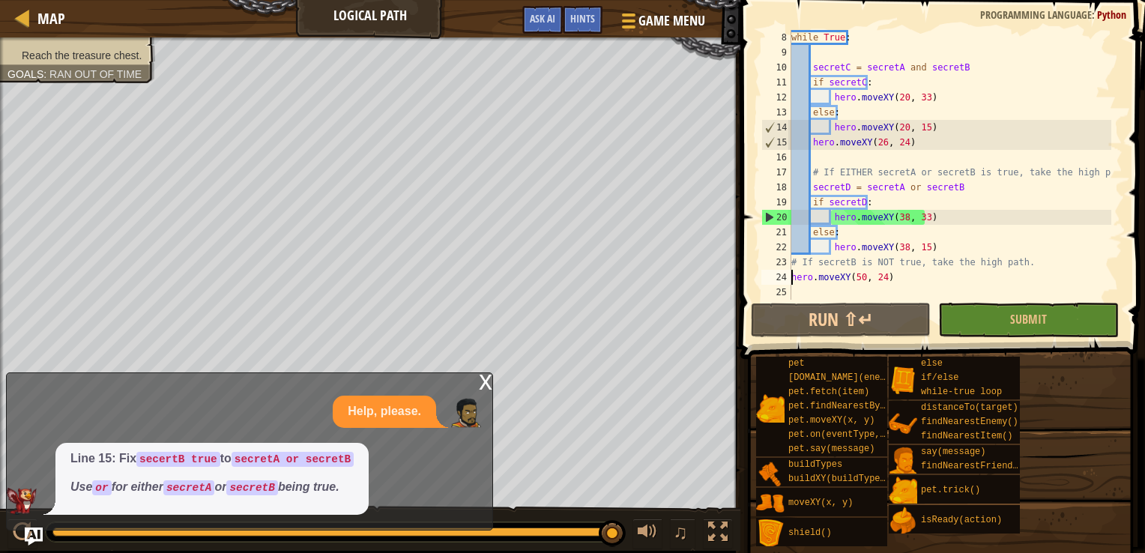
click at [792, 280] on div "while True : secretC = secretA and secretB if secretC : hero . moveXY ( 20 , 33…" at bounding box center [950, 180] width 323 height 300
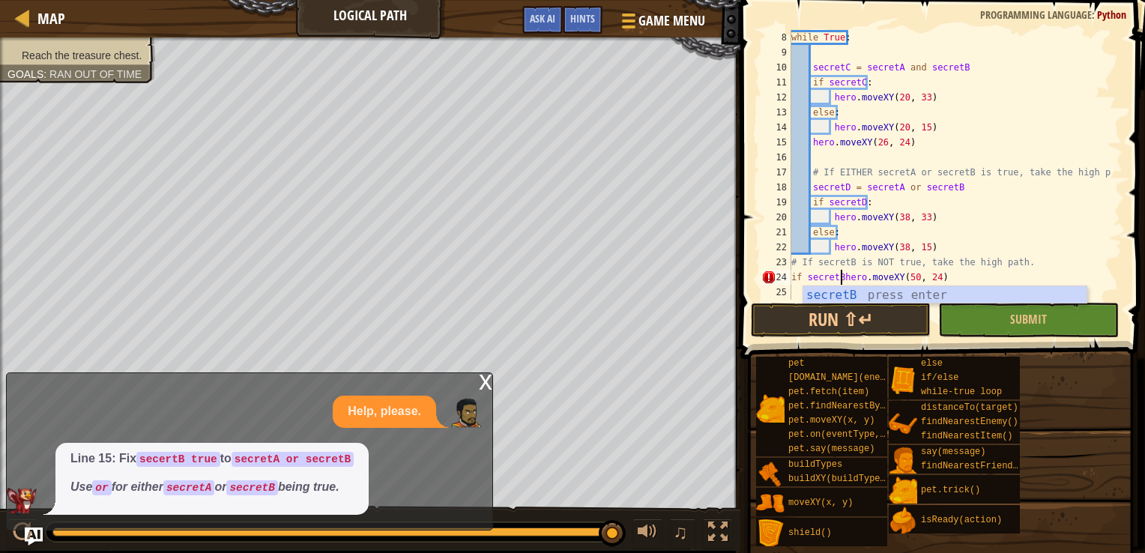
scroll to position [7, 4]
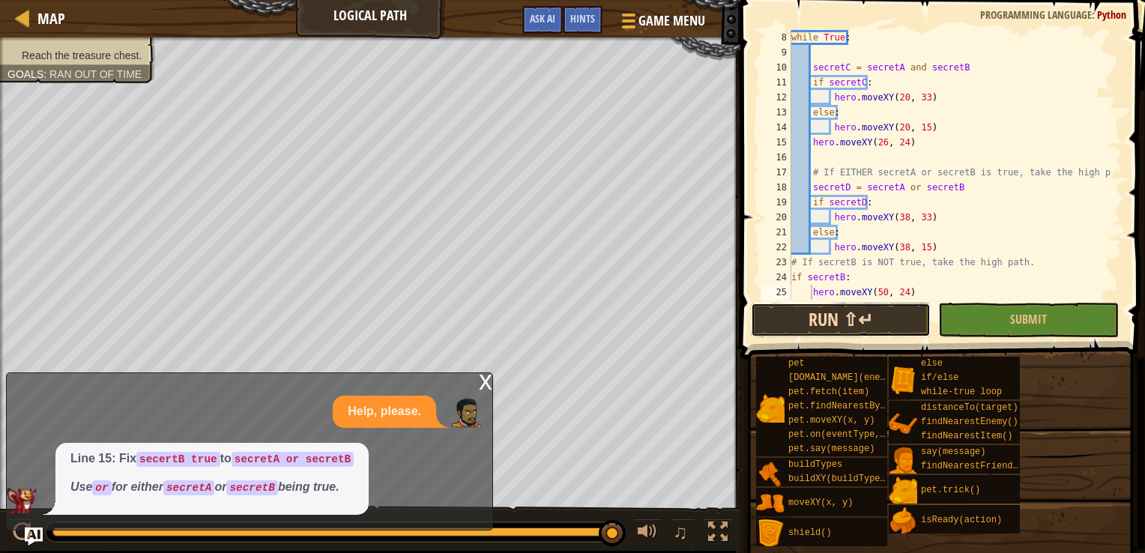
click at [801, 324] on button "Run ⇧↵" at bounding box center [841, 320] width 180 height 34
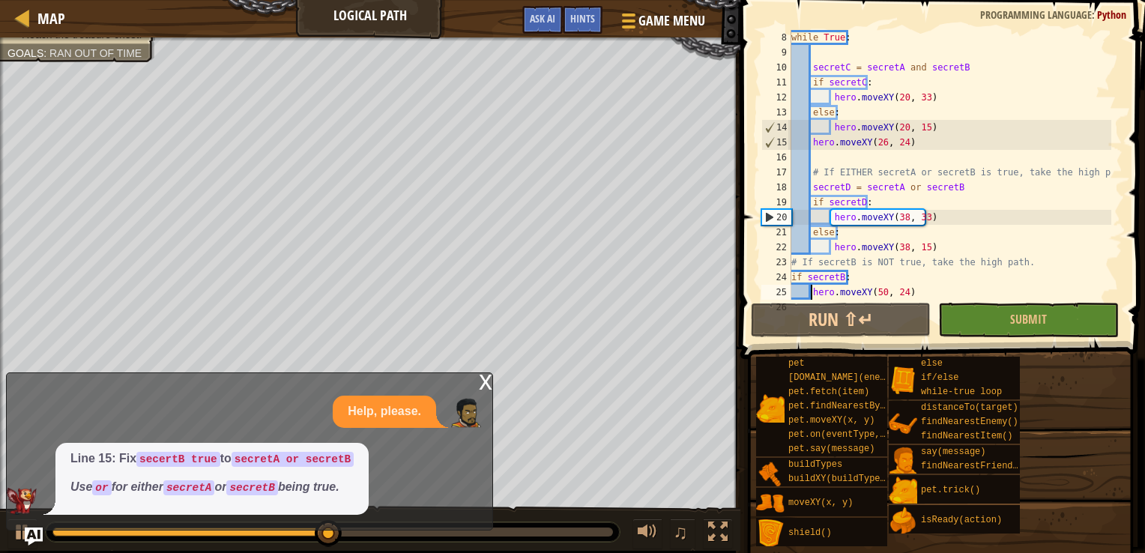
click at [792, 277] on div "while True : secretC = secretA and secretB if secretC : hero . moveXY ( 20 , 33…" at bounding box center [950, 180] width 323 height 300
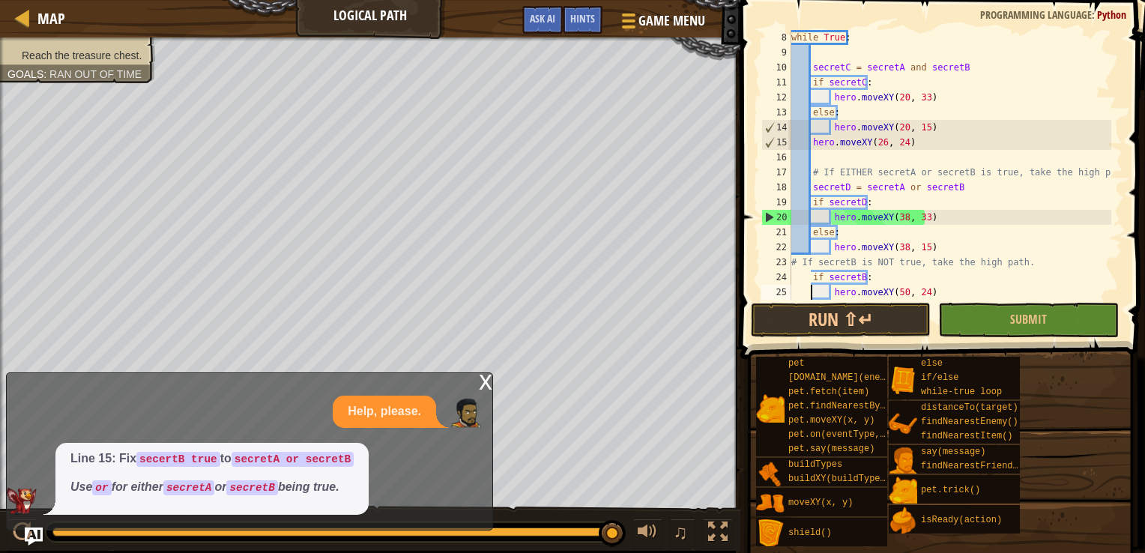
click at [792, 263] on div "while True : secretC = secretA and secretB if secretC : hero . moveXY ( 20 , 33…" at bounding box center [950, 180] width 323 height 300
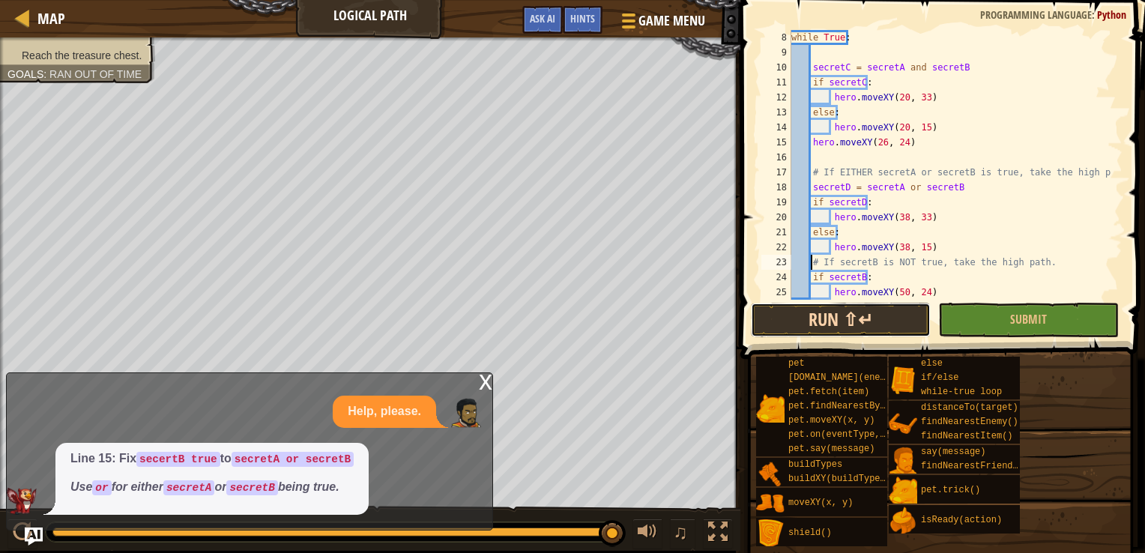
click at [798, 319] on button "Run ⇧↵" at bounding box center [841, 320] width 180 height 34
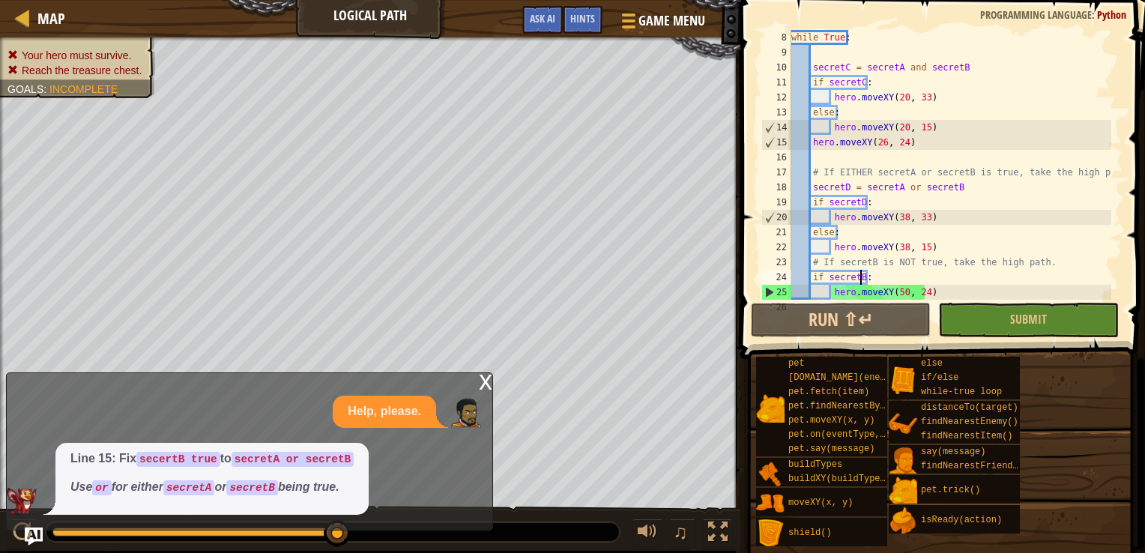
click at [863, 280] on div "while True : secretC = secretA and secretB if secretC : hero . moveXY ( 20 , 33…" at bounding box center [950, 180] width 323 height 300
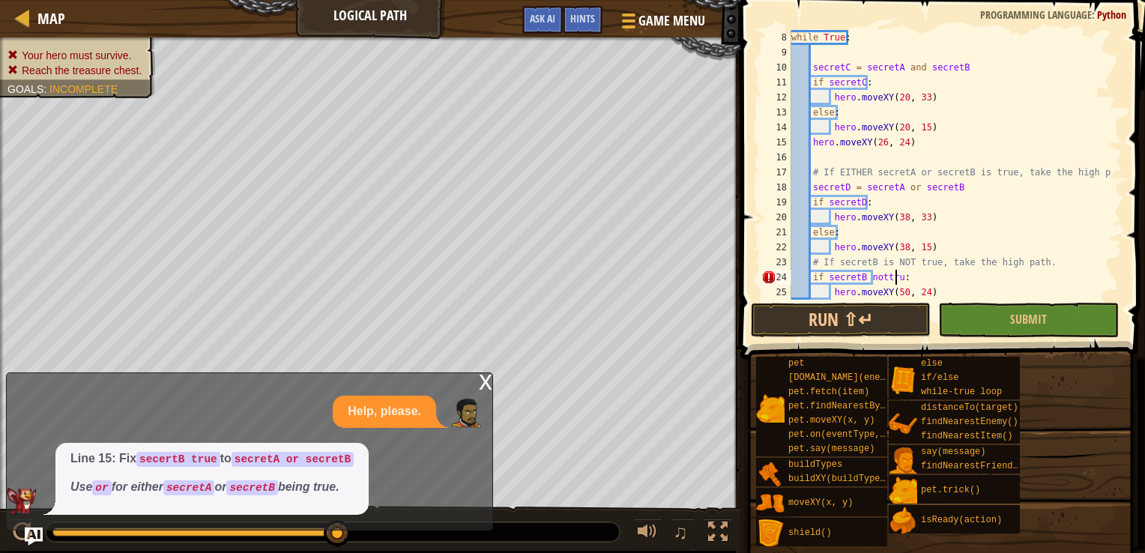
scroll to position [7, 8]
click at [885, 321] on button "Run ⇧↵" at bounding box center [841, 320] width 180 height 34
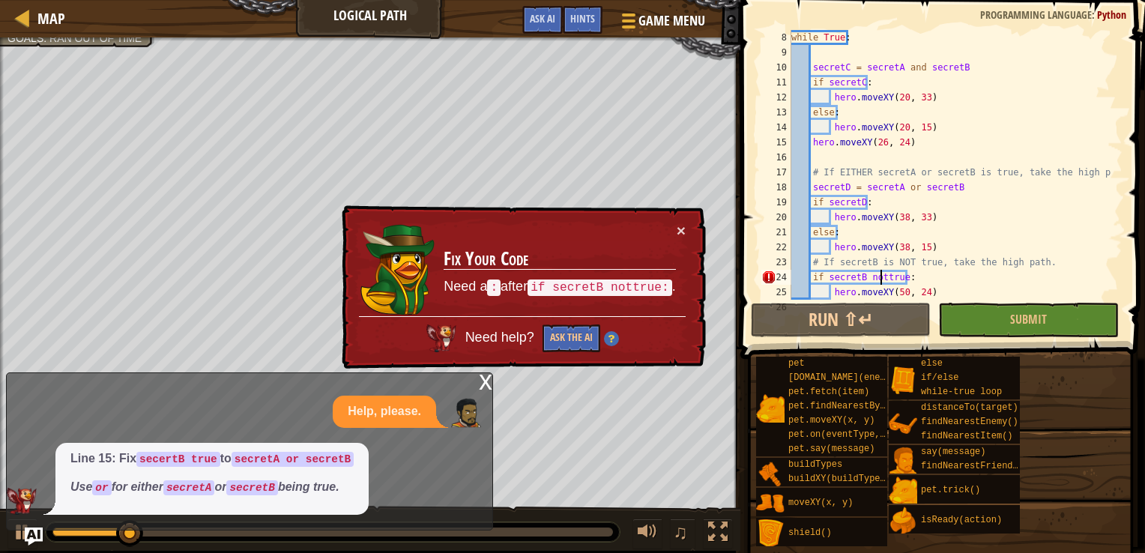
click at [882, 283] on div "while True : secretC = secretA and secretB if secretC : hero . moveXY ( 20 , 33…" at bounding box center [950, 180] width 323 height 300
type textarea "if secretB not true:"
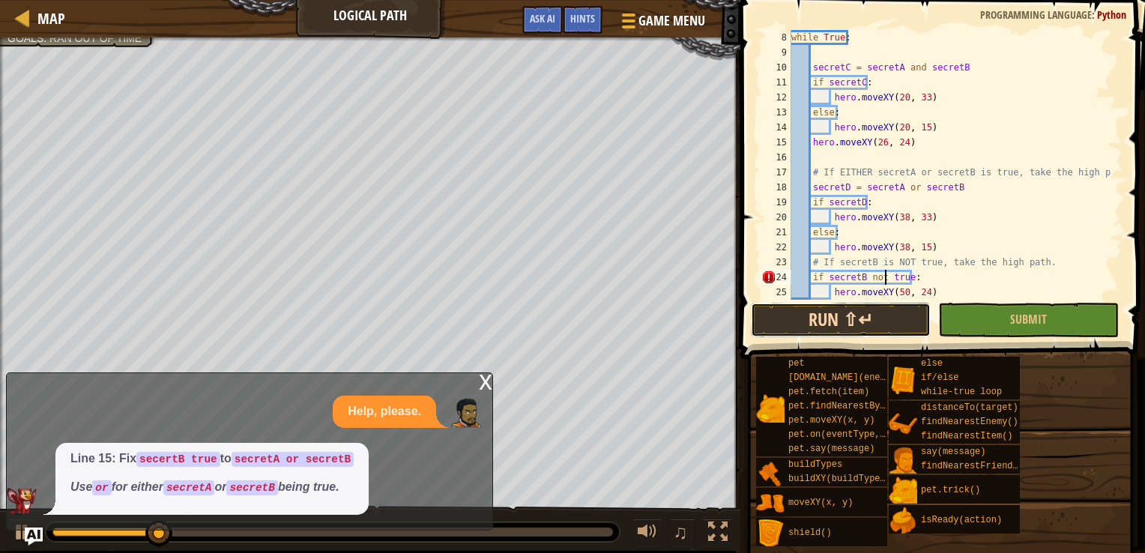
click at [860, 322] on button "Run ⇧↵" at bounding box center [841, 320] width 180 height 34
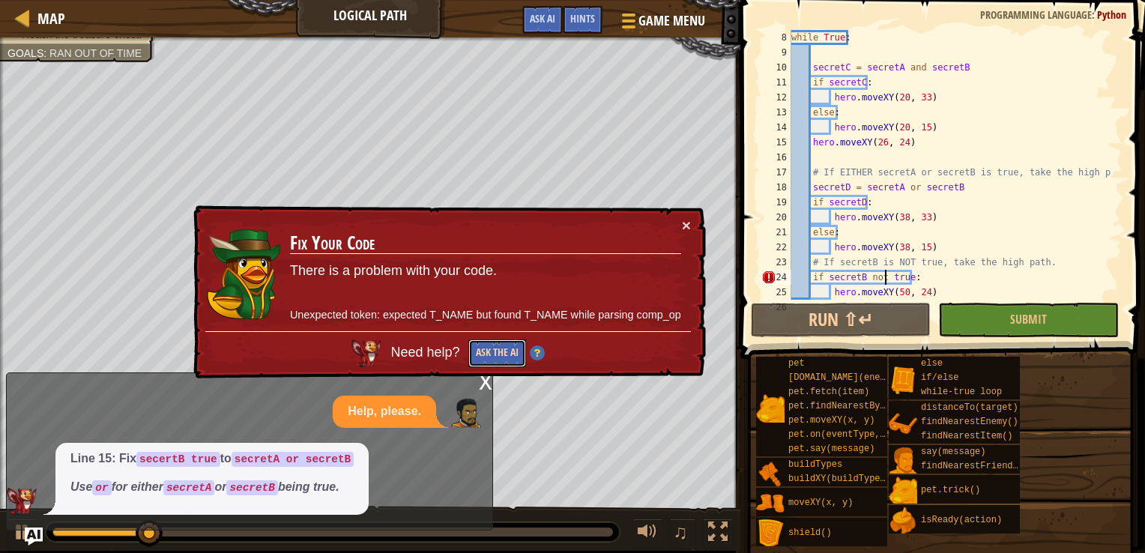
click at [506, 358] on button "Ask the AI" at bounding box center [497, 354] width 58 height 28
